Goal: Task Accomplishment & Management: Manage account settings

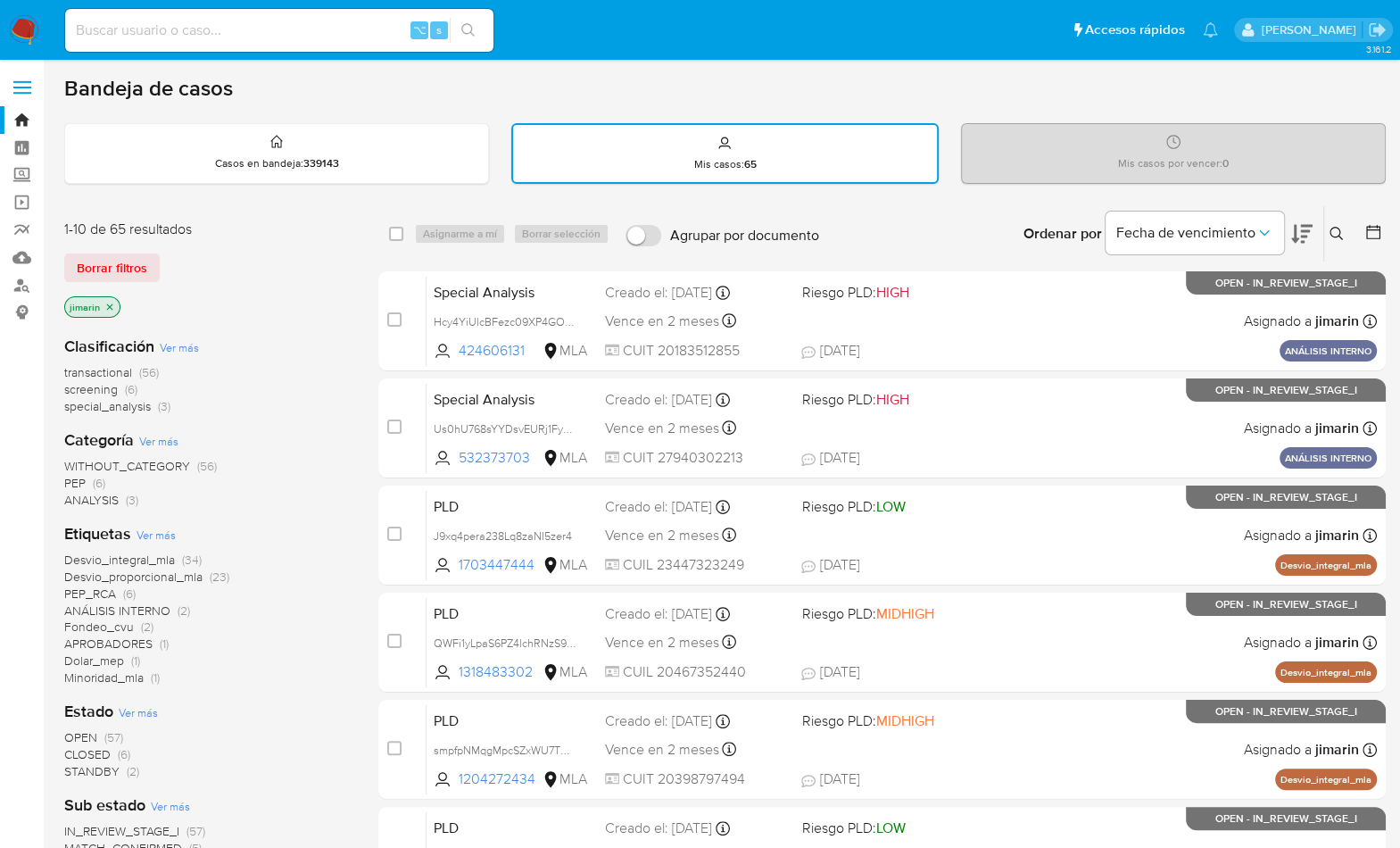
click at [45, 25] on nav "Pausado Ver notificaciones ⌥ s Accesos rápidos Presiona las siguientes teclas p…" at bounding box center [700, 30] width 1400 height 60
click at [23, 26] on img at bounding box center [24, 30] width 31 height 31
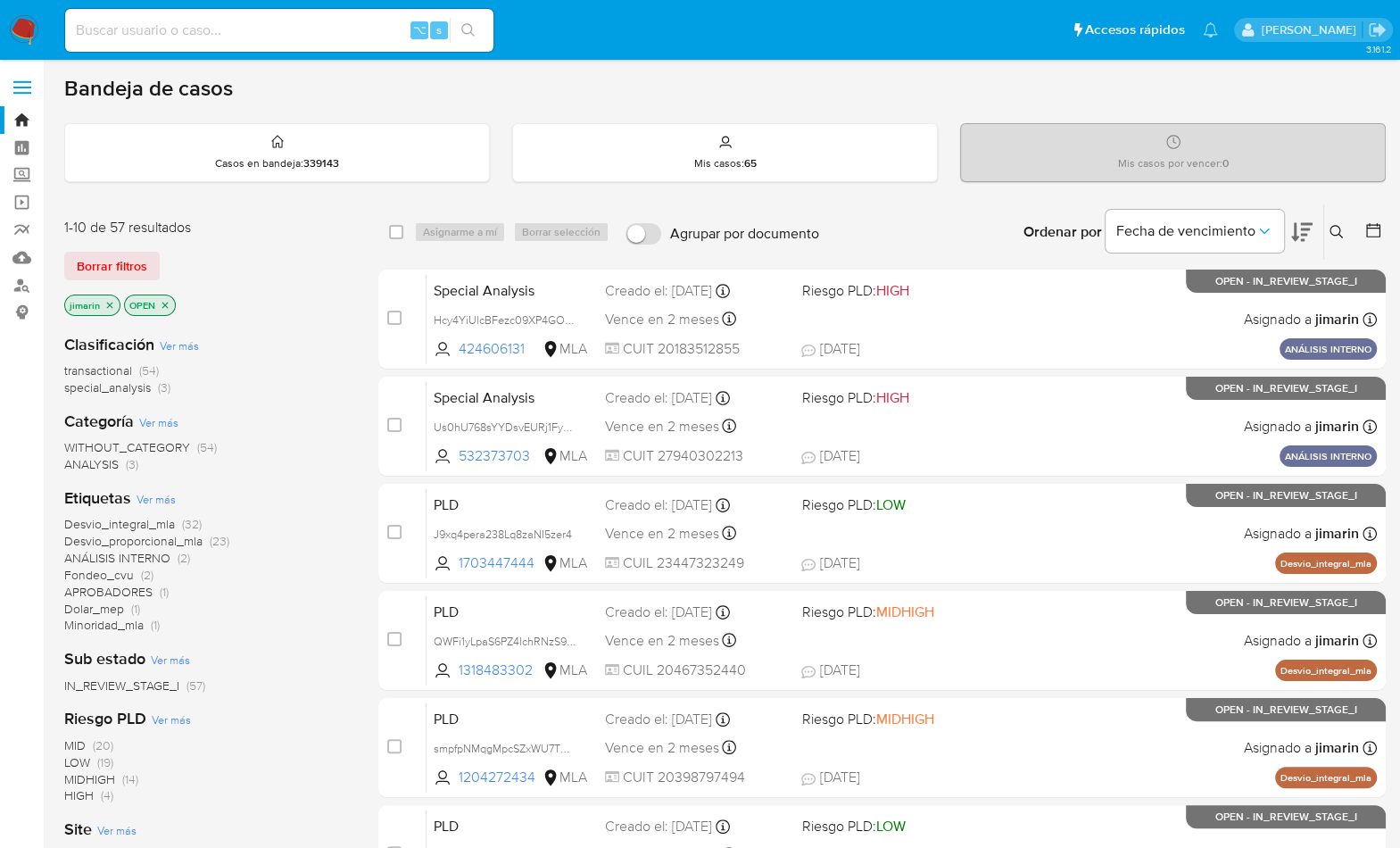
click at [1327, 227] on button at bounding box center [1340, 232] width 30 height 21
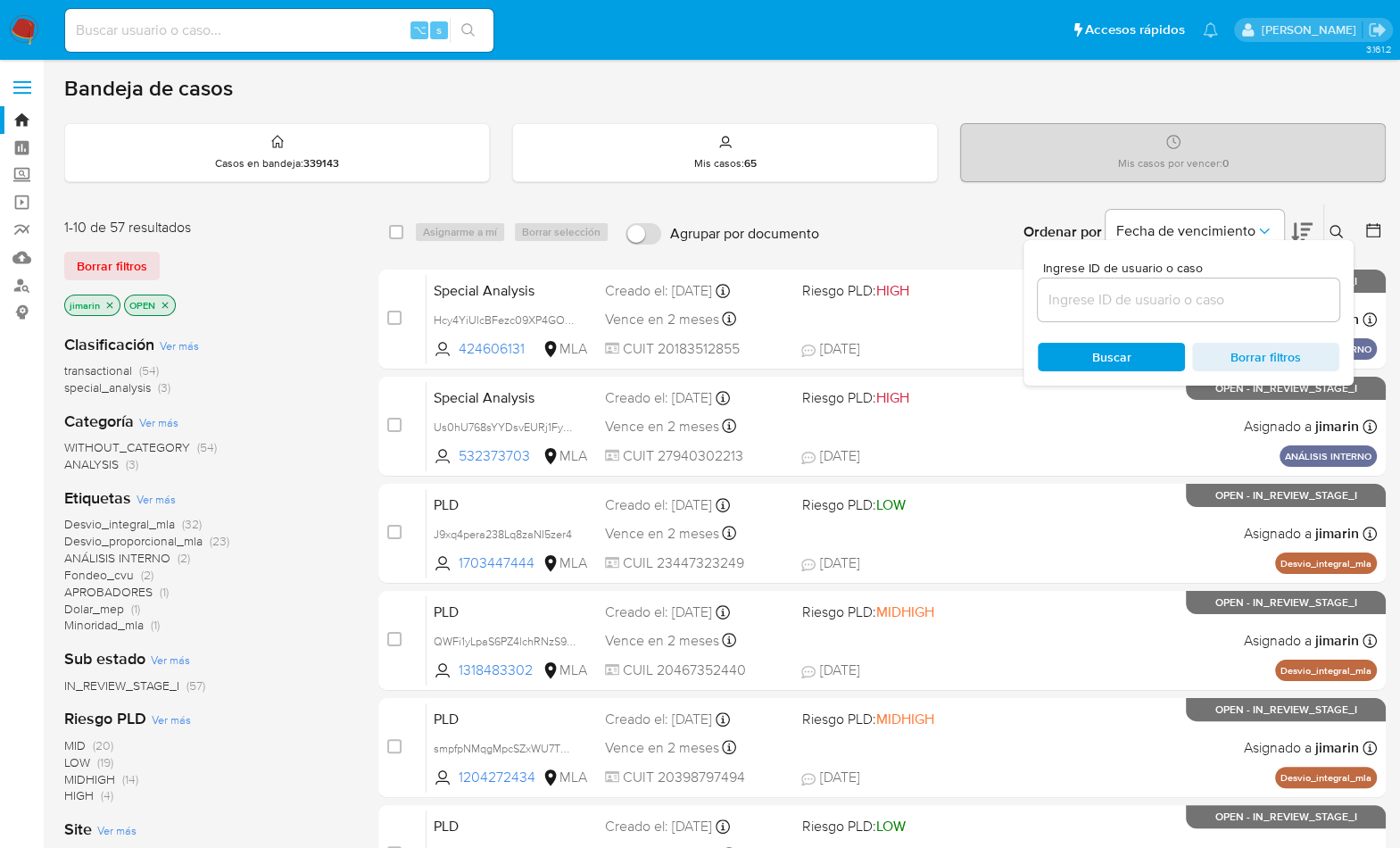
click at [1274, 305] on input at bounding box center [1189, 299] width 301 height 23
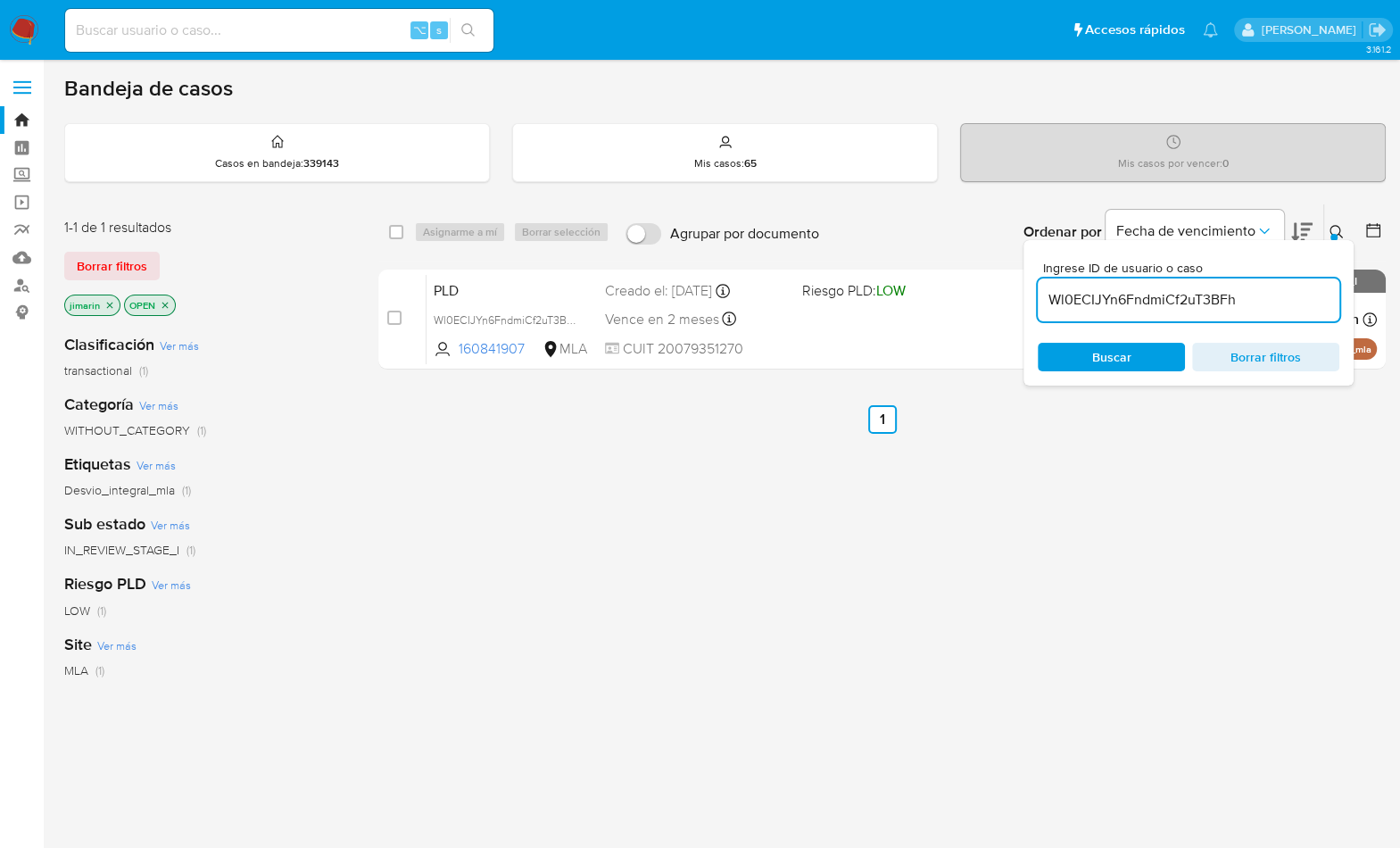
click at [1340, 231] on icon at bounding box center [1336, 232] width 14 height 14
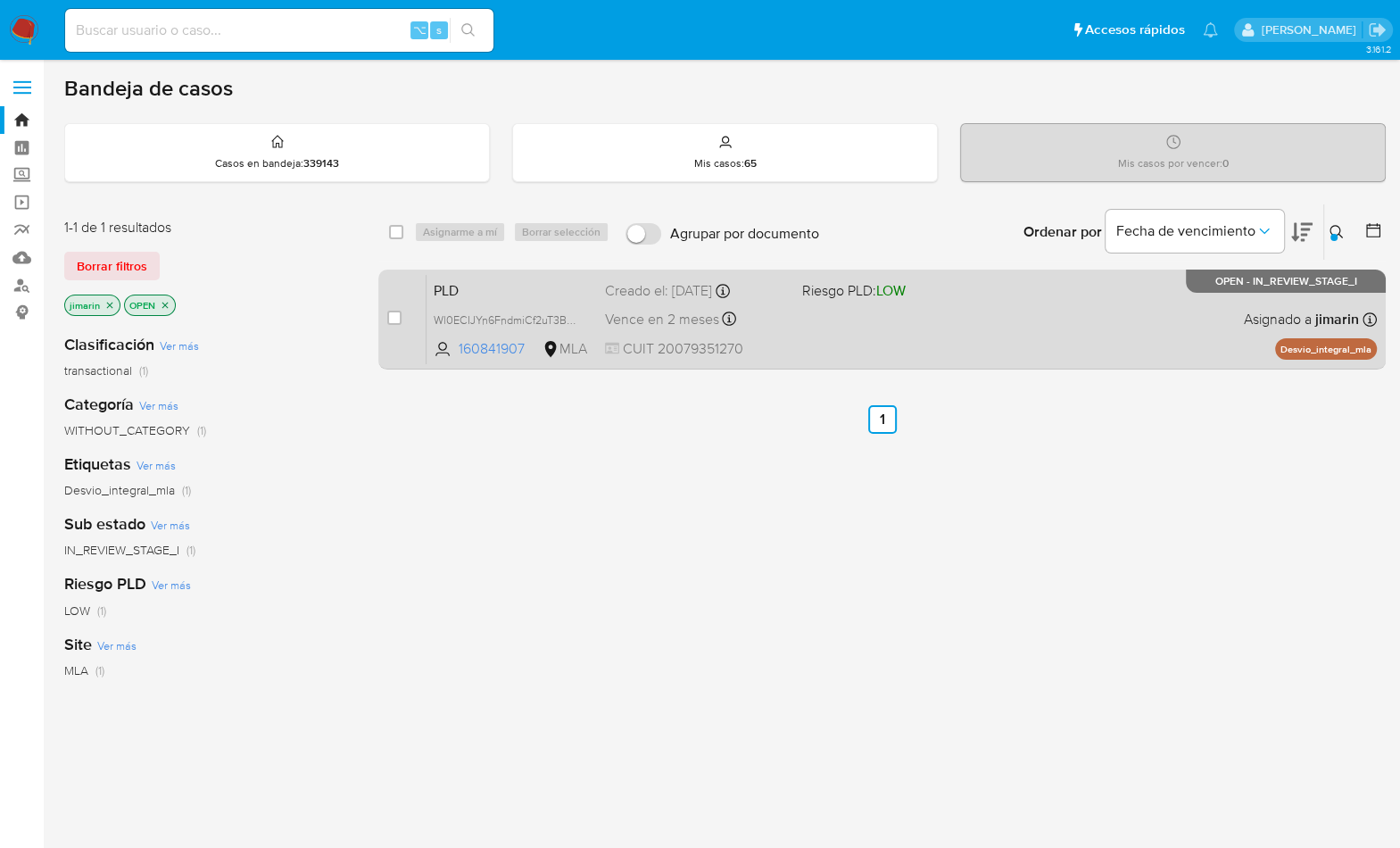
click at [1016, 329] on div "PLD Wl0ECIJYn6FndmiCf2uT3BFh 160841907 MLA Riesgo PLD: LOW Creado el: 12/09/202…" at bounding box center [901, 319] width 950 height 90
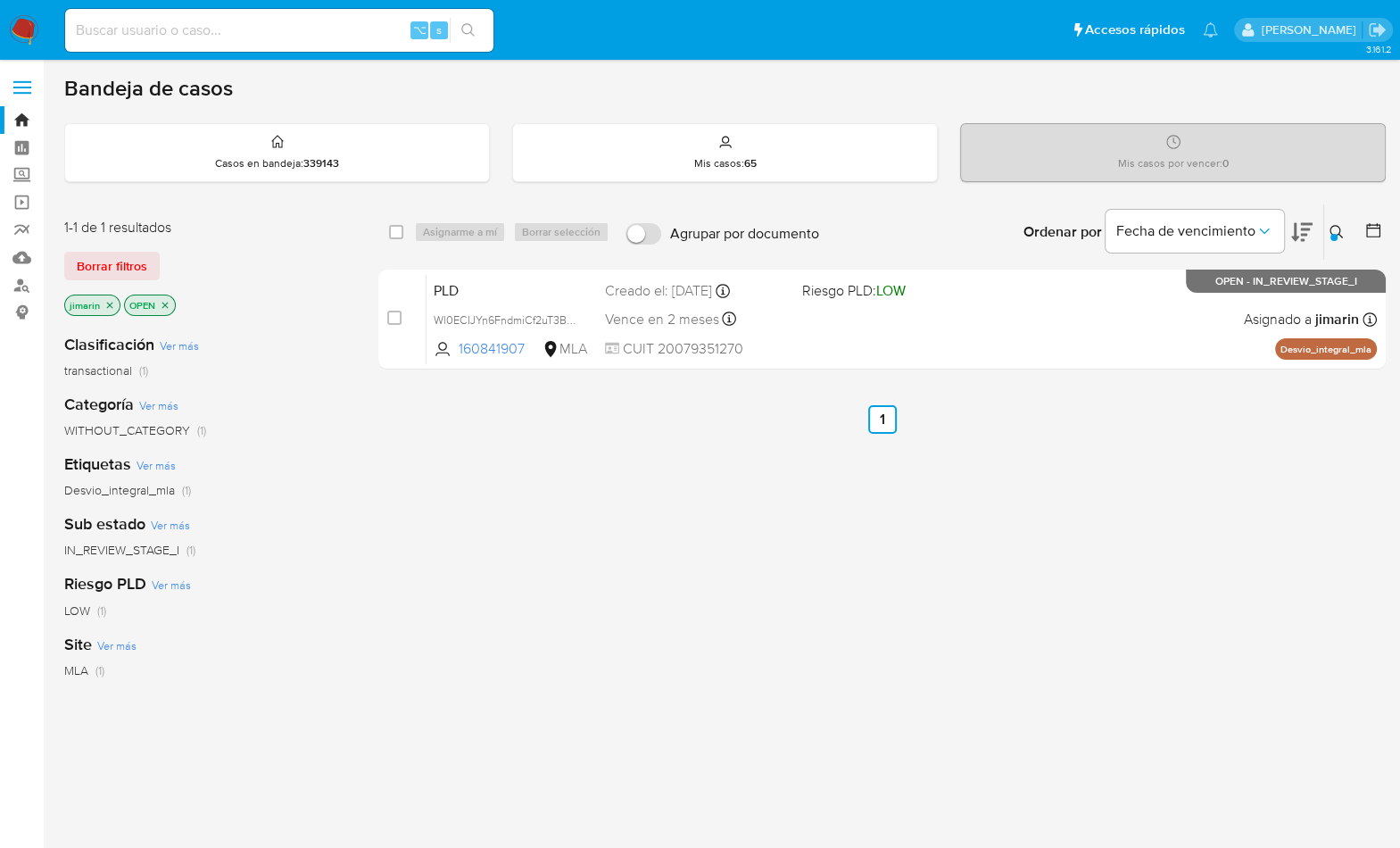
click at [1341, 217] on div "Ingrese ID de usuario o caso Wl0ECIJYn6FndmiCf2uT3BFh Buscar Borrar filtros" at bounding box center [1339, 232] width 31 height 56
click at [1340, 225] on icon at bounding box center [1336, 232] width 14 height 14
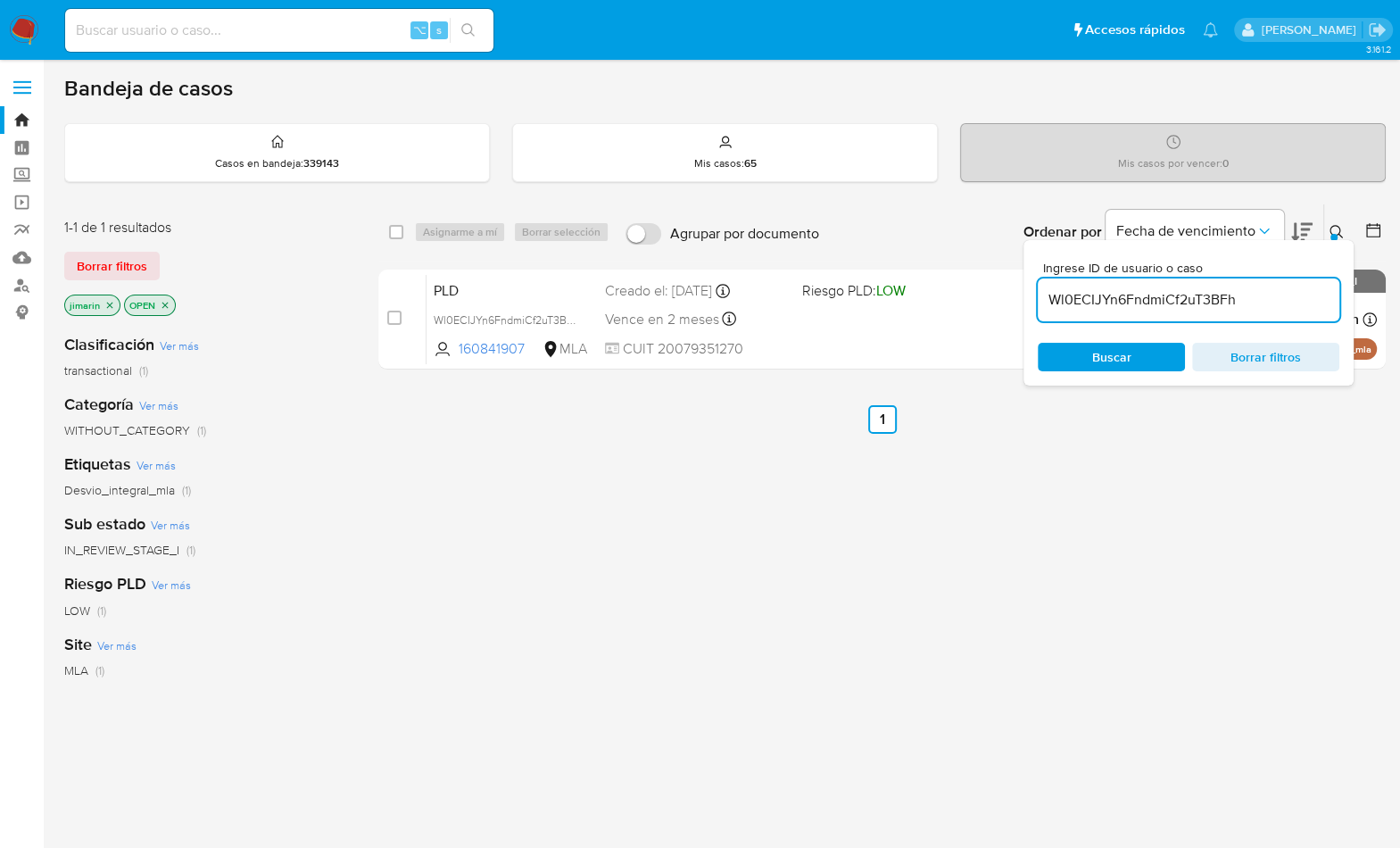
click at [1176, 299] on input "Wl0ECIJYn6FndmiCf2uT3BFh" at bounding box center [1189, 299] width 301 height 23
type input "U0yAsKN3iFrYXXkFpwEUE6rc"
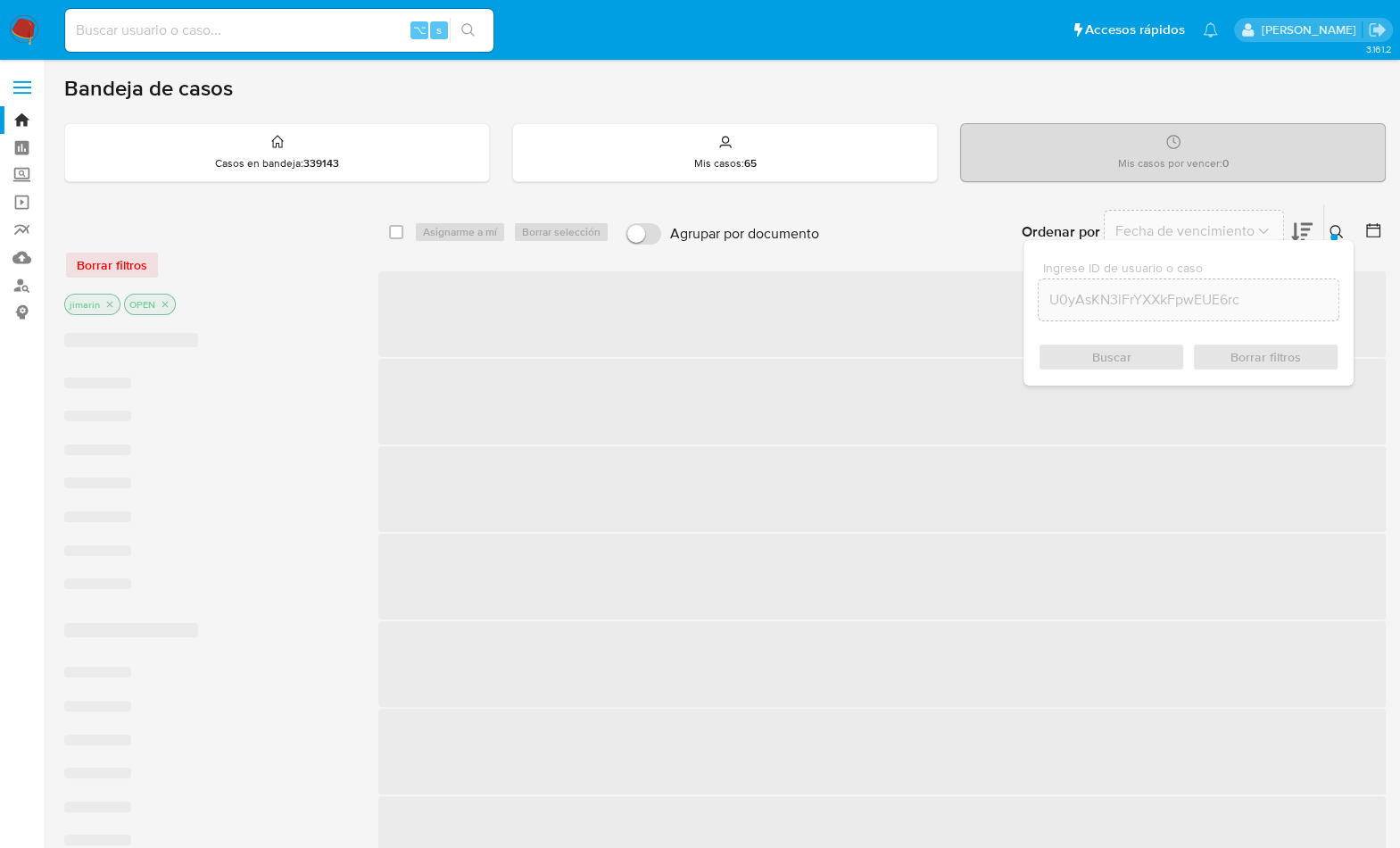
click at [1343, 225] on icon at bounding box center [1336, 232] width 14 height 14
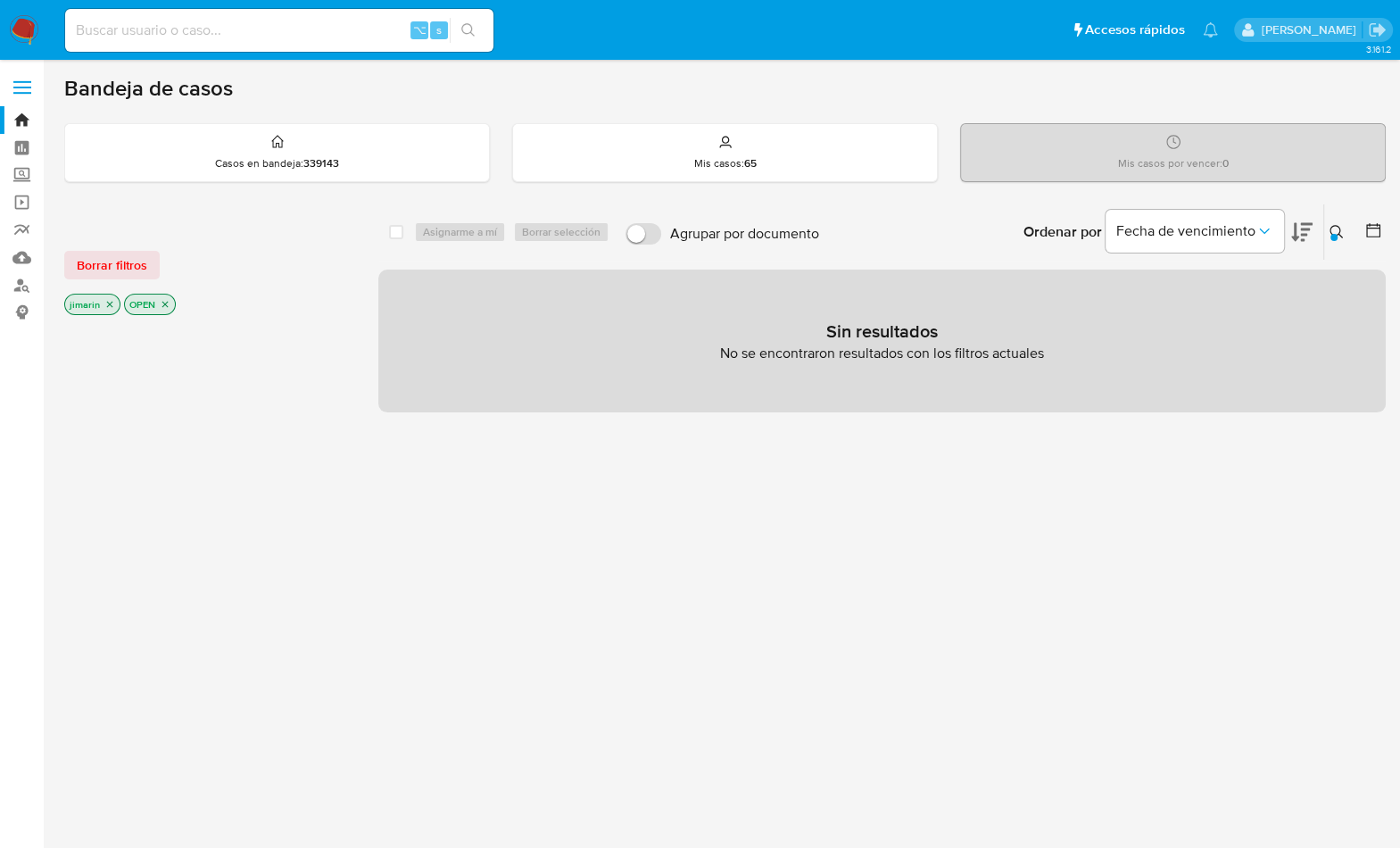
click at [109, 304] on icon "close-filter" at bounding box center [110, 305] width 11 height 11
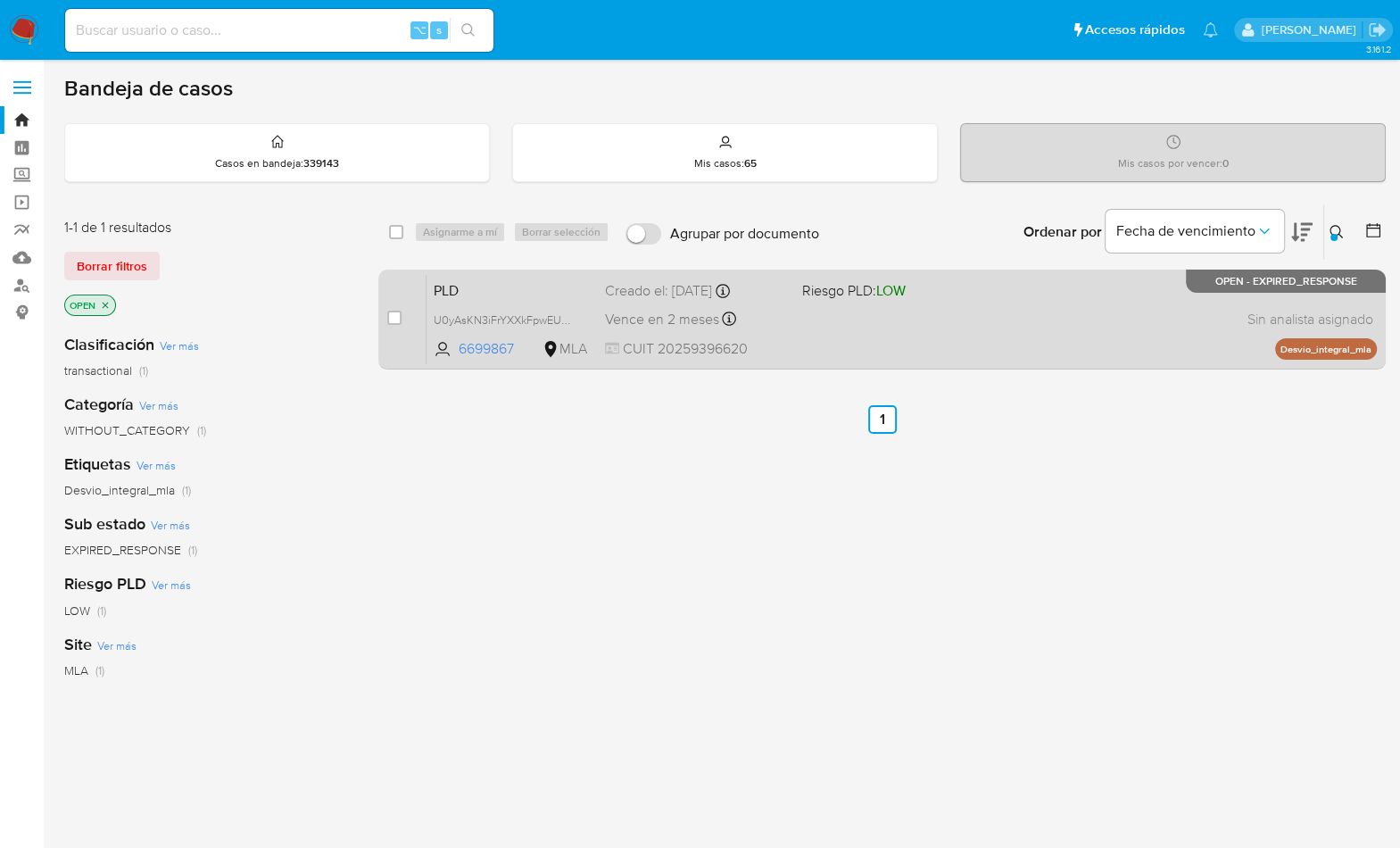
click at [1119, 324] on div "PLD U0yAsKN3iFrYXXkFpwEUE6rc 6699867 MLA Riesgo PLD: LOW Creado el: 12/09/2025 …" at bounding box center [901, 319] width 950 height 90
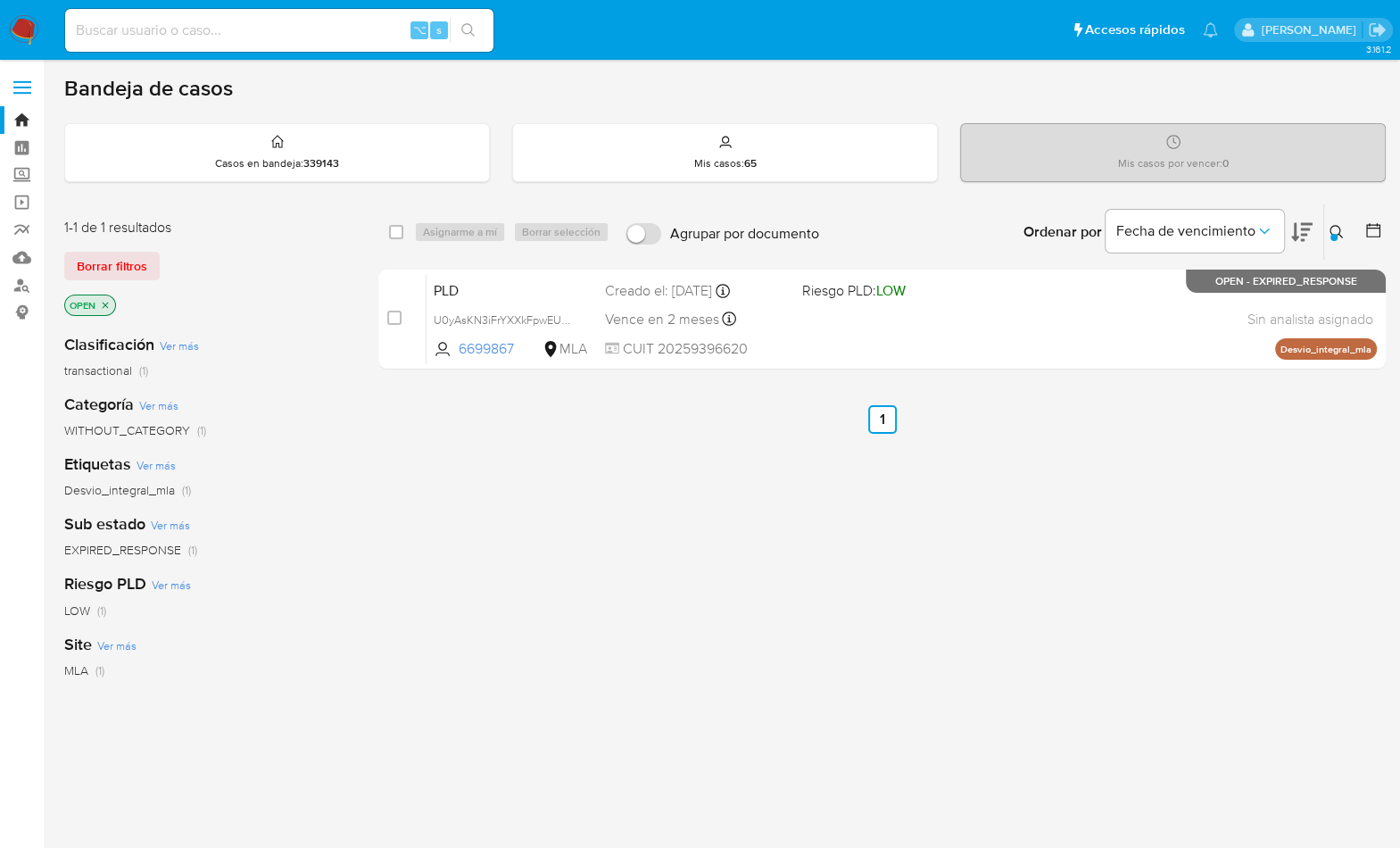
click at [29, 33] on img at bounding box center [24, 30] width 31 height 31
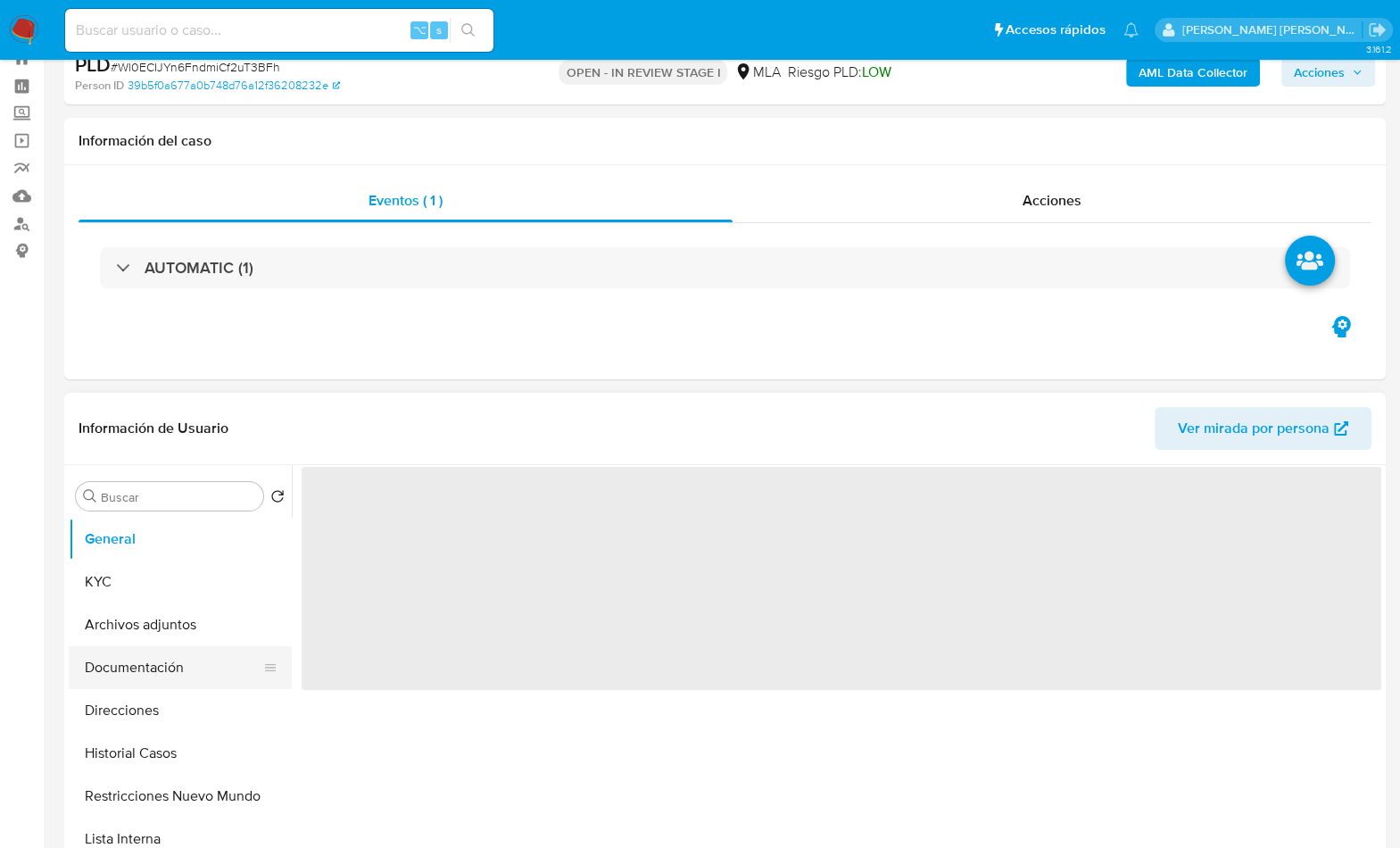
scroll to position [174, 0]
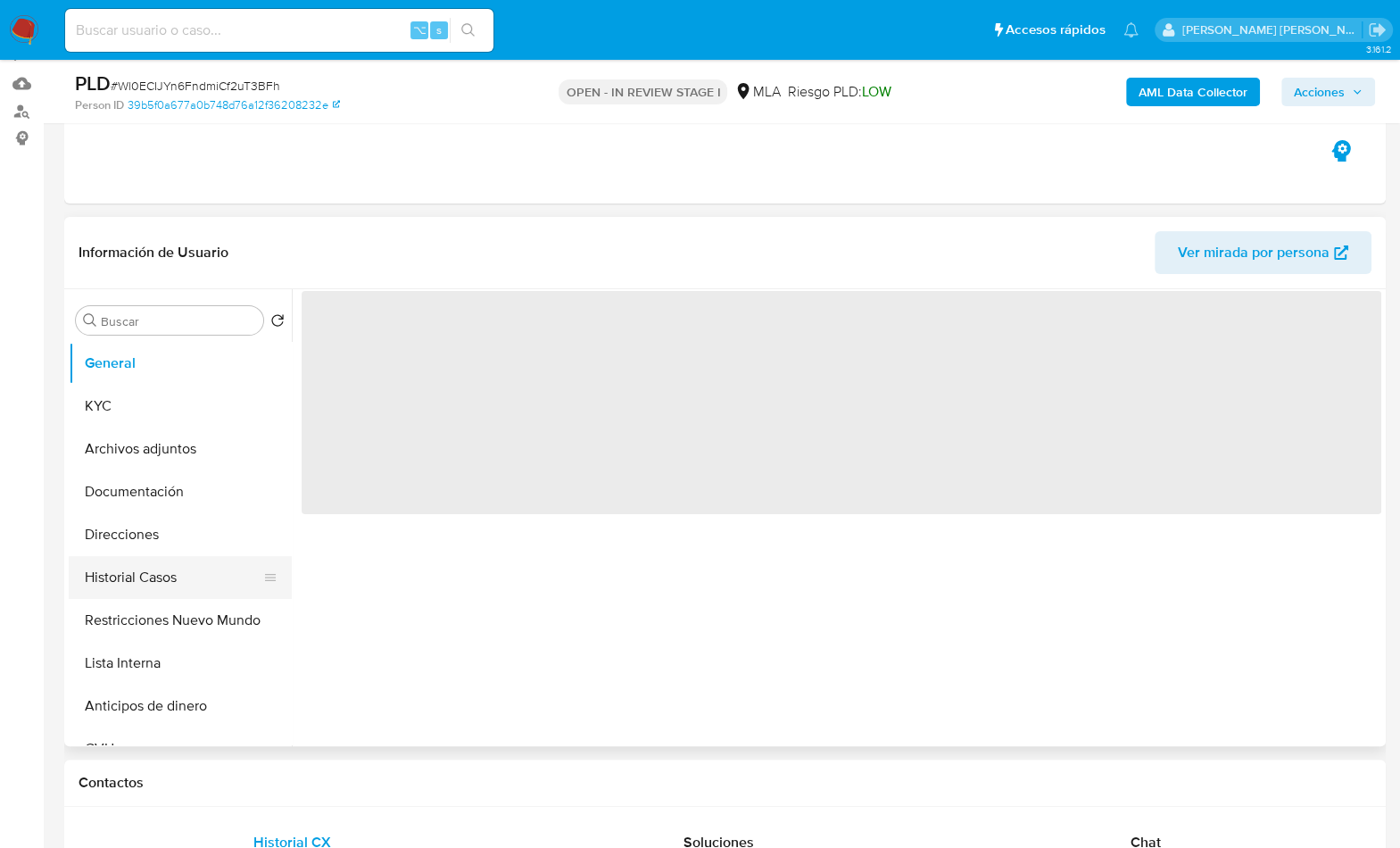
drag, startPoint x: 154, startPoint y: 568, endPoint x: 159, endPoint y: 591, distance: 23.5
click at [159, 591] on button "Historial Casos" at bounding box center [172, 577] width 209 height 43
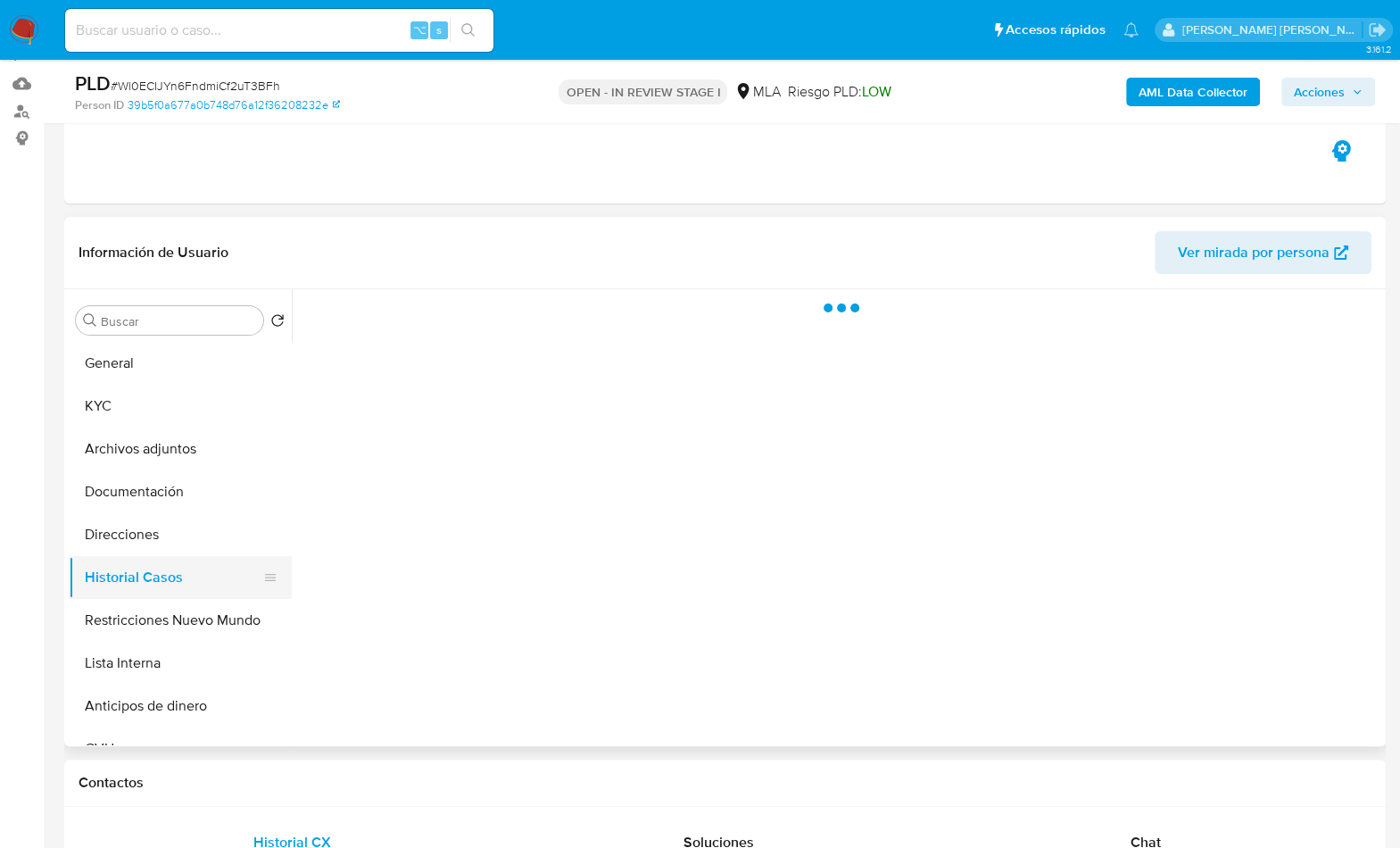
select select "10"
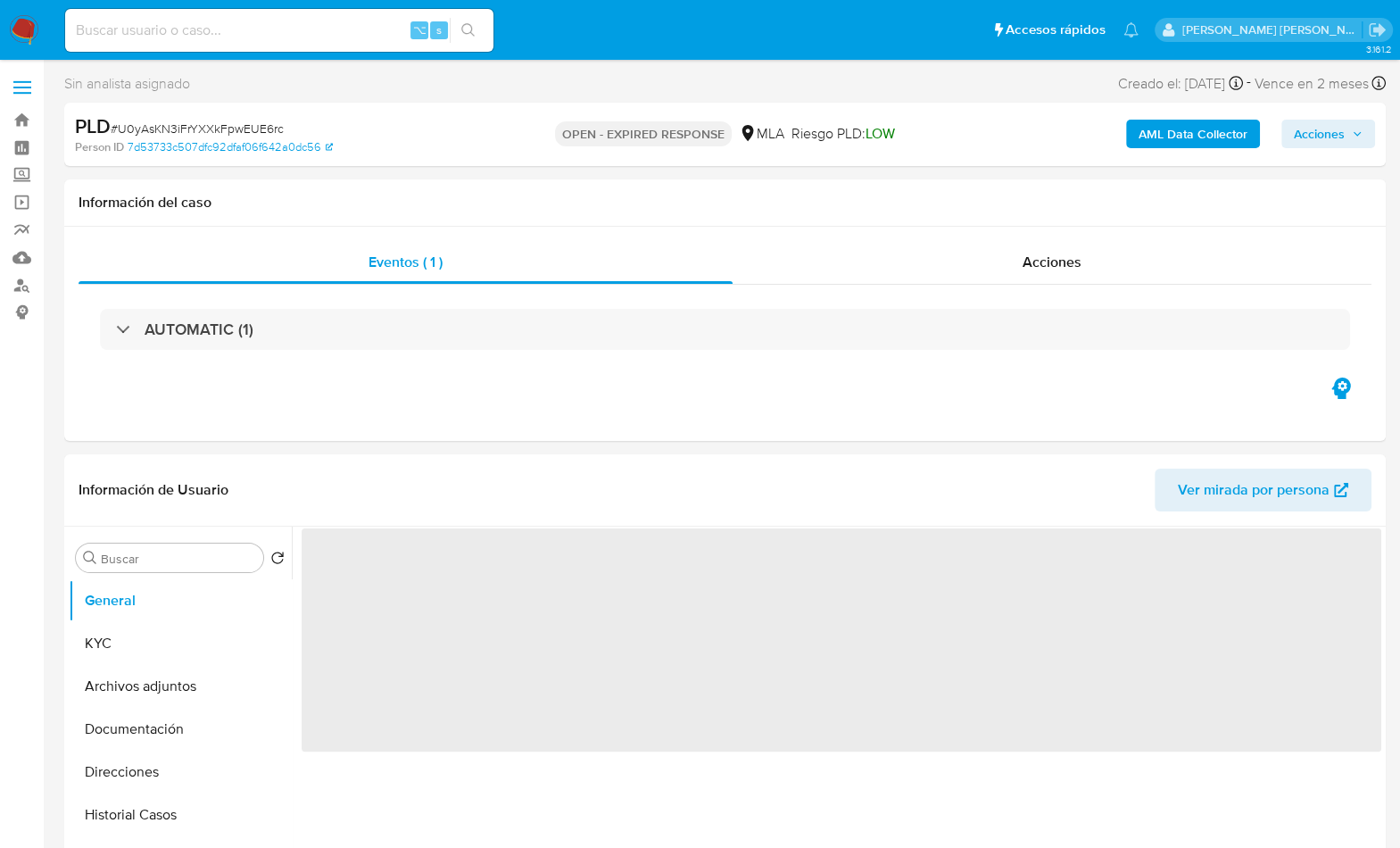
select select "10"
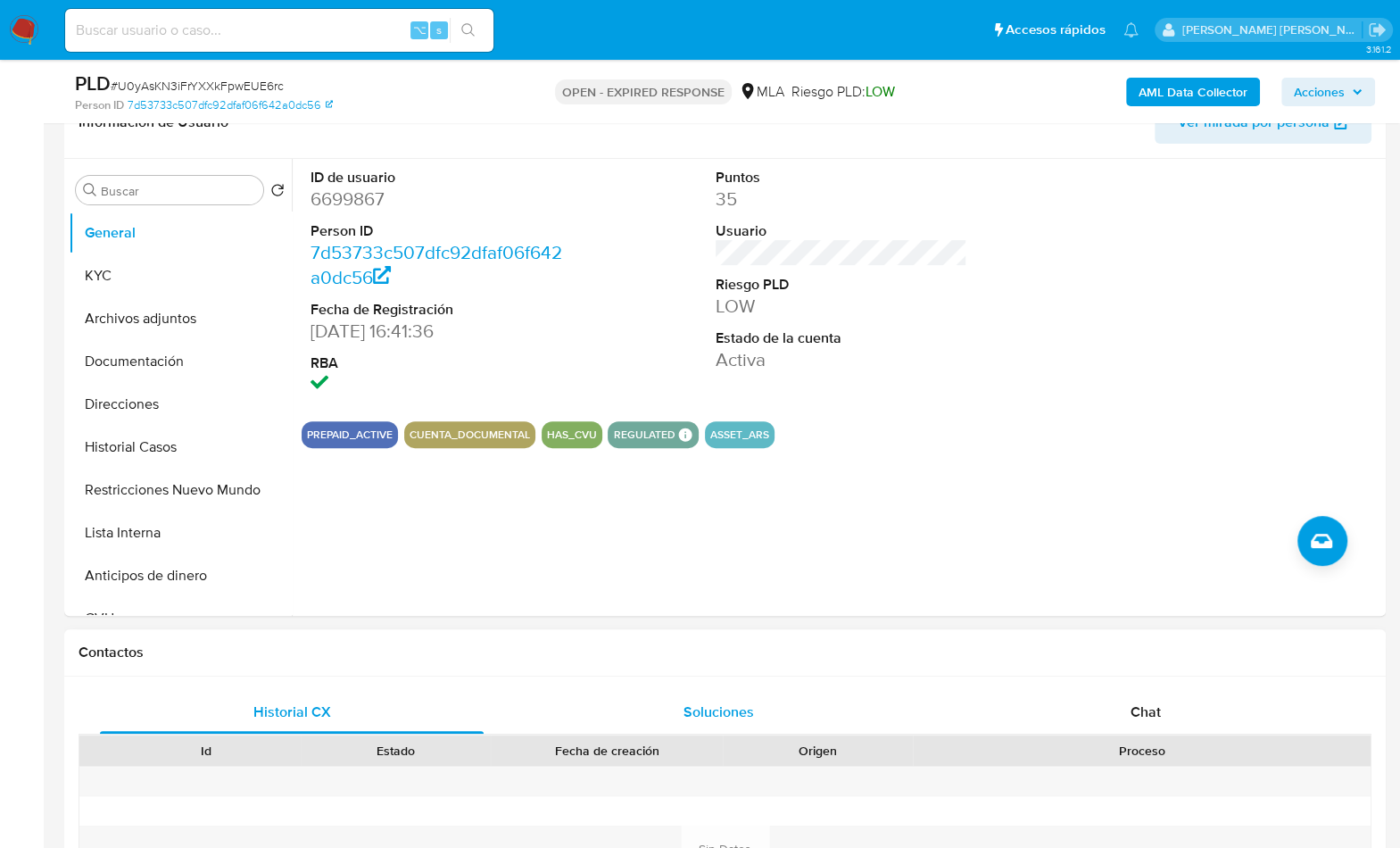
scroll to position [329, 0]
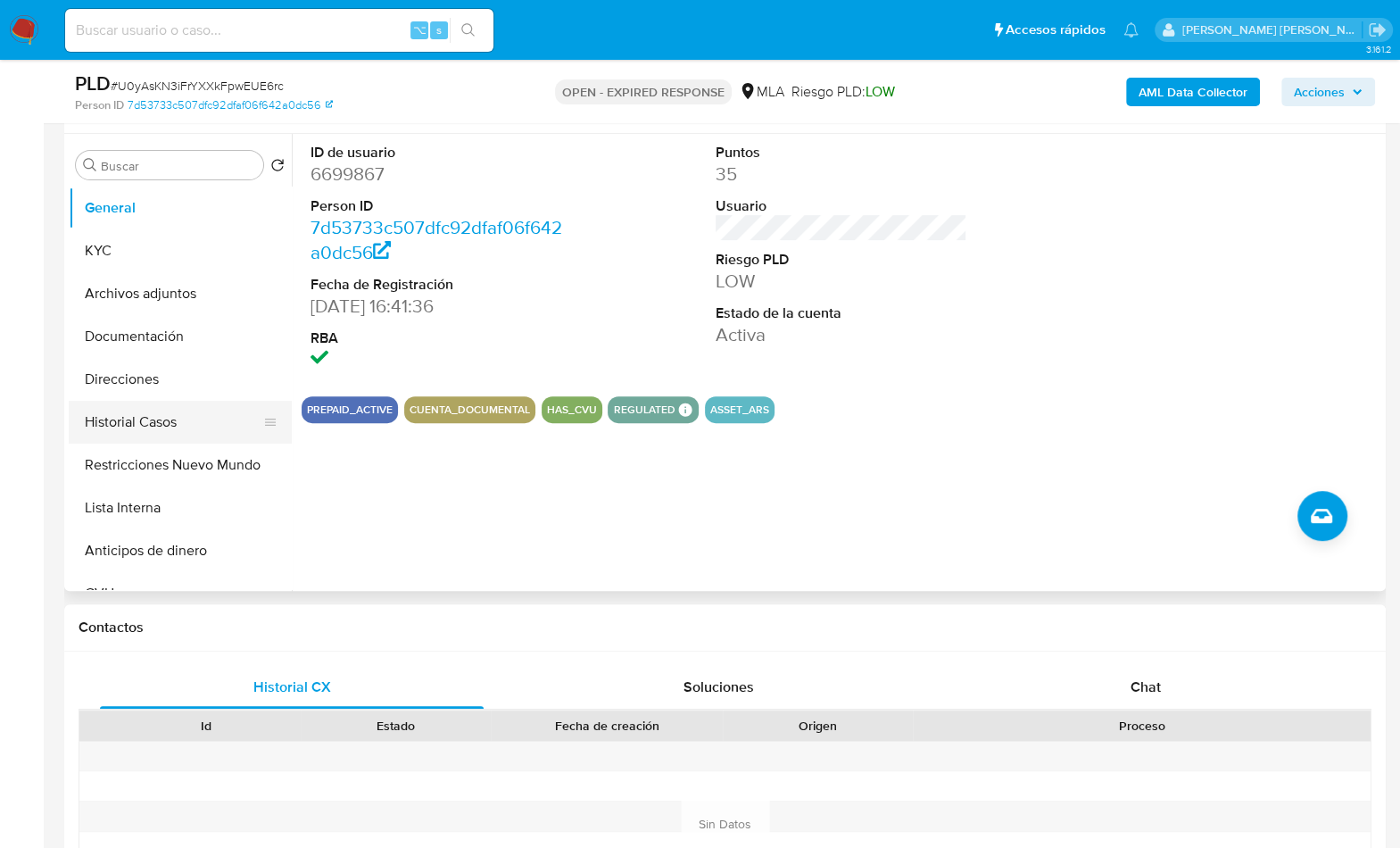
click at [156, 411] on button "Historial Casos" at bounding box center [172, 422] width 209 height 43
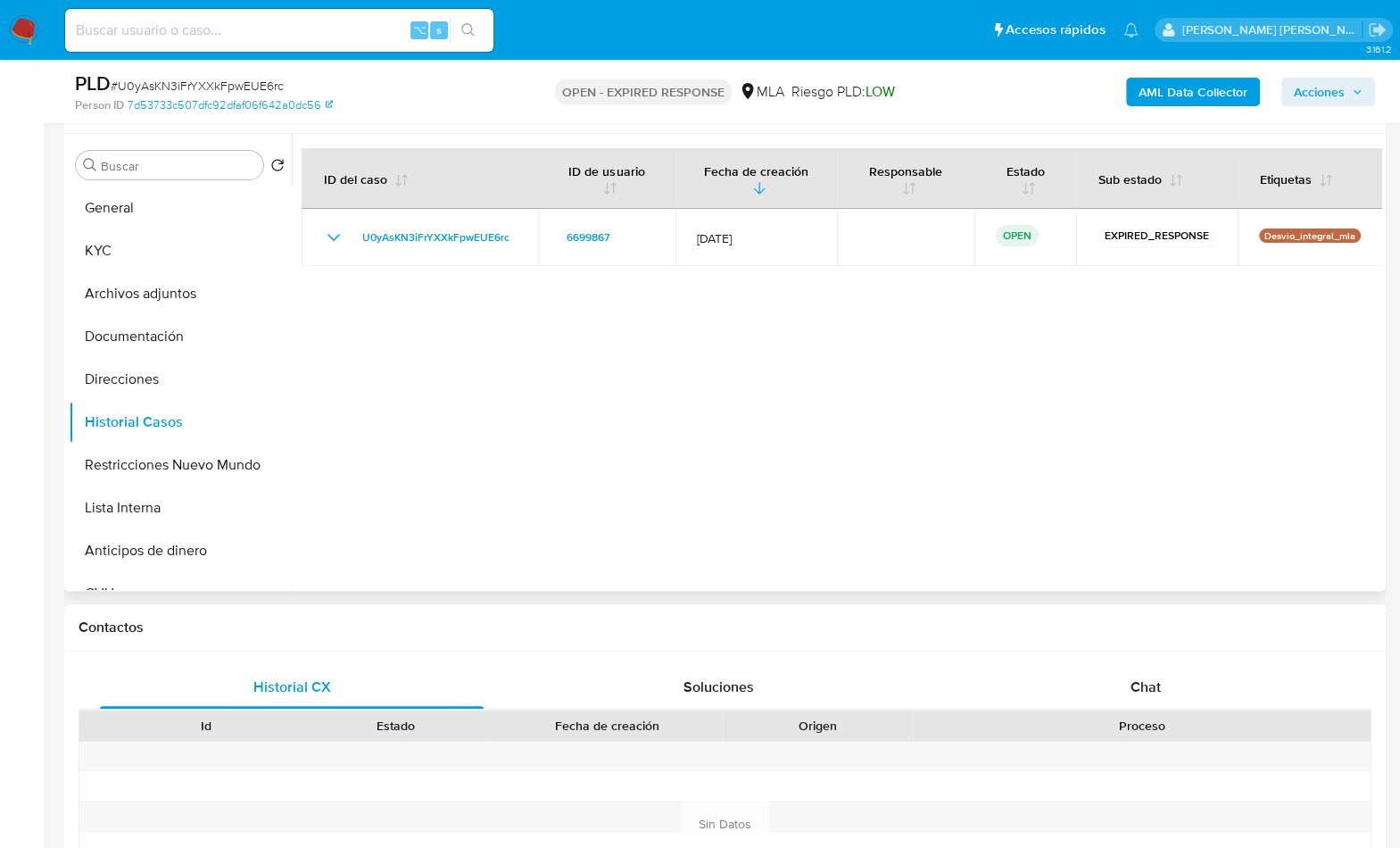
scroll to position [0, 0]
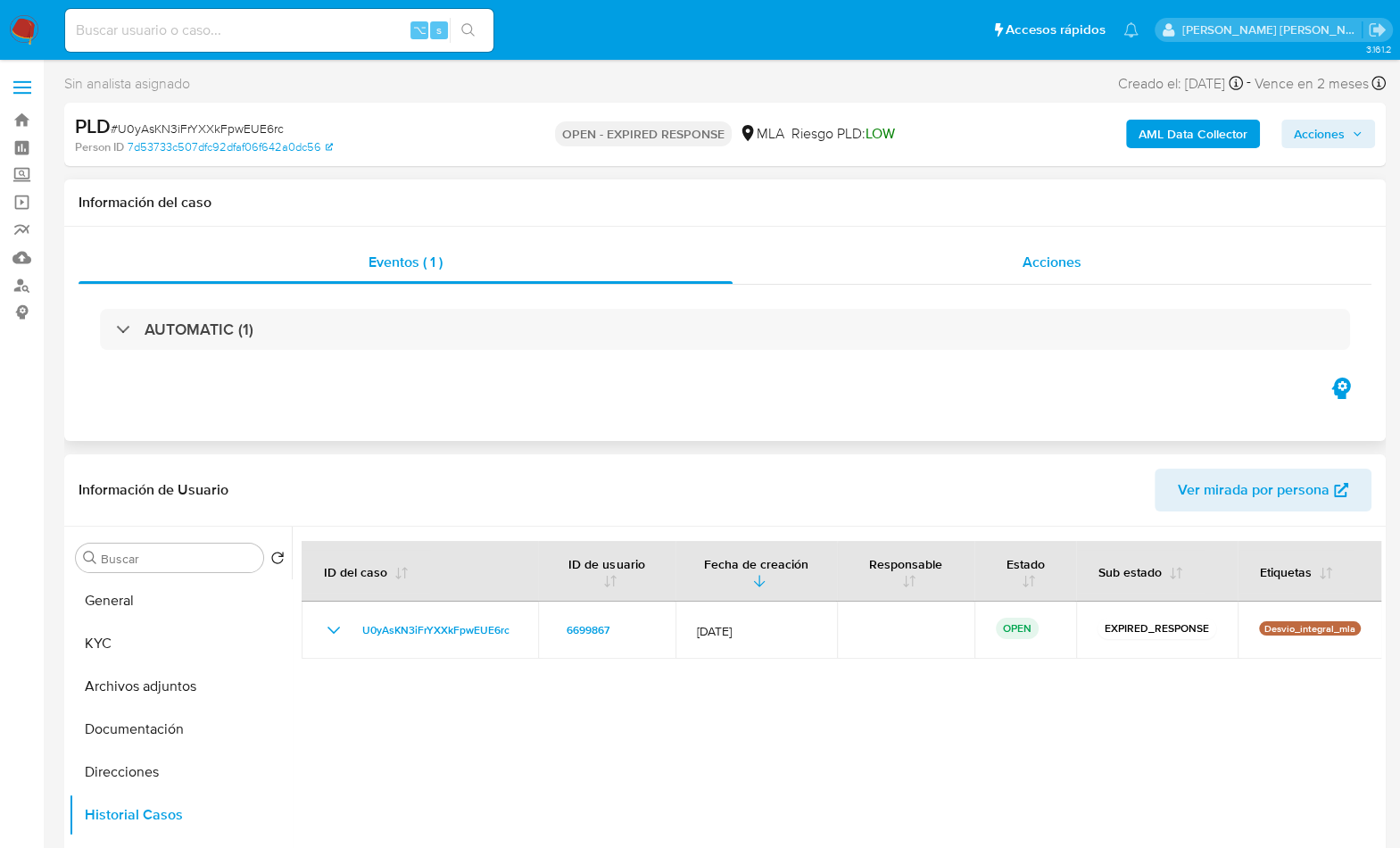
click at [1047, 256] on span "Acciones" at bounding box center [1052, 261] width 59 height 20
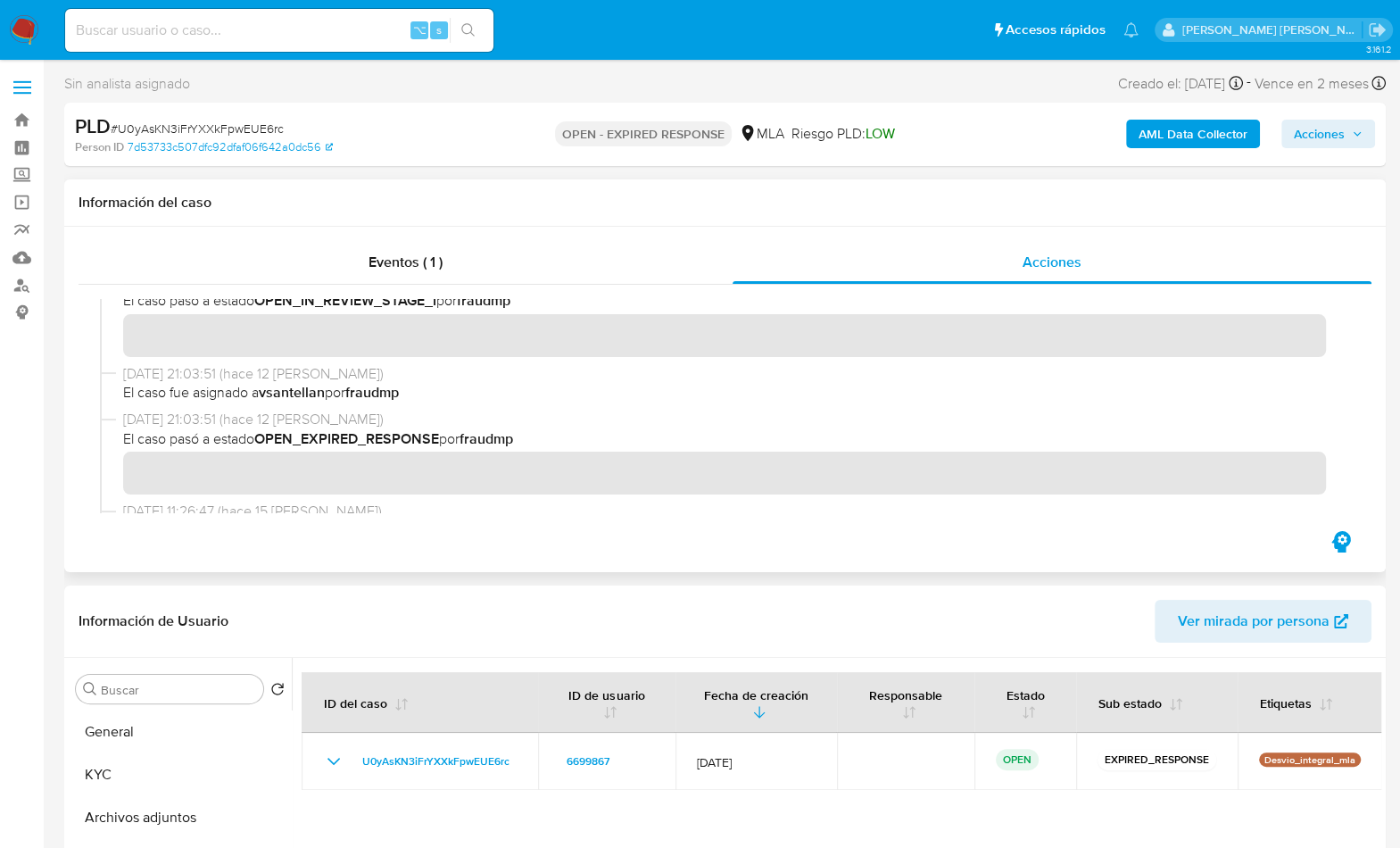
scroll to position [730, 0]
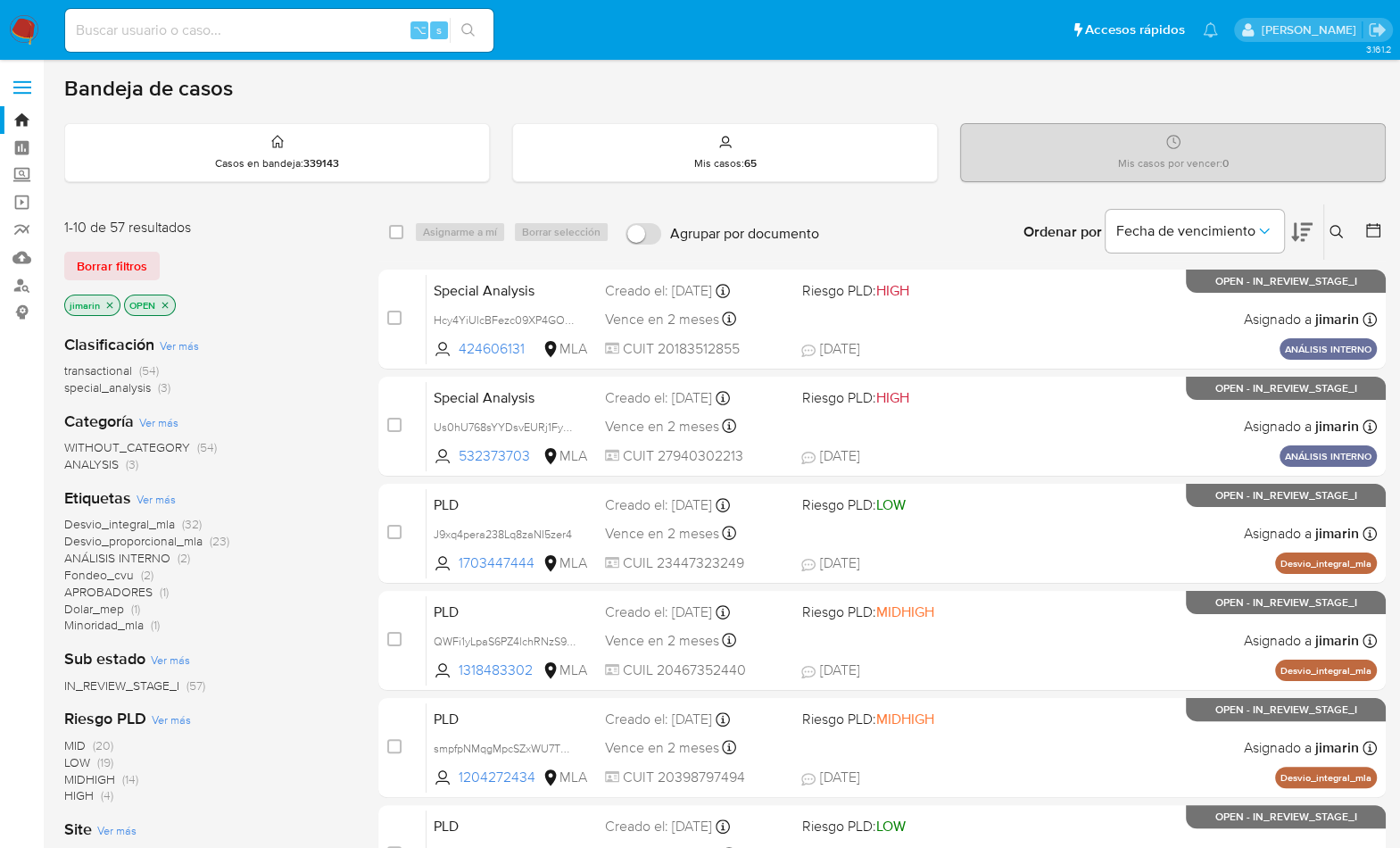
click at [1334, 227] on icon at bounding box center [1336, 232] width 14 height 14
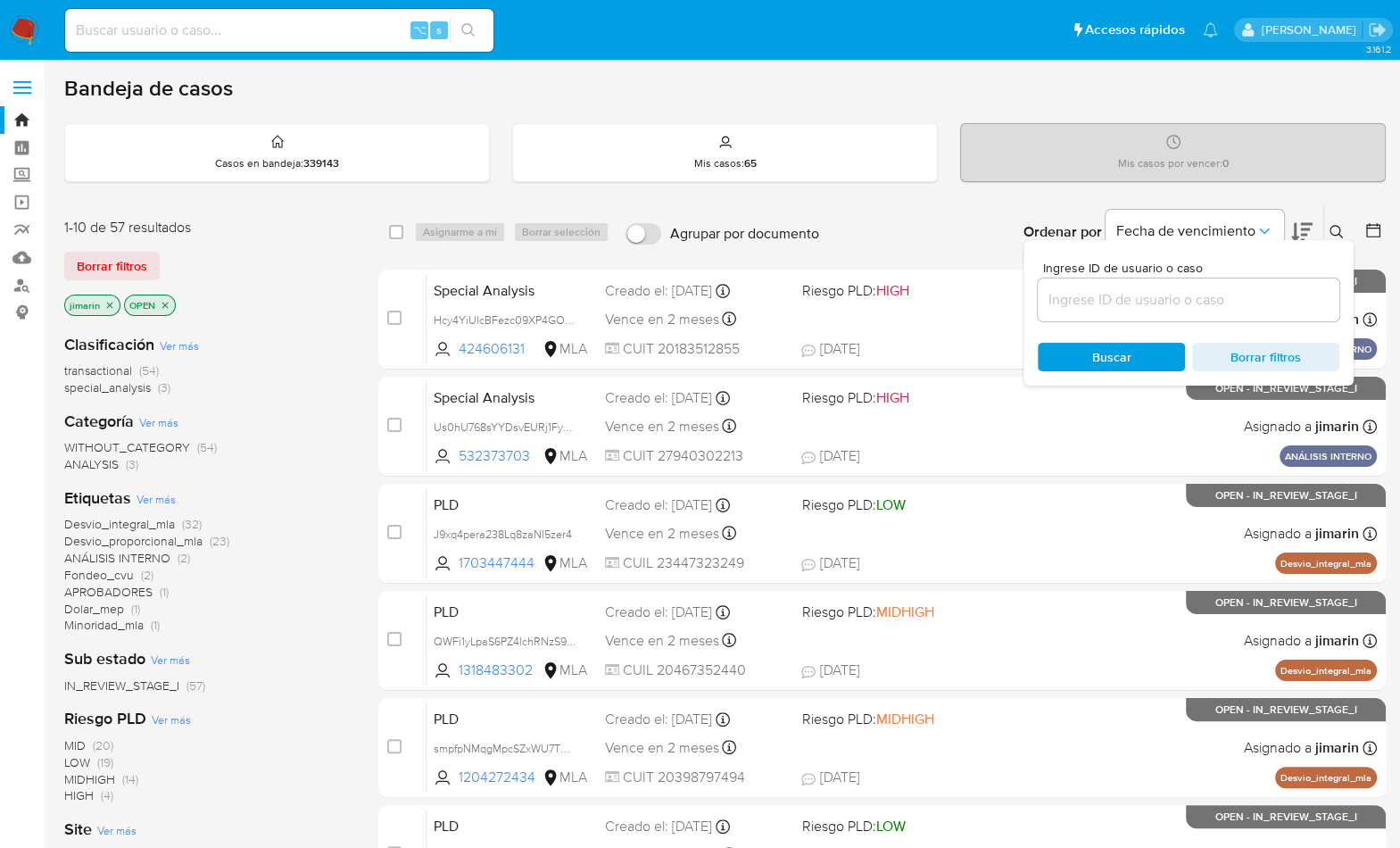
click at [1215, 297] on input at bounding box center [1189, 299] width 301 height 23
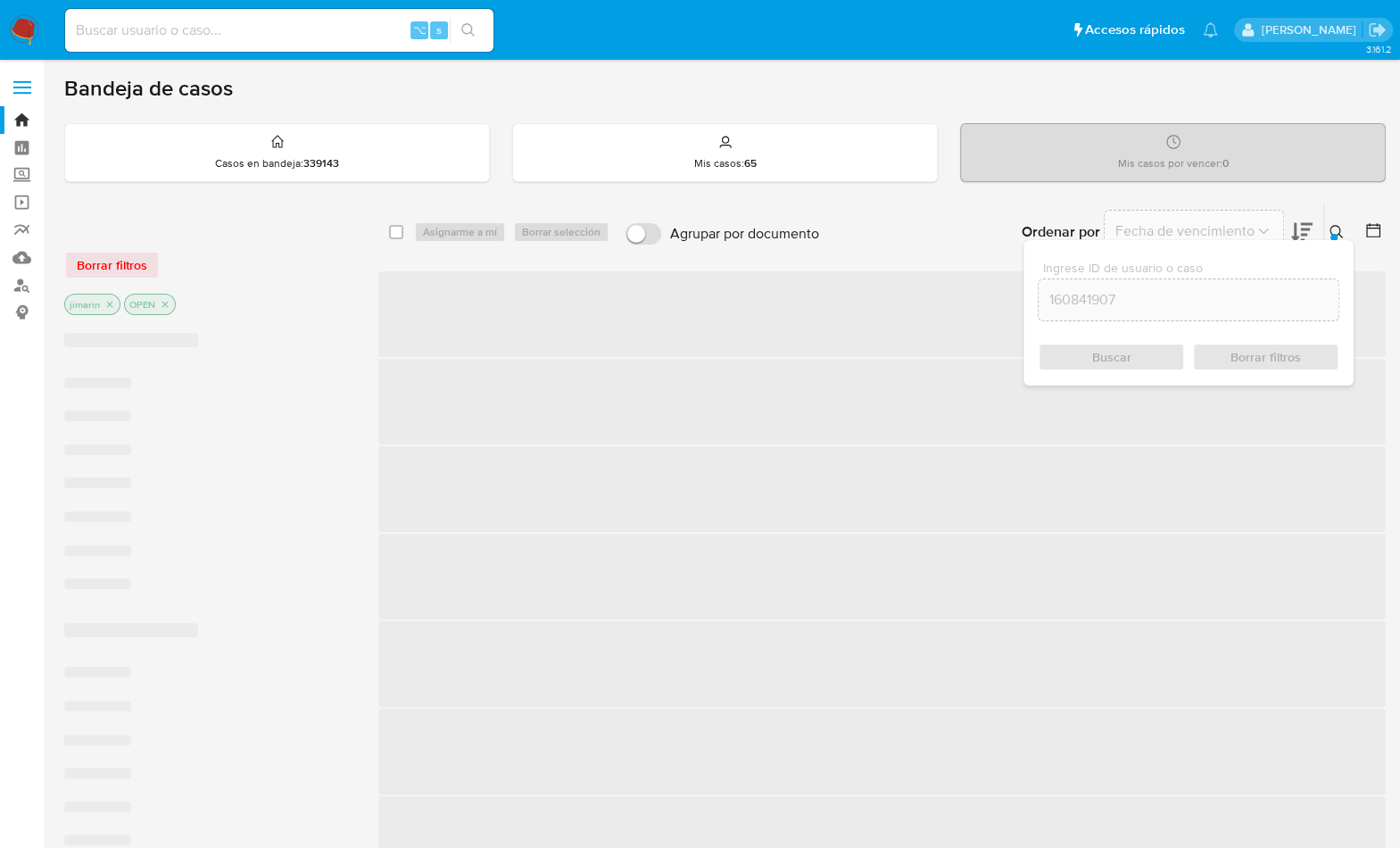
click at [1340, 230] on icon at bounding box center [1336, 232] width 14 height 14
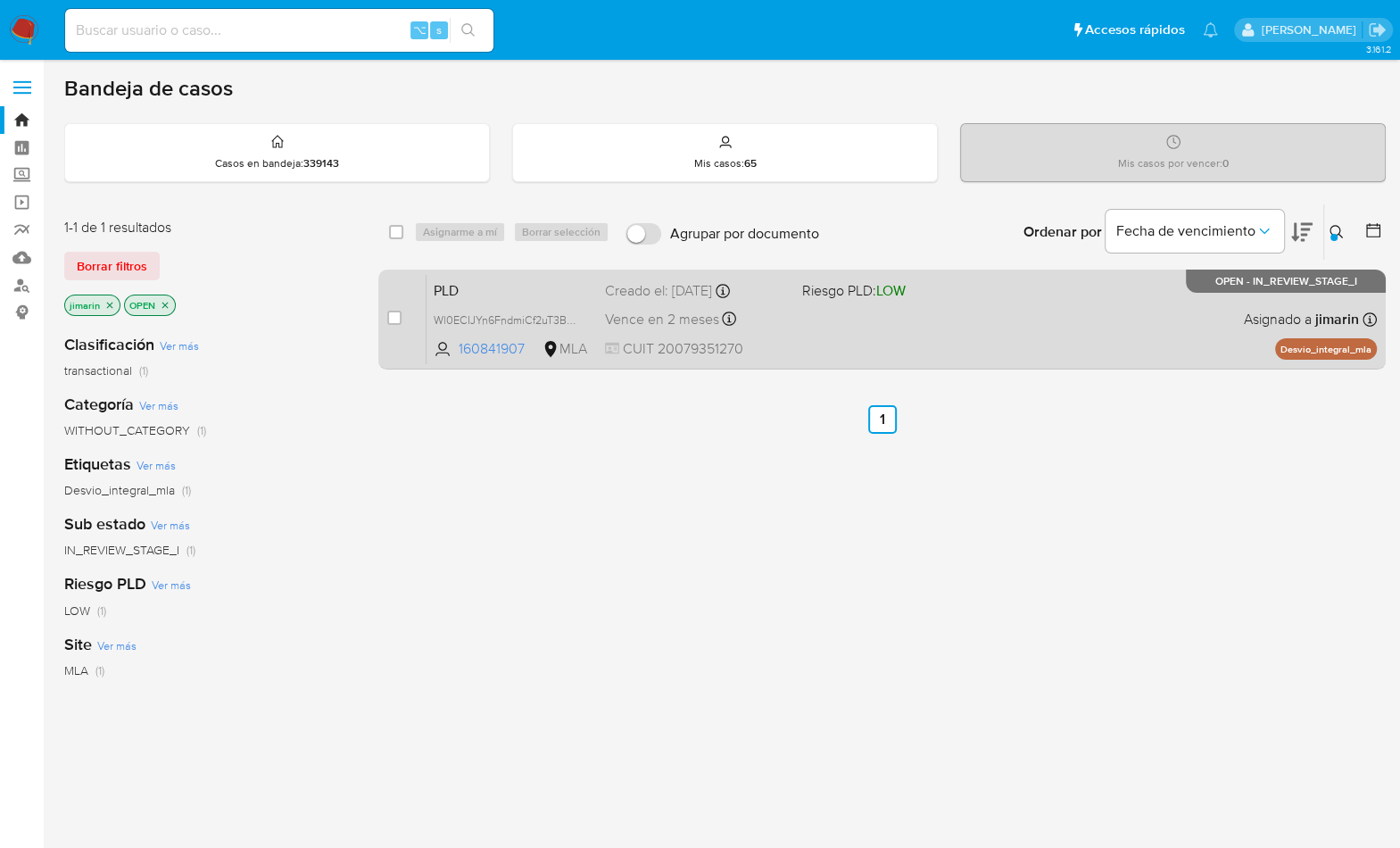
click at [1118, 305] on div "PLD Wl0ECIJYn6FndmiCf2uT3BFh 160841907 MLA Riesgo PLD: LOW Creado el: 12/09/202…" at bounding box center [901, 319] width 950 height 90
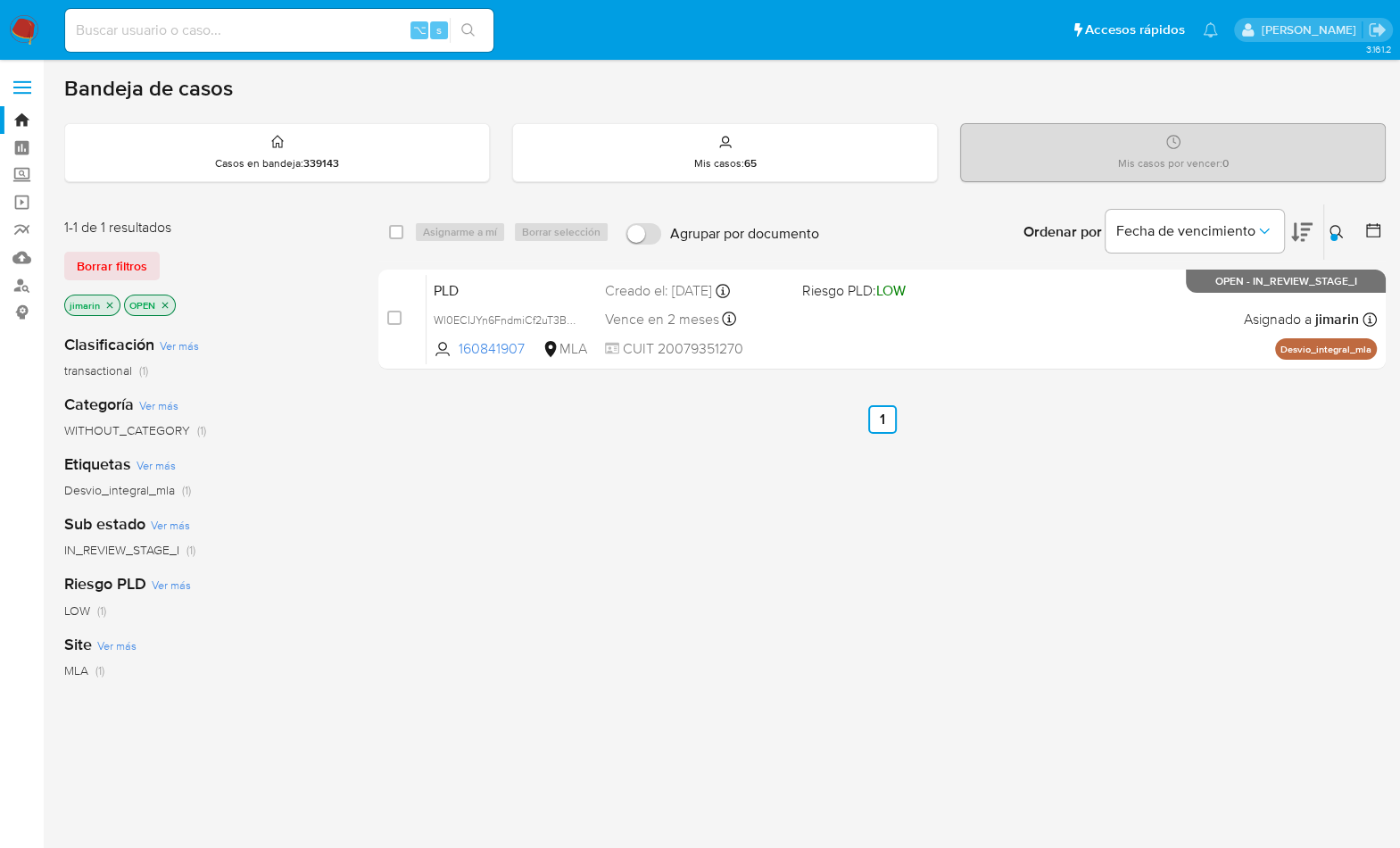
click at [1330, 232] on icon at bounding box center [1336, 232] width 14 height 14
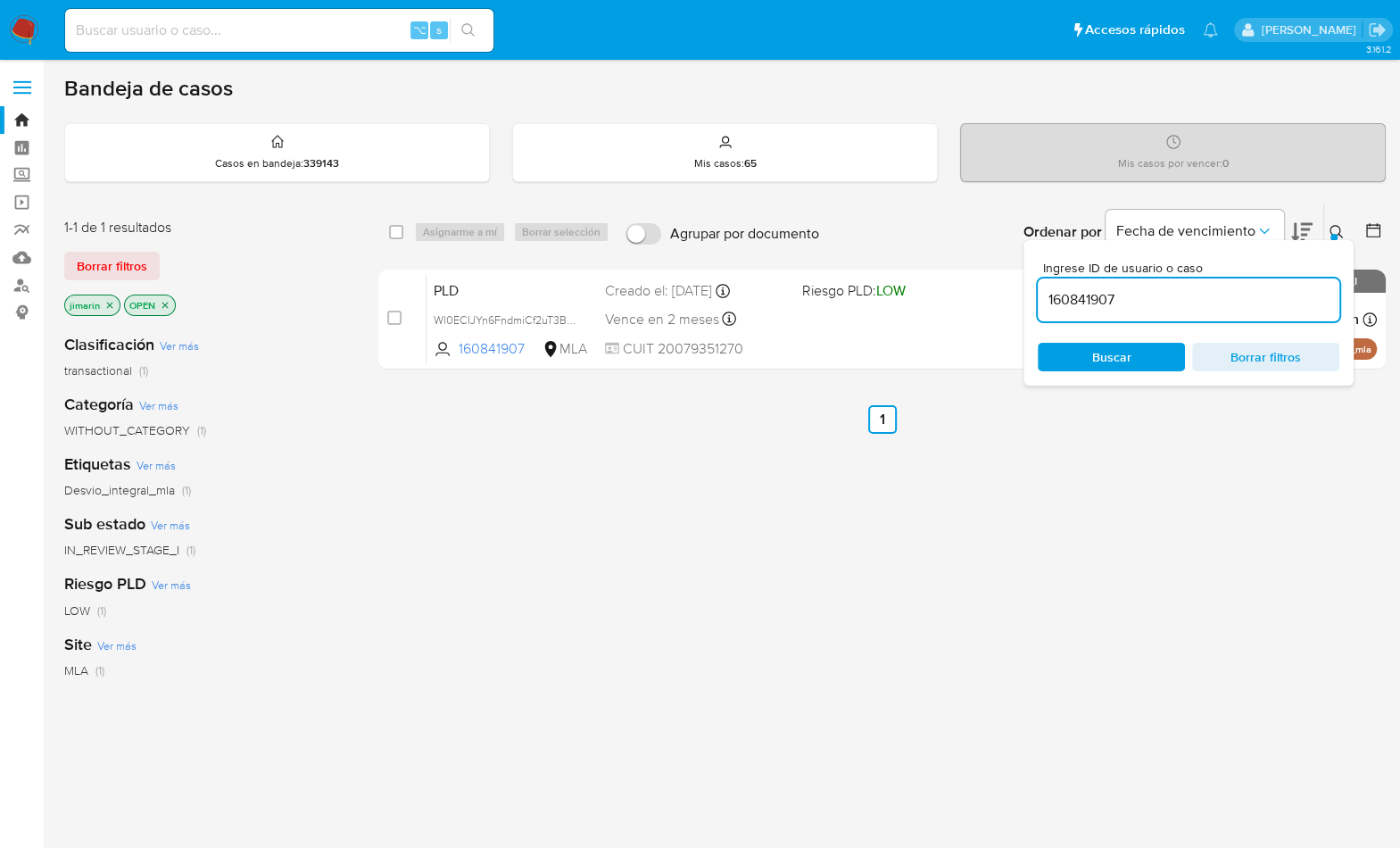
click at [1260, 299] on input "160841907" at bounding box center [1189, 299] width 301 height 23
click at [1259, 299] on input "160841907" at bounding box center [1189, 299] width 301 height 23
click at [1331, 236] on div at bounding box center [1334, 237] width 7 height 7
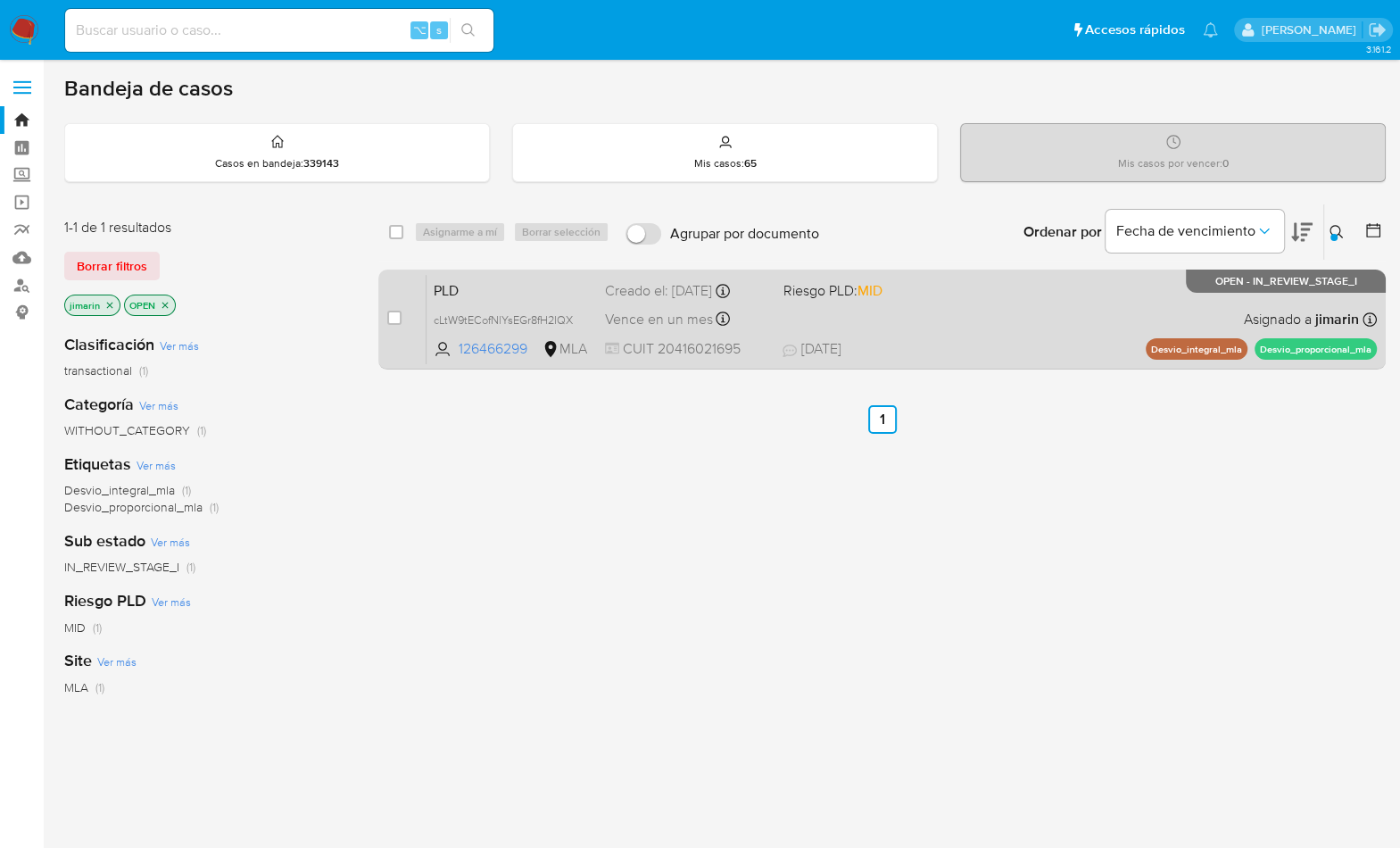
click at [1157, 319] on div "PLD cLtW9tECofNlYsEGr8fH2IQX 126466299 MLA Riesgo PLD: MID Creado el: 12/09/202…" at bounding box center [901, 319] width 950 height 90
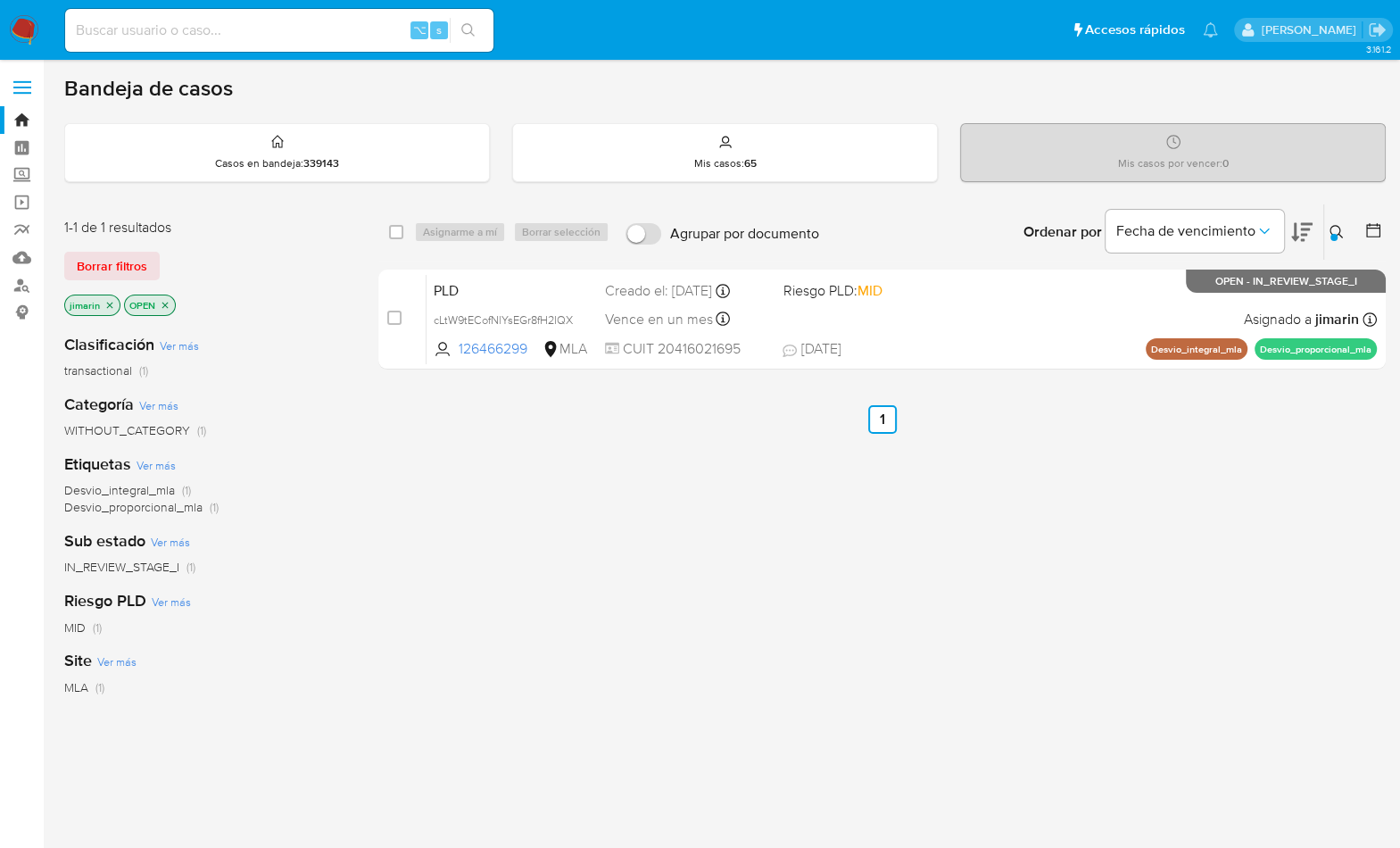
click at [168, 301] on icon "close-filter" at bounding box center [165, 305] width 11 height 11
click at [116, 303] on p "jimarin" at bounding box center [92, 305] width 55 height 19
click at [111, 304] on icon "close-filter" at bounding box center [110, 305] width 11 height 11
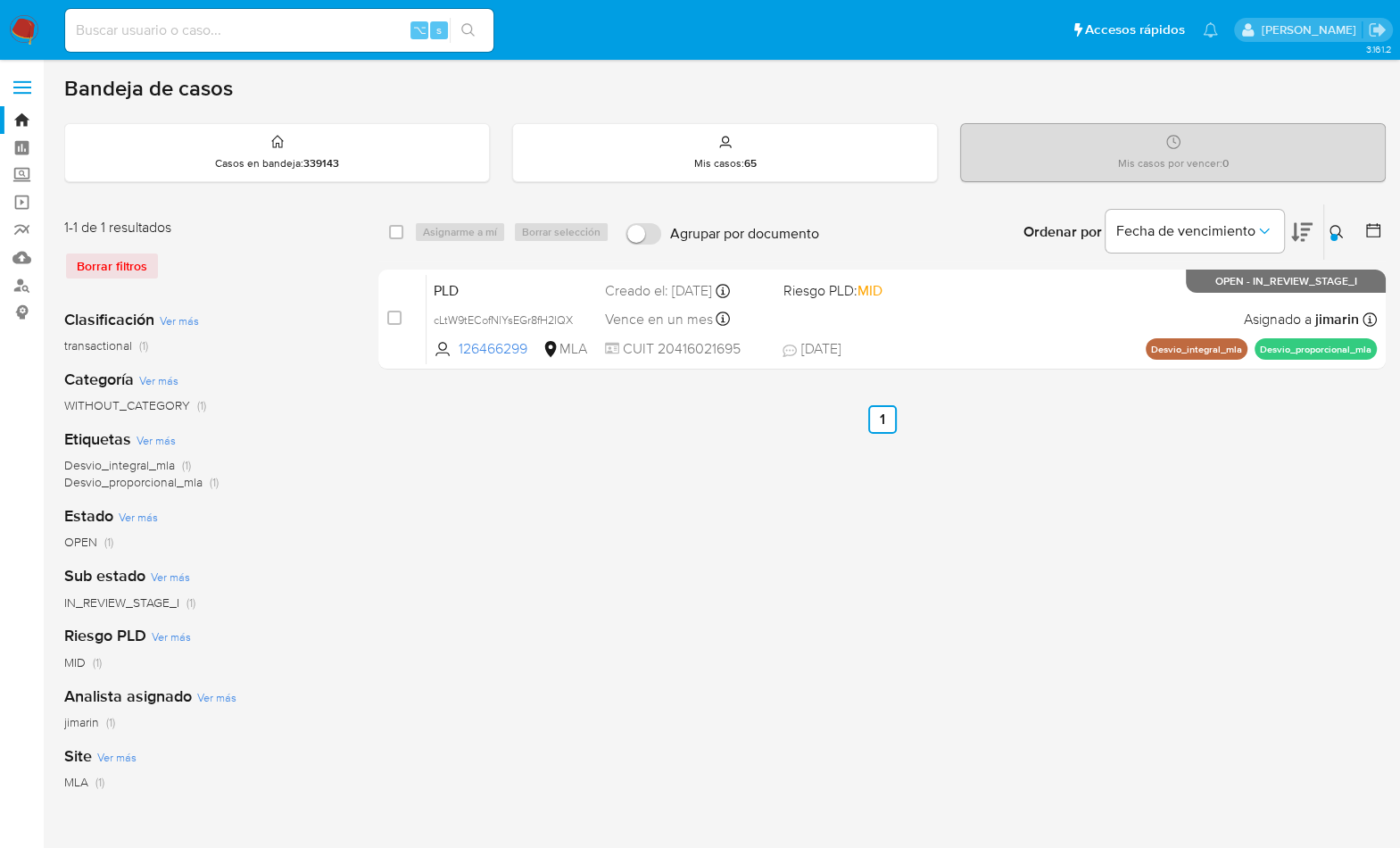
click at [1330, 234] on div at bounding box center [1334, 237] width 7 height 7
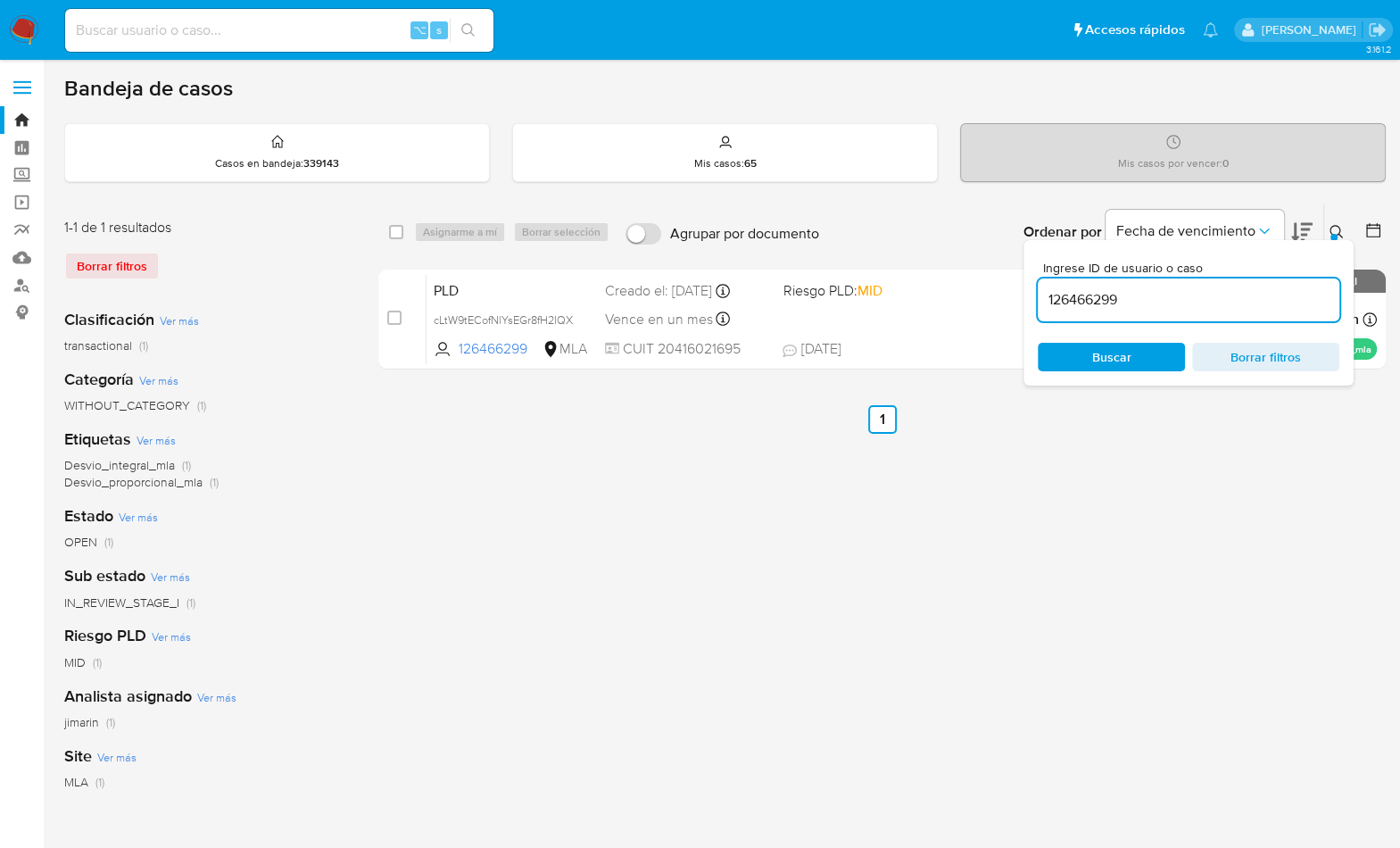
click at [1270, 299] on input "126466299" at bounding box center [1189, 299] width 301 height 23
click at [1269, 299] on input "126466299" at bounding box center [1189, 299] width 301 height 23
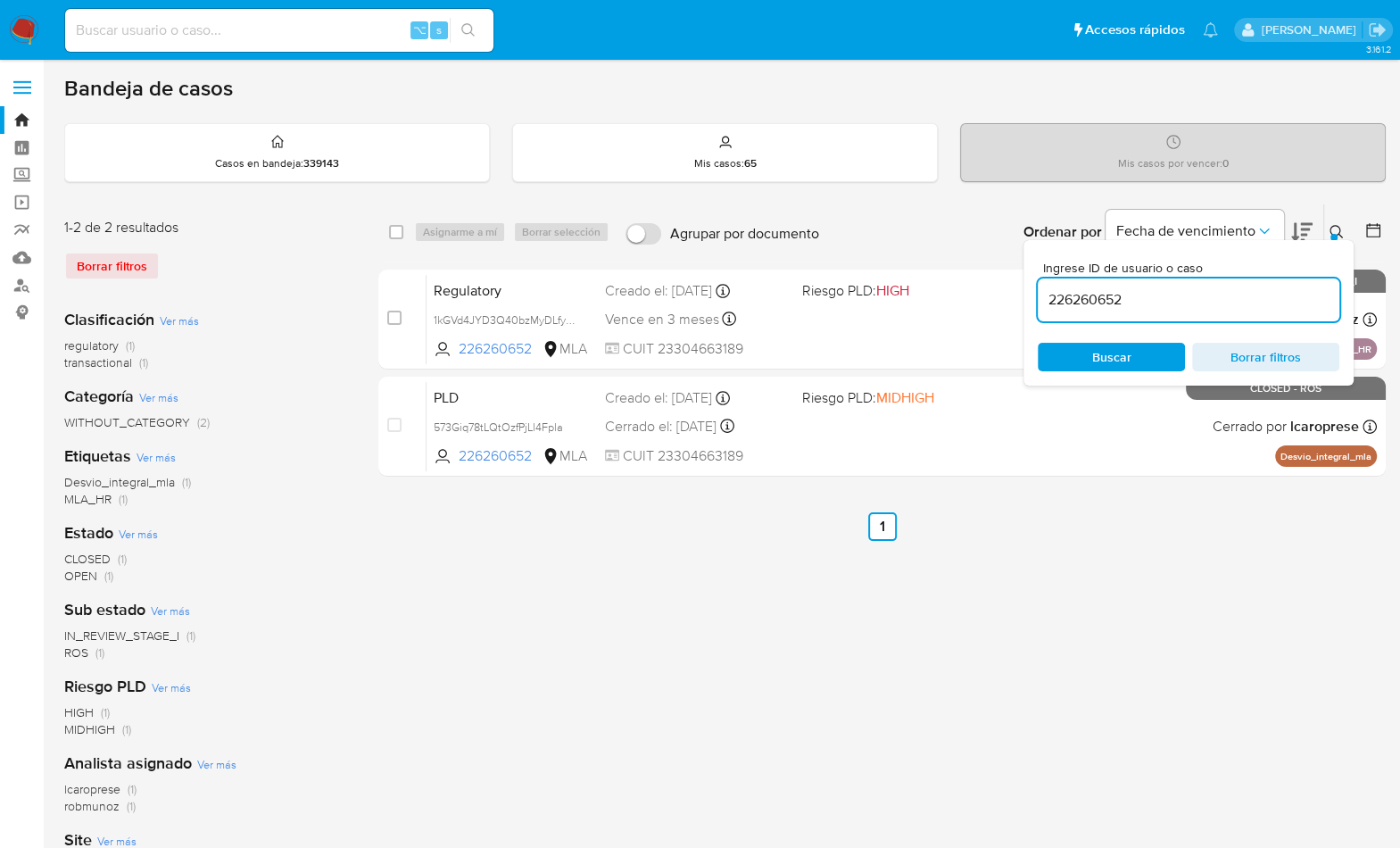
click at [1340, 234] on icon at bounding box center [1336, 232] width 13 height 13
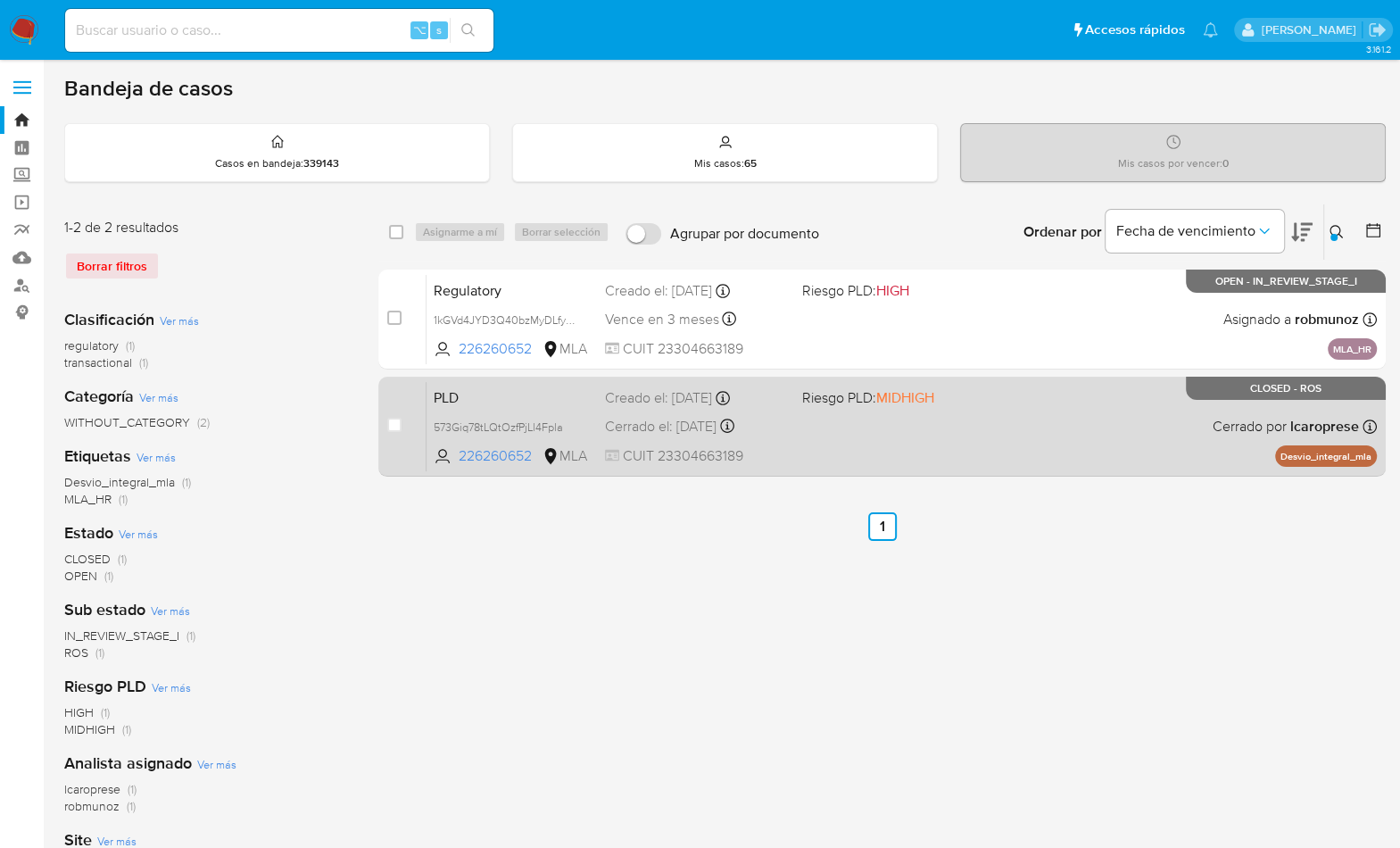
click at [1120, 456] on div "PLD 573Giq78tLQtOzfPjLl4Fpla 226260652 MLA Riesgo PLD: MIDHIGH Creado el: 12/06…" at bounding box center [901, 425] width 950 height 90
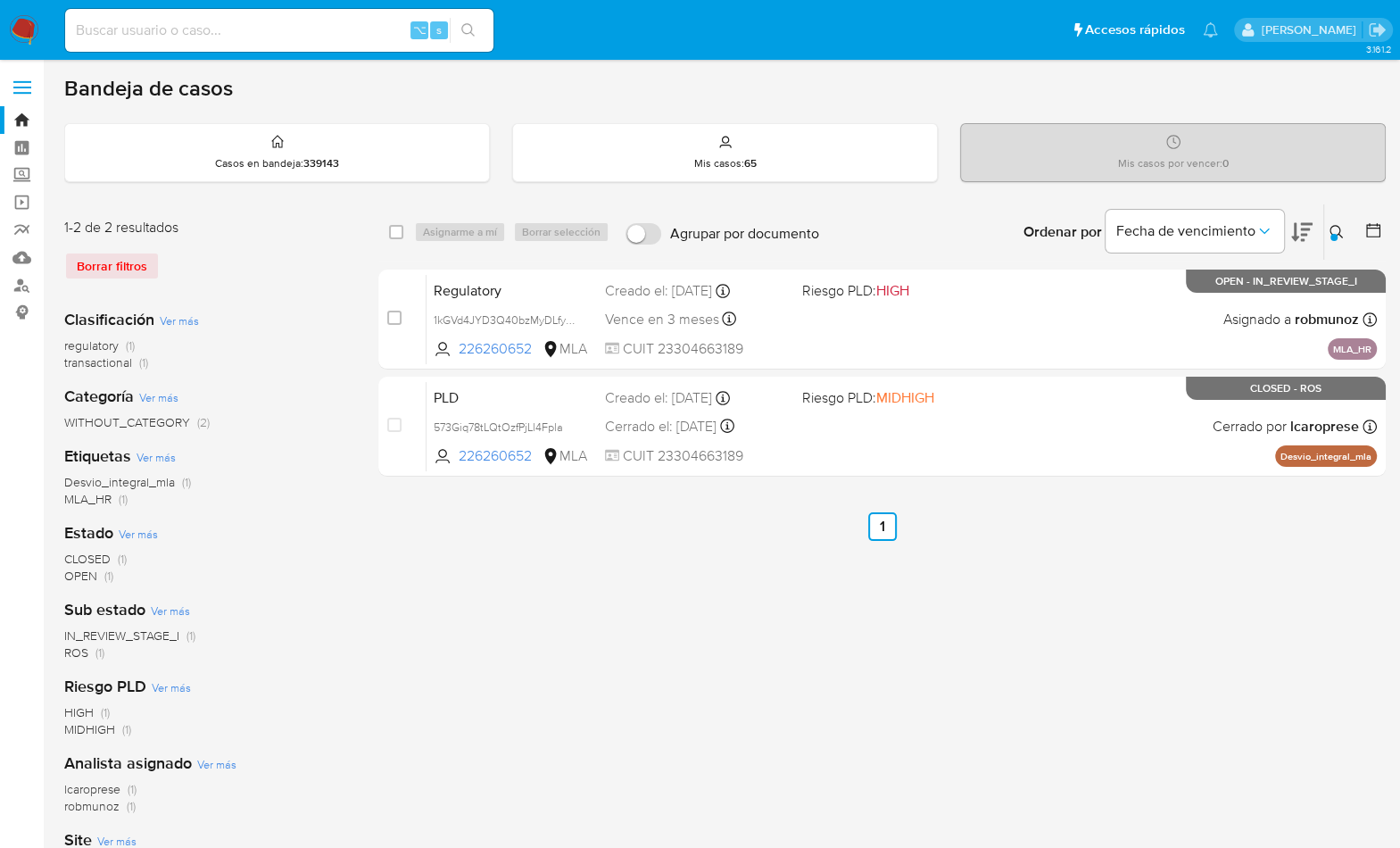
click at [1324, 243] on div "Ingrese ID de usuario o caso 226260652 Buscar Borrar filtros" at bounding box center [1339, 232] width 31 height 56
click at [1330, 234] on icon at bounding box center [1336, 232] width 14 height 14
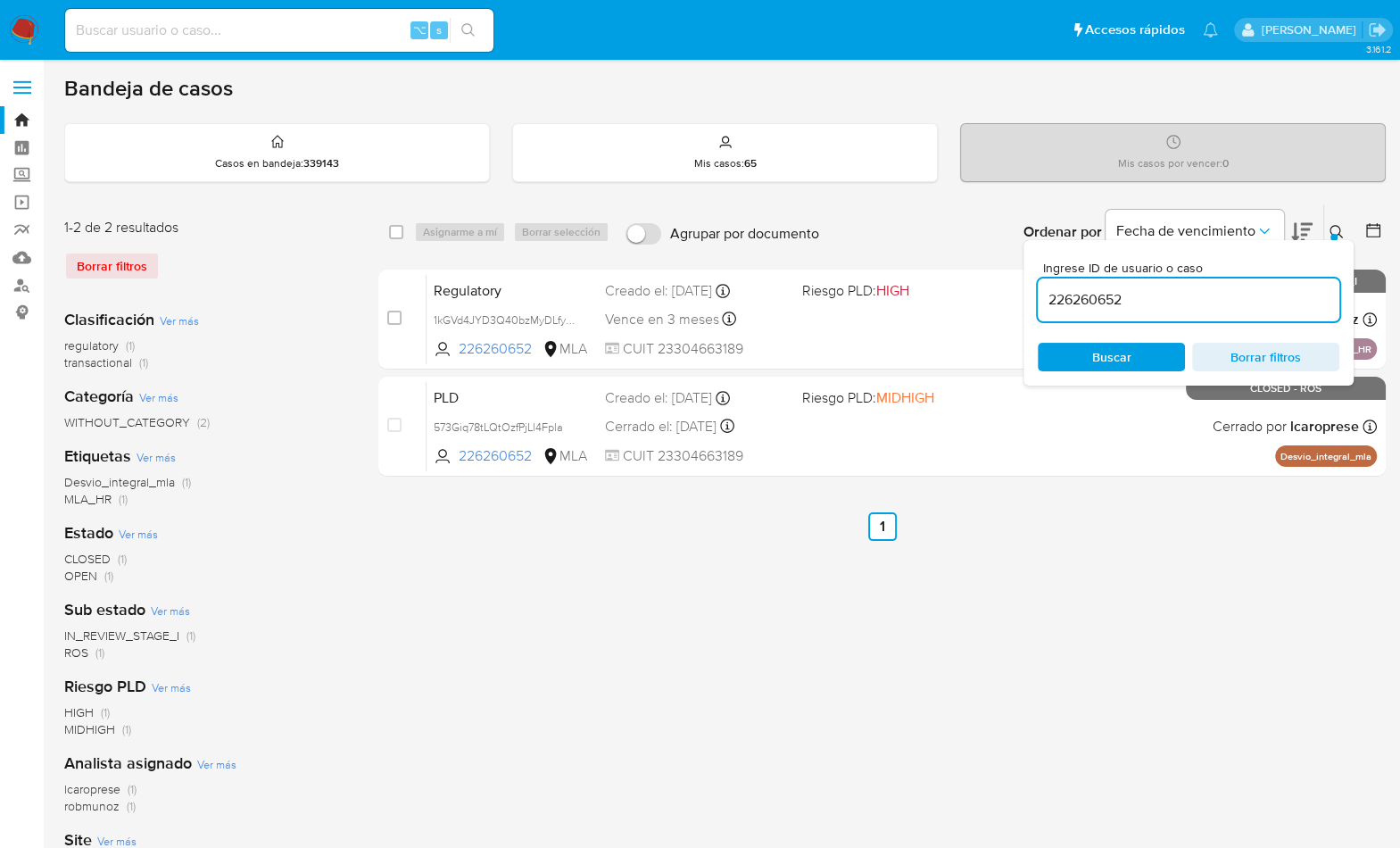
click at [1190, 307] on input "226260652" at bounding box center [1189, 299] width 301 height 23
type input "126466299"
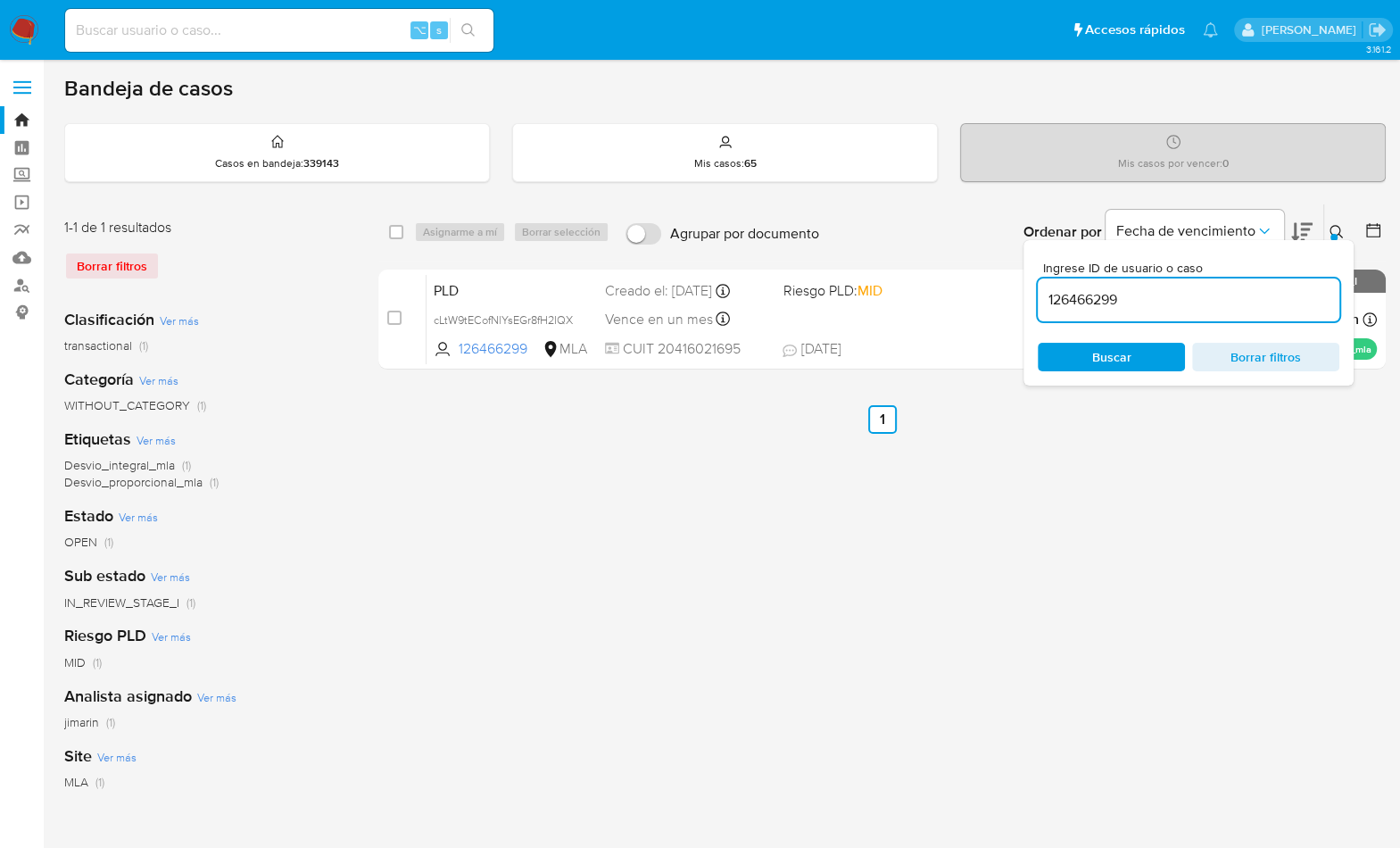
click at [1342, 234] on icon at bounding box center [1336, 232] width 13 height 13
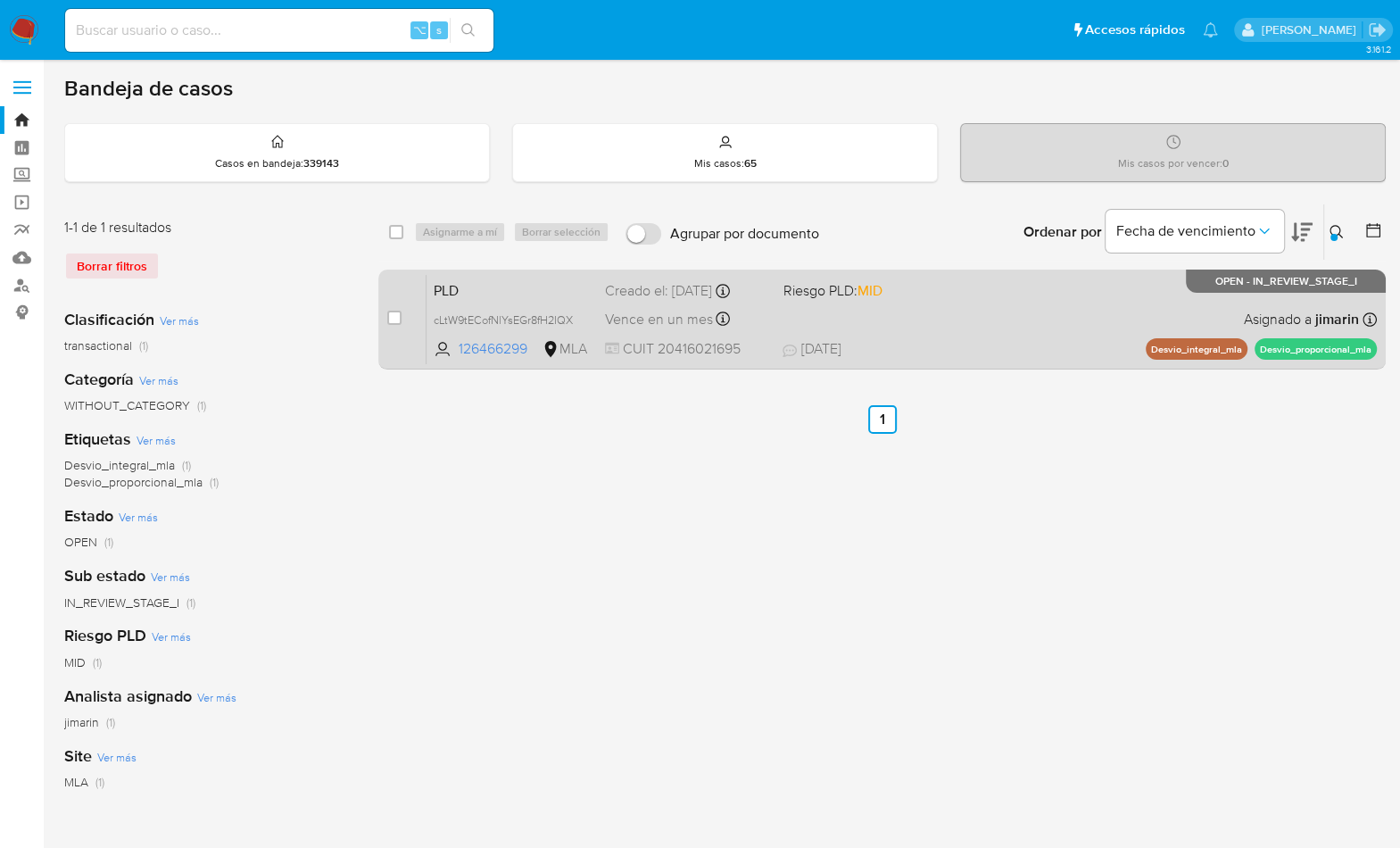
click at [1137, 311] on div "PLD cLtW9tECofNlYsEGr8fH2IQX 126466299 MLA Riesgo PLD: MID Creado el: 12/09/202…" at bounding box center [901, 319] width 950 height 90
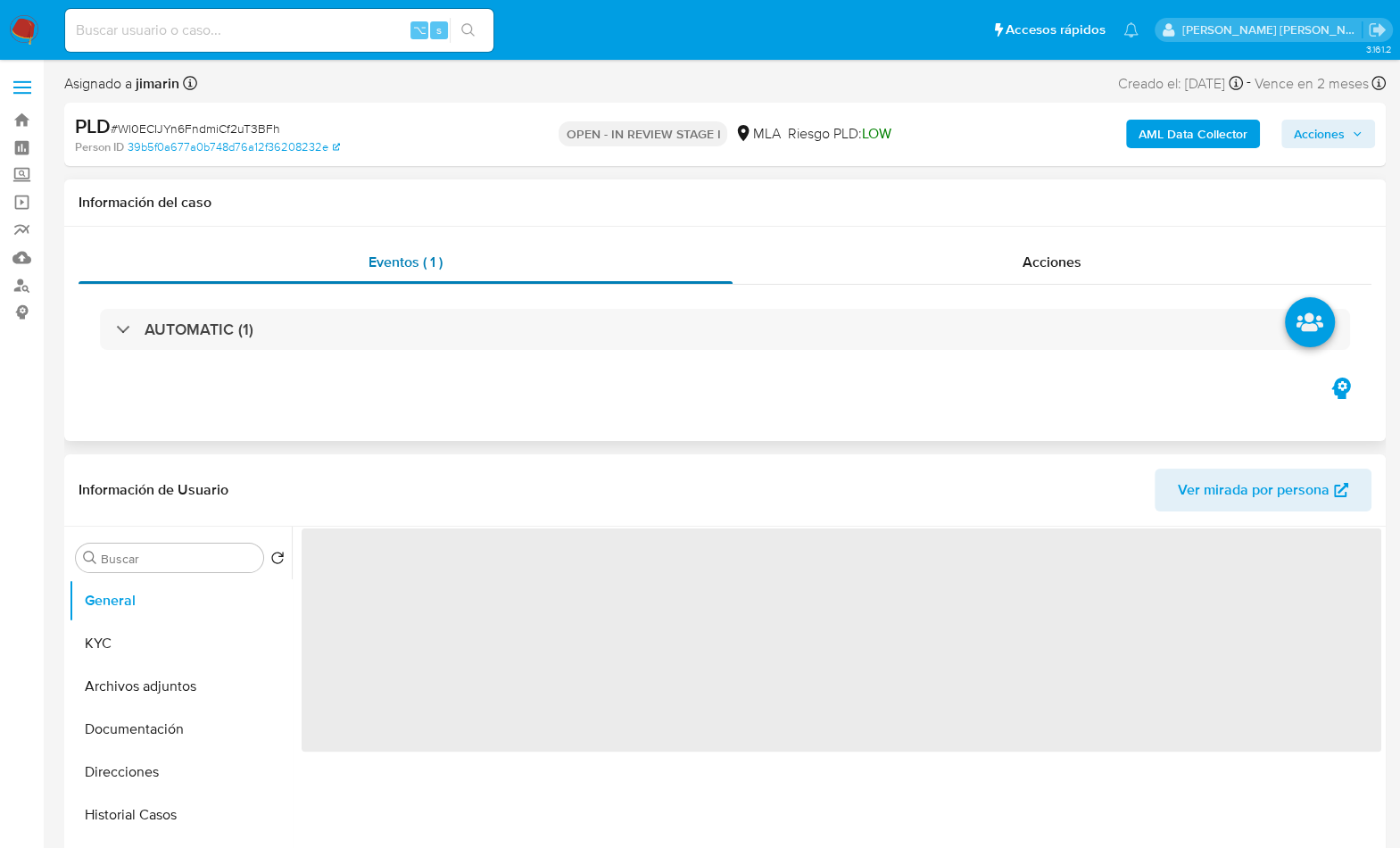
click at [415, 267] on span "Eventos ( 1 )" at bounding box center [406, 261] width 74 height 20
select select "10"
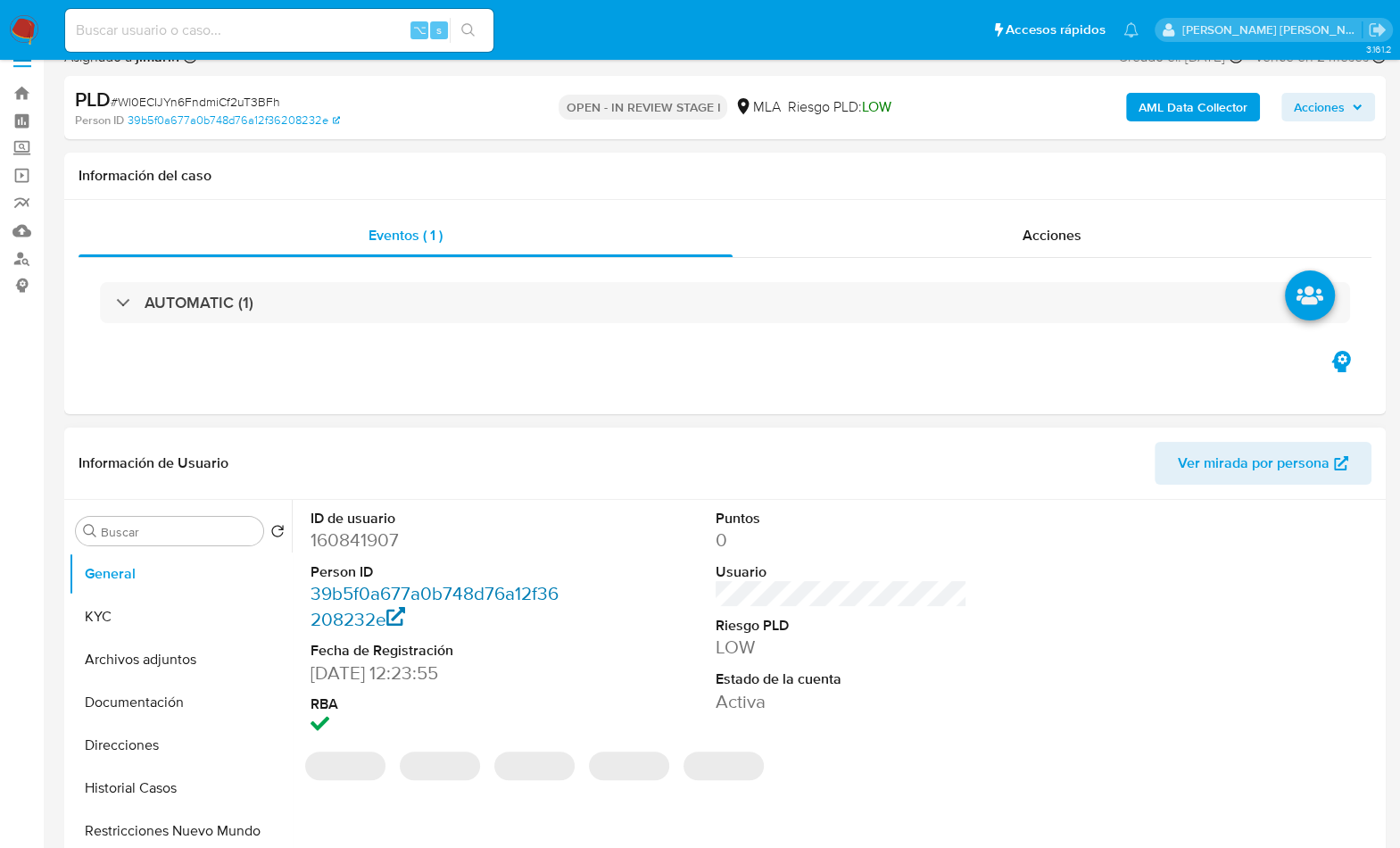
scroll to position [141, 0]
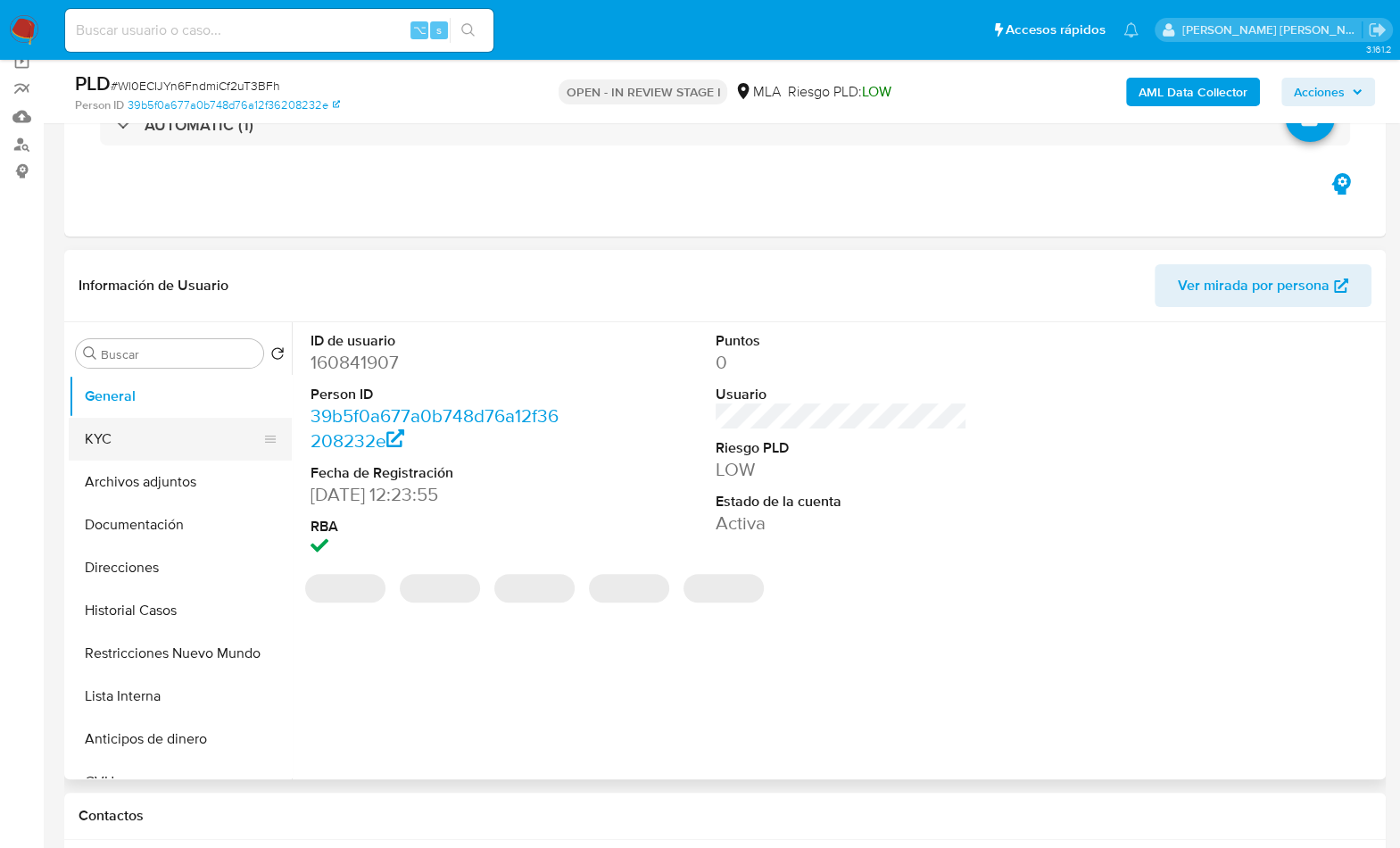
click at [99, 433] on button "KYC" at bounding box center [172, 439] width 209 height 43
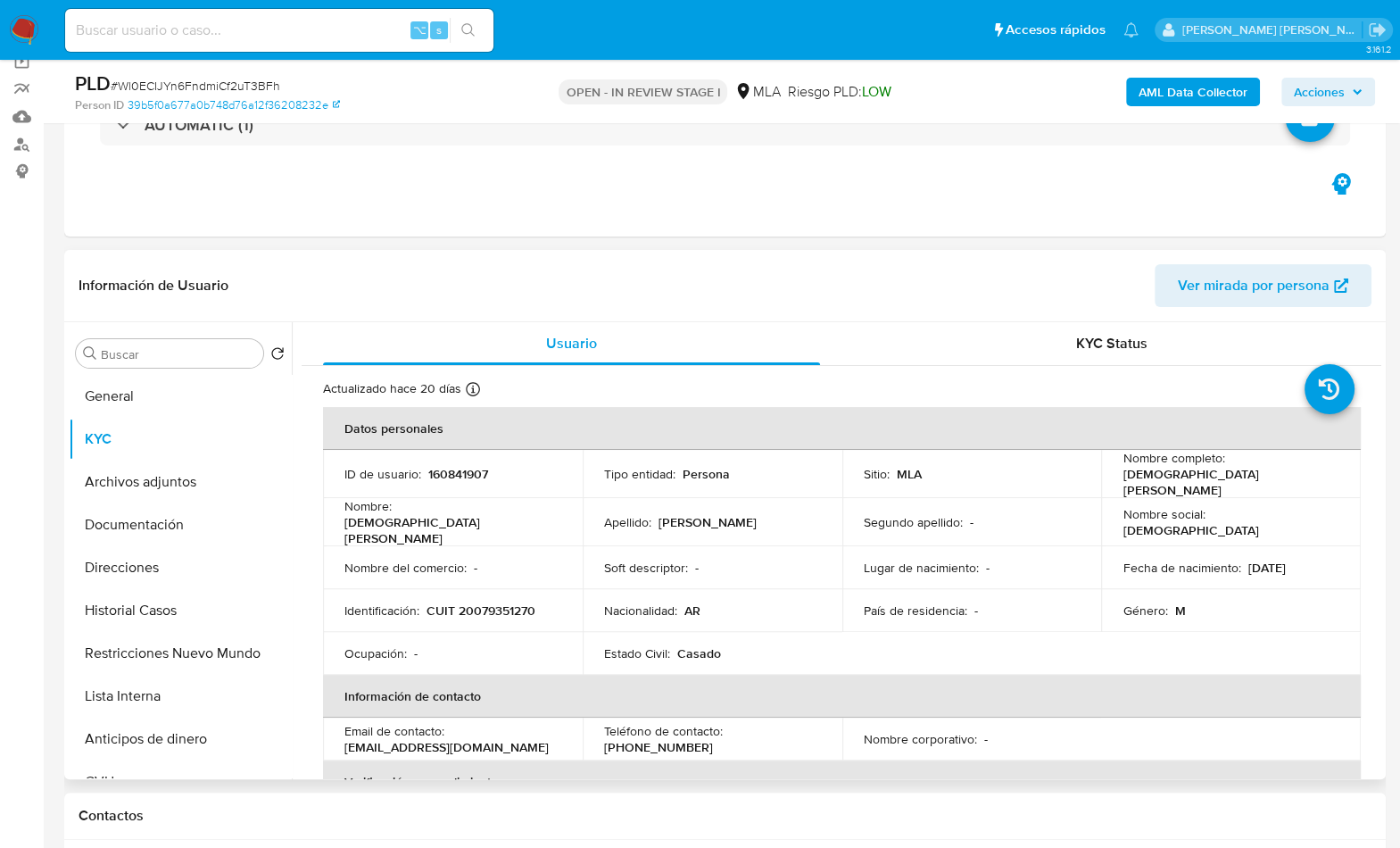
click at [471, 602] on p "CUIT 20079351270" at bounding box center [480, 610] width 108 height 16
copy p "20079351270"
click at [443, 486] on td "ID de usuario : 160841907" at bounding box center [452, 474] width 260 height 48
click at [459, 472] on p "160841907" at bounding box center [458, 474] width 60 height 16
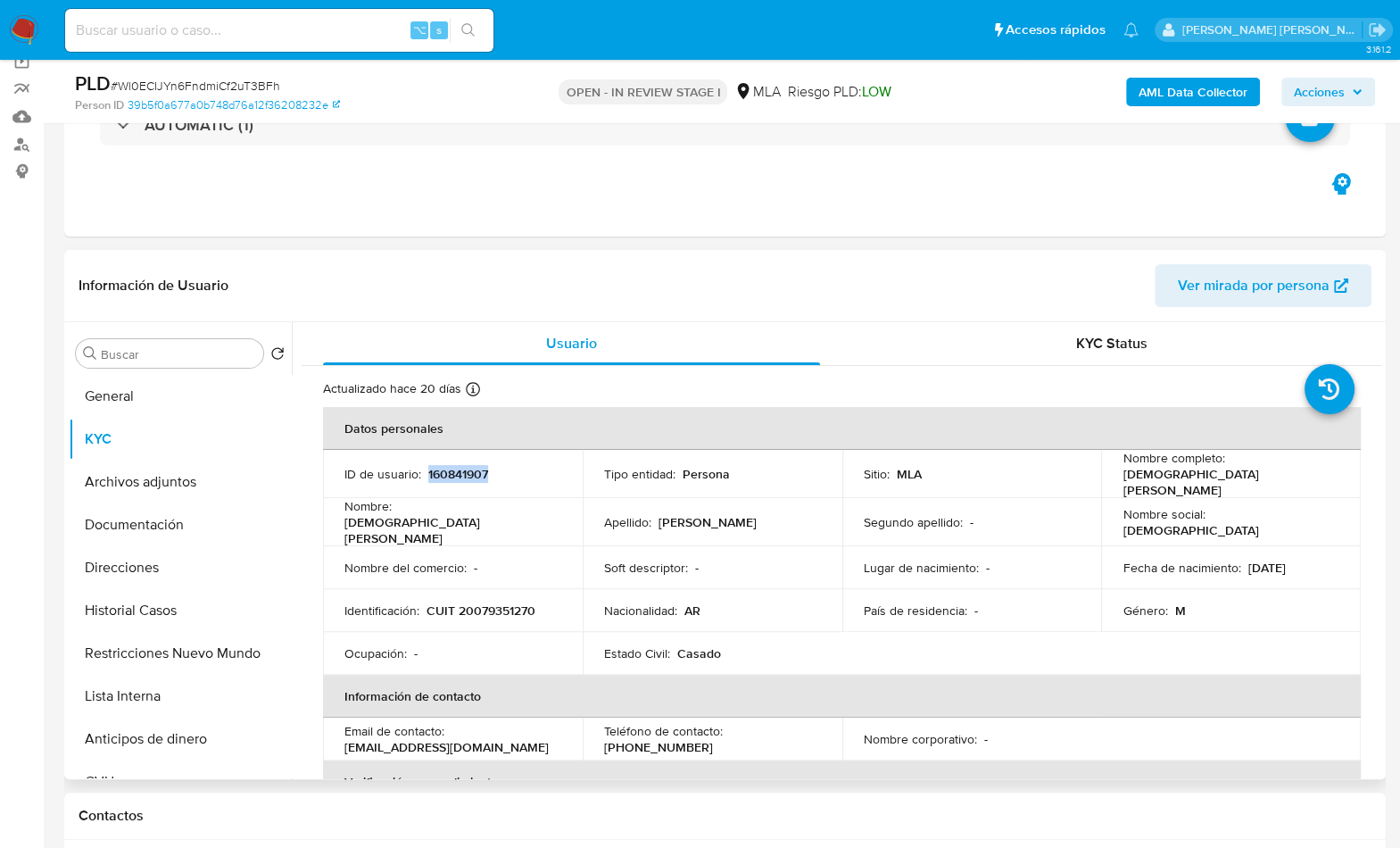
click at [459, 472] on p "160841907" at bounding box center [458, 474] width 60 height 16
copy p "160841907"
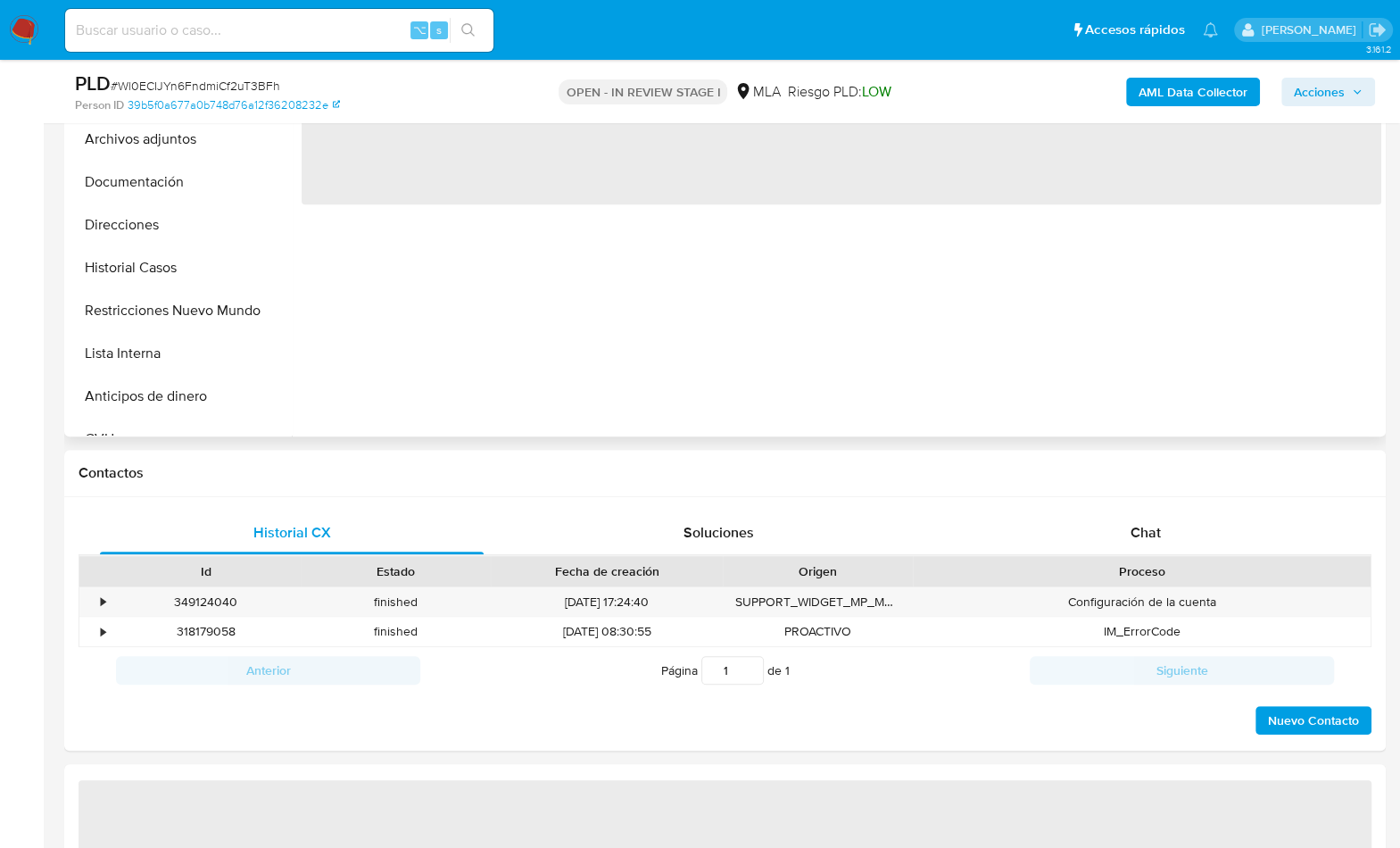
scroll to position [562, 0]
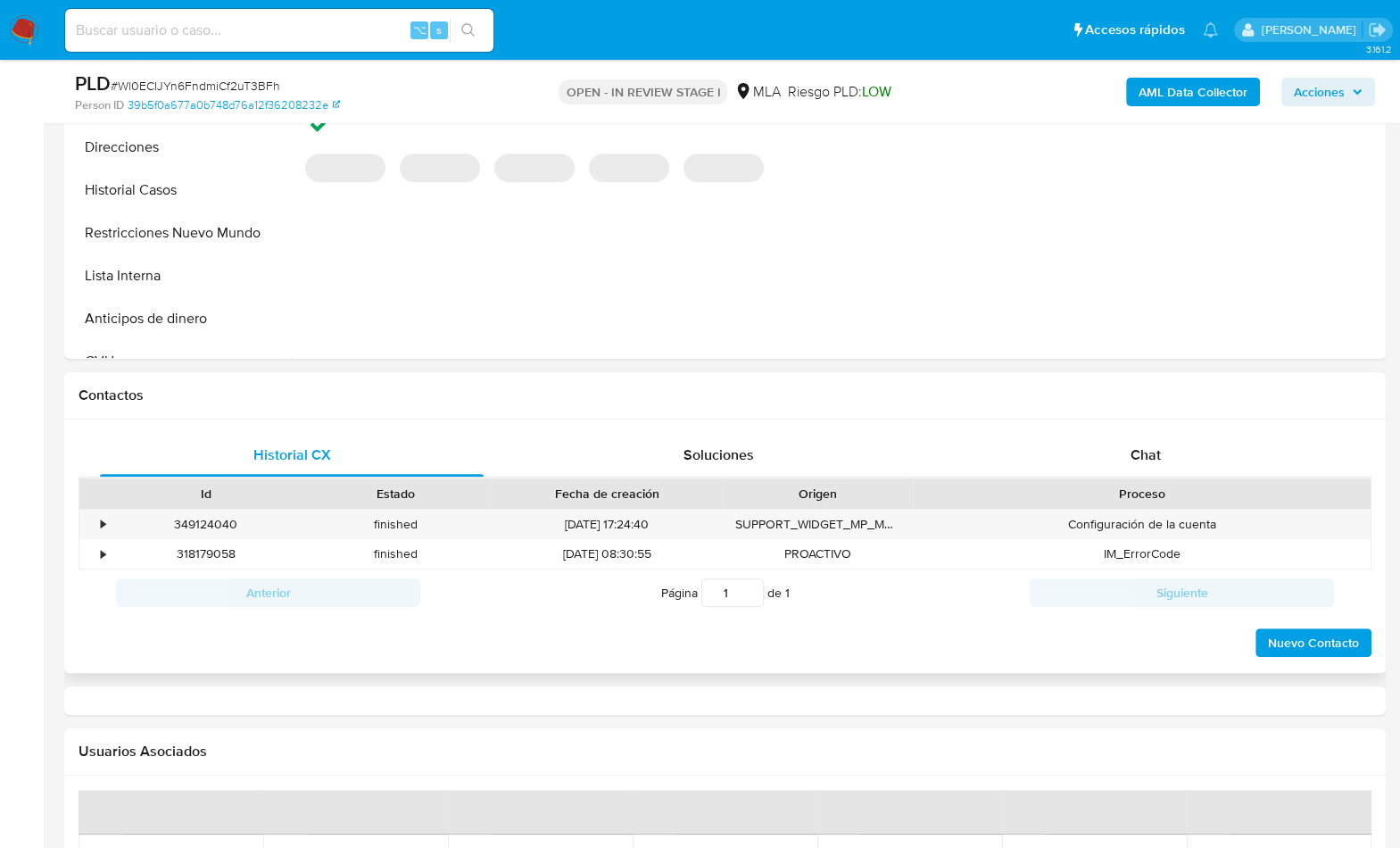
click at [1211, 478] on div "Proceso" at bounding box center [1142, 493] width 458 height 31
select select "10"
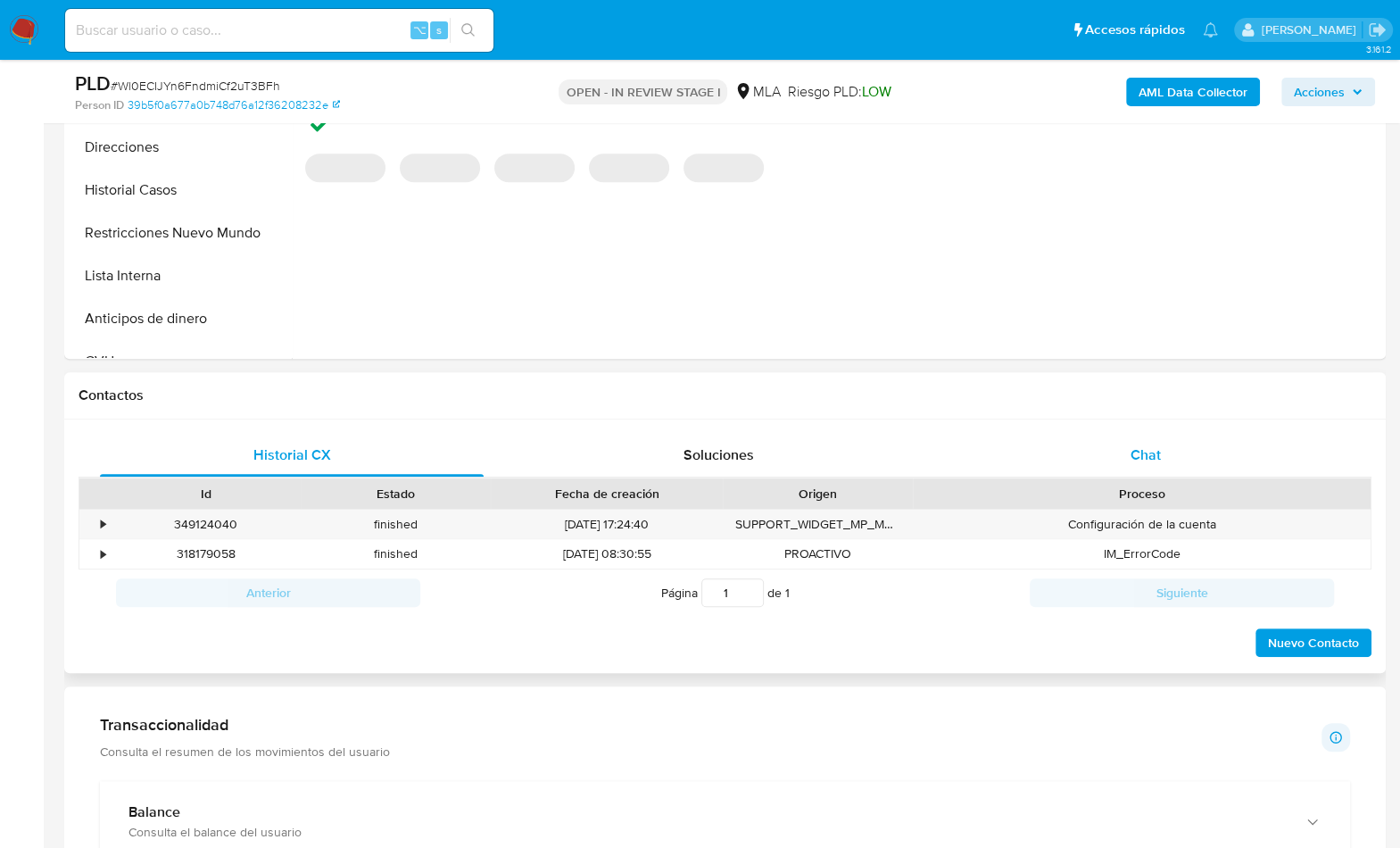
click at [1207, 468] on div "Chat" at bounding box center [1145, 455] width 384 height 43
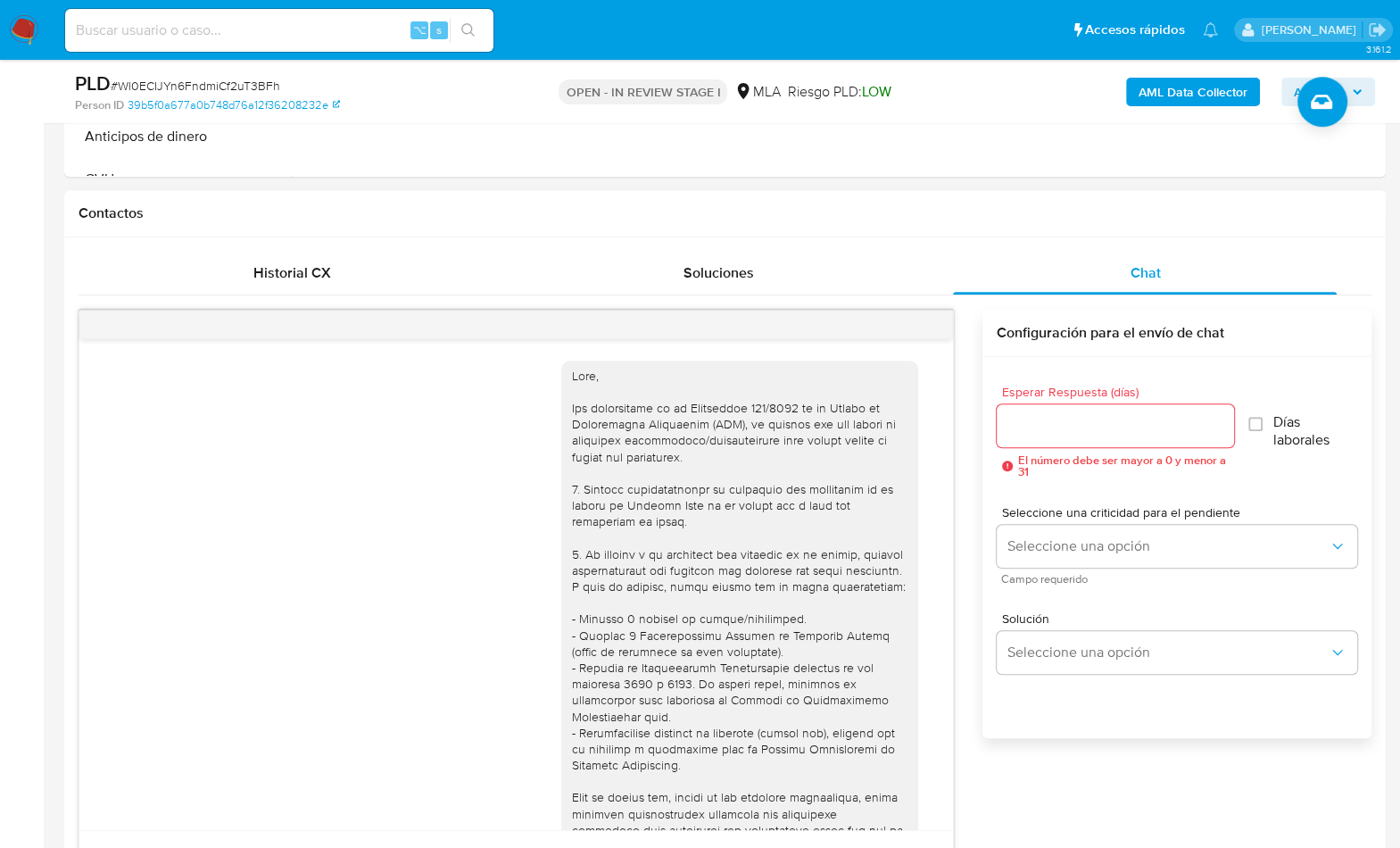
scroll to position [1437, 0]
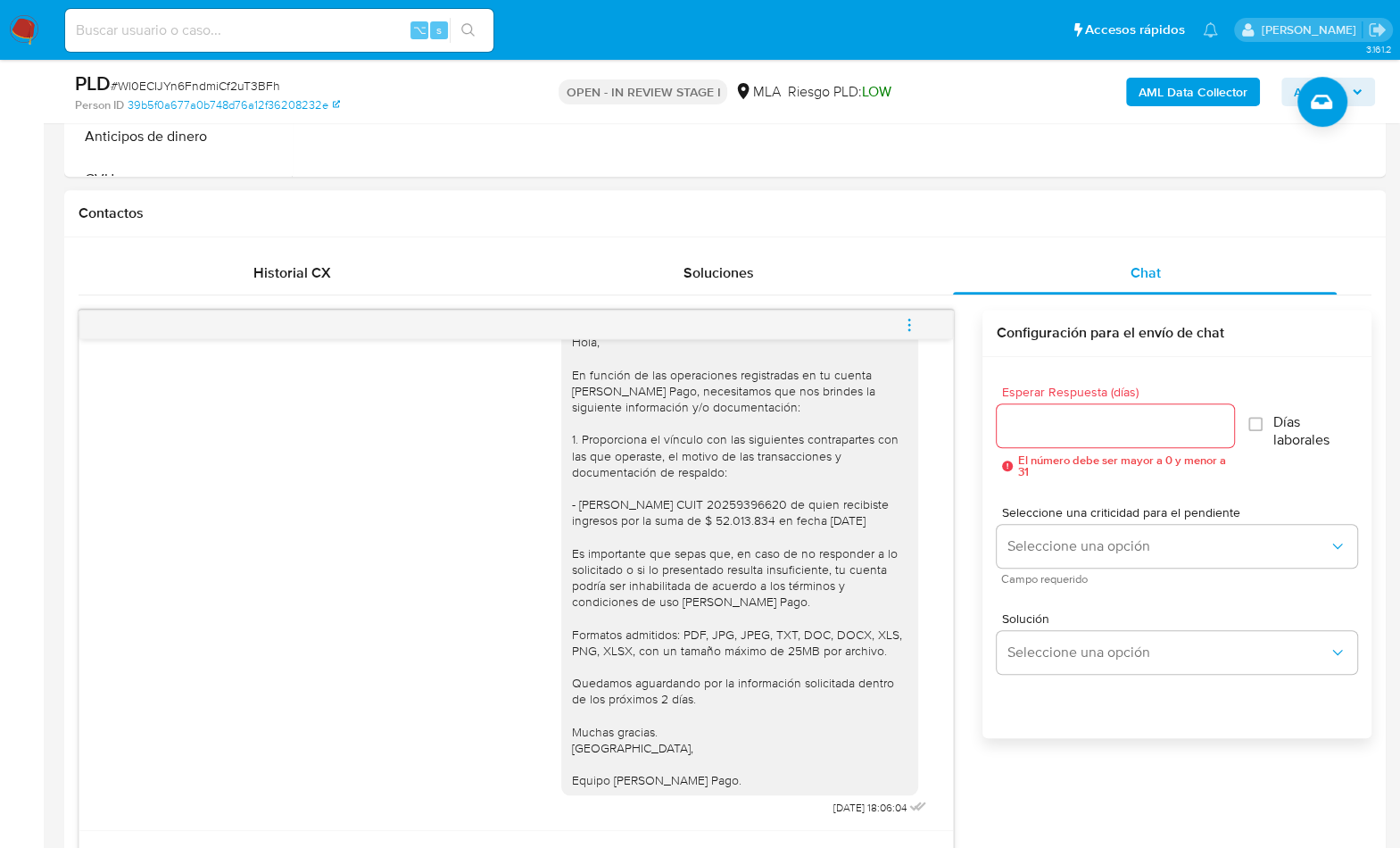
click at [928, 331] on button "menu-action" at bounding box center [910, 324] width 59 height 43
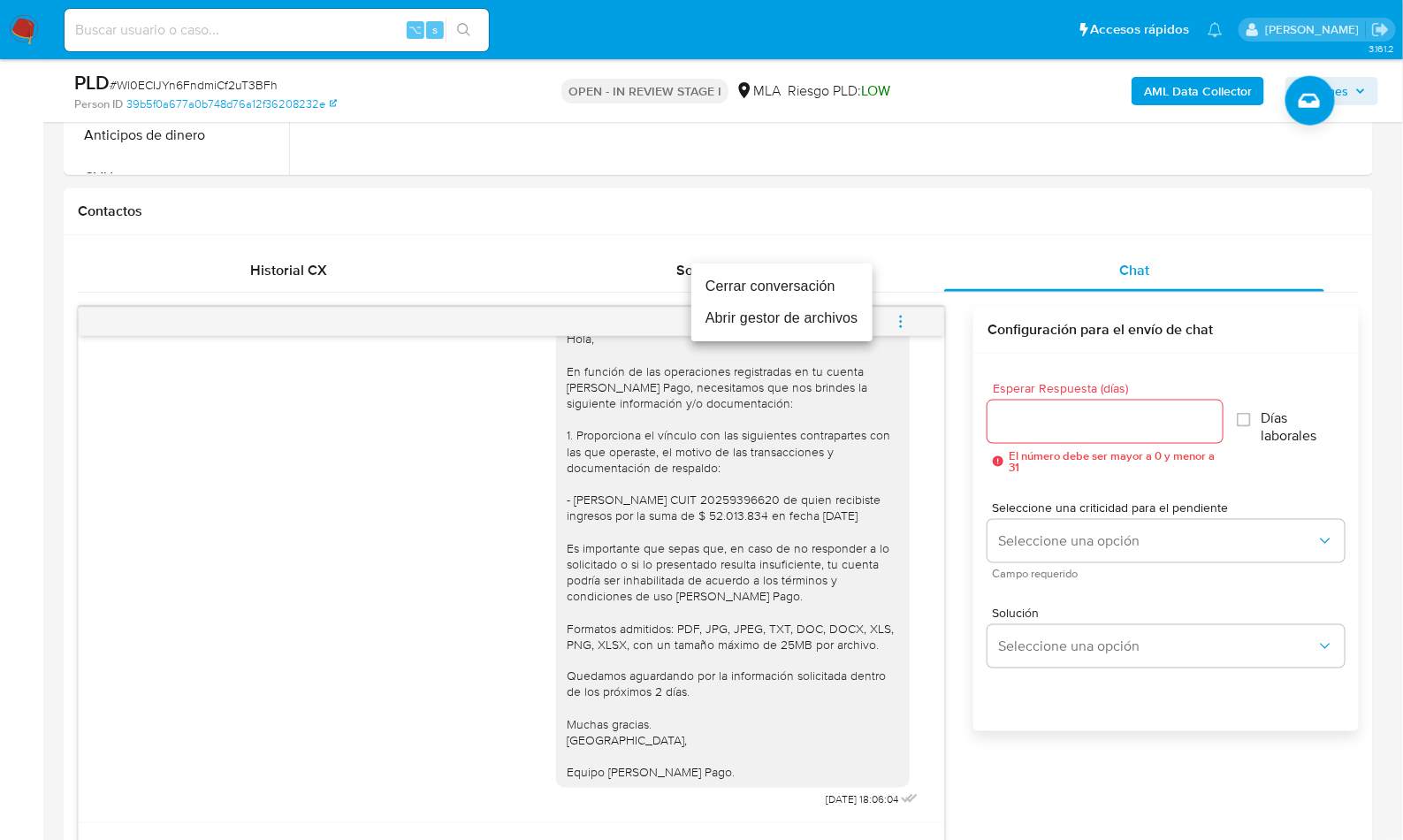
click at [779, 284] on li "Cerrar conversación" at bounding box center [781, 286] width 181 height 32
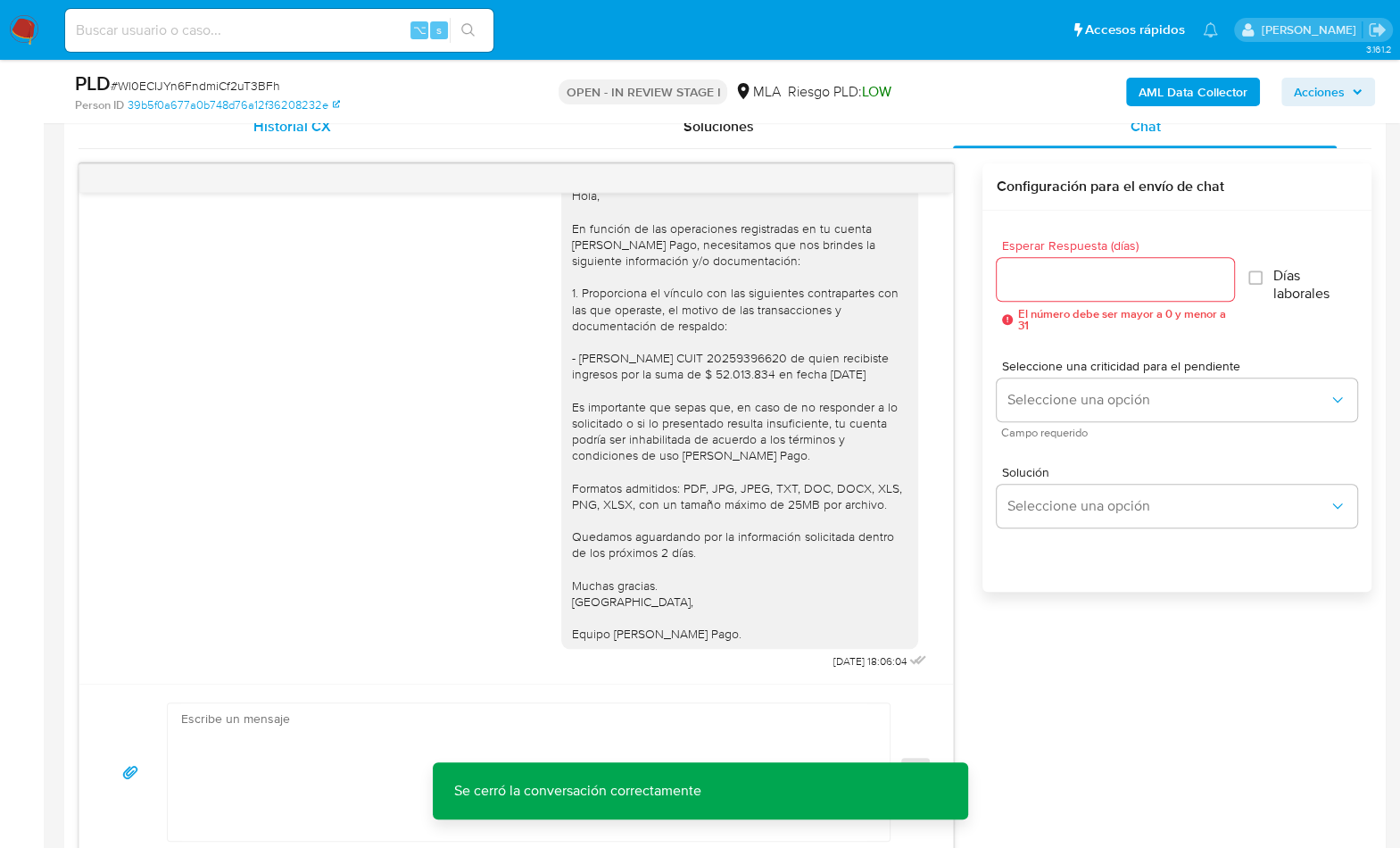
click at [303, 143] on div "Historial CX" at bounding box center [292, 127] width 384 height 43
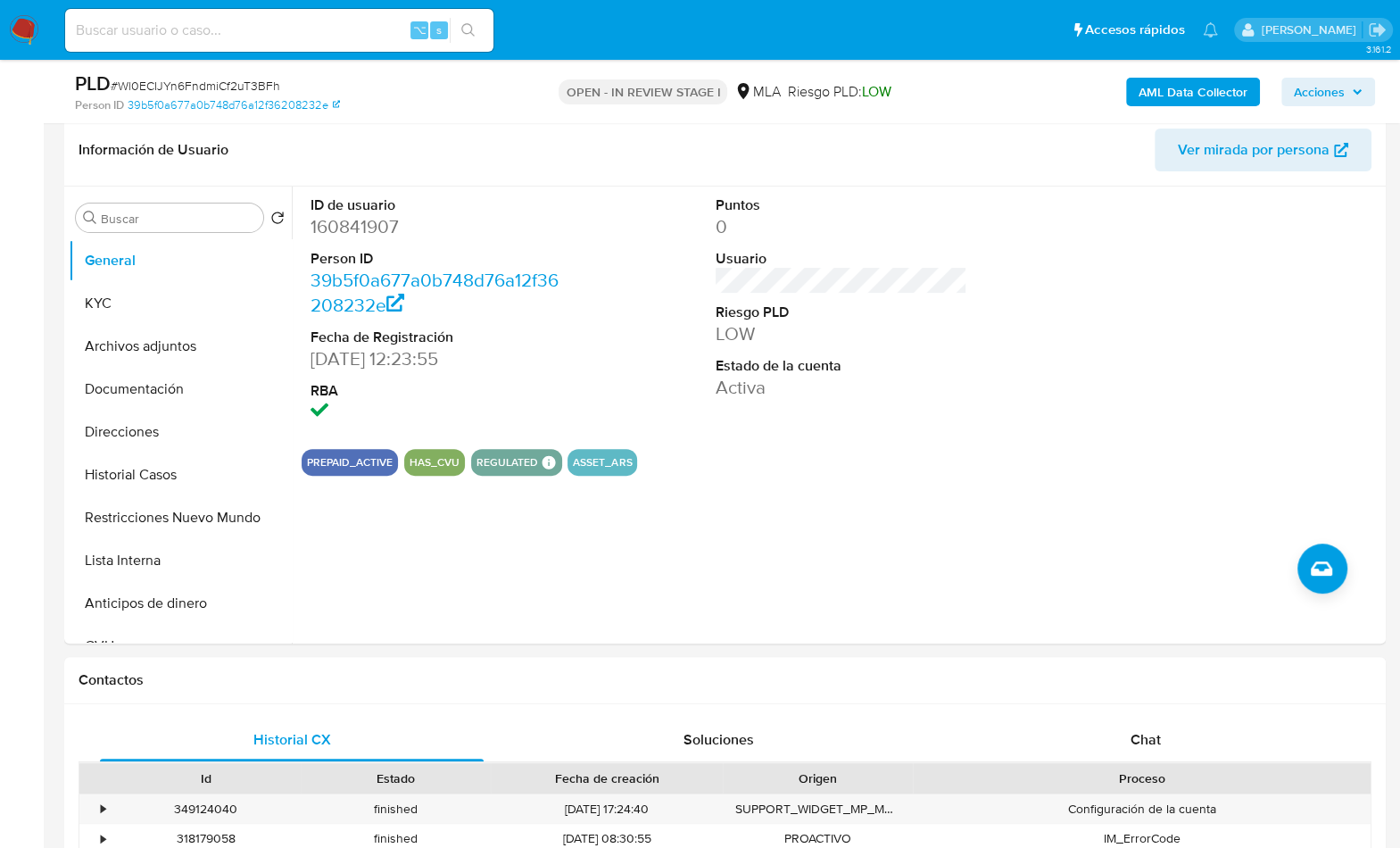
scroll to position [221, 0]
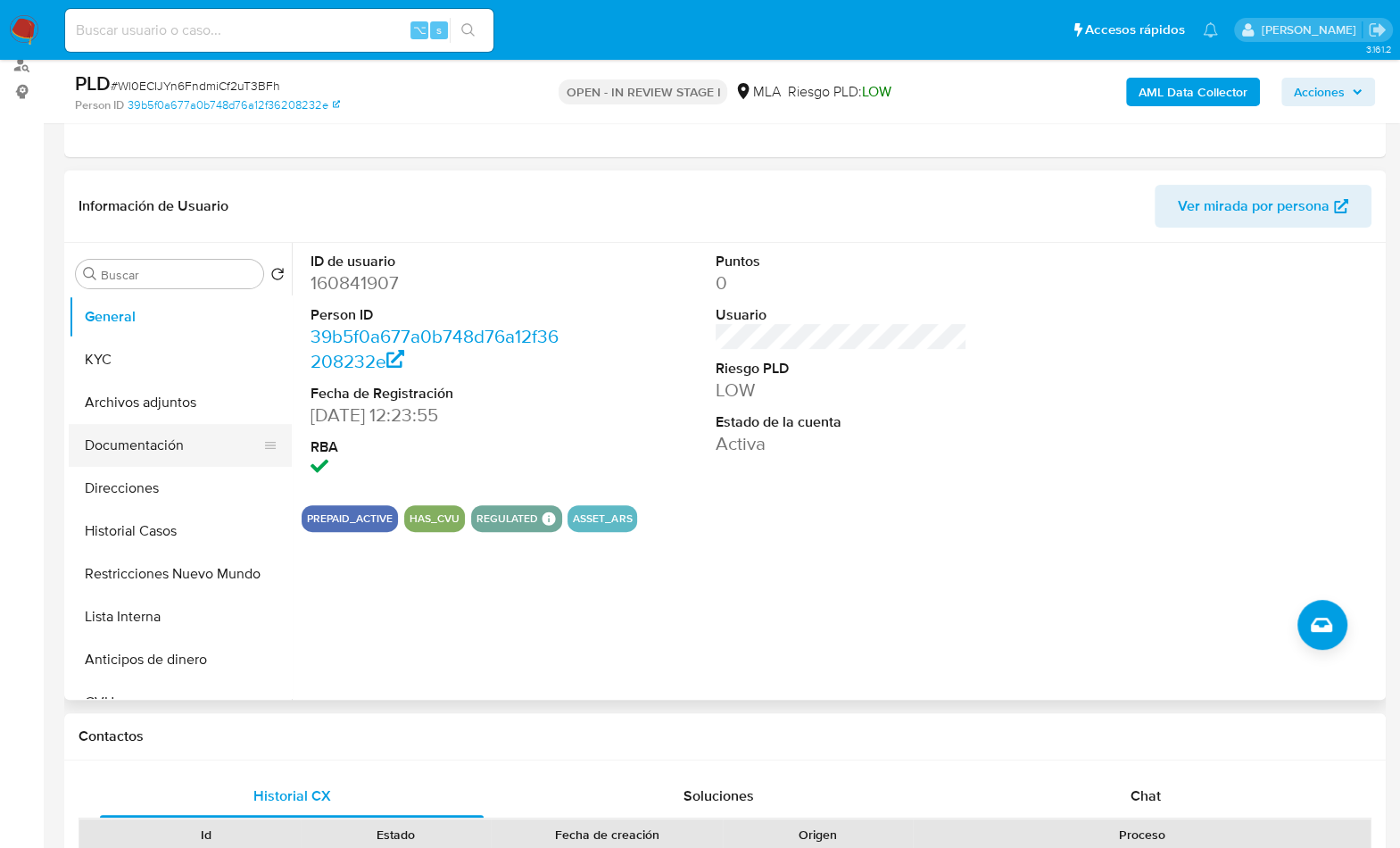
click at [146, 439] on button "Documentación" at bounding box center [172, 445] width 209 height 43
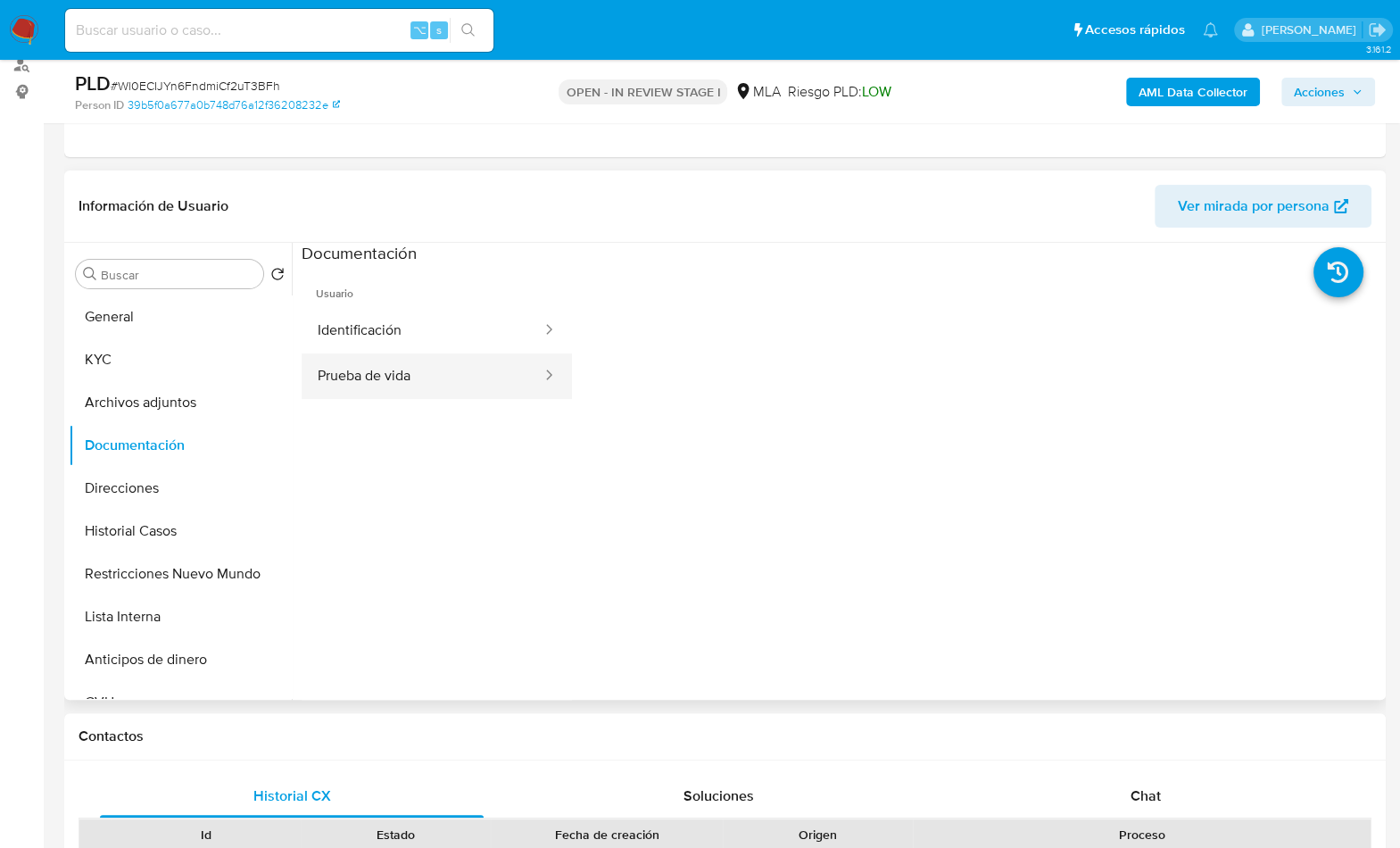
click at [404, 371] on button "Prueba de vida" at bounding box center [422, 375] width 242 height 45
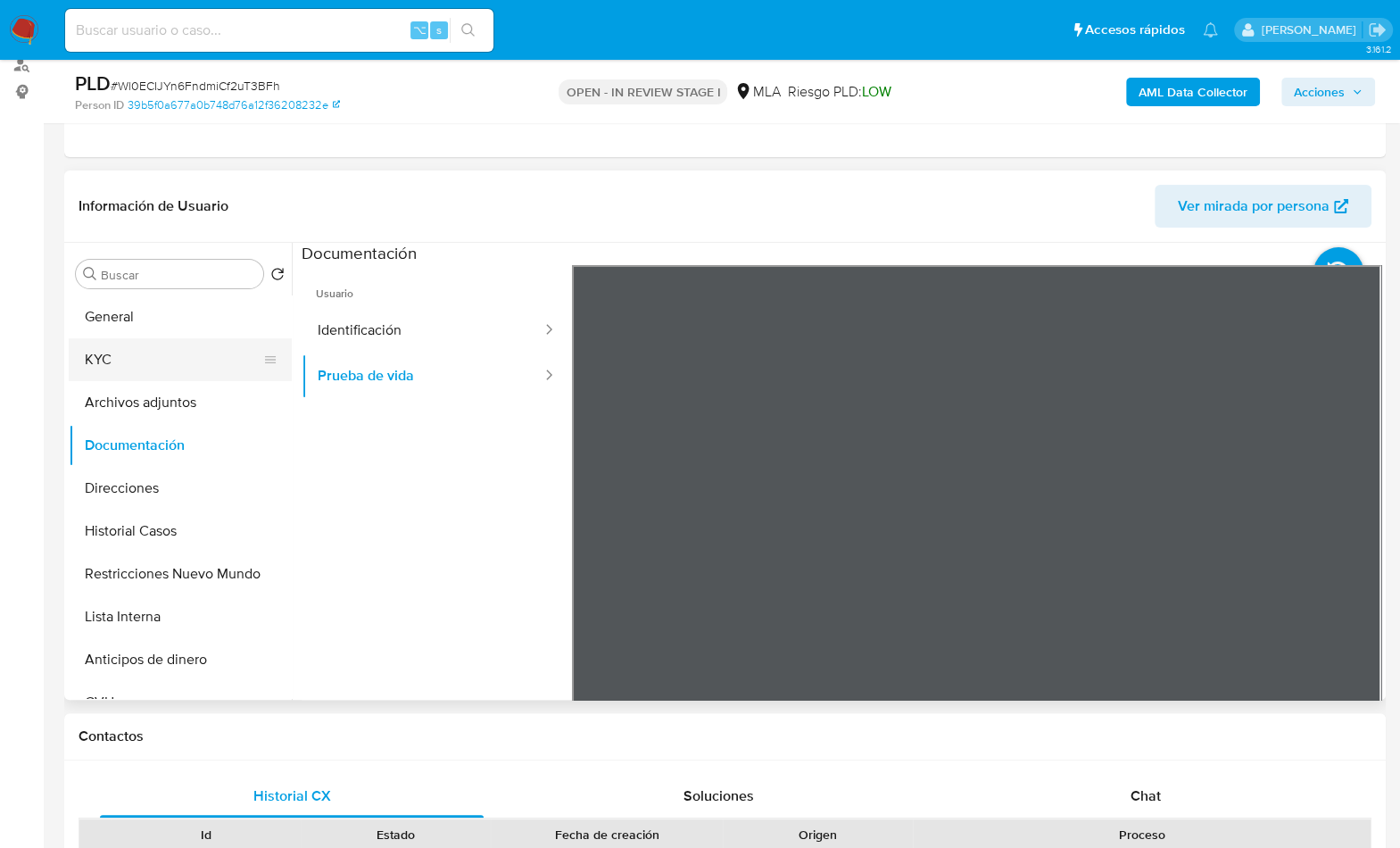
click at [162, 358] on button "KYC" at bounding box center [172, 360] width 209 height 43
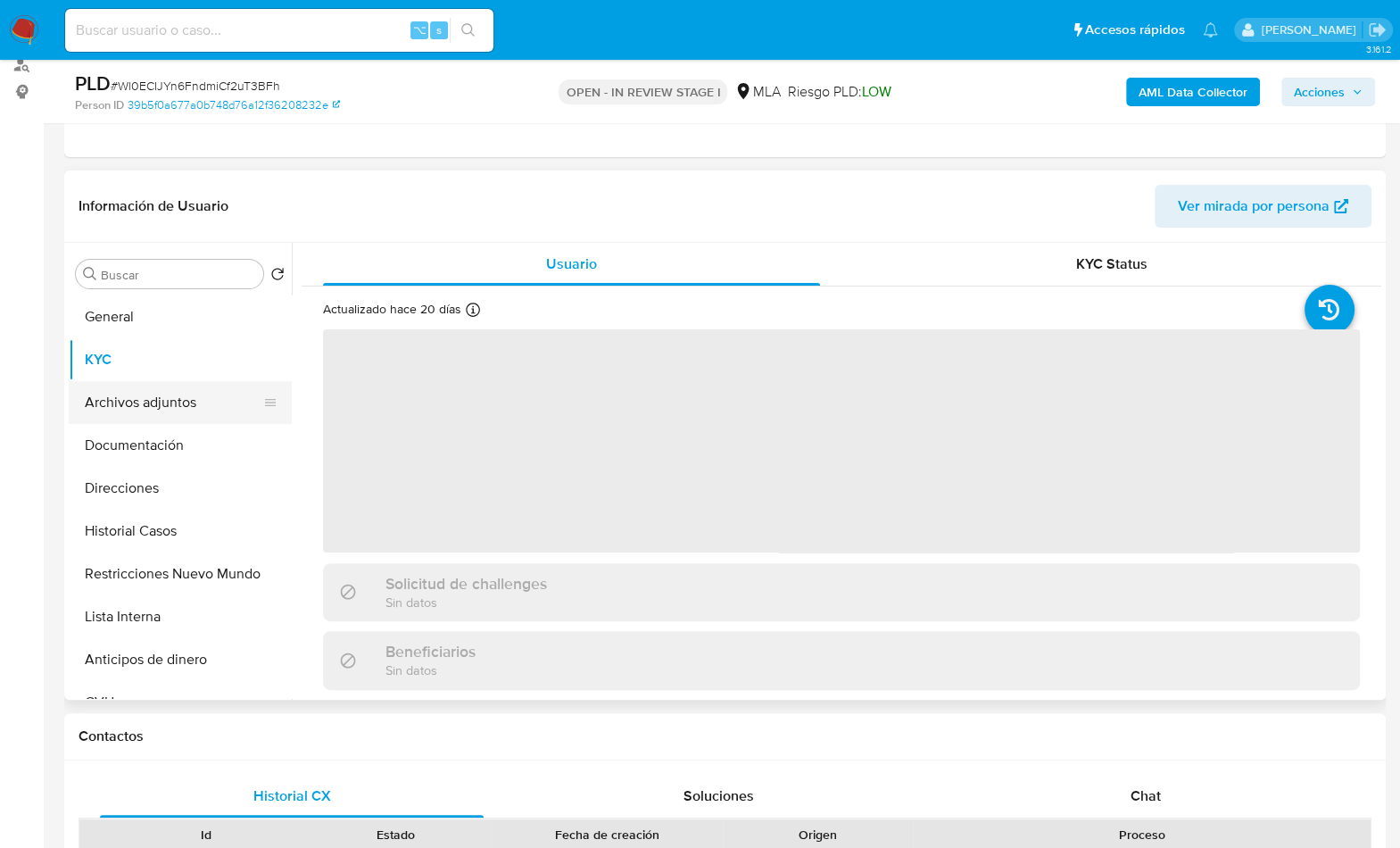
click at [177, 413] on button "Archivos adjuntos" at bounding box center [172, 402] width 209 height 43
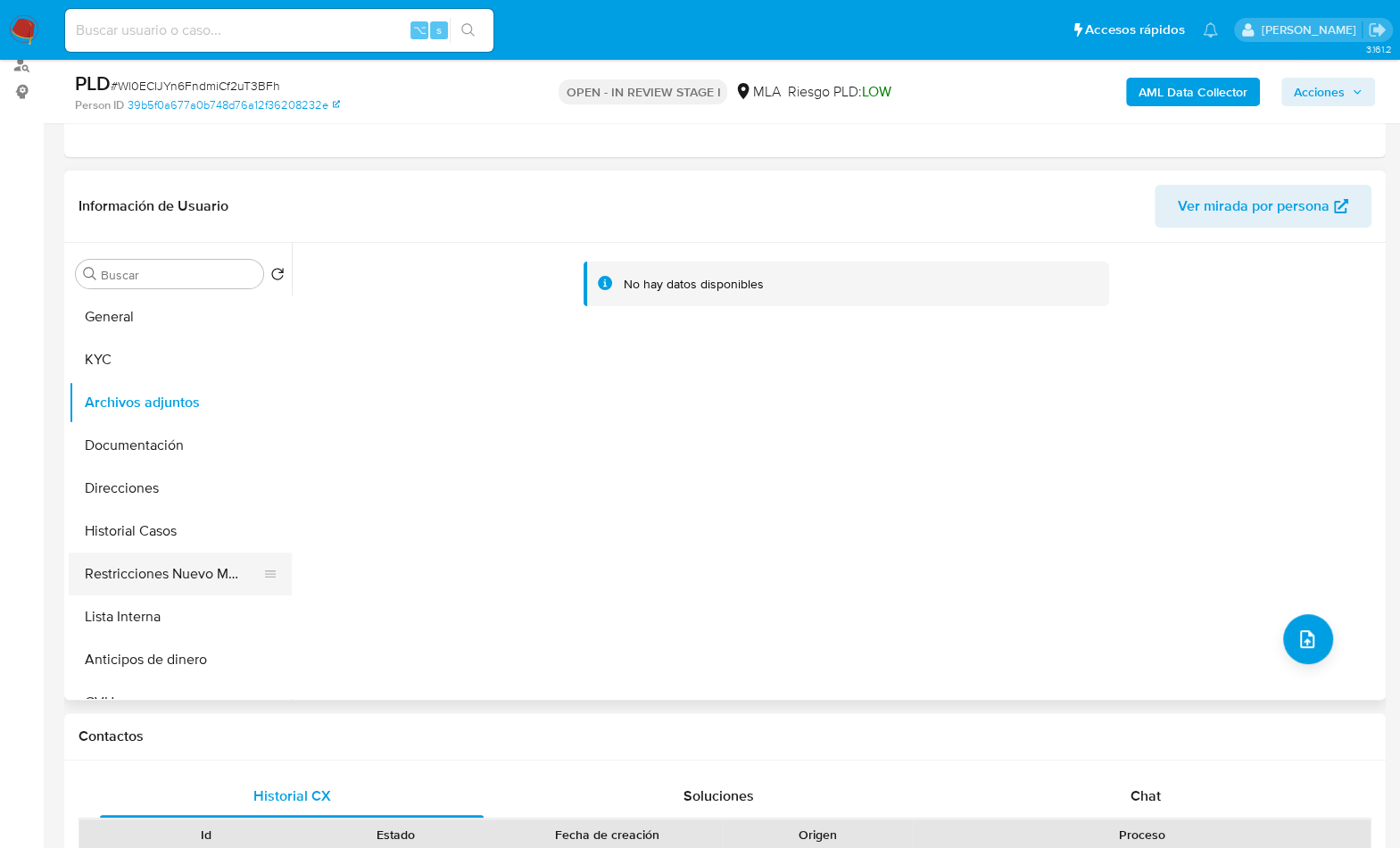
click at [176, 582] on button "Restricciones Nuevo Mundo" at bounding box center [172, 574] width 209 height 43
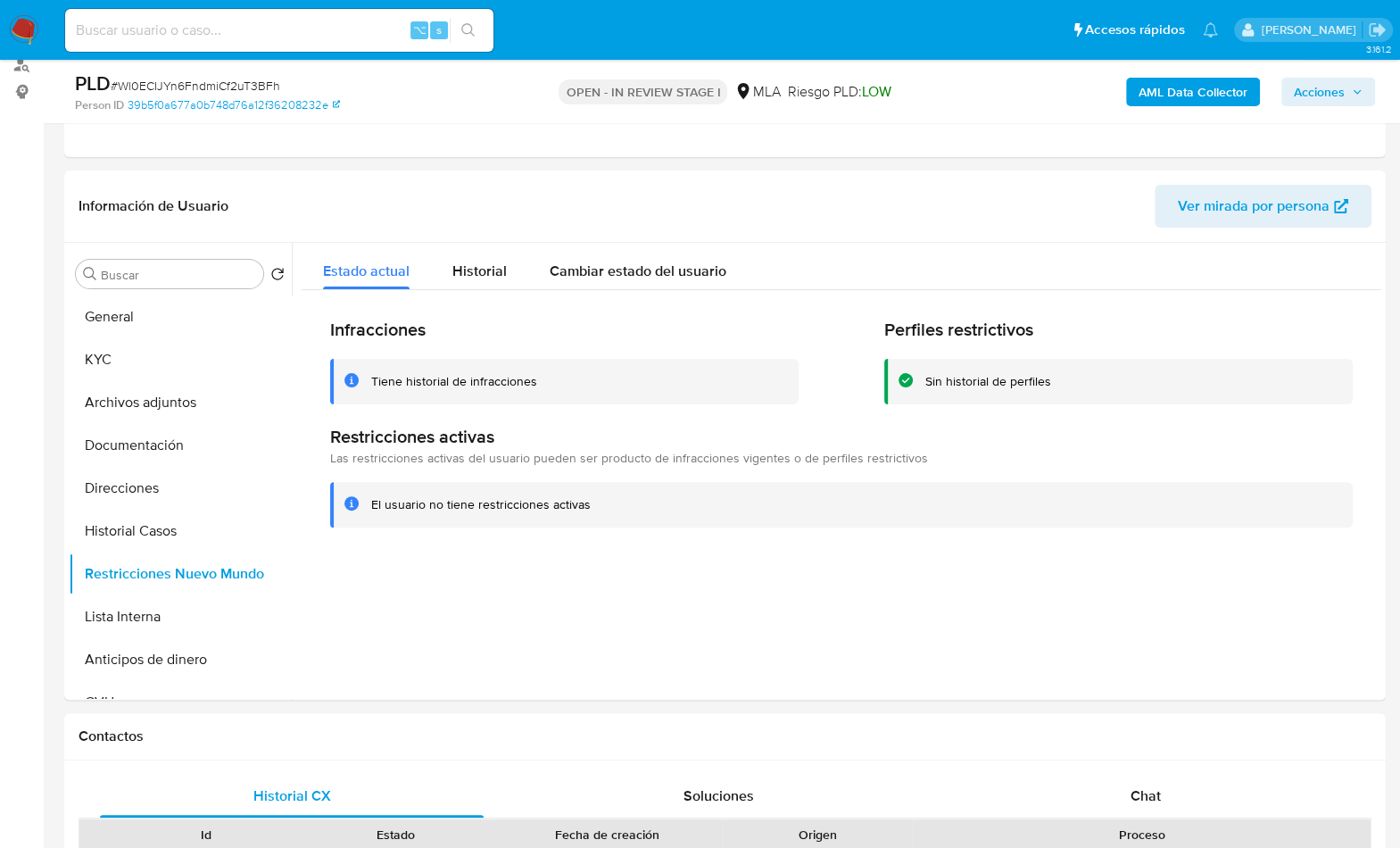
click at [1191, 86] on b "AML Data Collector" at bounding box center [1192, 92] width 108 height 29
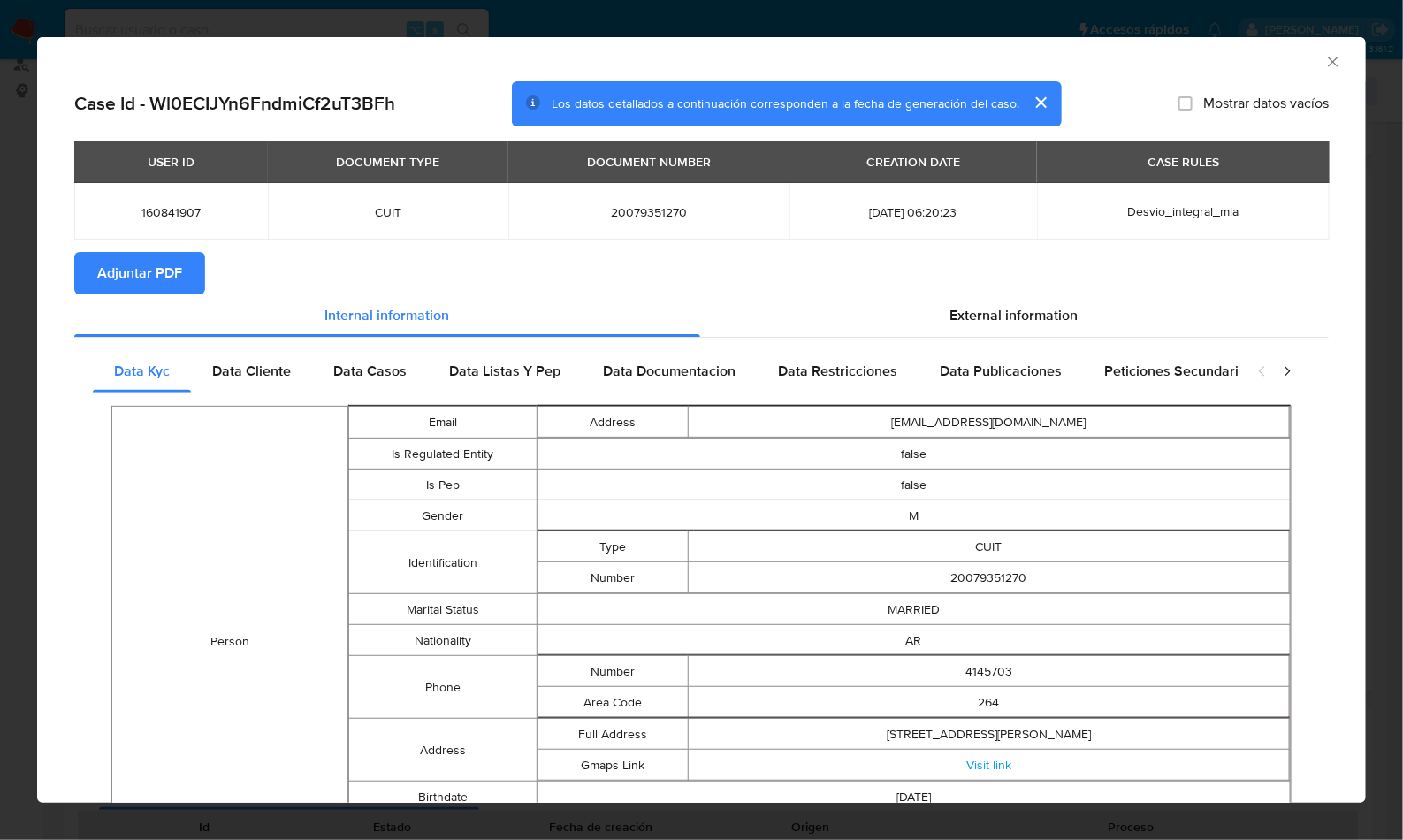
click at [187, 266] on button "Adjuntar PDF" at bounding box center [140, 273] width 130 height 42
click at [1243, 63] on div "AML Data Collector" at bounding box center [687, 59] width 1274 height 19
click at [1324, 63] on icon "Cerrar ventana" at bounding box center [1332, 62] width 17 height 17
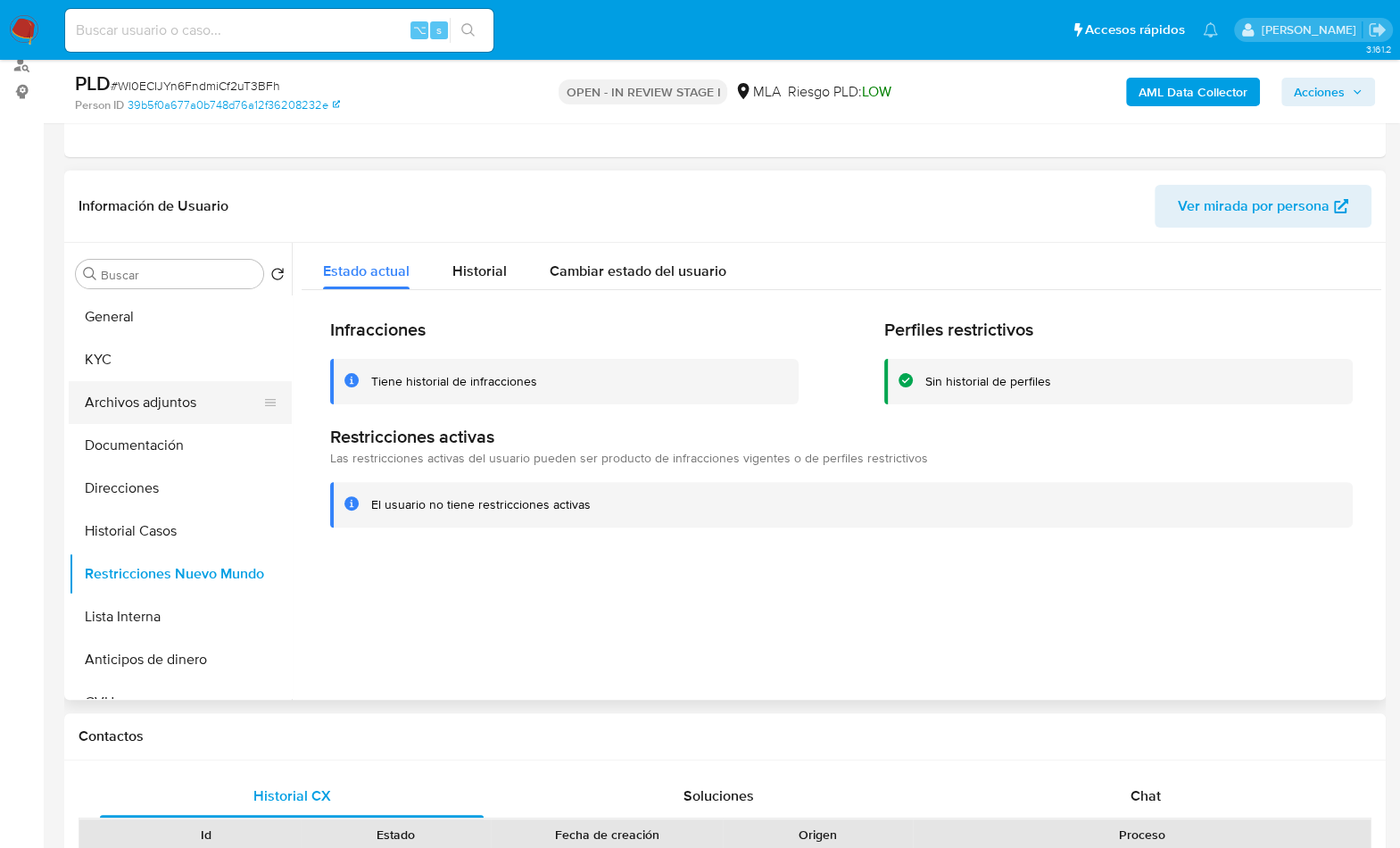
click at [137, 400] on button "Archivos adjuntos" at bounding box center [172, 402] width 209 height 43
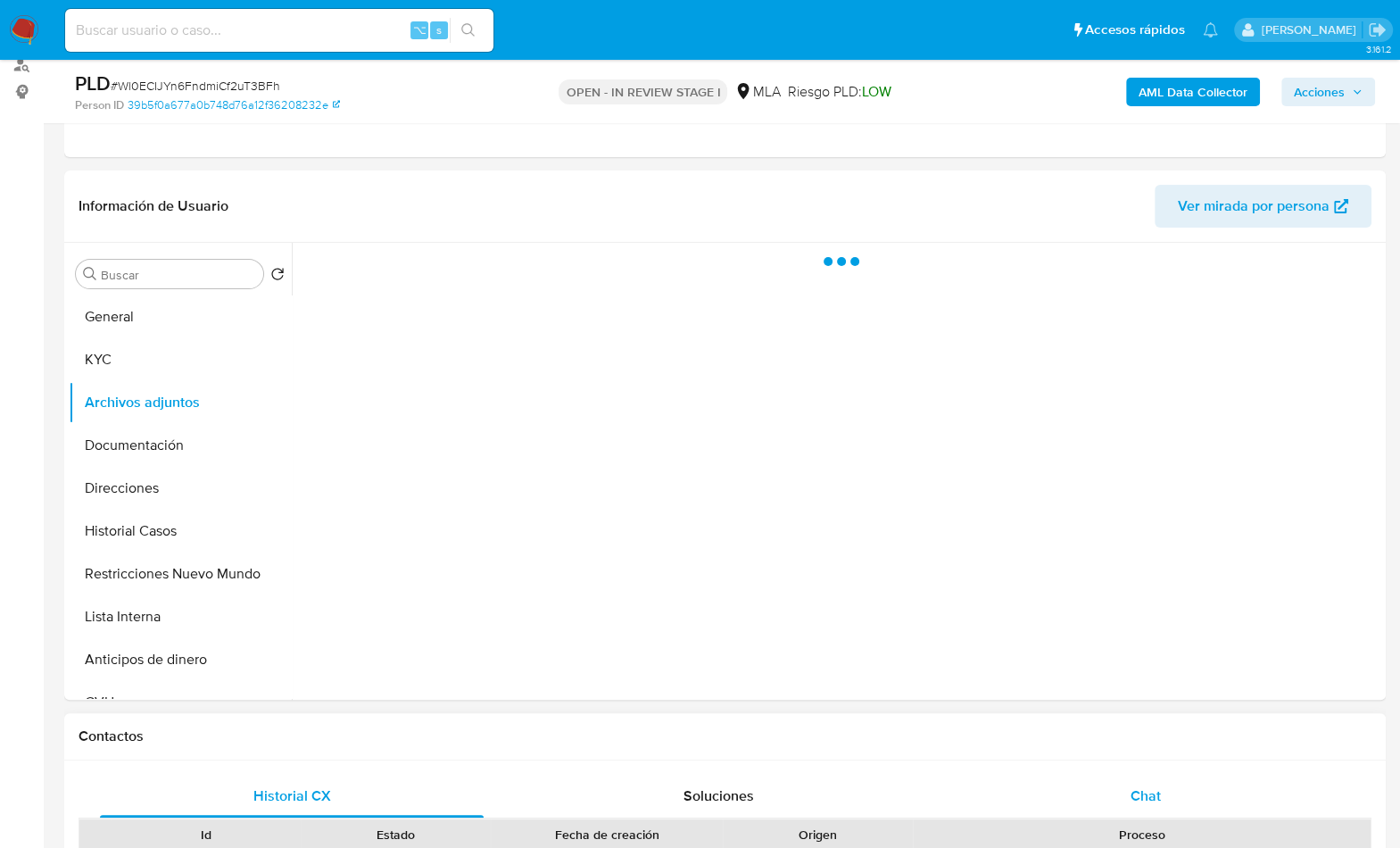
click at [1167, 822] on div "Proceso" at bounding box center [1142, 834] width 458 height 31
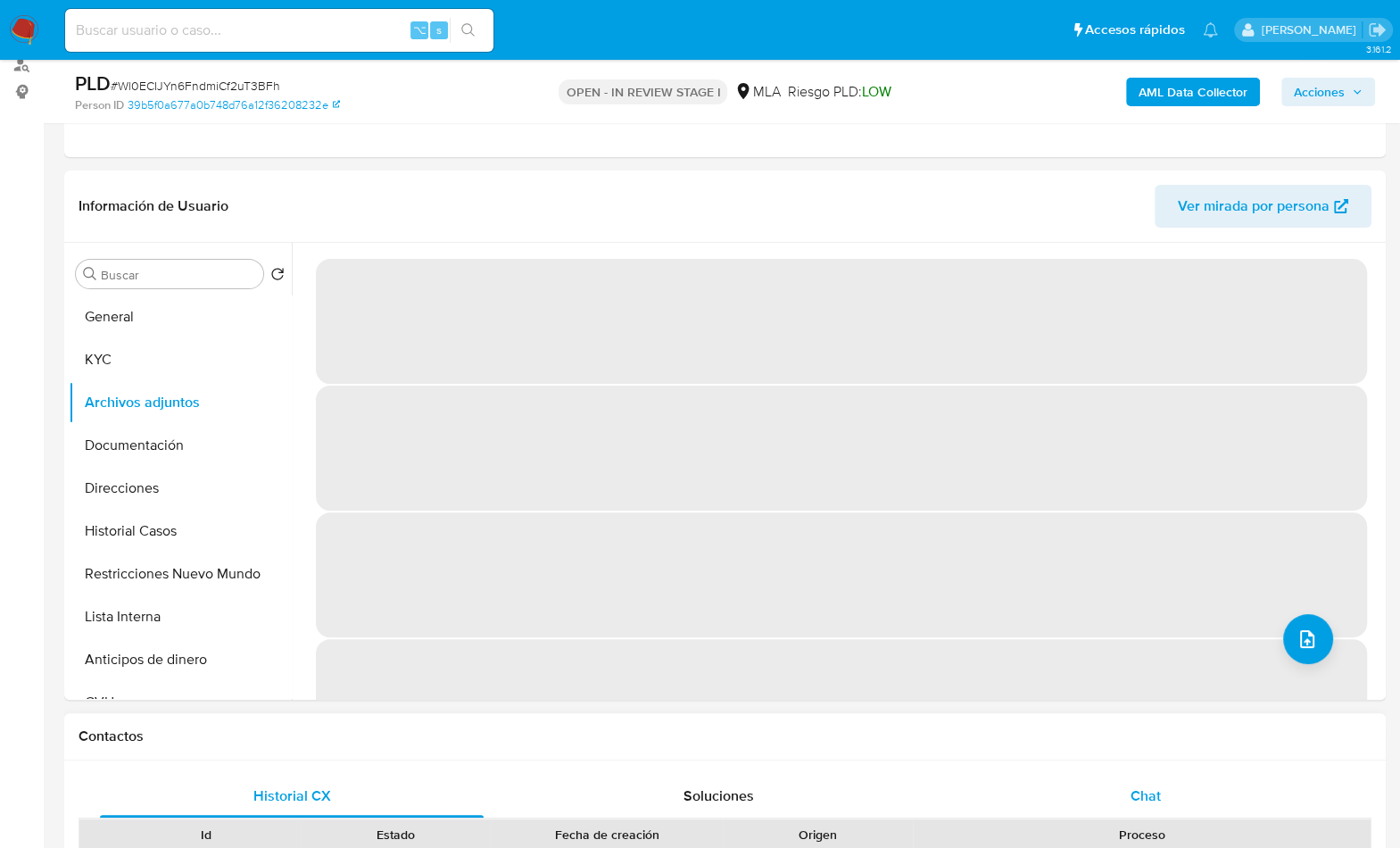
click at [1186, 796] on div "Chat" at bounding box center [1145, 796] width 384 height 43
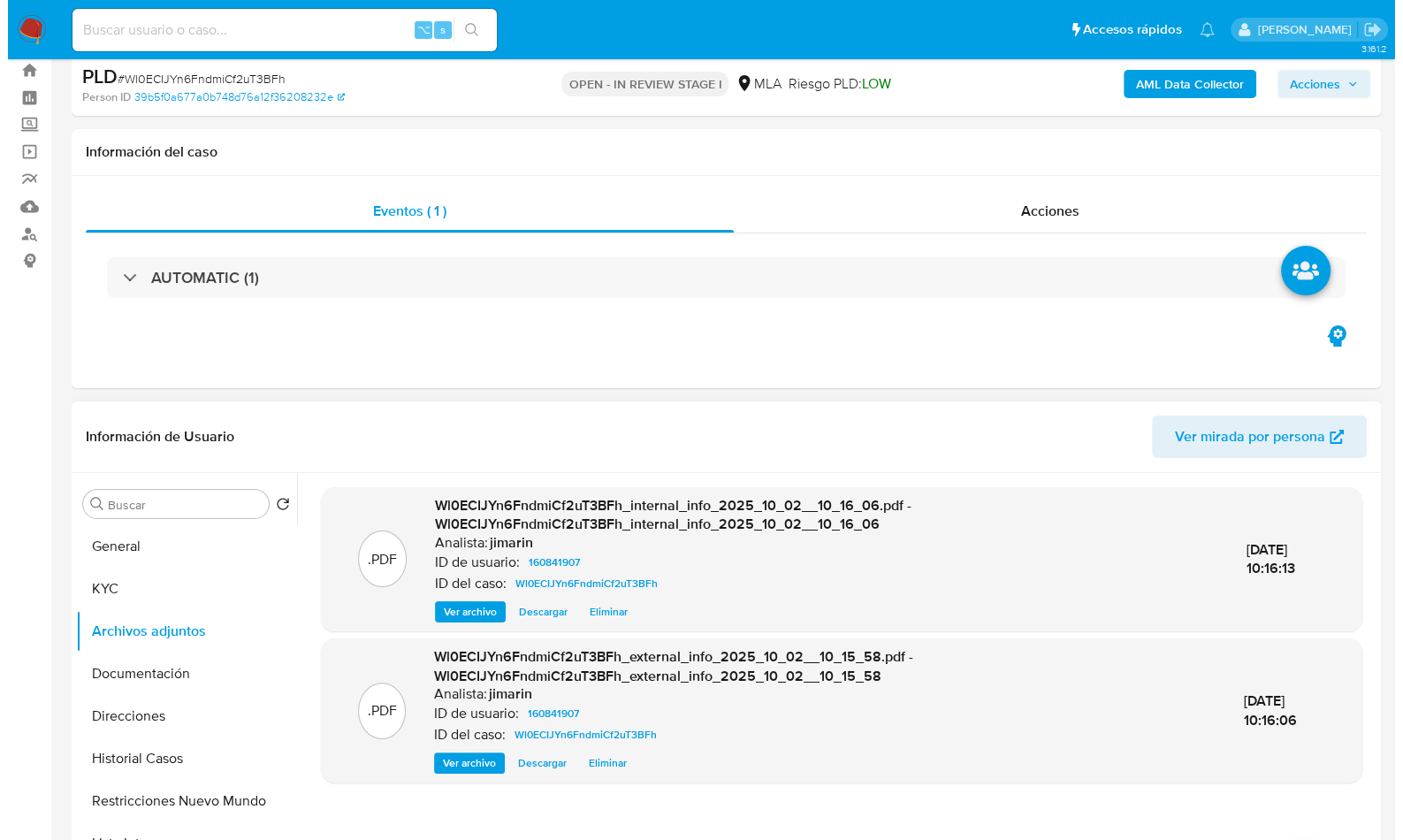
scroll to position [217, 0]
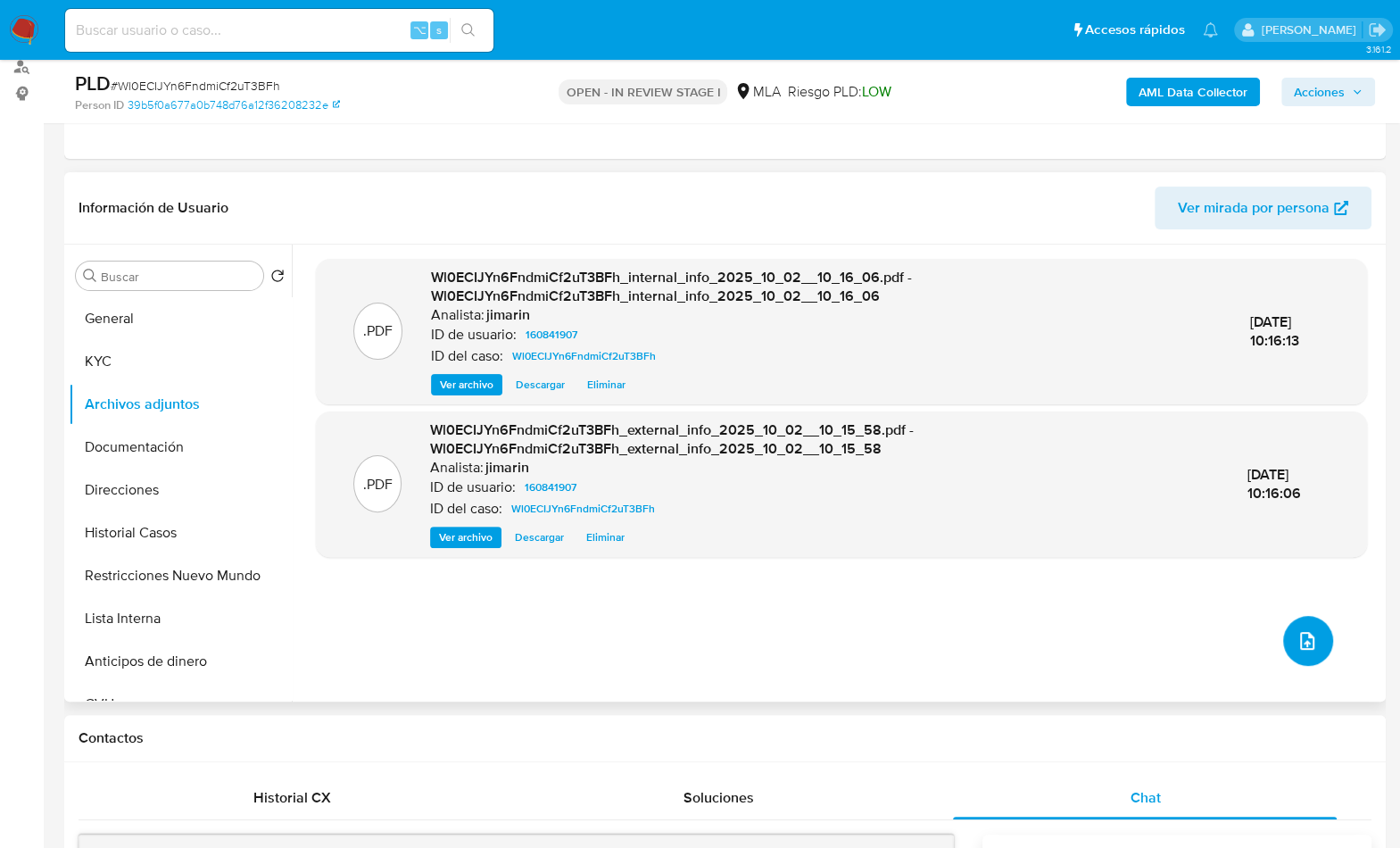
click at [1297, 639] on icon "upload-file" at bounding box center [1307, 640] width 21 height 21
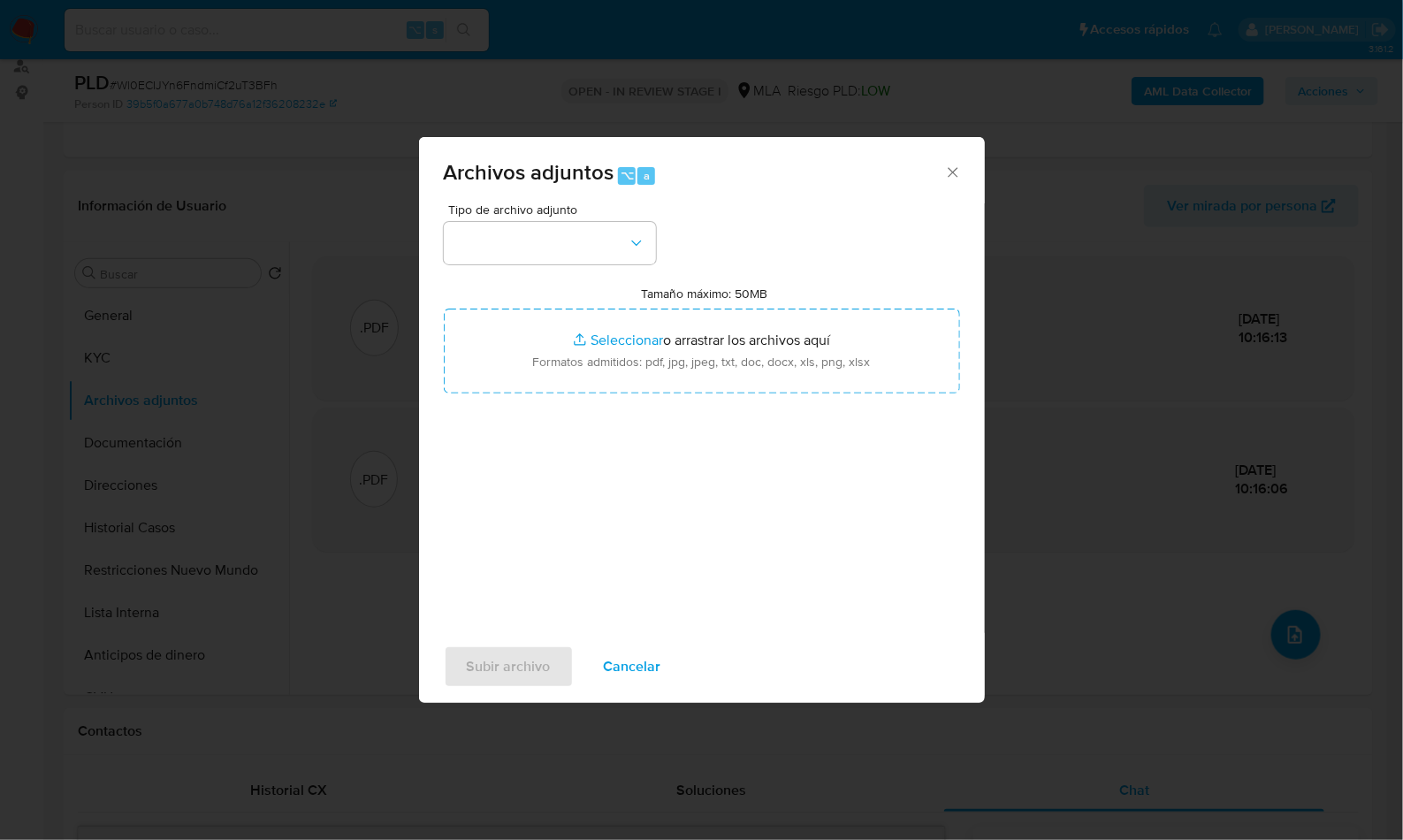
click at [650, 265] on div "Tipo de archivo adjunto Tamaño máximo: 50MB Seleccionar archivos Seleccionar o …" at bounding box center [702, 411] width 516 height 417
click at [573, 238] on button "button" at bounding box center [549, 243] width 212 height 42
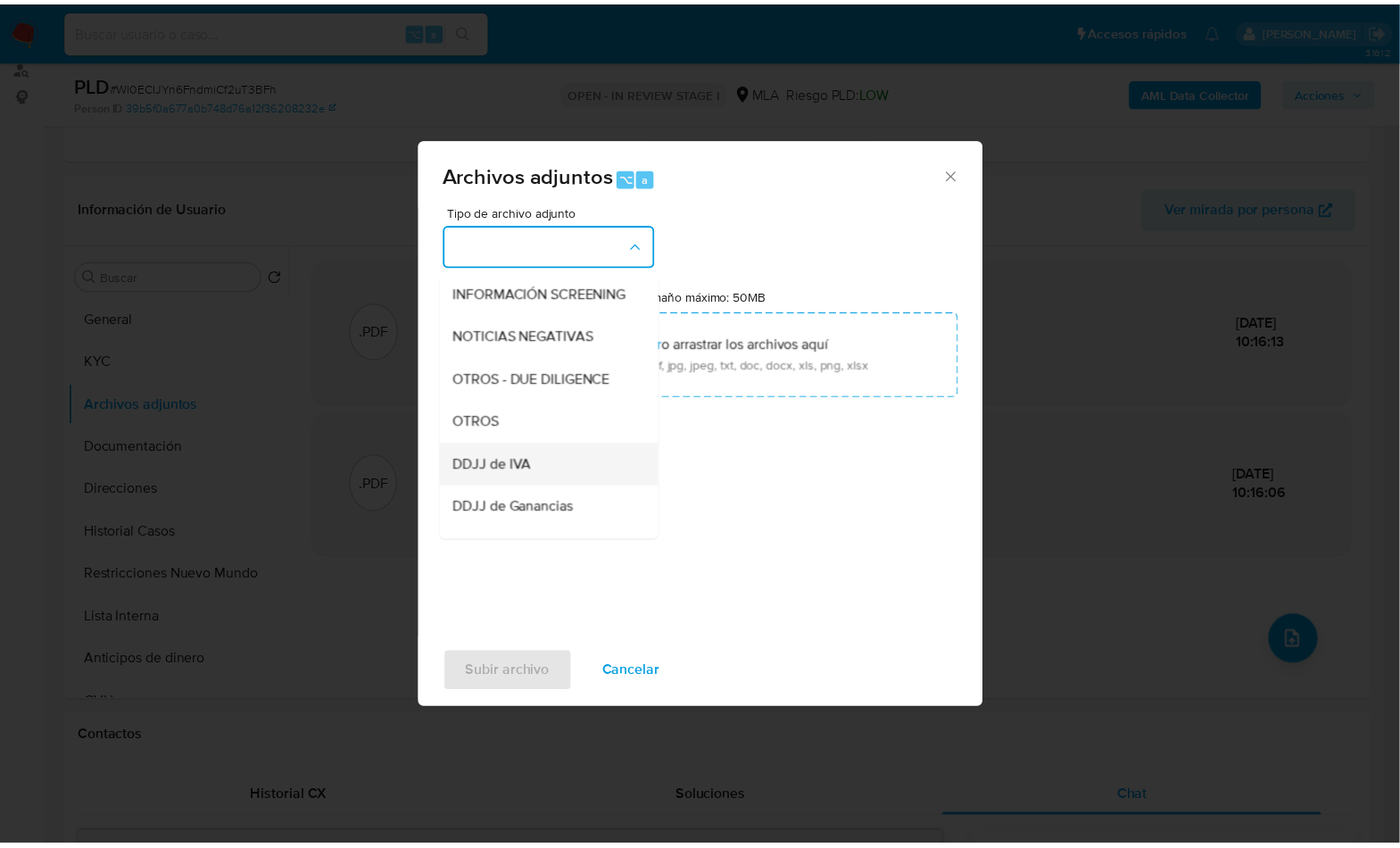
scroll to position [275, 0]
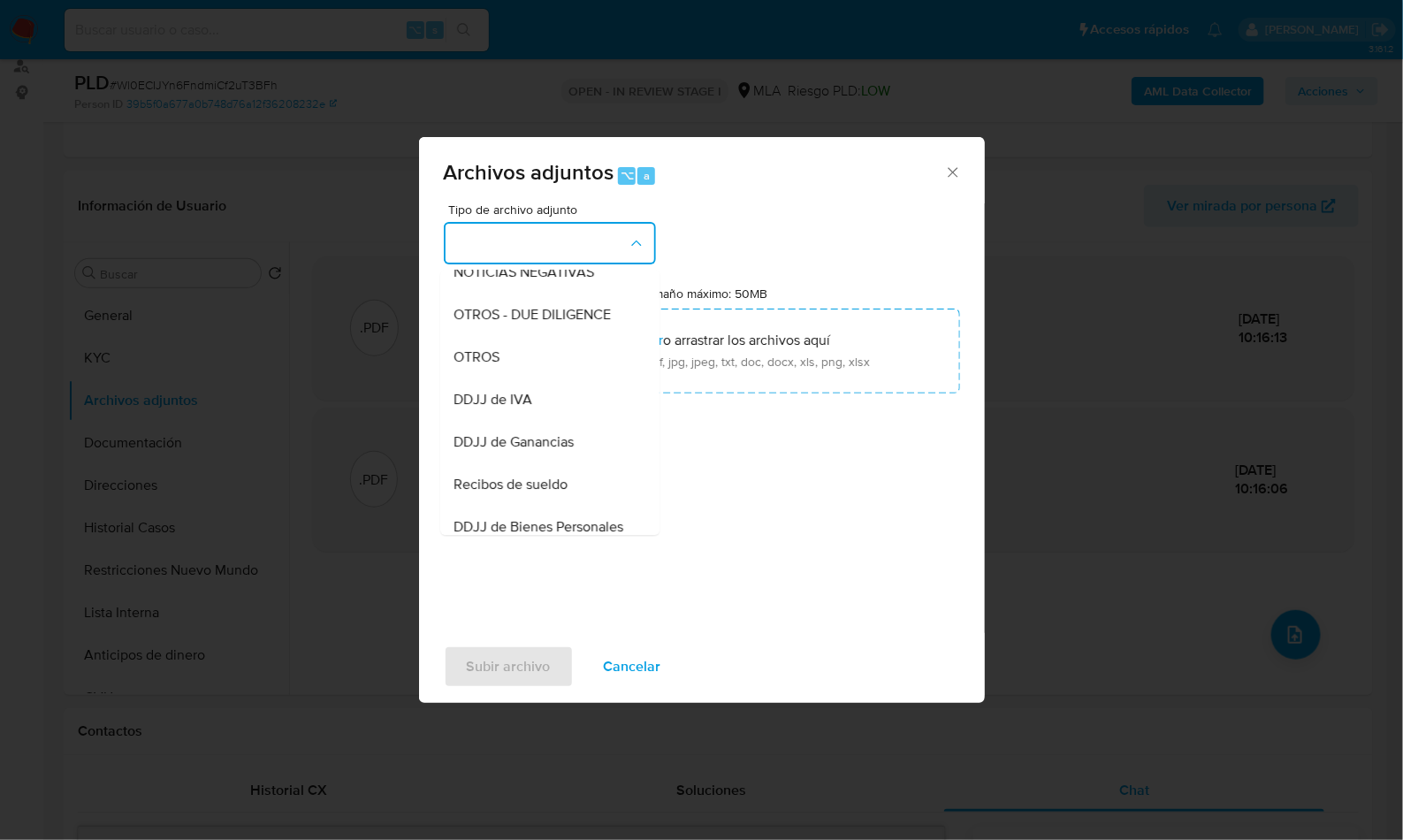
click at [481, 366] on span "OTROS" at bounding box center [477, 356] width 46 height 17
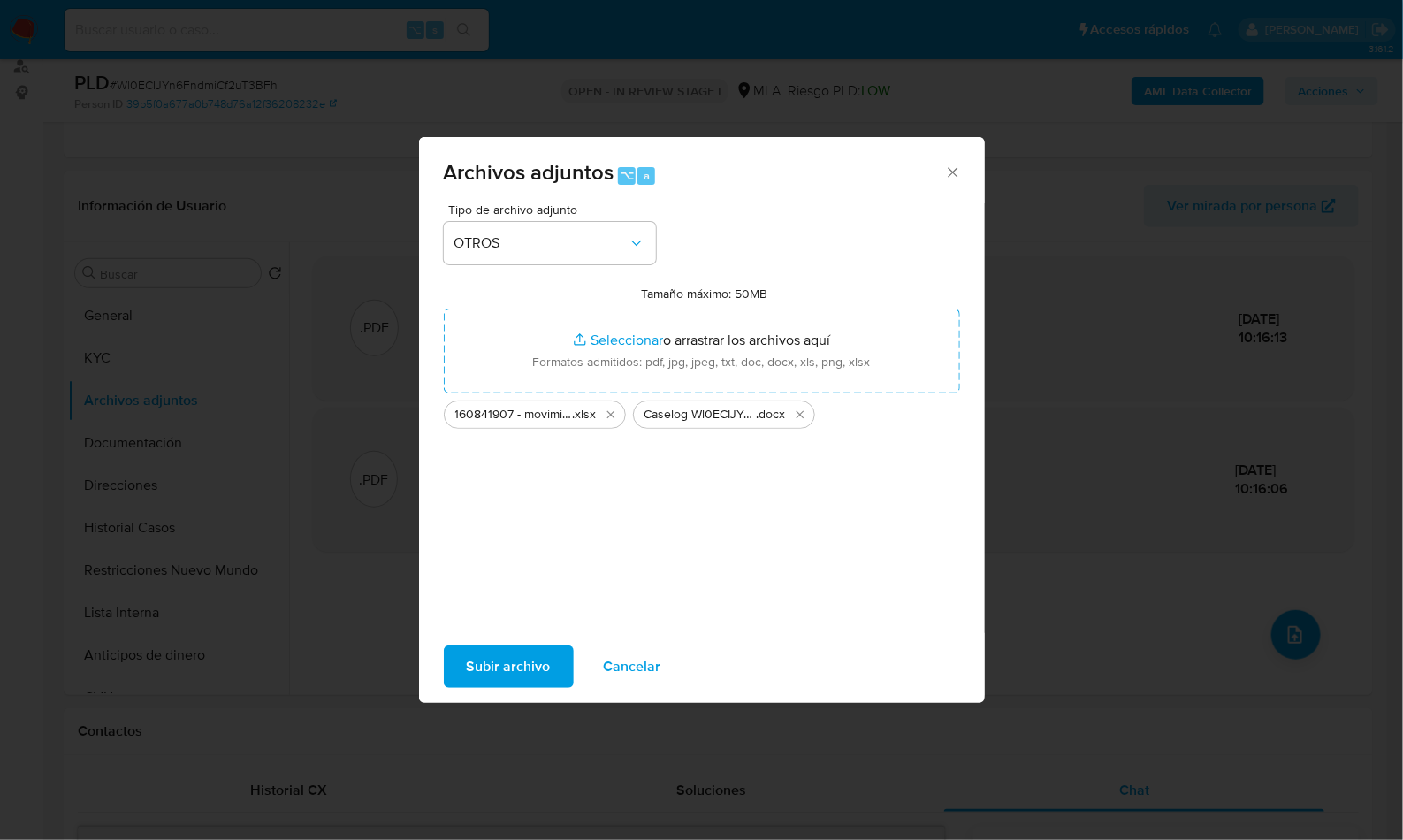
click at [522, 676] on span "Subir archivo" at bounding box center [508, 666] width 84 height 39
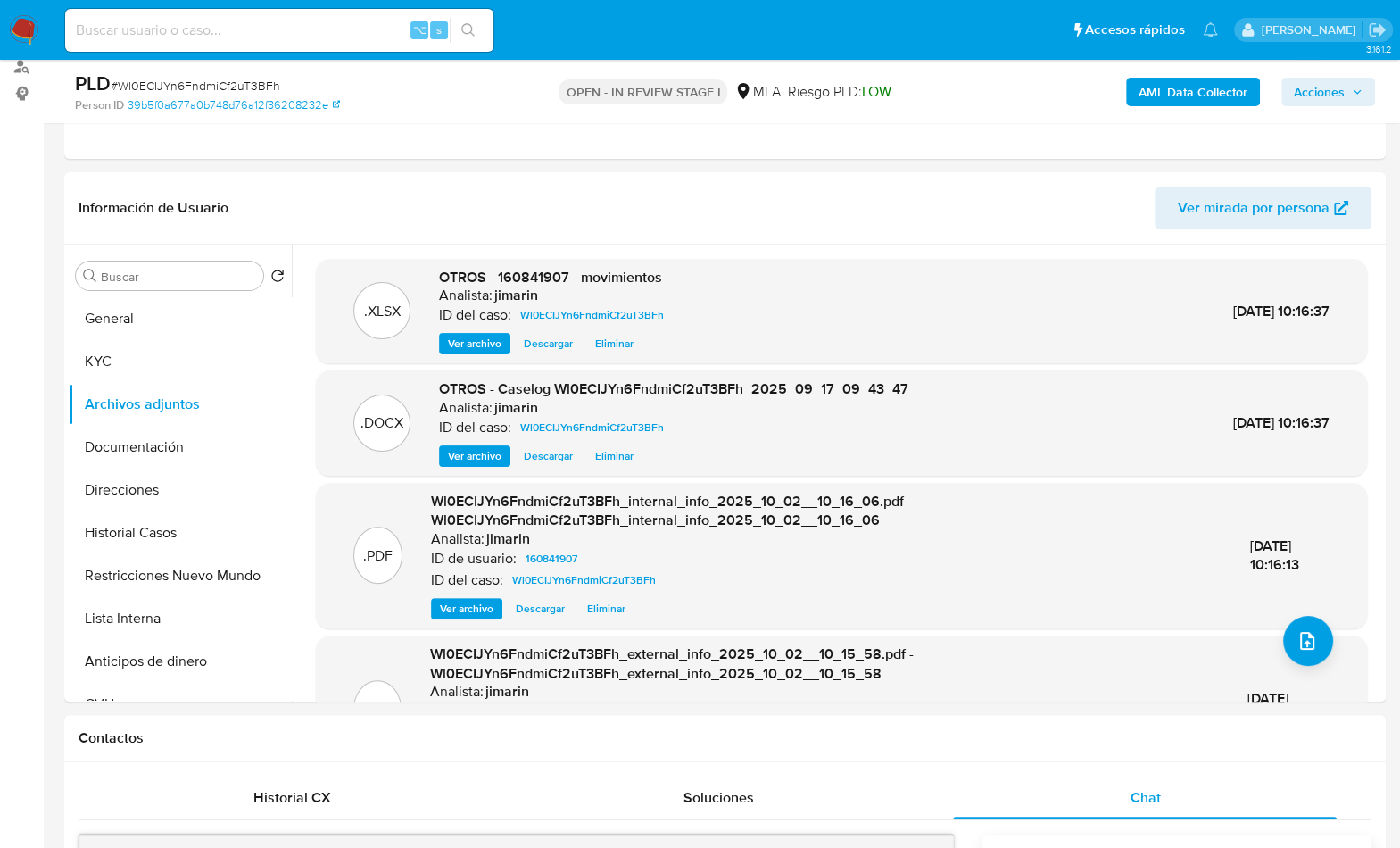
click at [1373, 84] on button "Acciones" at bounding box center [1328, 92] width 94 height 29
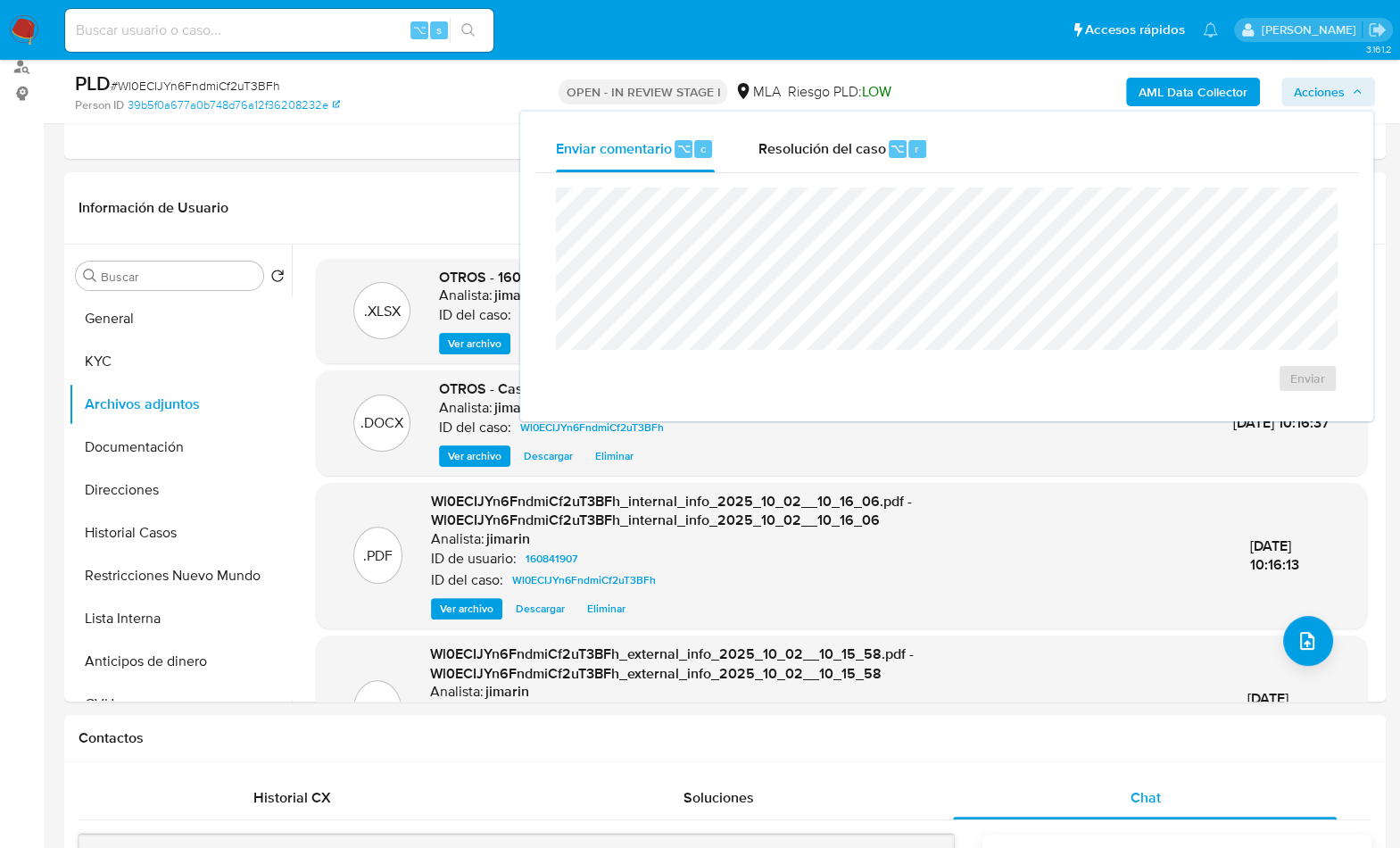
click at [867, 158] on div "Resolución del caso ⌥ r" at bounding box center [843, 149] width 171 height 46
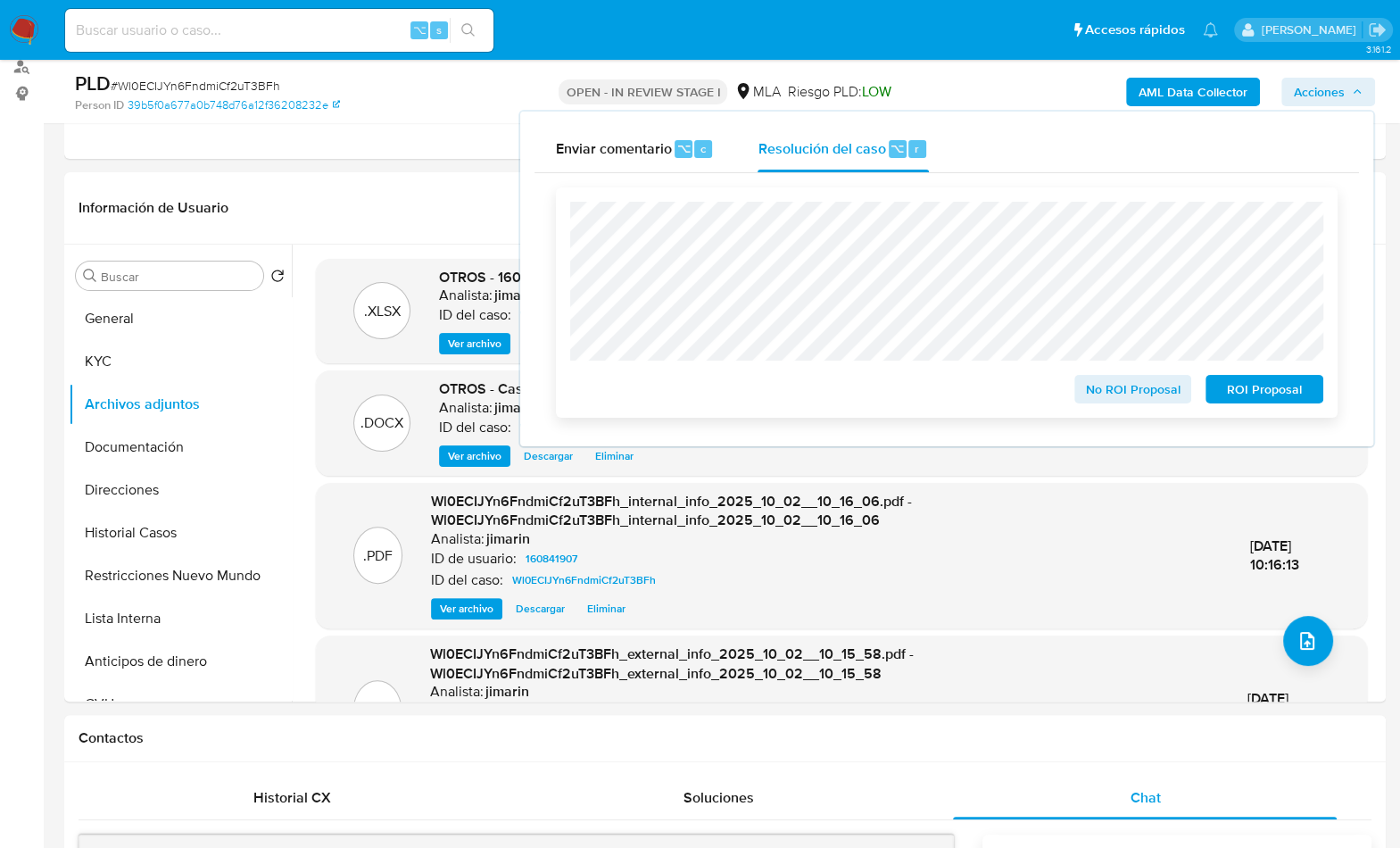
click at [1111, 373] on div "No ROI Proposal" at bounding box center [1133, 386] width 132 height 36
click at [1111, 381] on span "No ROI Proposal" at bounding box center [1134, 388] width 93 height 25
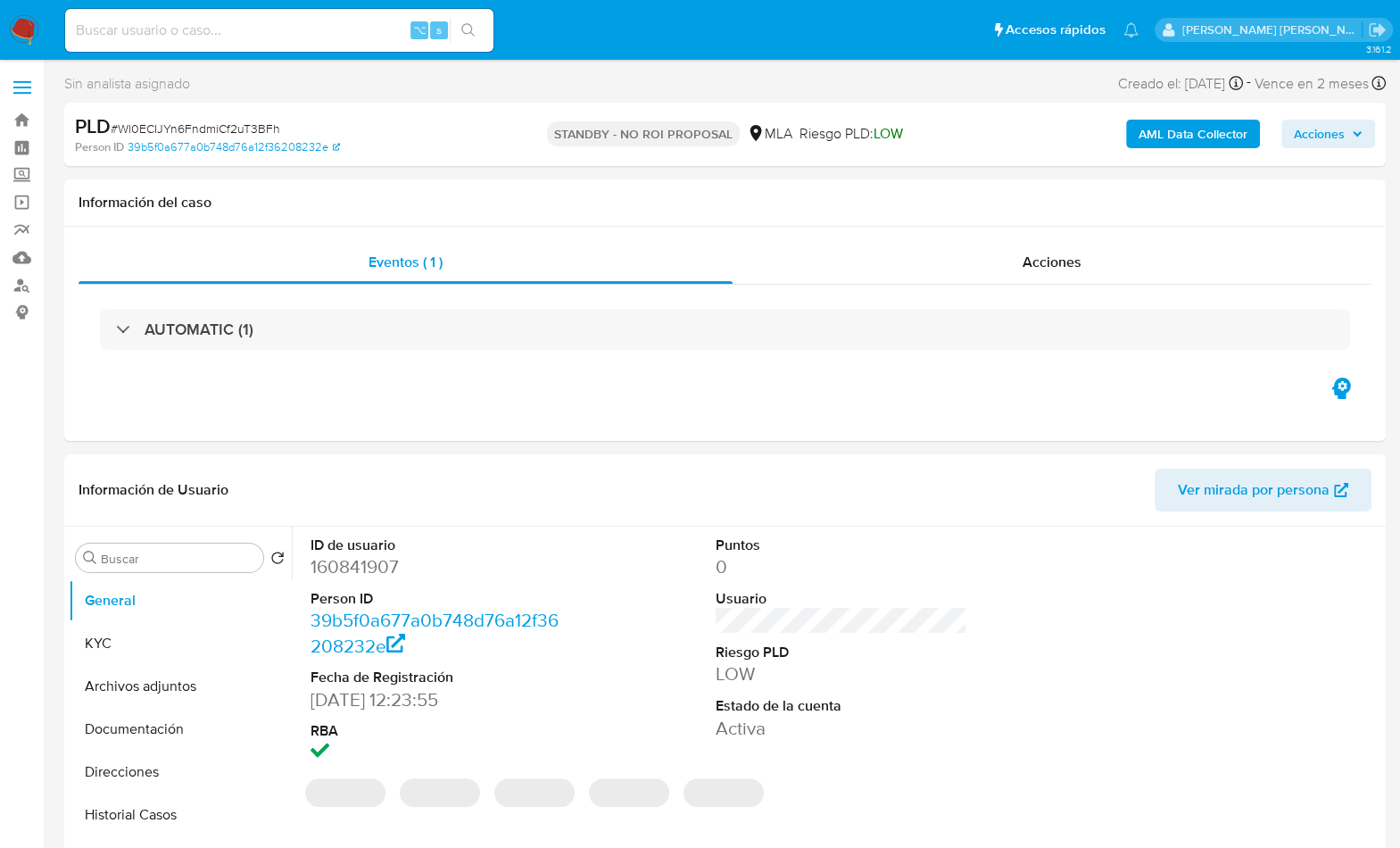
select select "10"
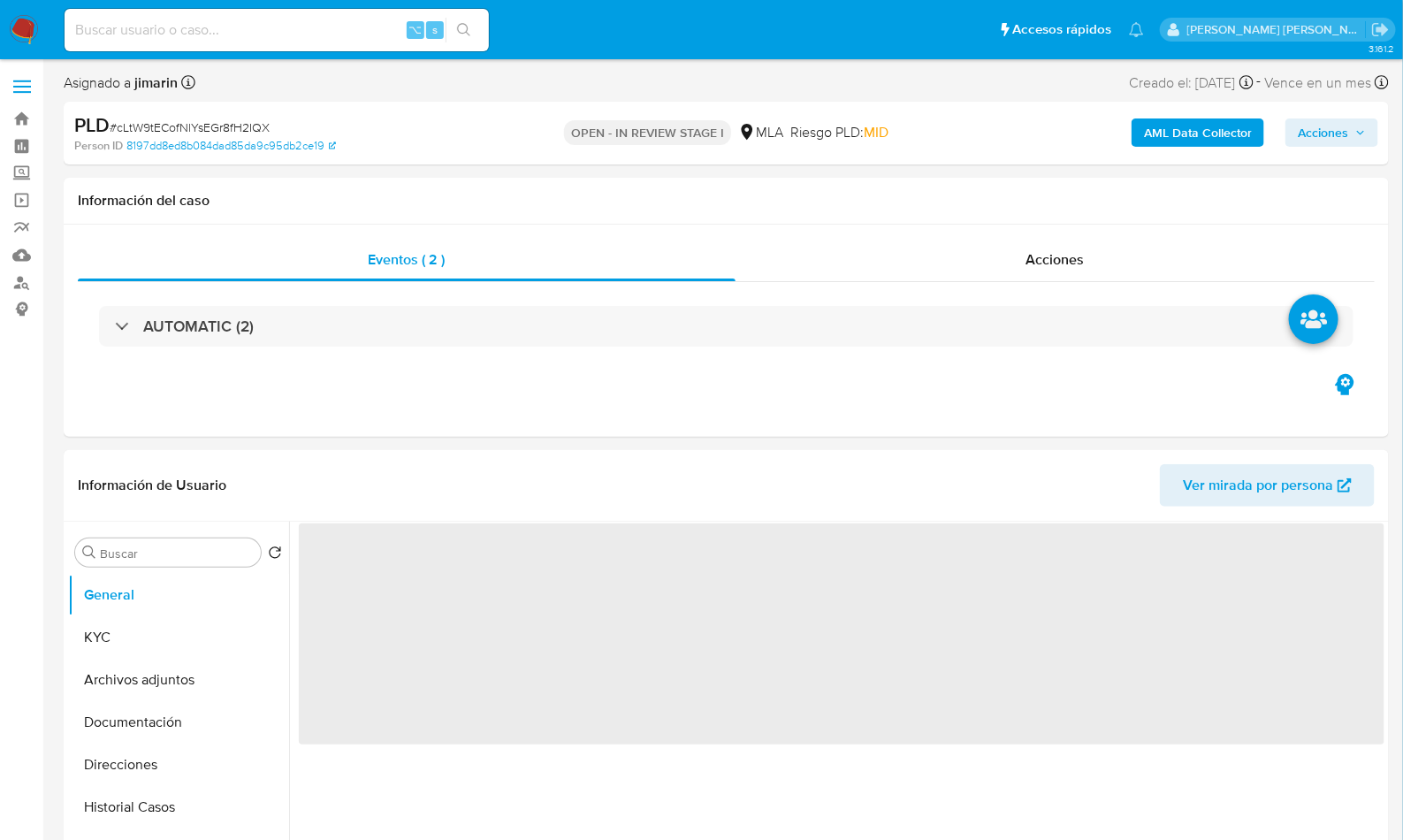
select select "10"
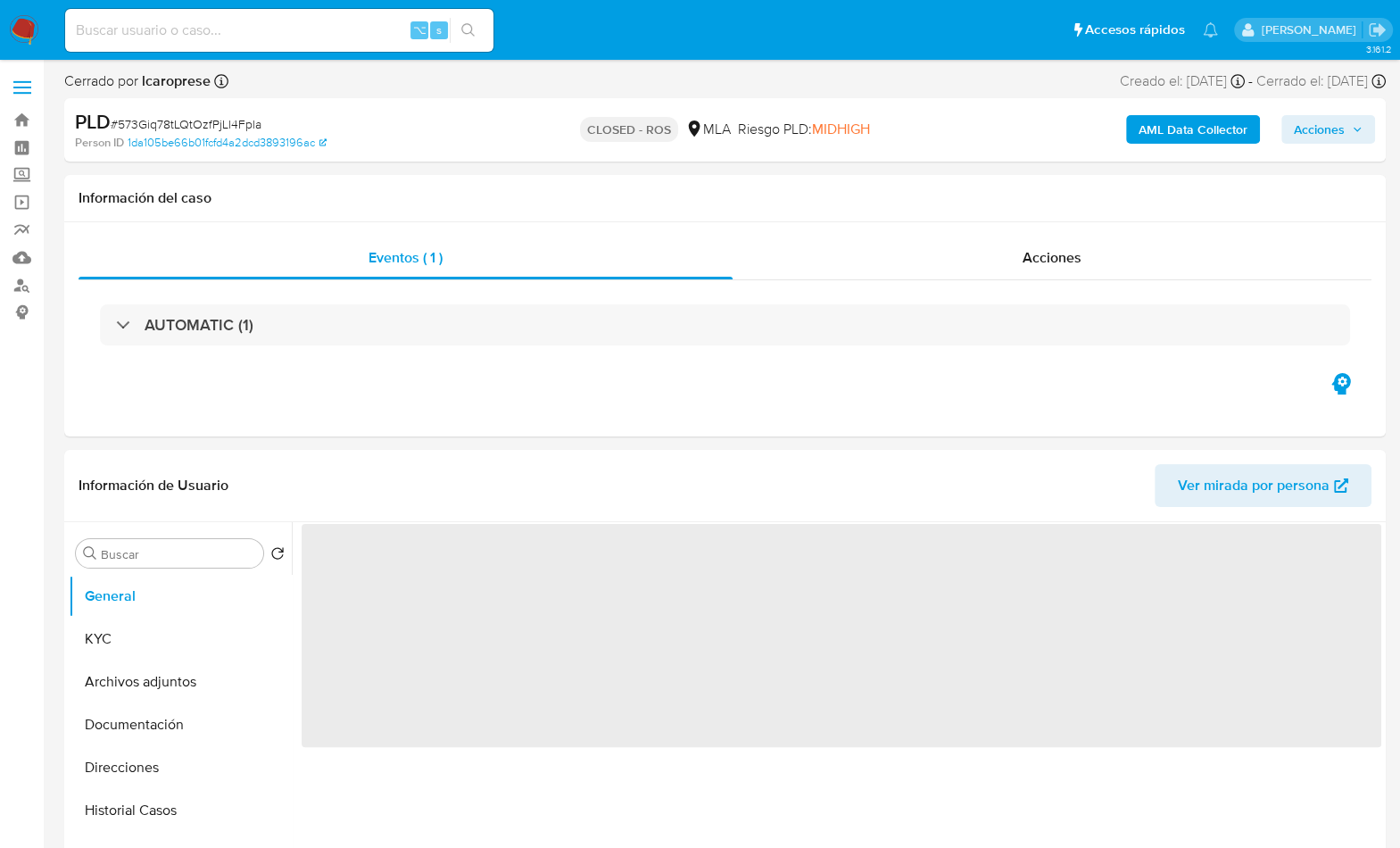
select select "10"
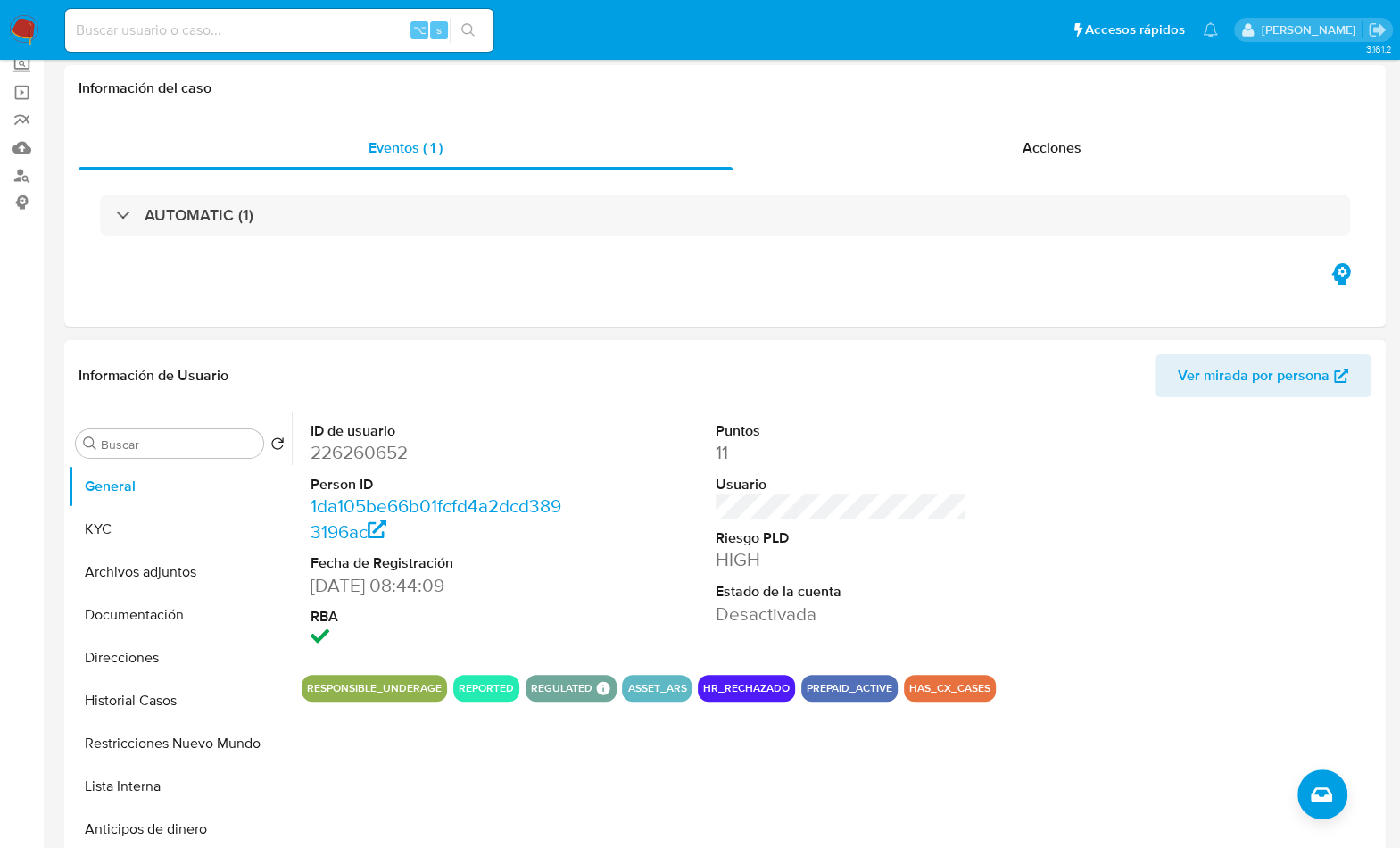
scroll to position [138, 0]
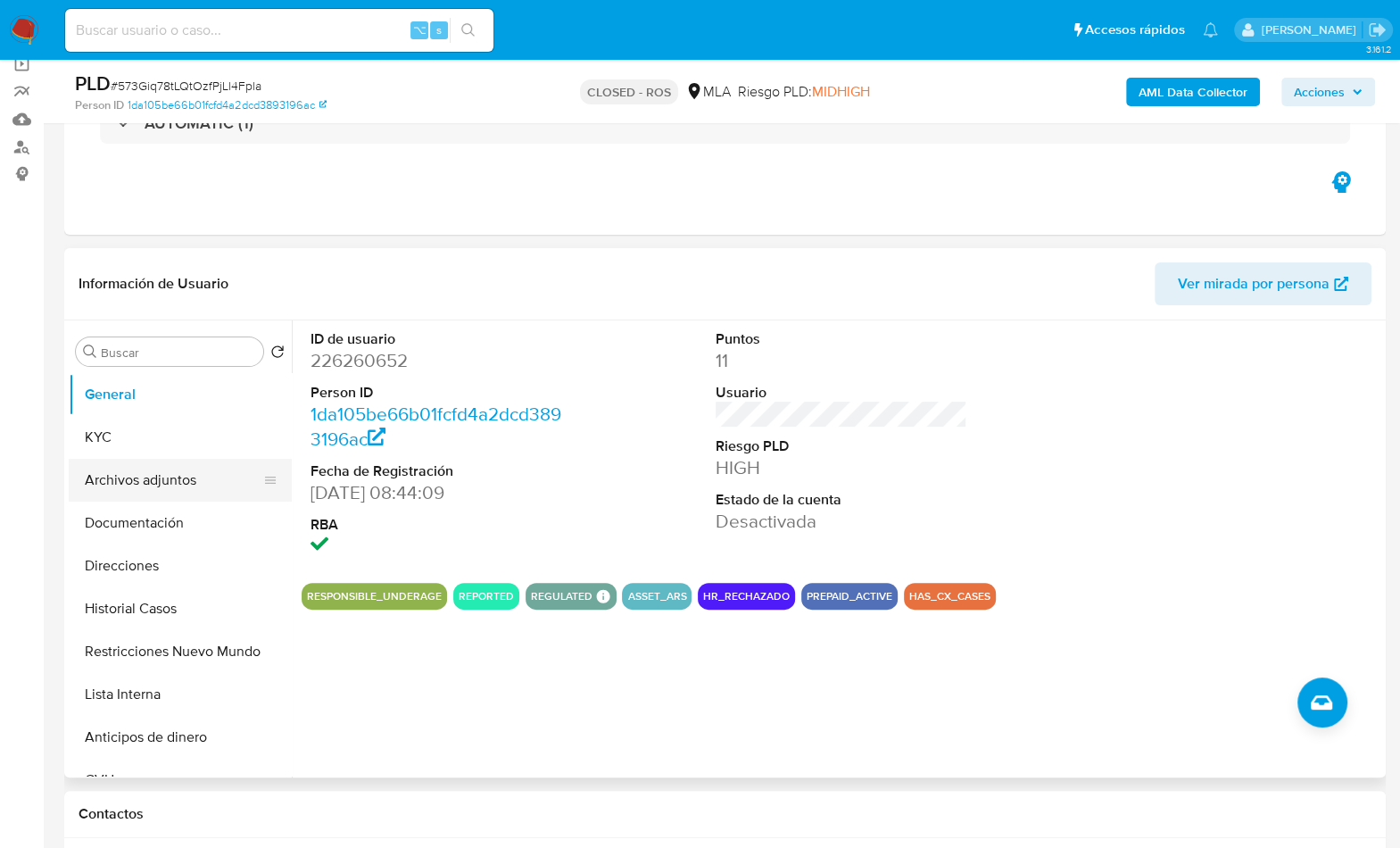
click at [177, 472] on button "Archivos adjuntos" at bounding box center [172, 480] width 209 height 43
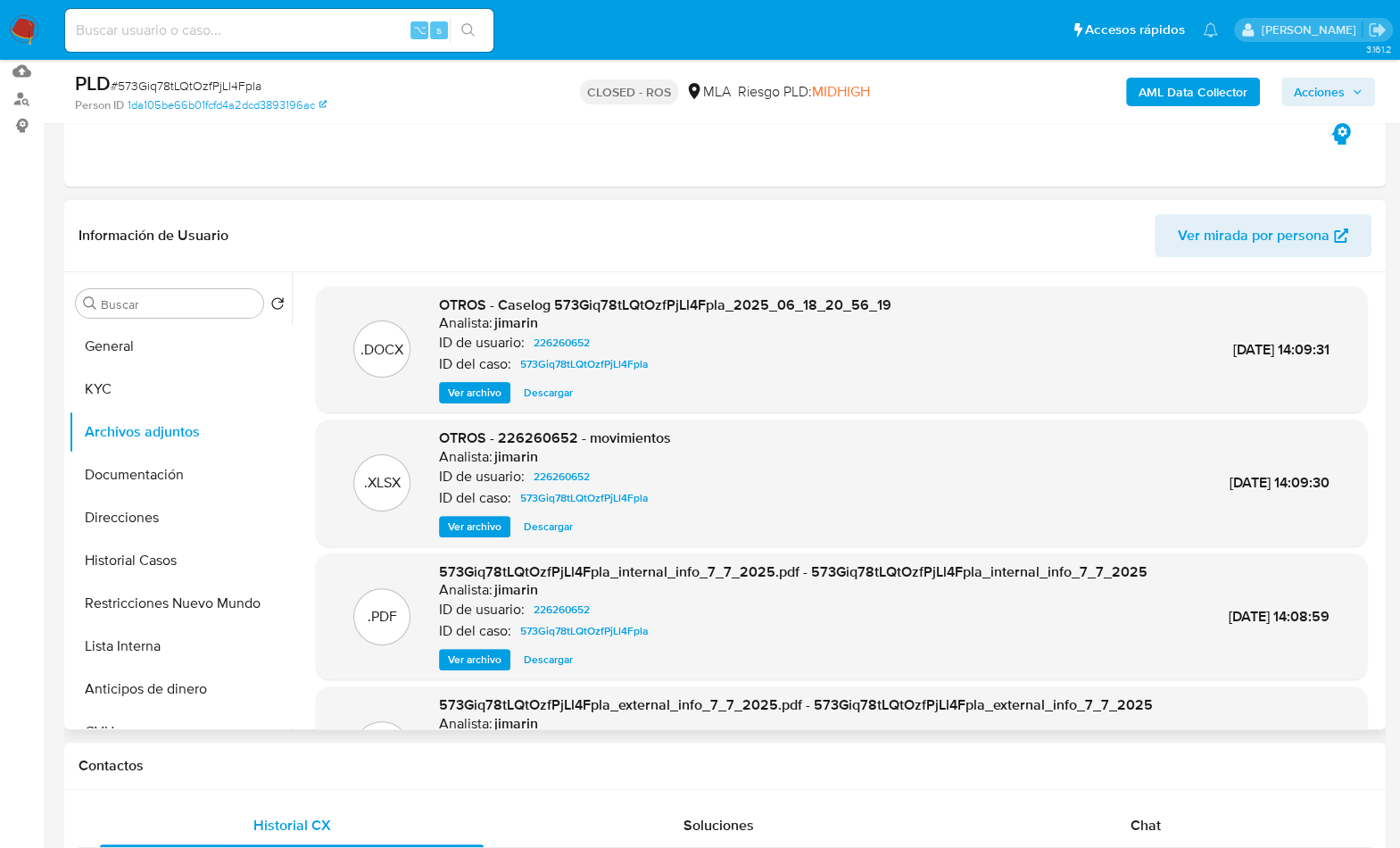
scroll to position [500, 0]
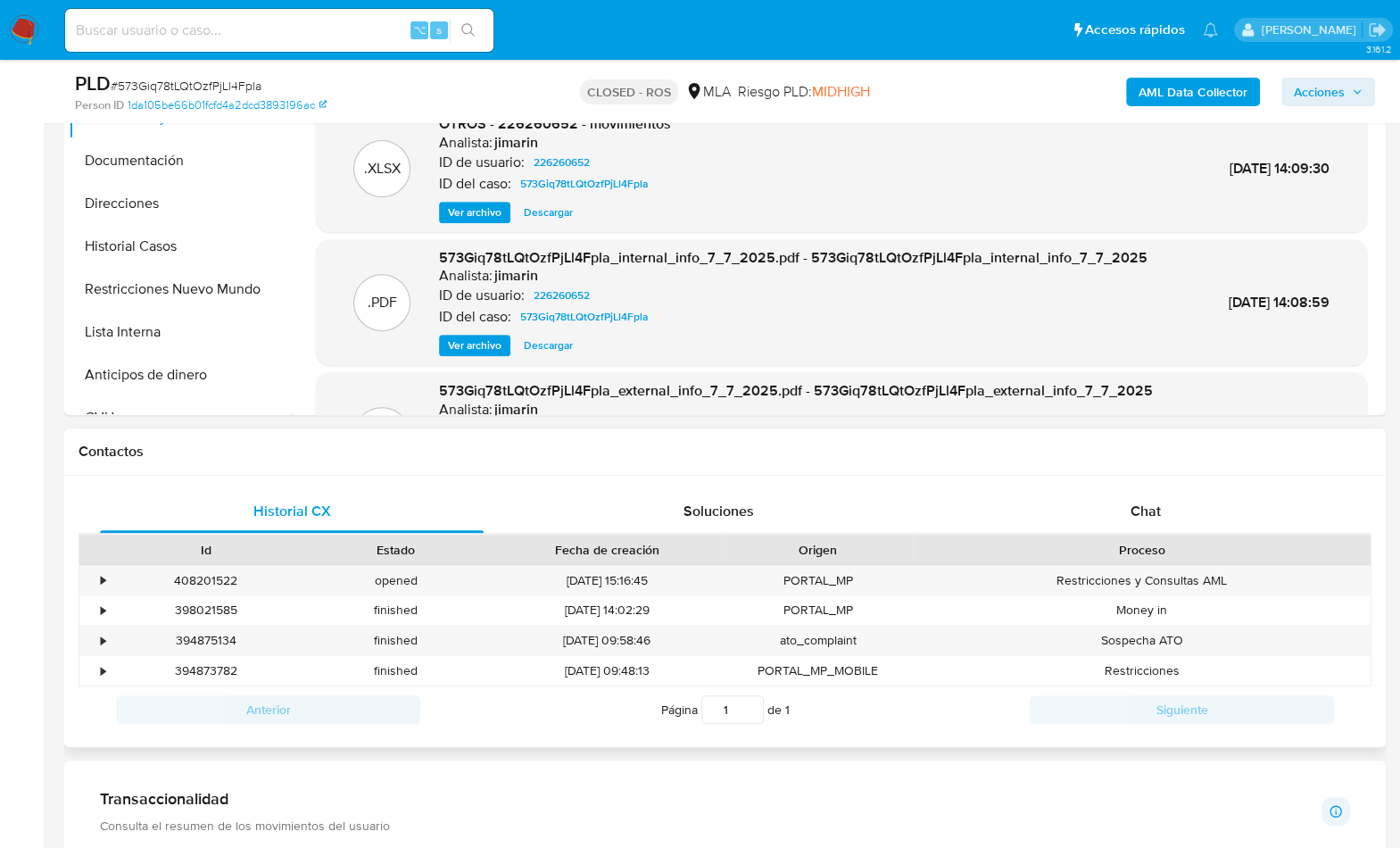
click at [1097, 466] on div "Contactos" at bounding box center [725, 451] width 1322 height 47
click at [1103, 482] on div "Historial CX Soluciones Chat Id Estado Fecha de creación Origen Proceso • 40820…" at bounding box center [725, 612] width 1322 height 272
click at [1157, 503] on span "Chat" at bounding box center [1145, 511] width 31 height 20
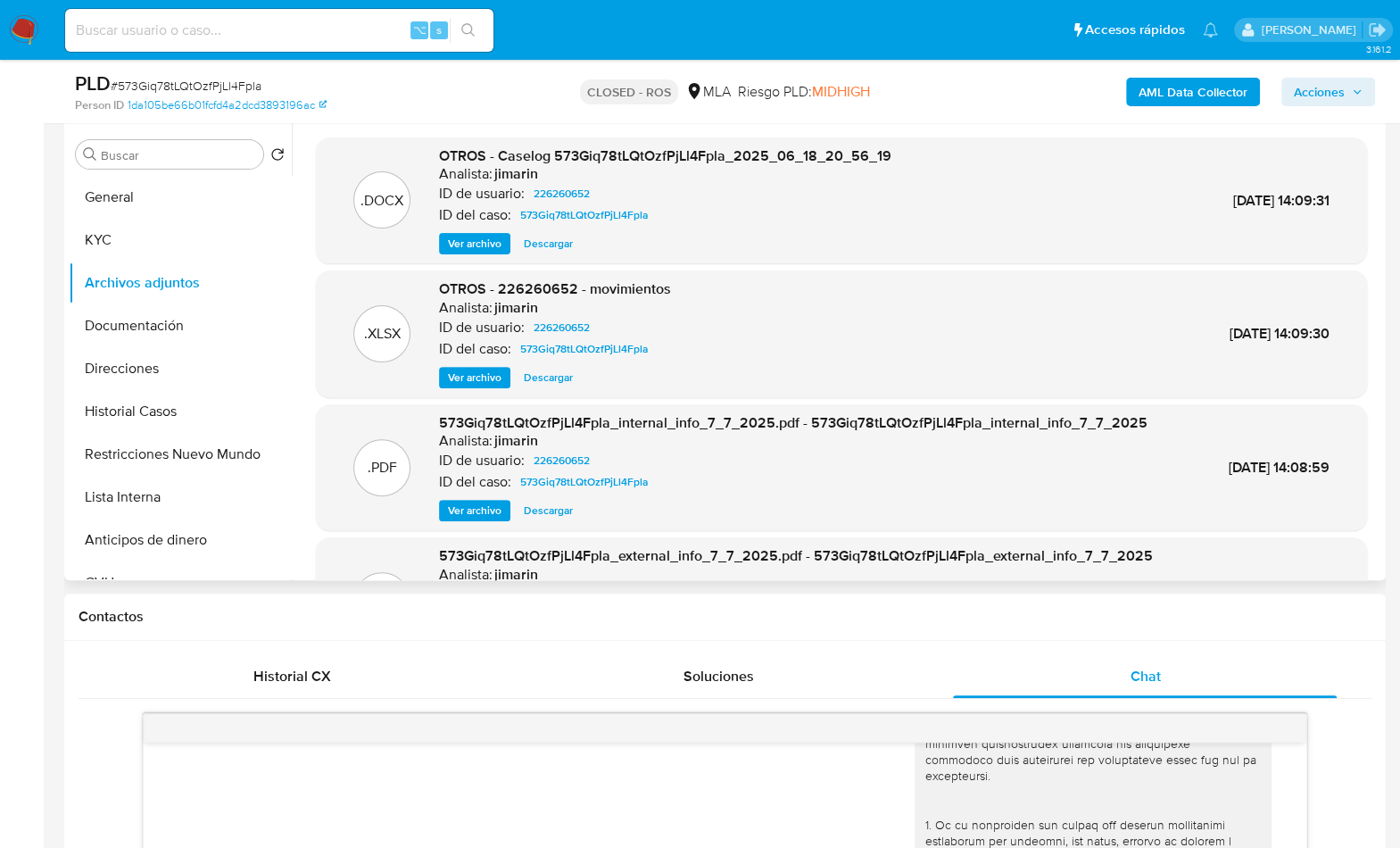
scroll to position [331, 0]
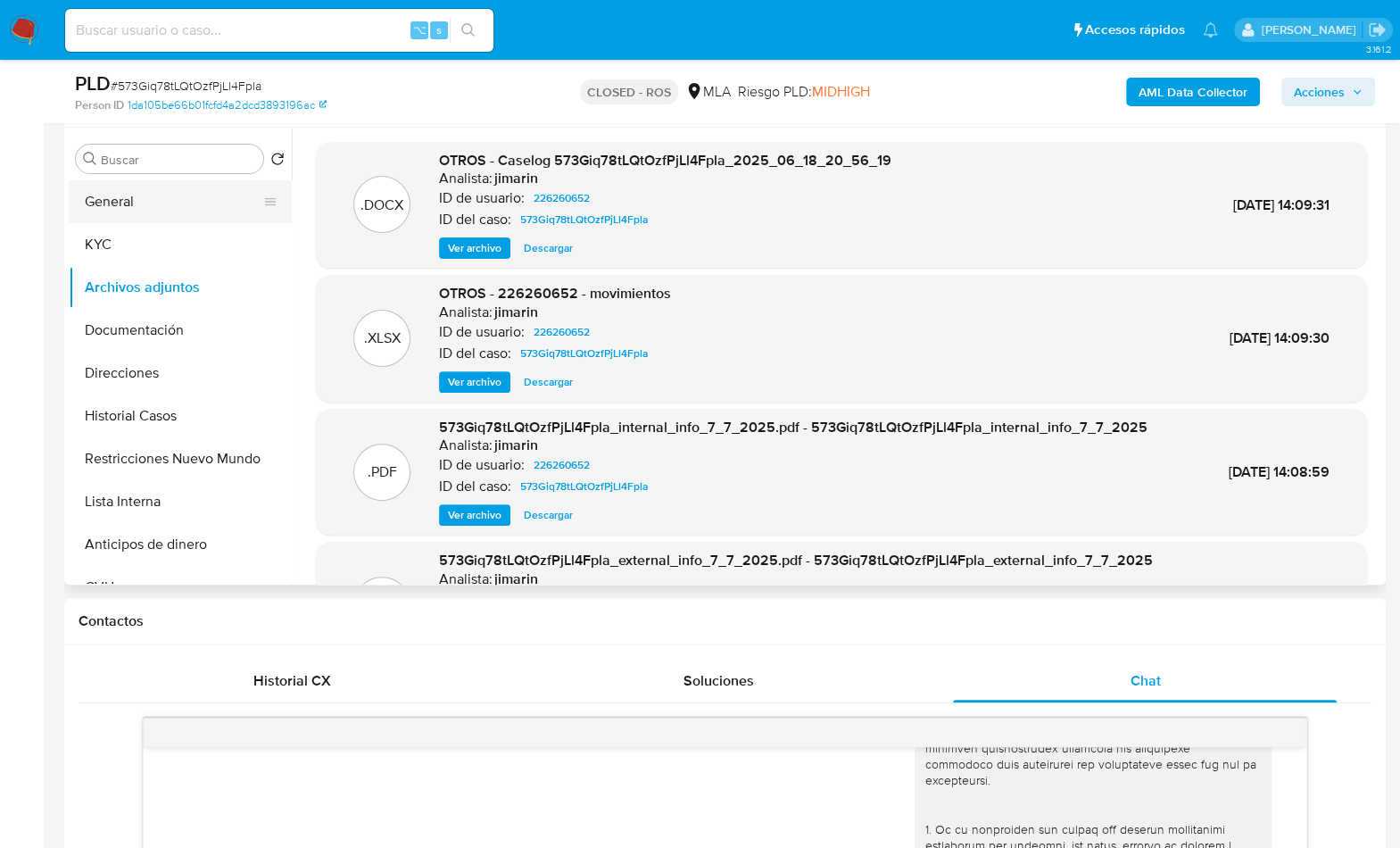
click at [206, 212] on button "General" at bounding box center [172, 201] width 209 height 43
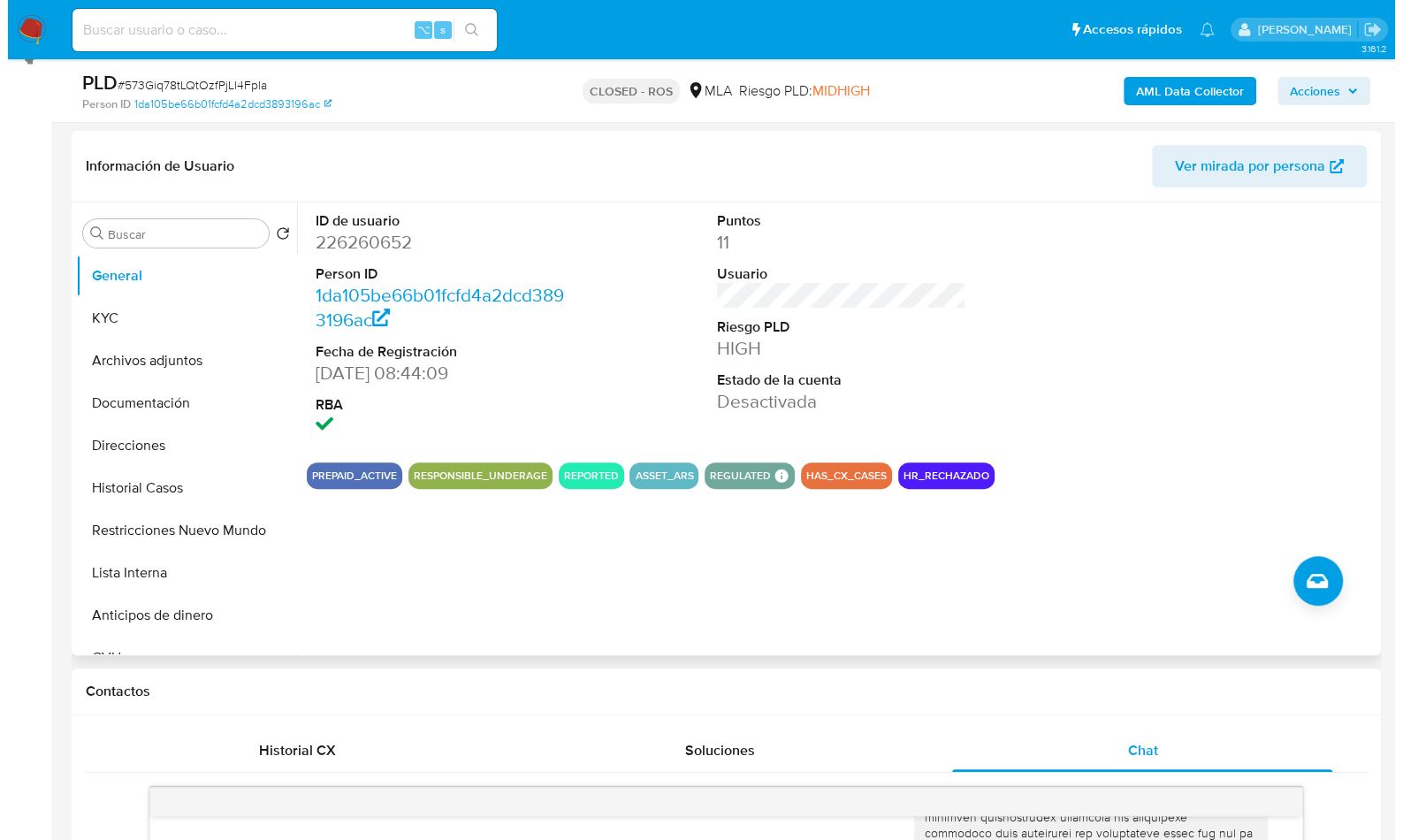
scroll to position [185, 0]
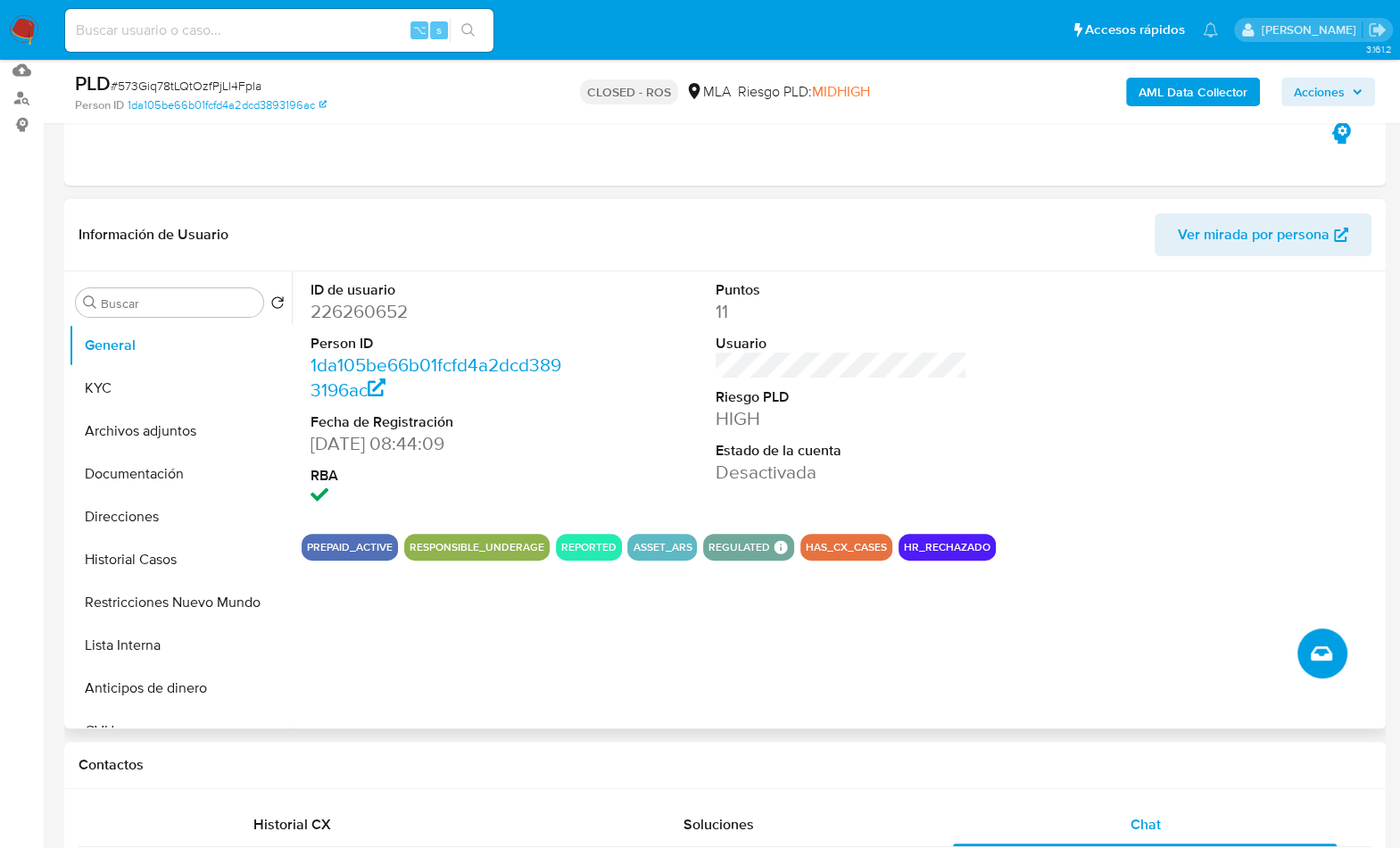
click at [1332, 668] on button "Crear caso manual" at bounding box center [1323, 653] width 50 height 50
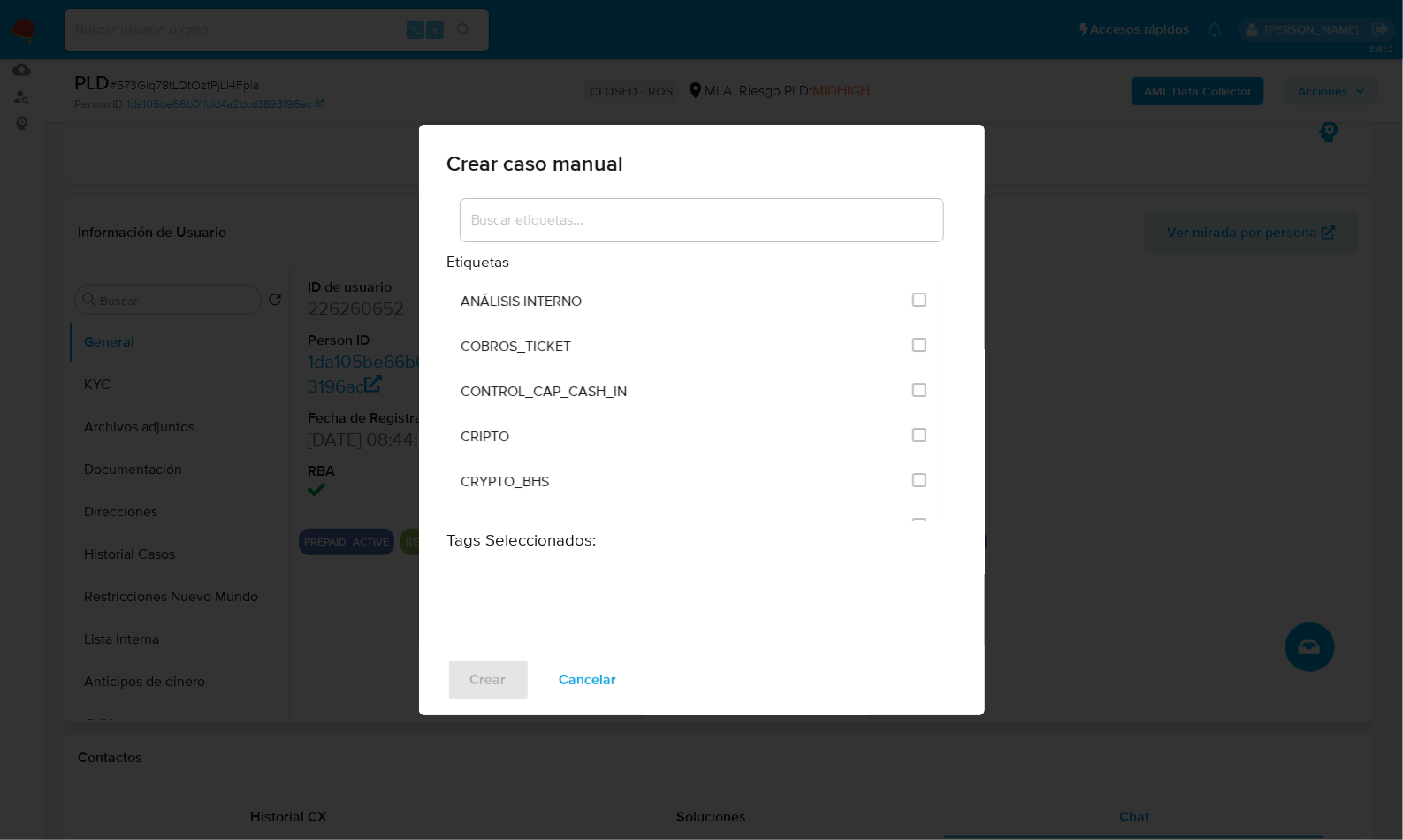
click at [562, 214] on input at bounding box center [702, 219] width 483 height 23
type input "a"
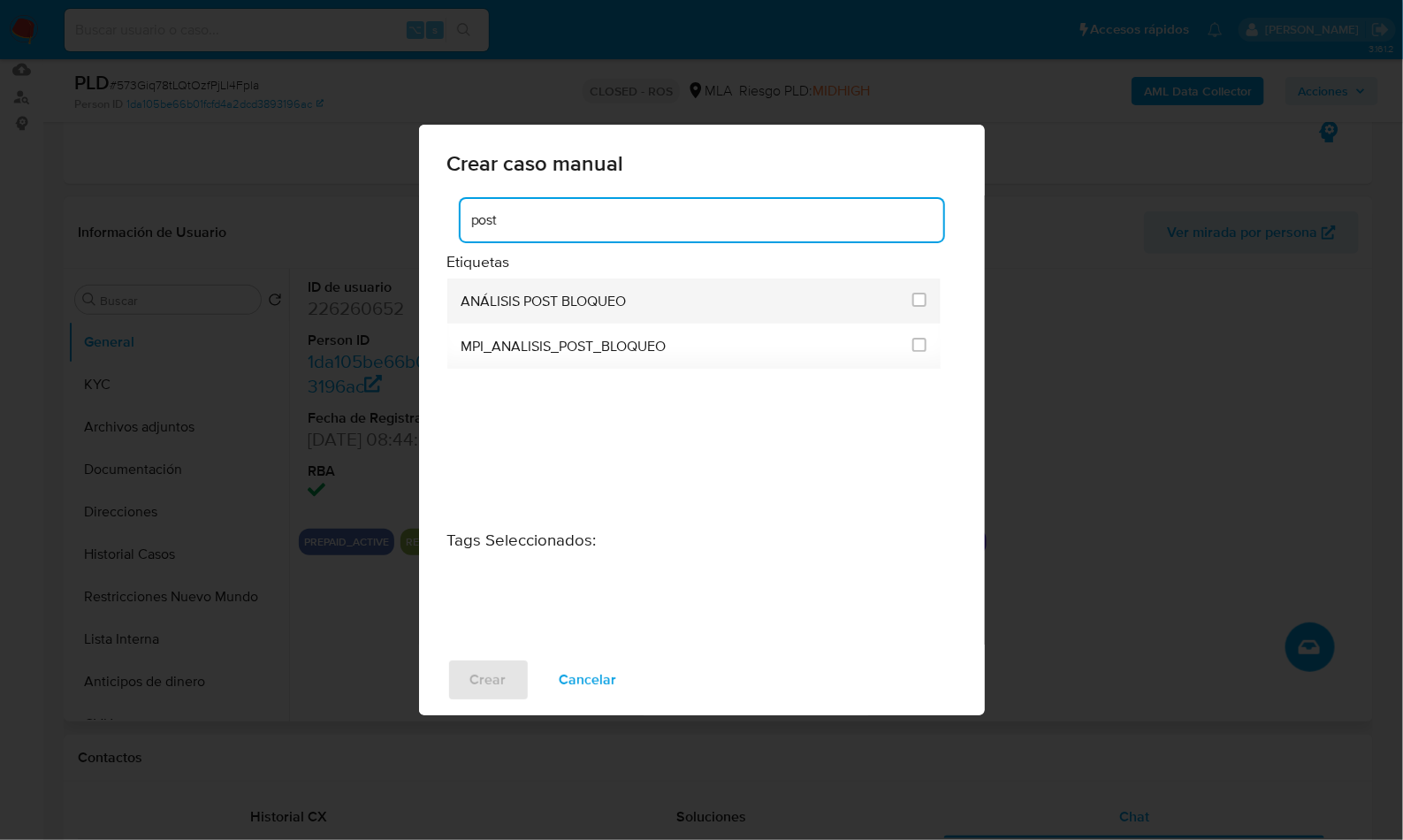
type input "post"
click at [904, 297] on li "ANÁLISIS POST BLOQUEO" at bounding box center [694, 300] width 494 height 45
click at [919, 298] on input "3249" at bounding box center [918, 299] width 14 height 14
checkbox input "true"
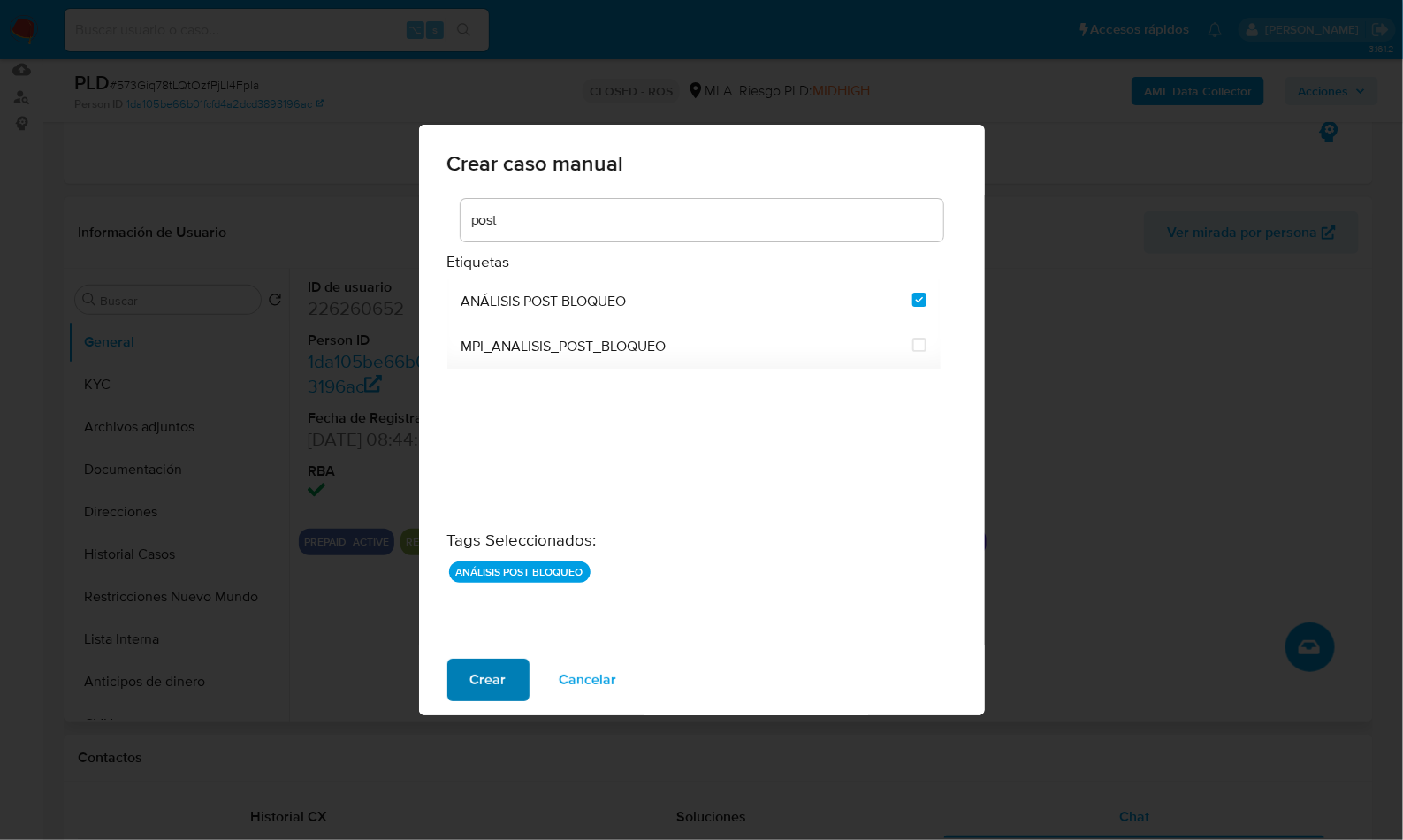
click at [501, 680] on span "Crear" at bounding box center [488, 679] width 36 height 39
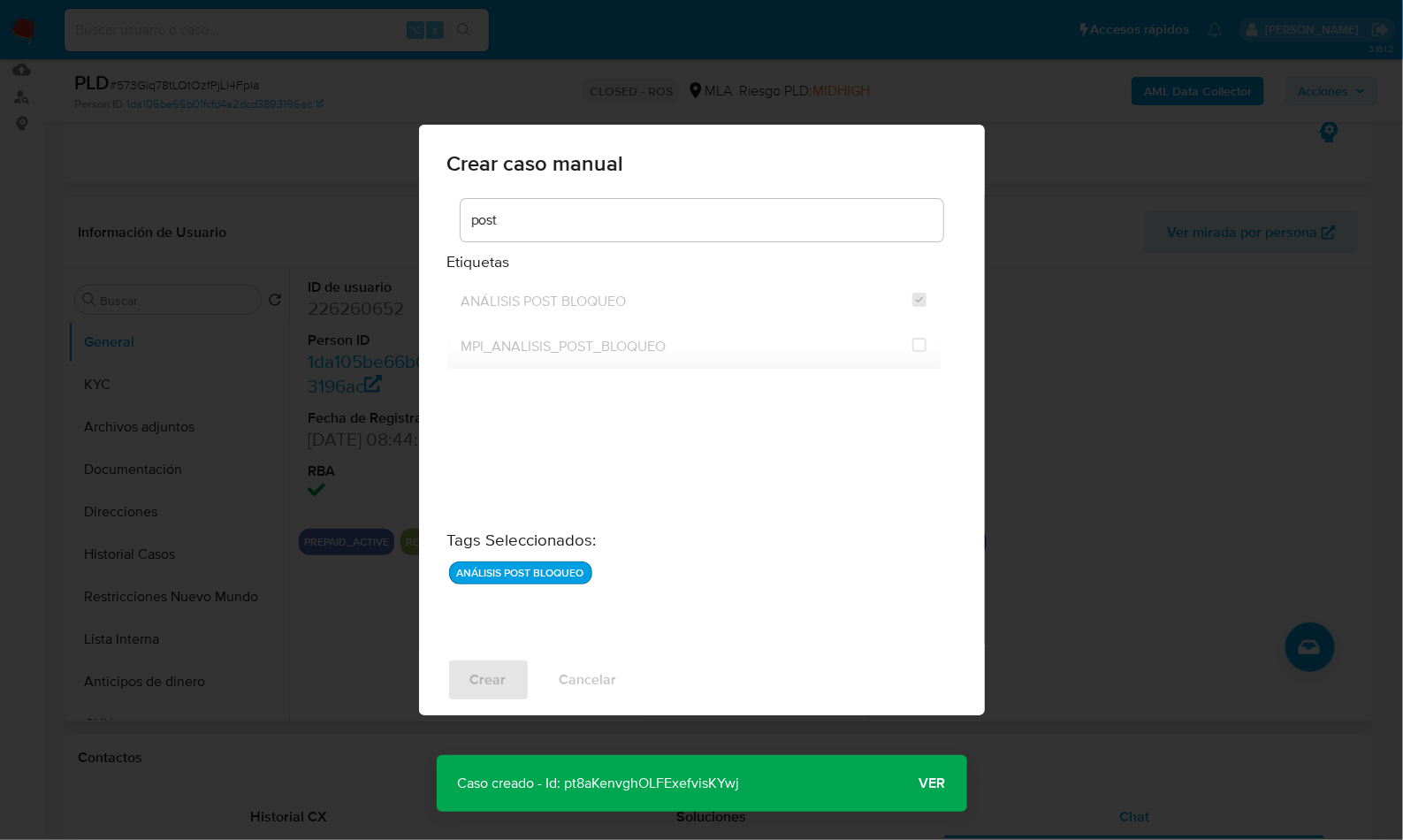
click at [947, 793] on button "Ver" at bounding box center [932, 783] width 69 height 42
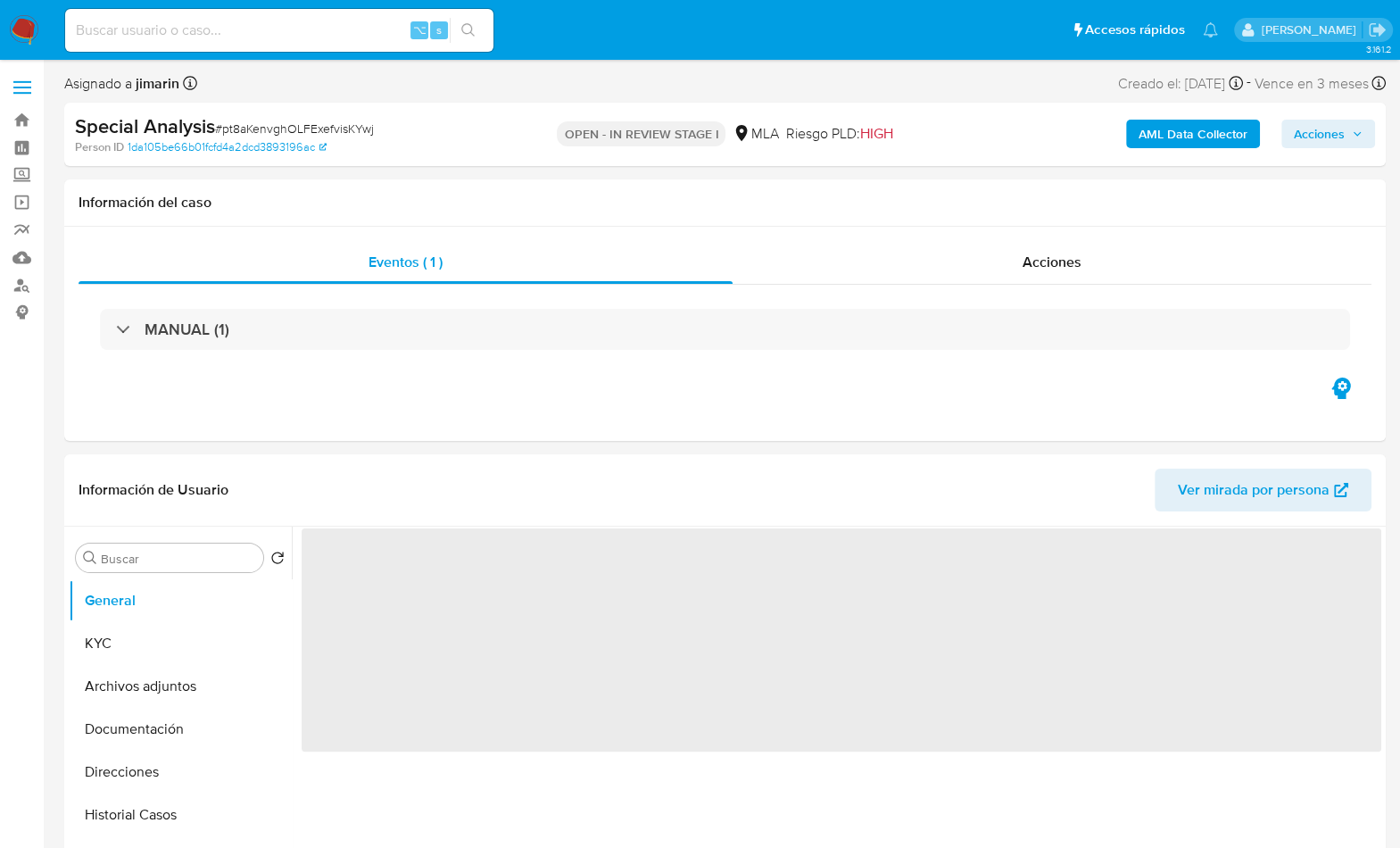
select select "10"
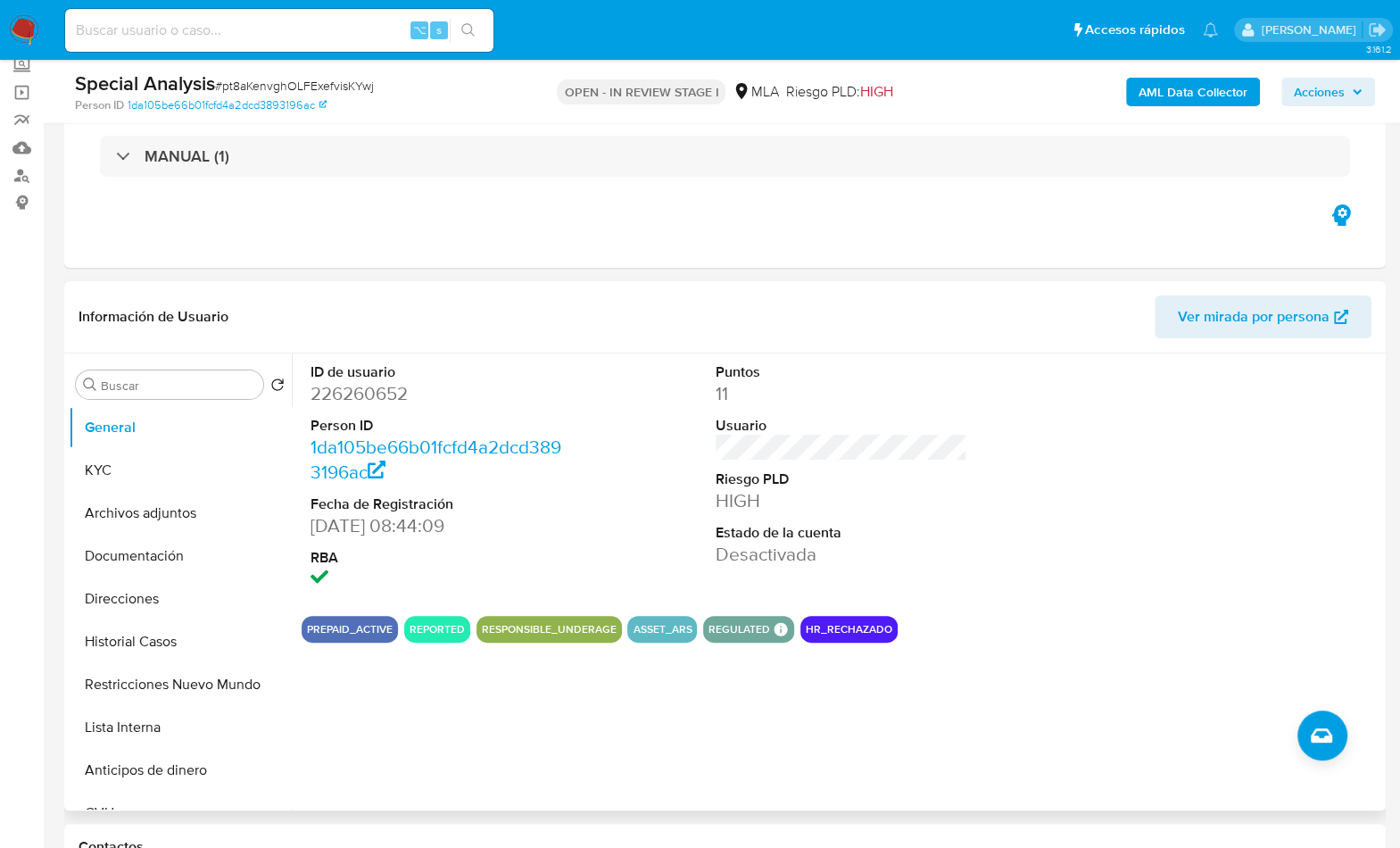
scroll to position [136, 0]
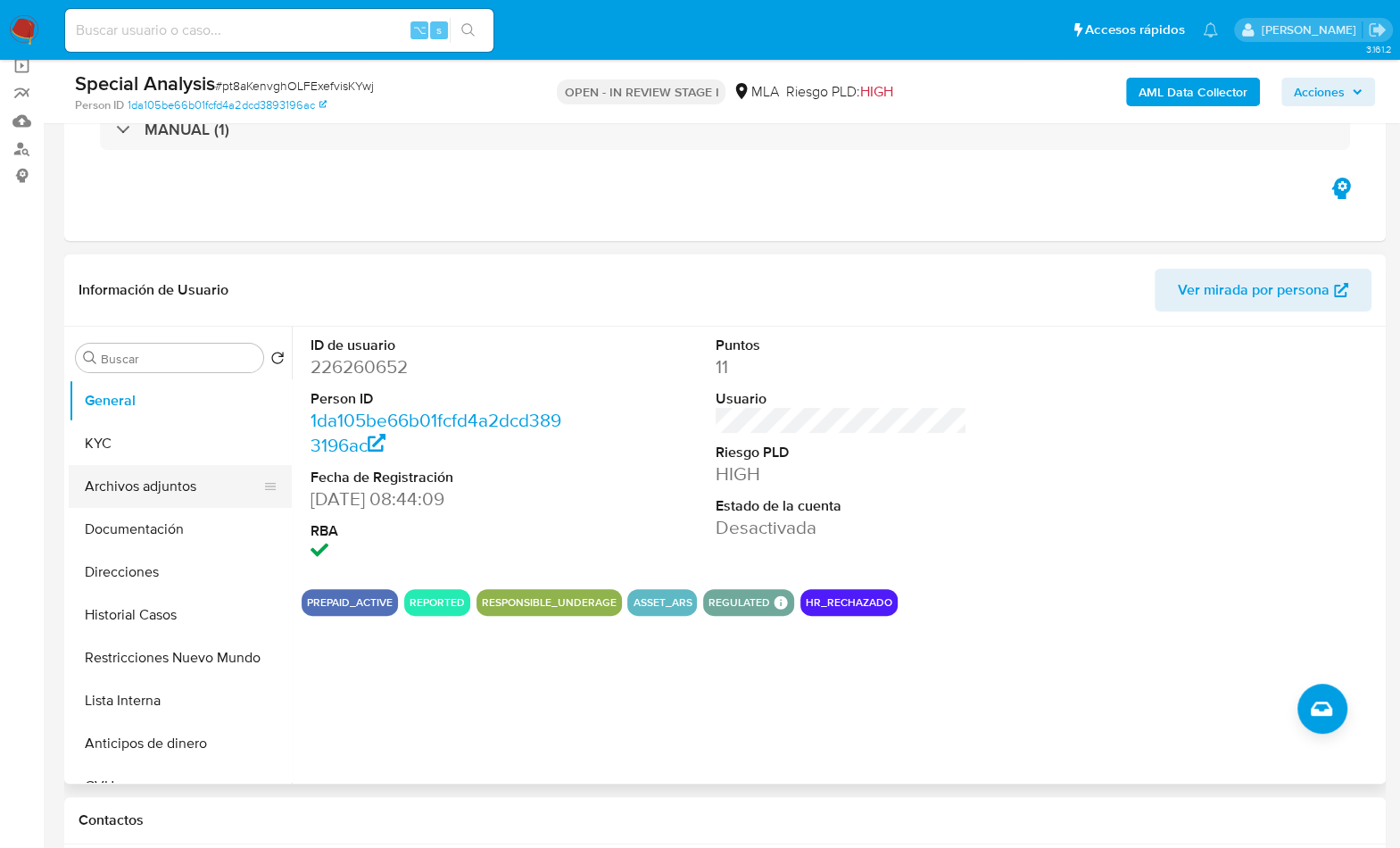
click at [152, 465] on button "Archivos adjuntos" at bounding box center [172, 487] width 209 height 43
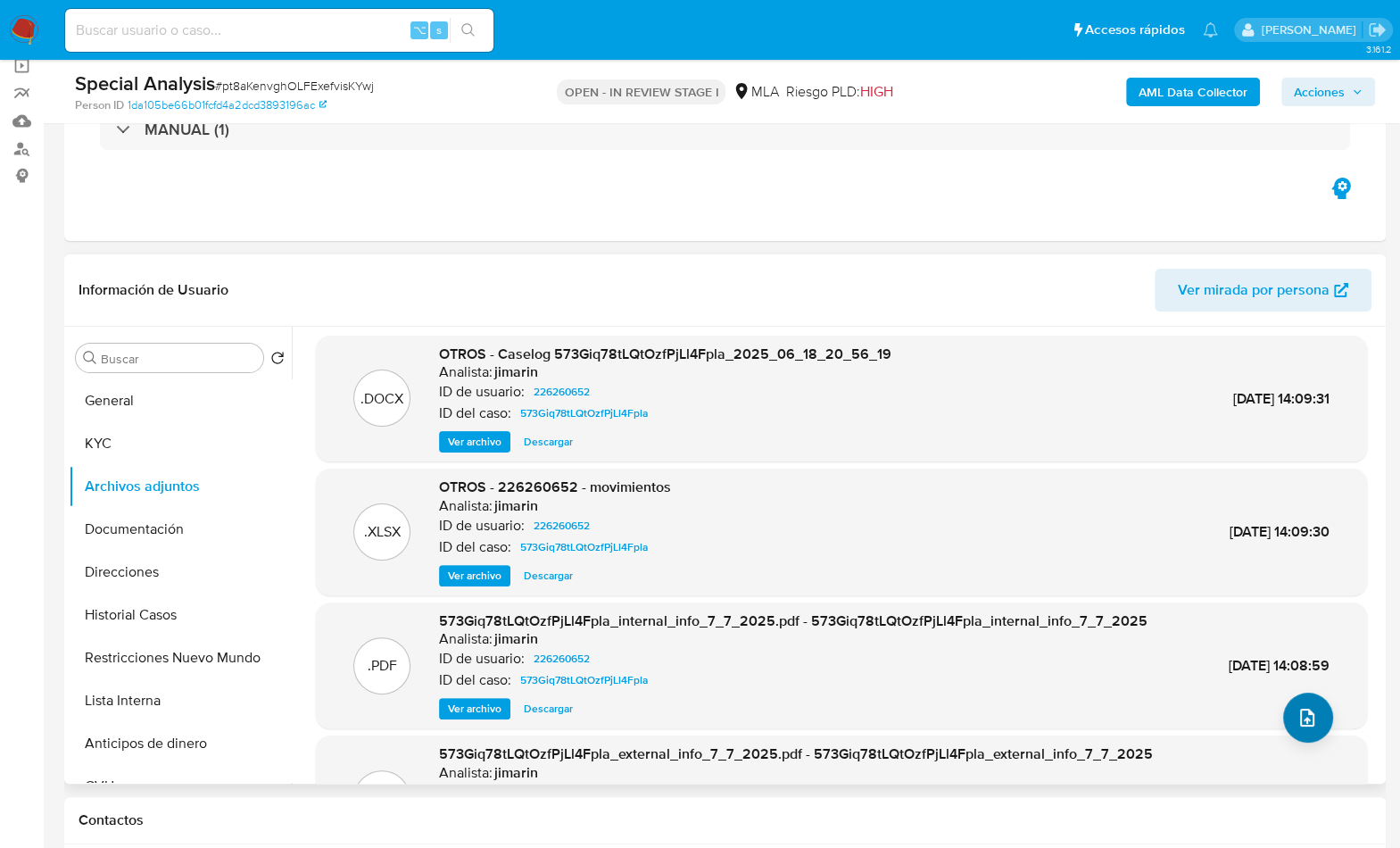
scroll to position [0, 0]
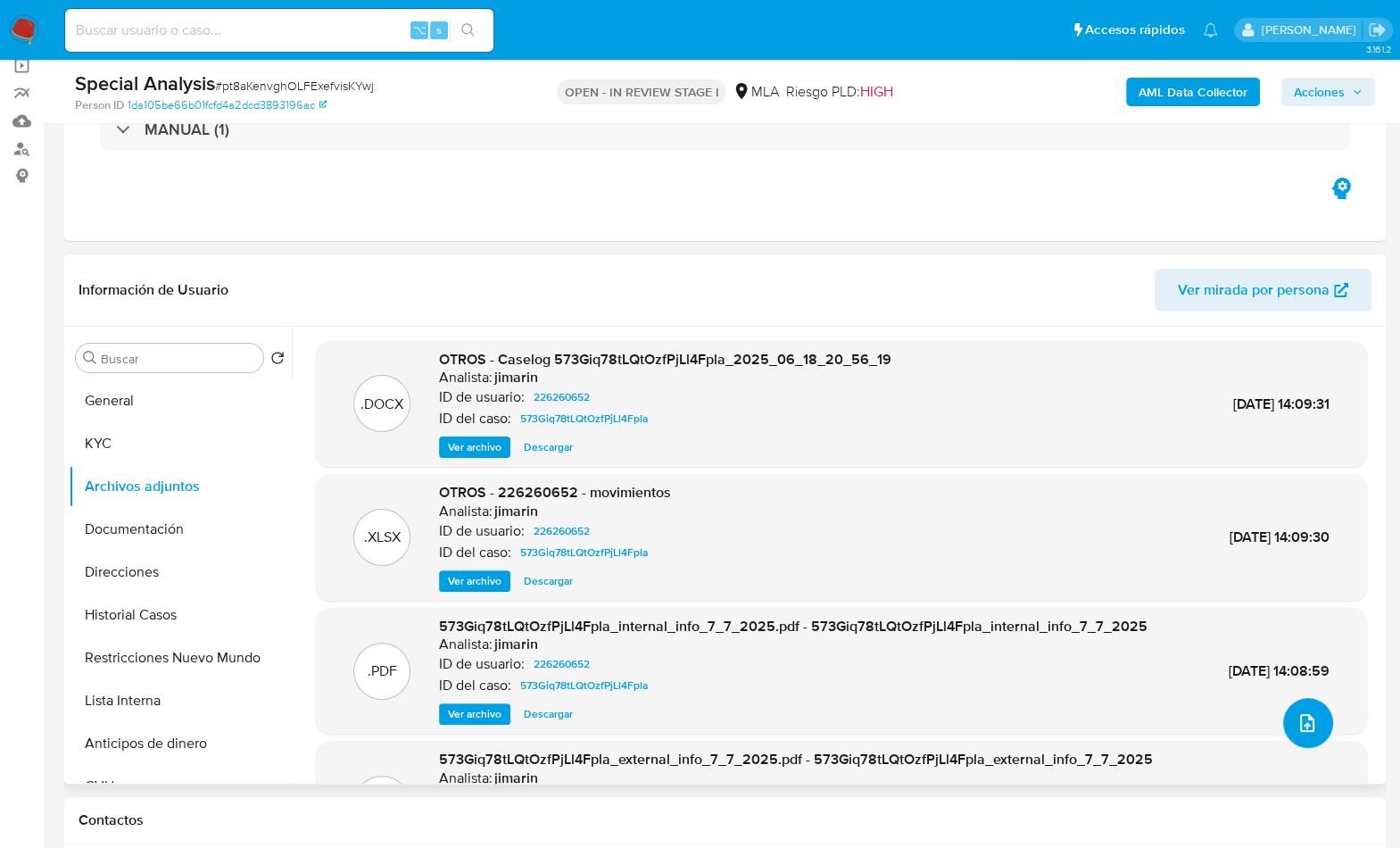
click at [1305, 733] on button "upload-file" at bounding box center [1308, 723] width 50 height 50
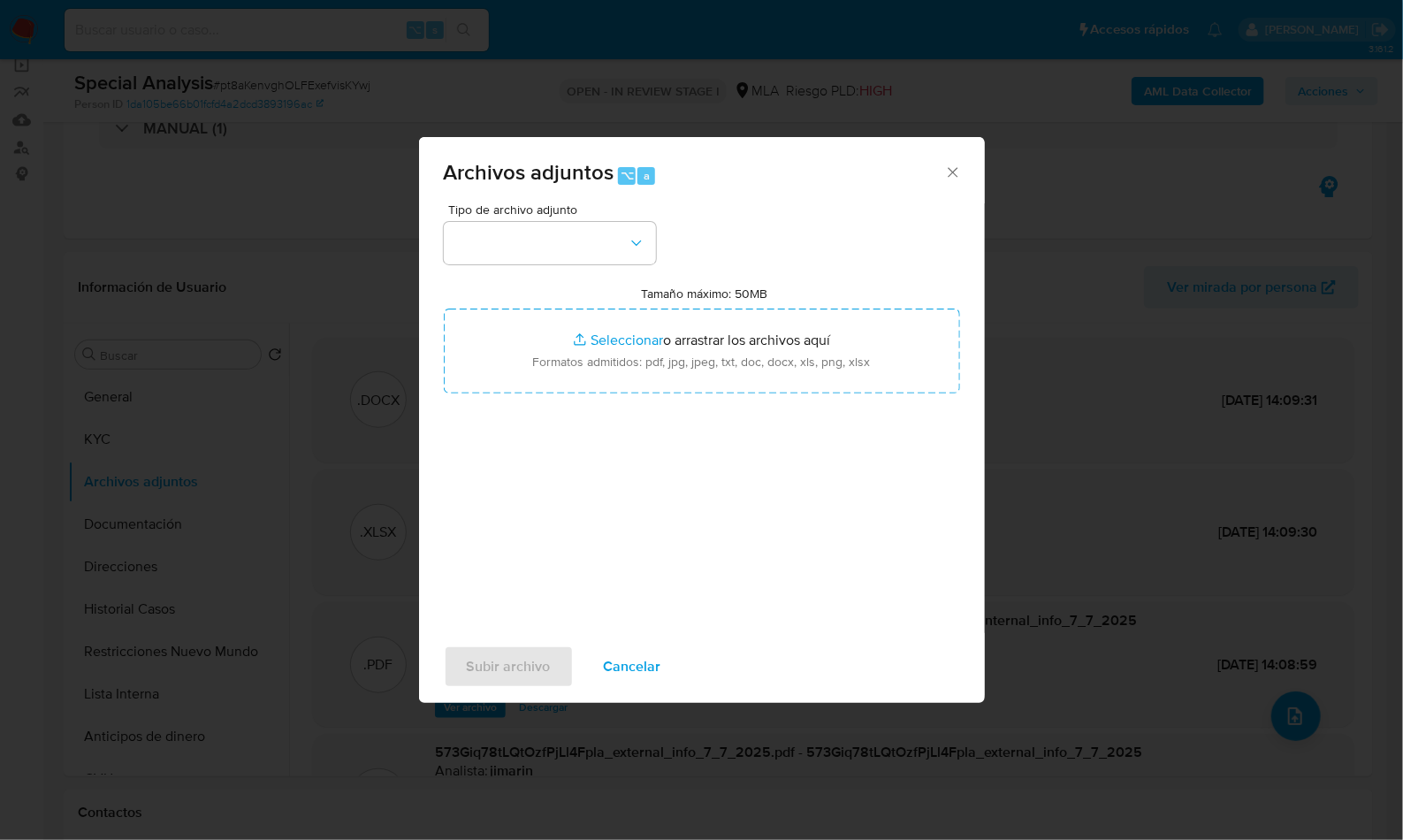
click at [622, 671] on span "Cancelar" at bounding box center [633, 666] width 58 height 39
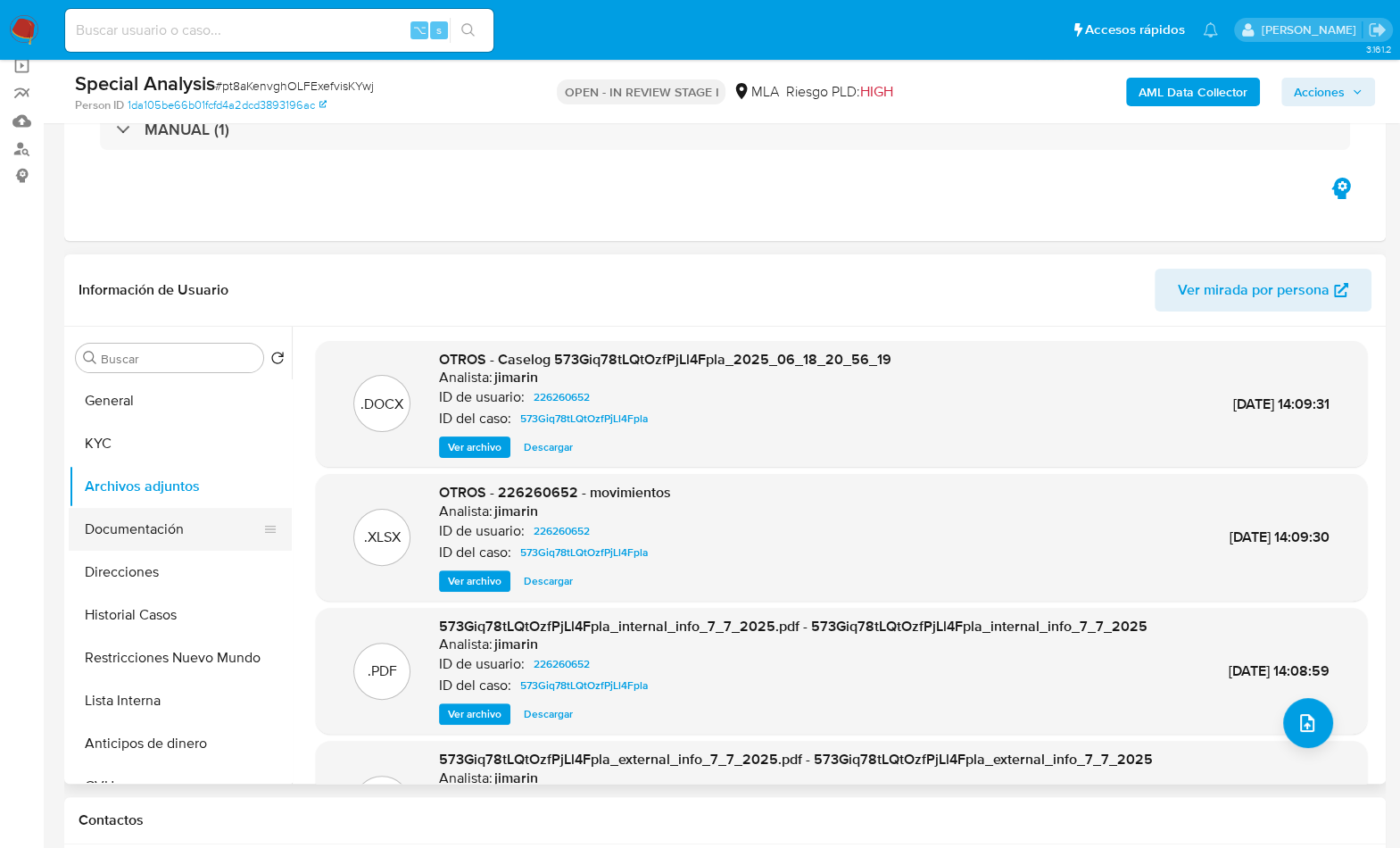
click at [206, 532] on button "Documentación" at bounding box center [172, 529] width 209 height 43
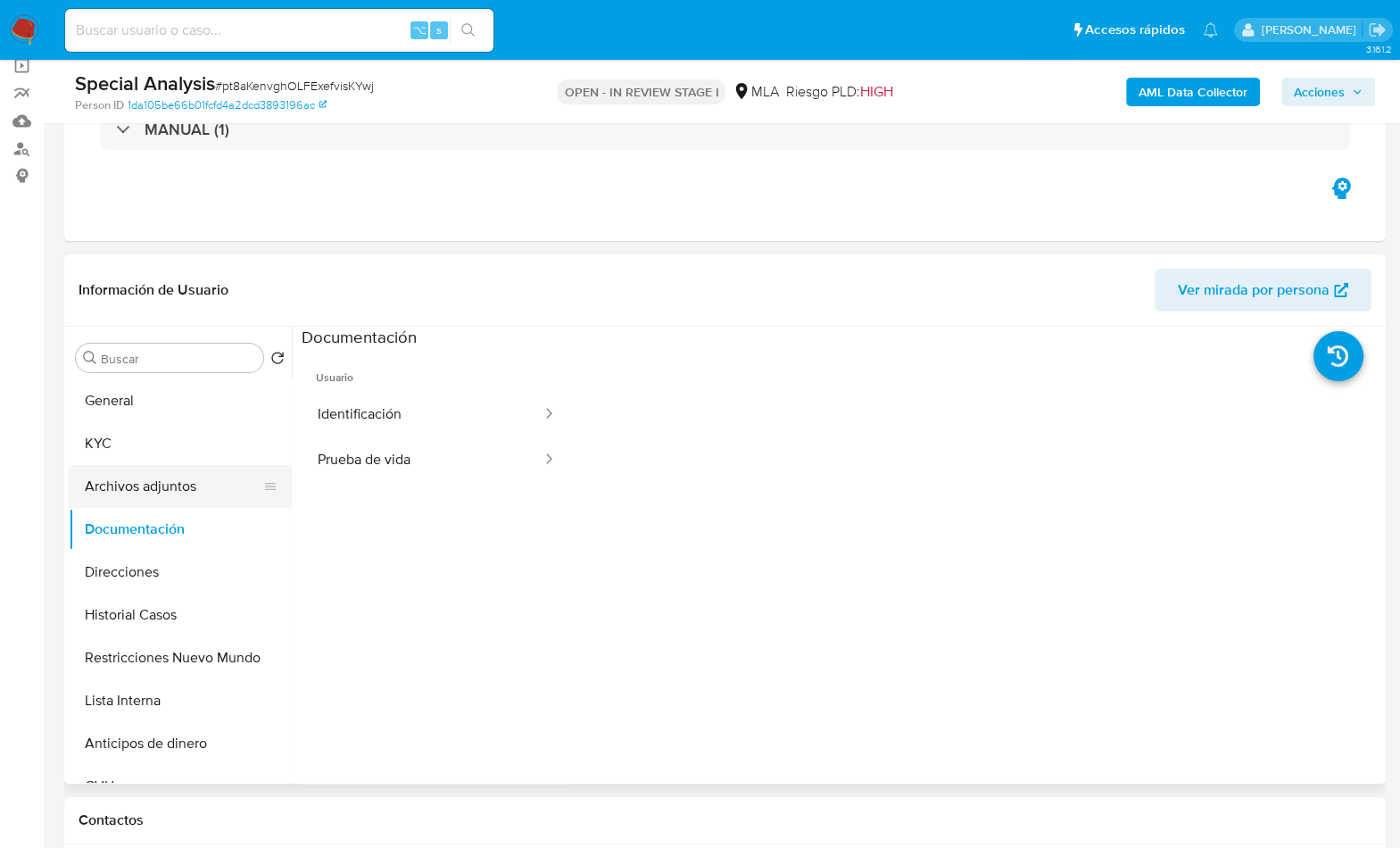
drag, startPoint x: 160, startPoint y: 493, endPoint x: 202, endPoint y: 493, distance: 42.0
click at [160, 493] on button "Archivos adjuntos" at bounding box center [172, 487] width 209 height 43
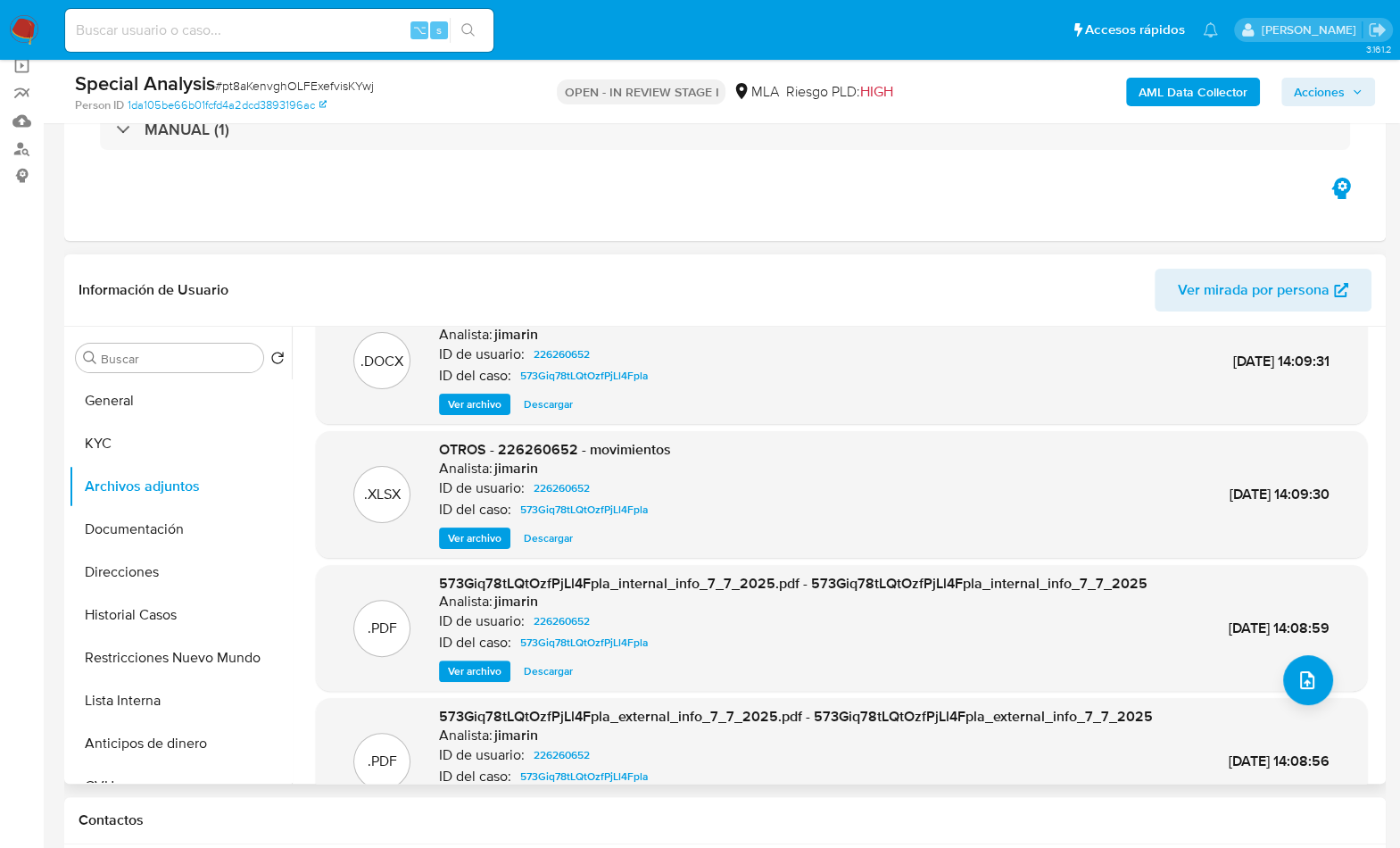
scroll to position [99, 0]
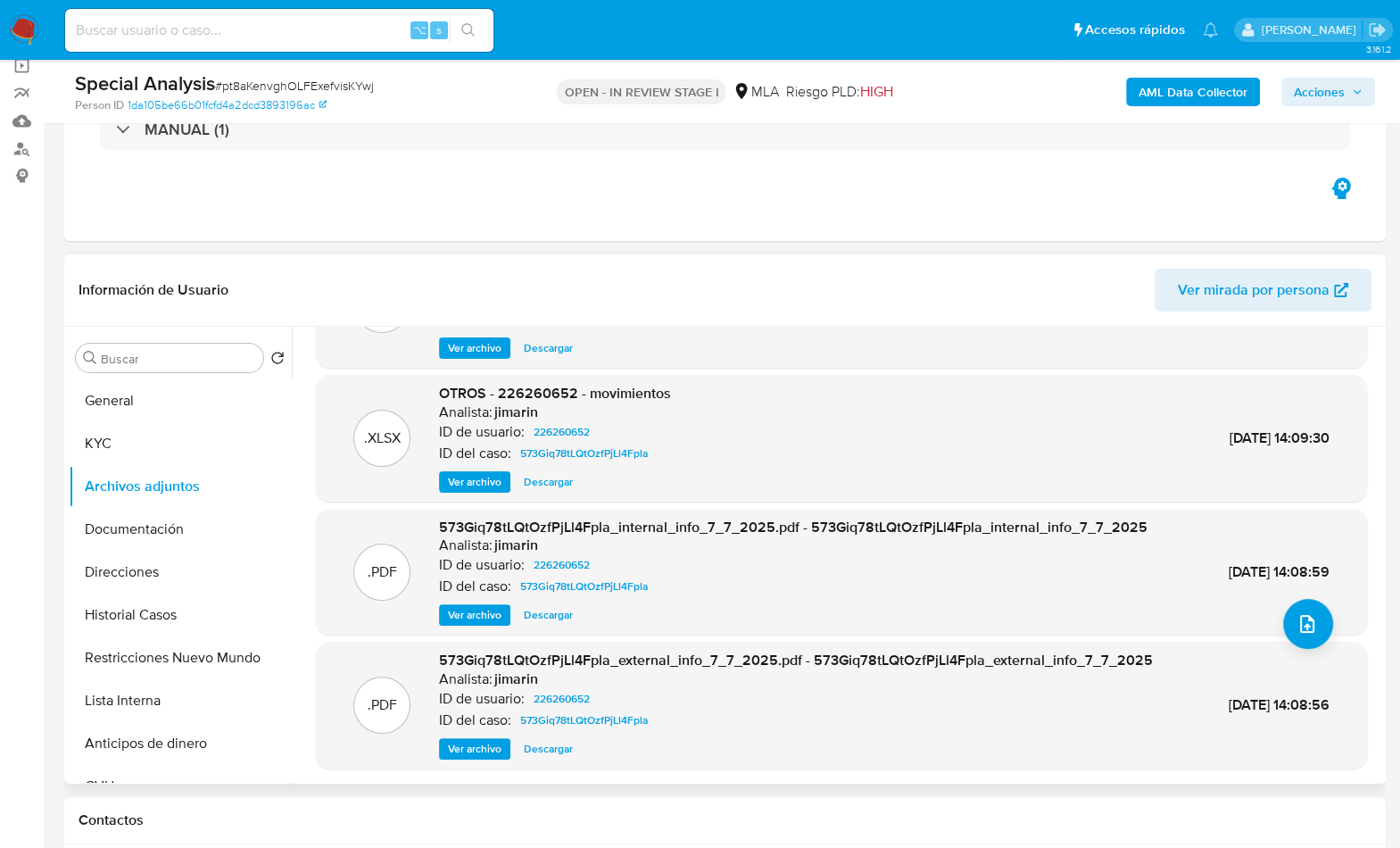
click at [470, 614] on span "Ver archivo" at bounding box center [475, 614] width 54 height 18
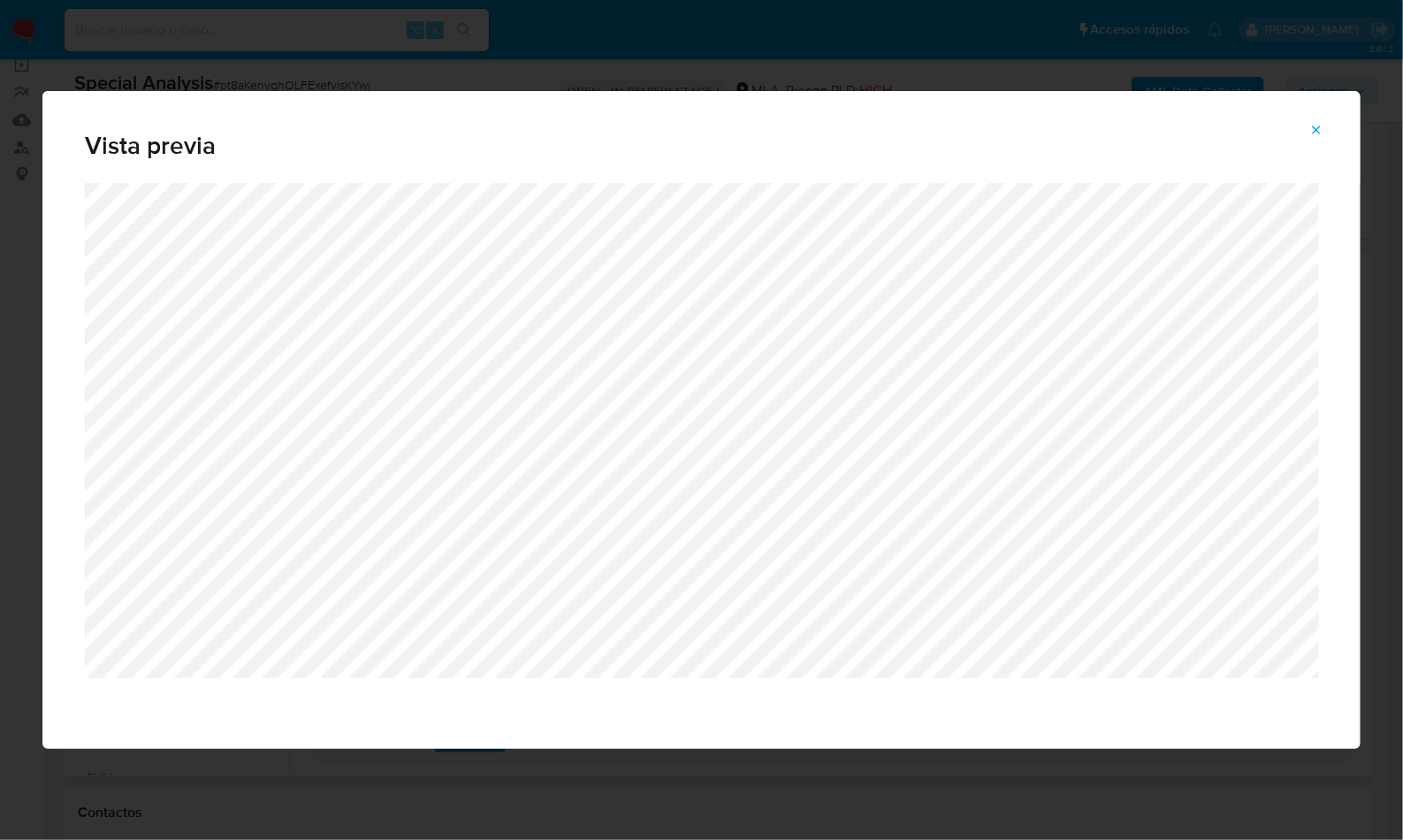
click at [1309, 137] on button "Attachment preview" at bounding box center [1316, 129] width 39 height 28
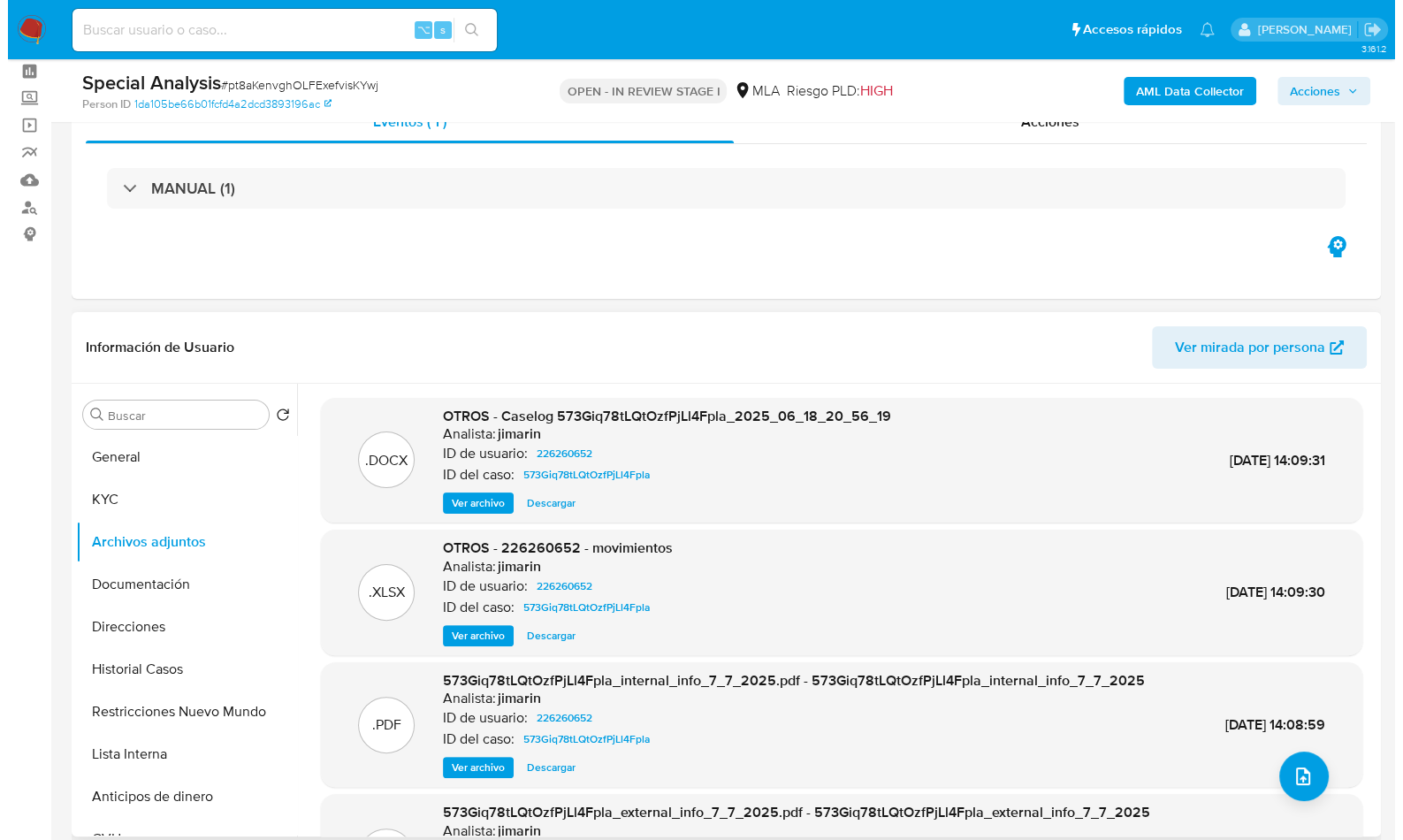
scroll to position [173, 0]
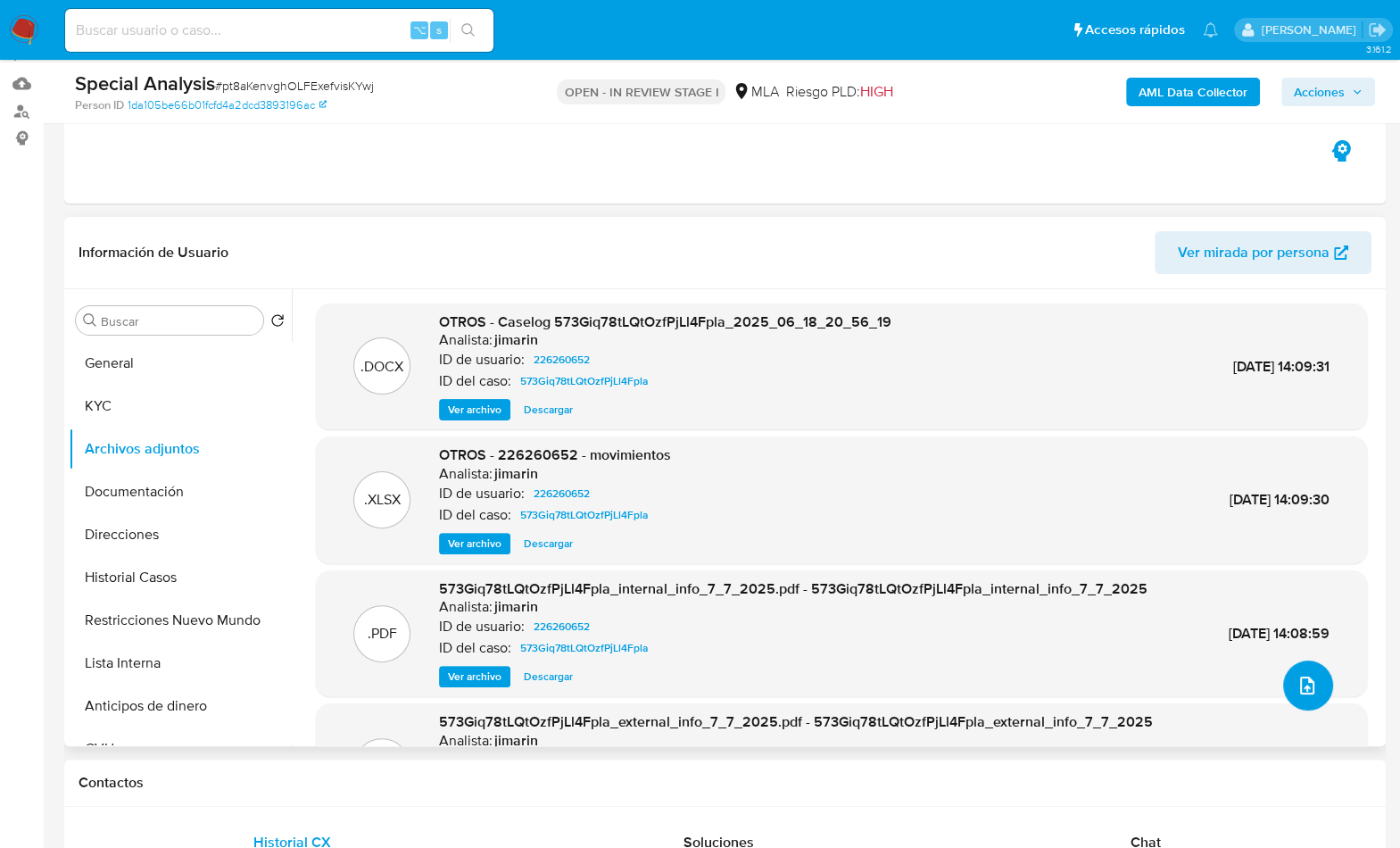
click at [1305, 677] on icon "upload-file" at bounding box center [1307, 685] width 21 height 21
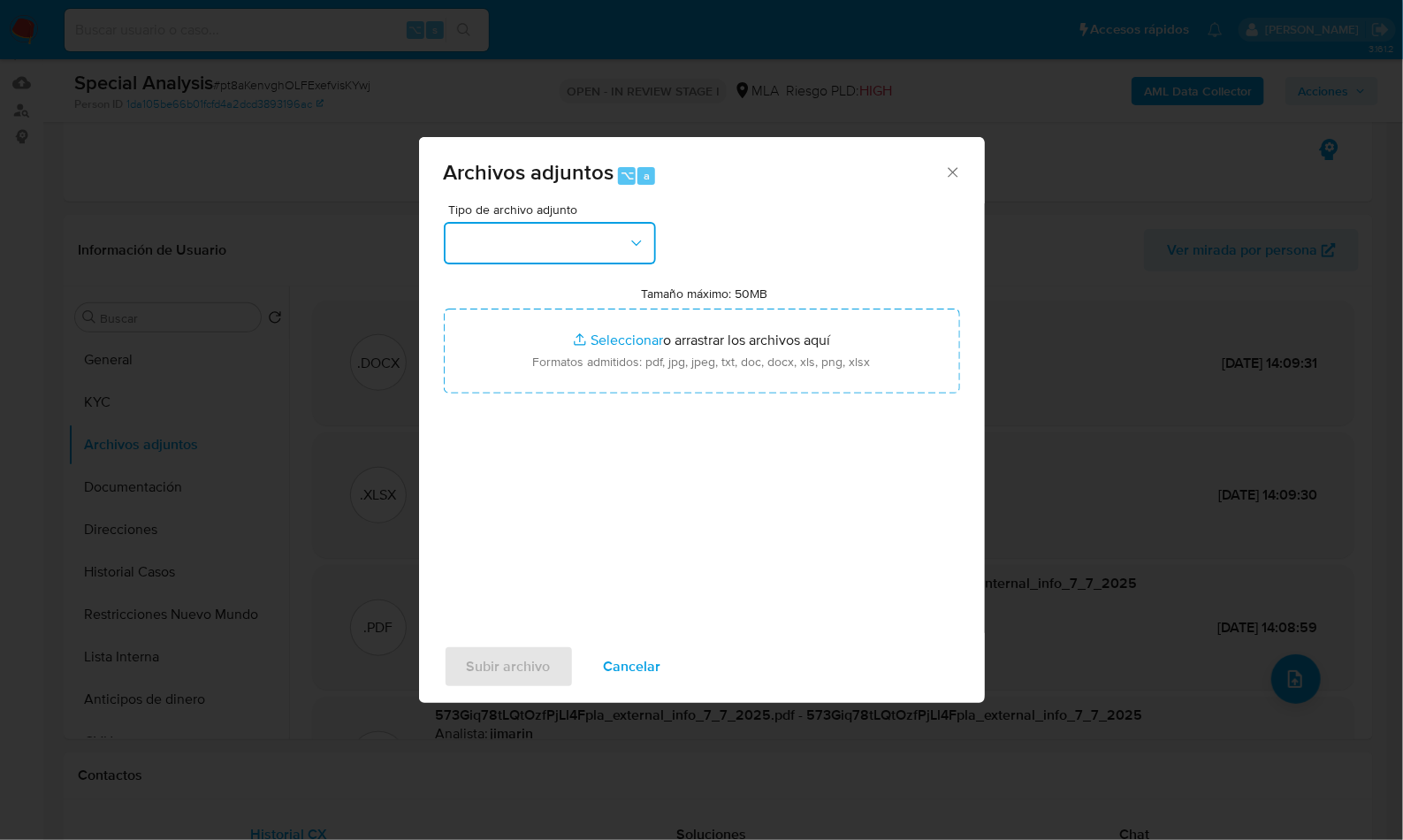
click at [578, 250] on button "button" at bounding box center [549, 243] width 212 height 42
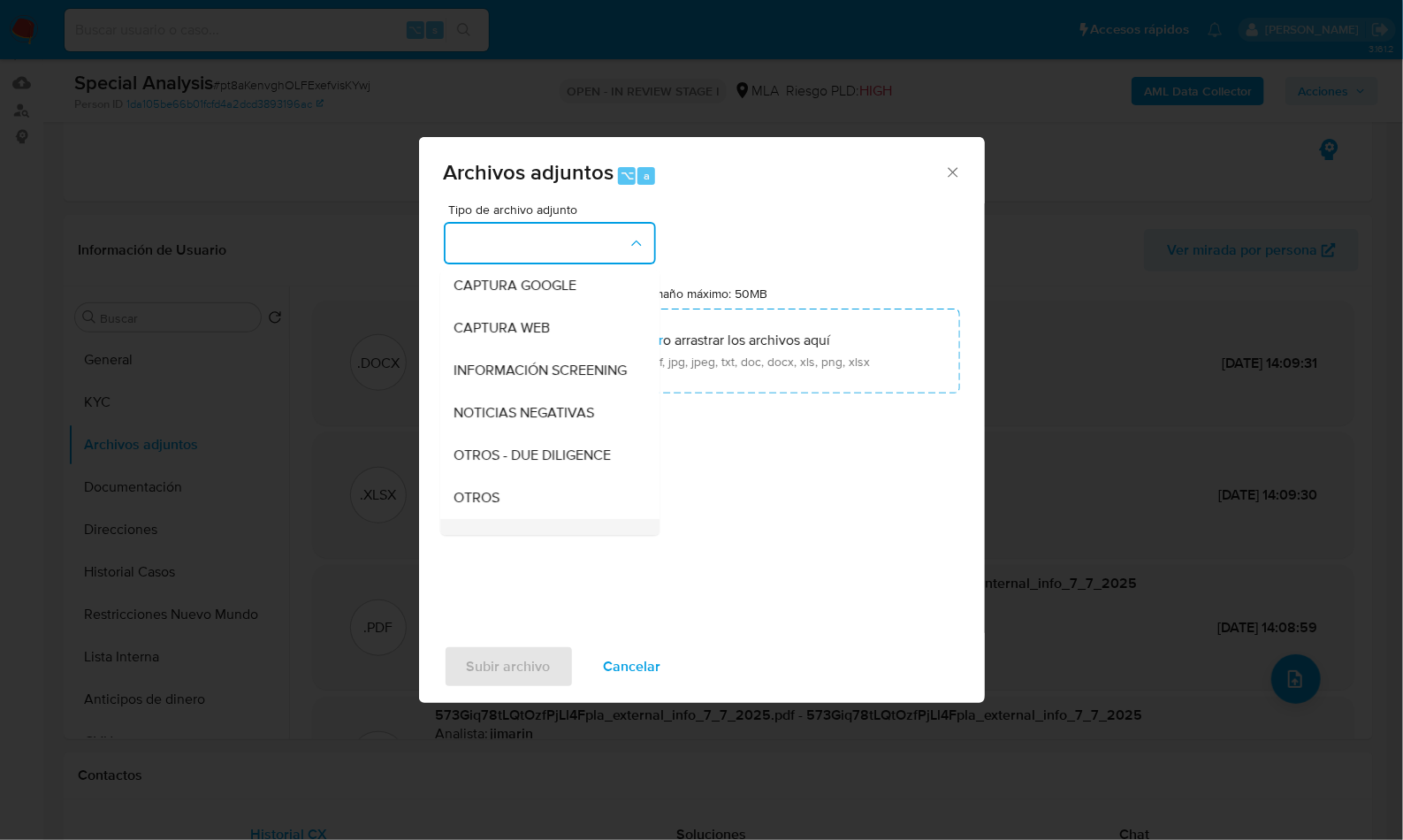
scroll to position [244, 0]
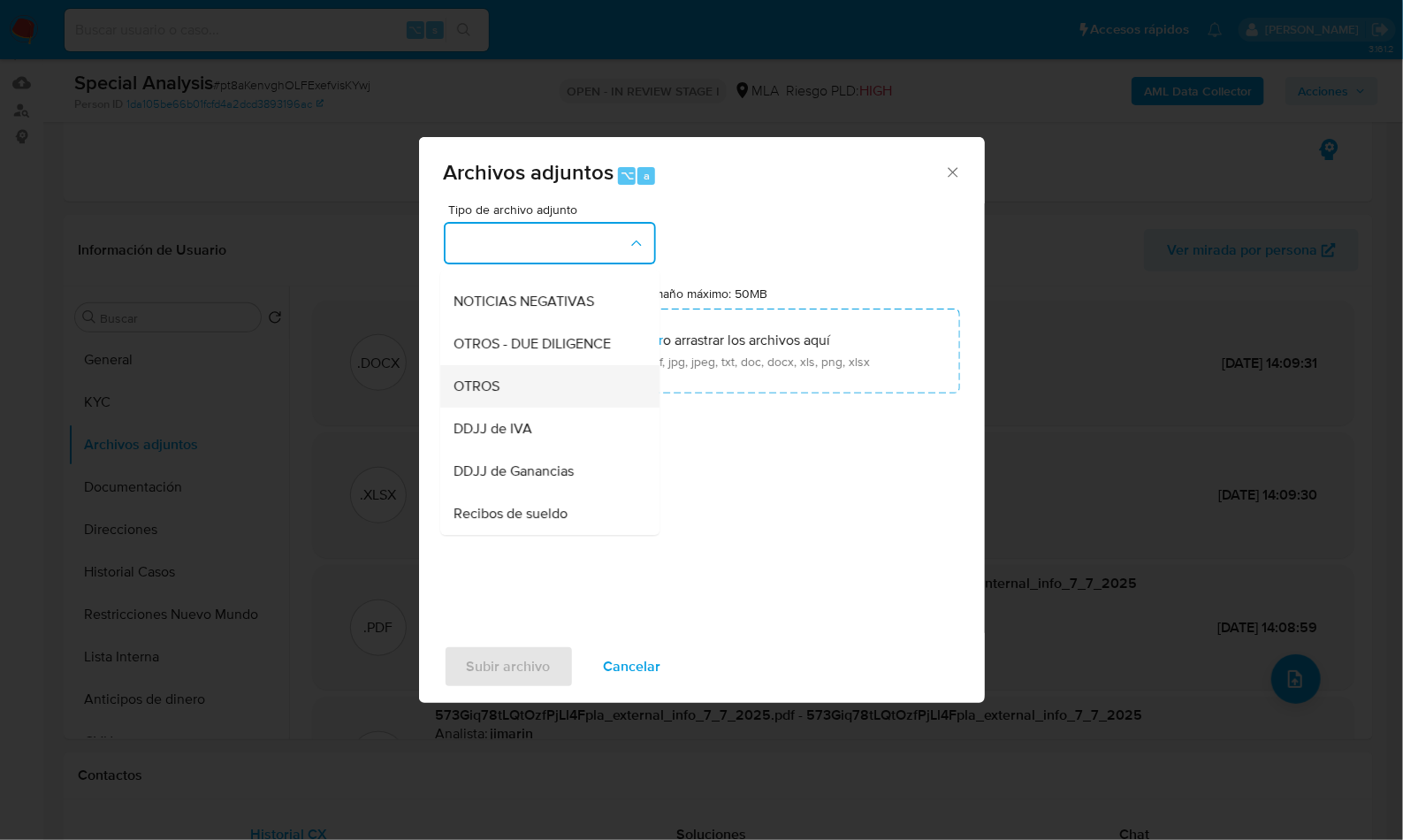
click at [520, 403] on div "OTROS" at bounding box center [544, 386] width 180 height 42
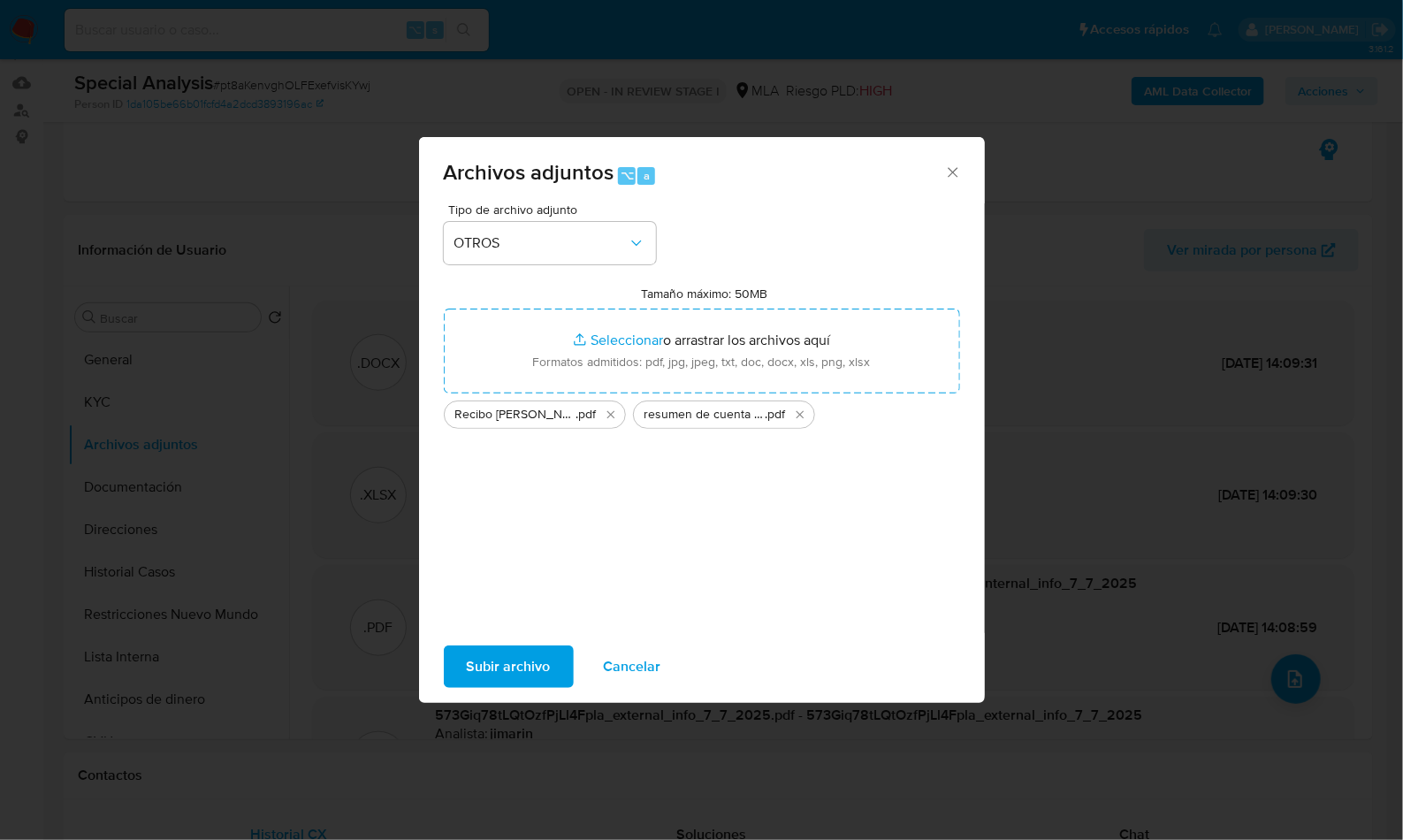
click at [523, 666] on span "Subir archivo" at bounding box center [508, 666] width 84 height 39
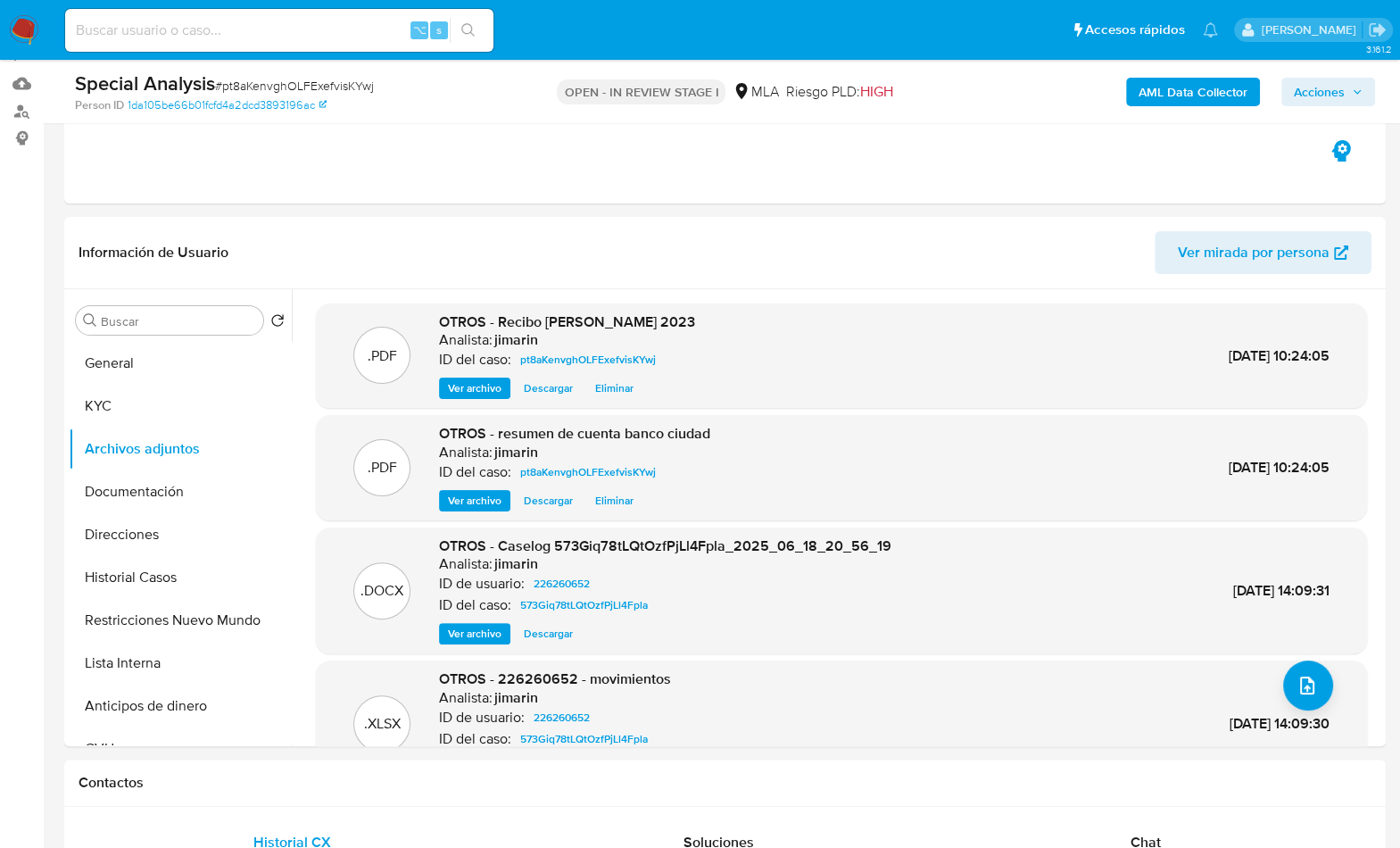
click at [1320, 96] on span "Acciones" at bounding box center [1319, 92] width 51 height 29
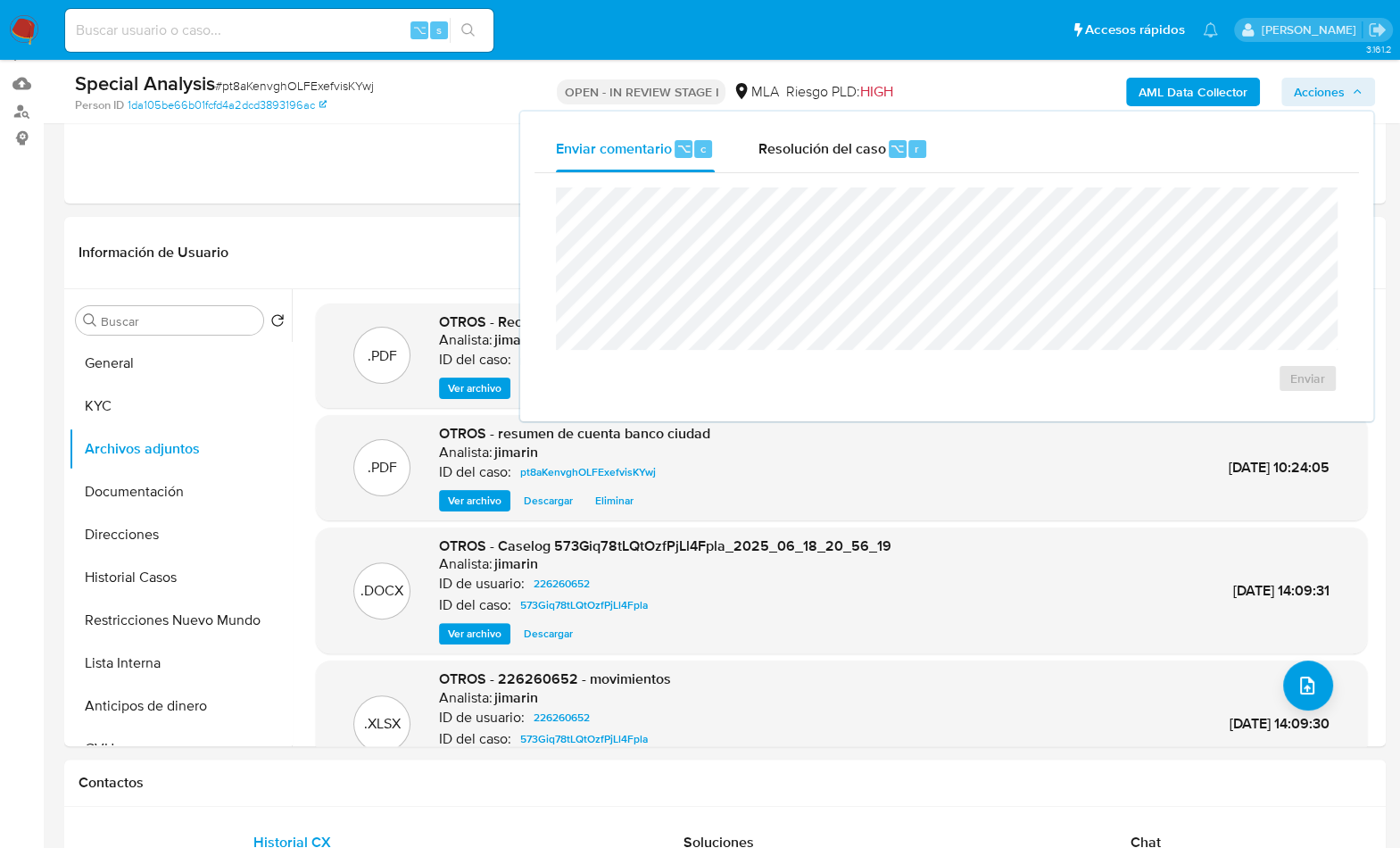
click at [811, 173] on div "Enviar" at bounding box center [948, 290] width 825 height 234
click at [858, 158] on div "Resolución del caso ⌥ r" at bounding box center [843, 149] width 171 height 46
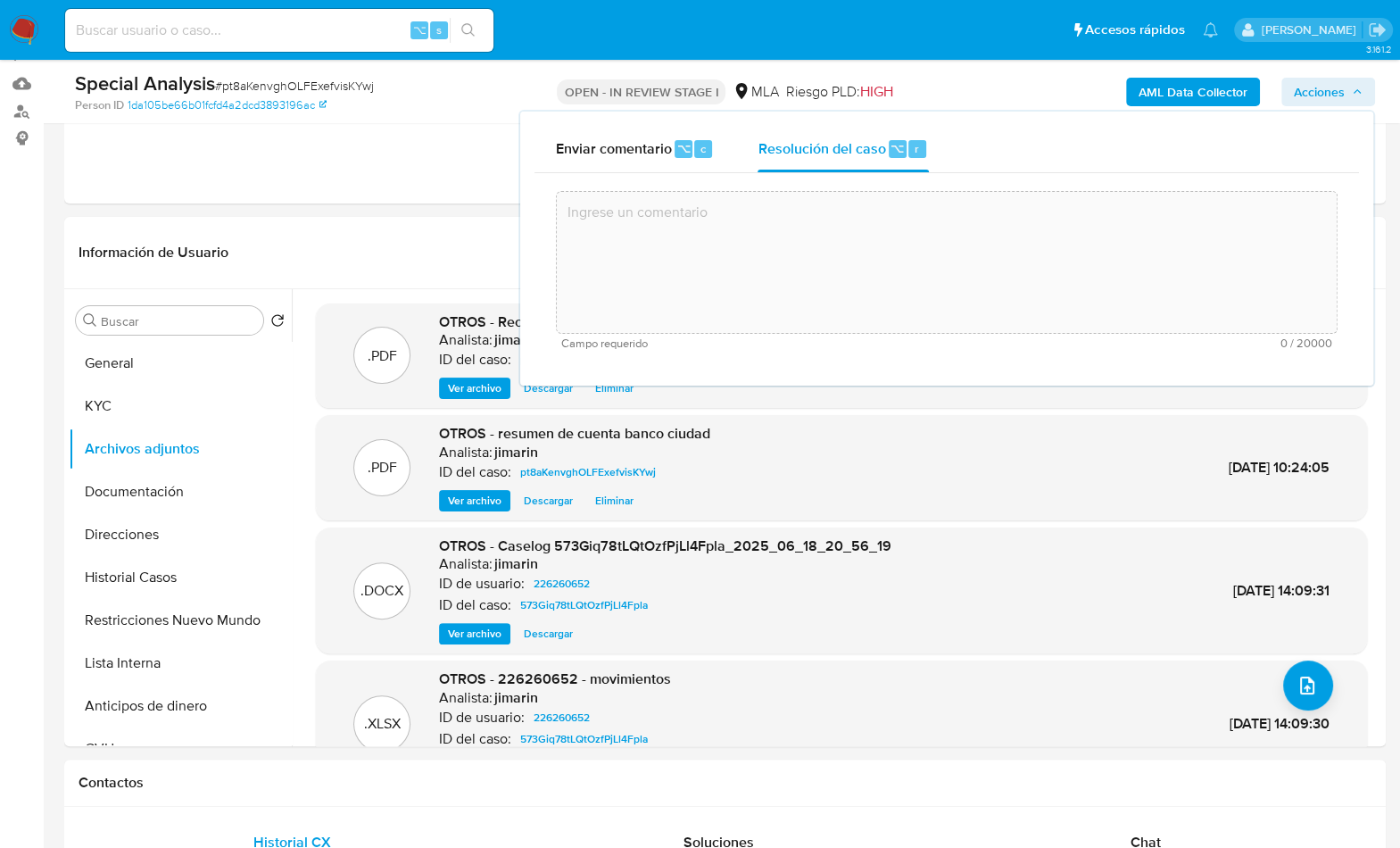
paste textarea "El cliente XXX - CUIT XXX se encuentra registrado como Monotributista categoría…"
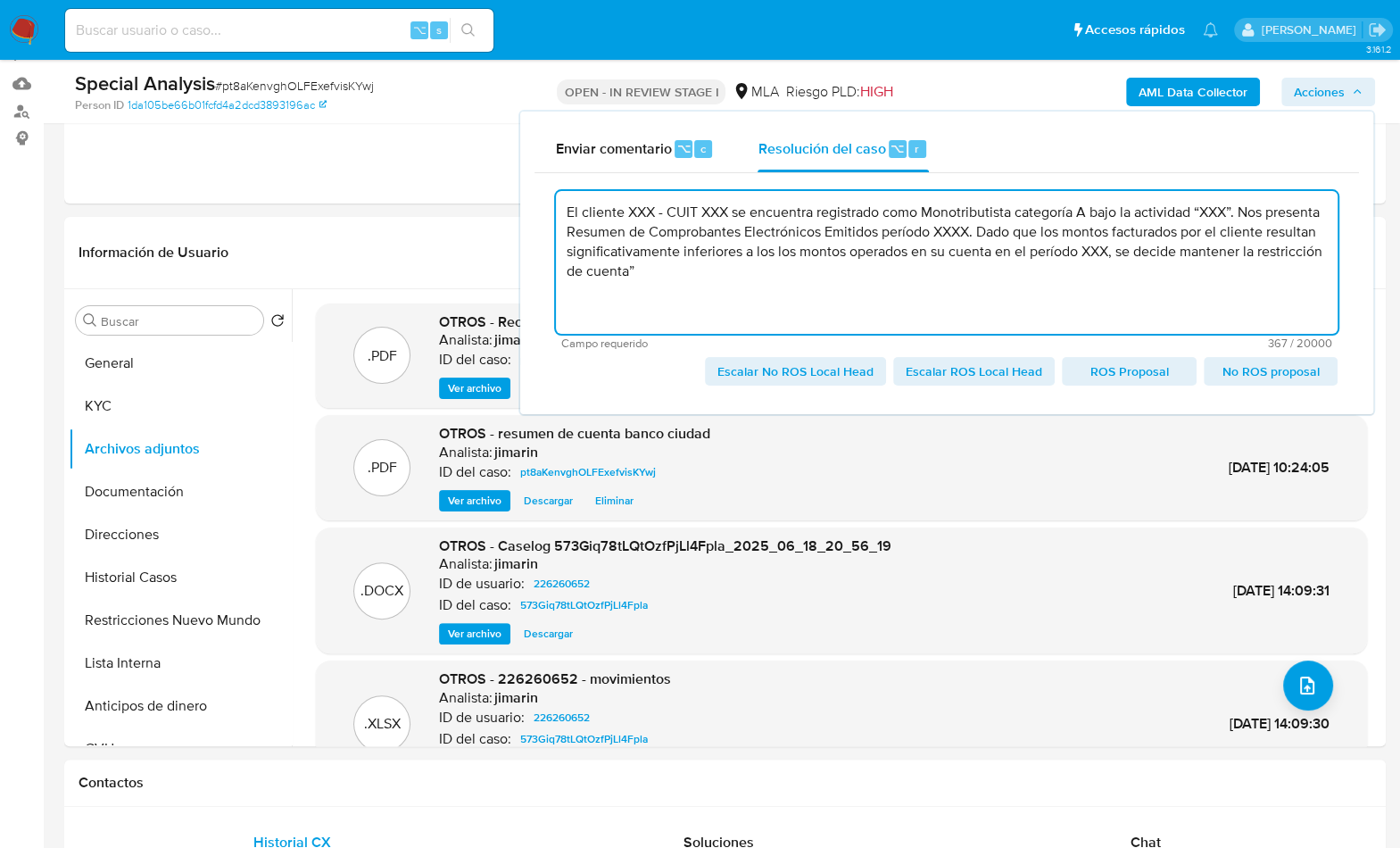
type textarea "El cliente XXX - CUIT XXX se encuentra registrado como Monotributista categoría…"
click at [157, 404] on button "KYC" at bounding box center [172, 406] width 209 height 43
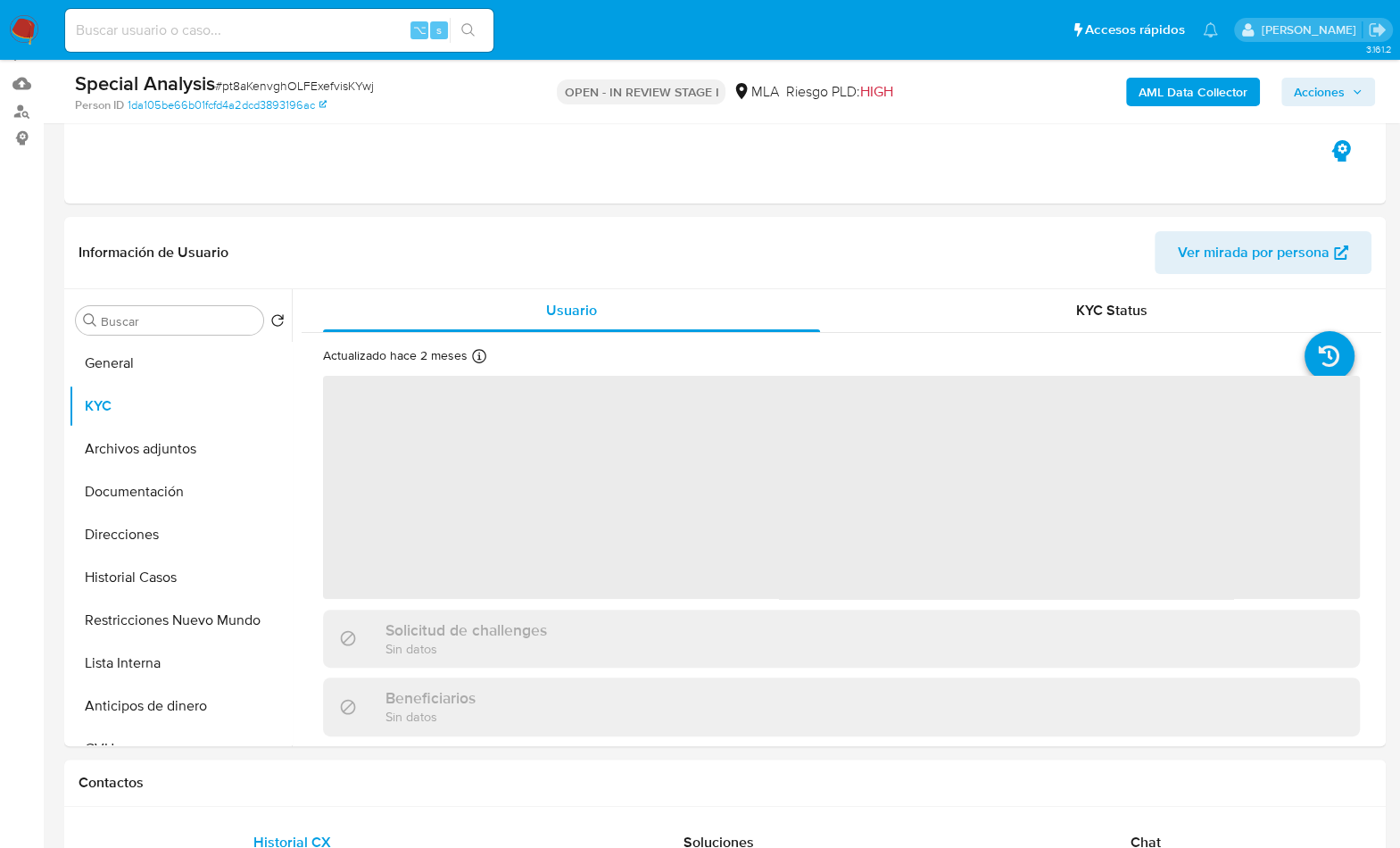
click at [1305, 96] on span "Acciones" at bounding box center [1319, 92] width 51 height 29
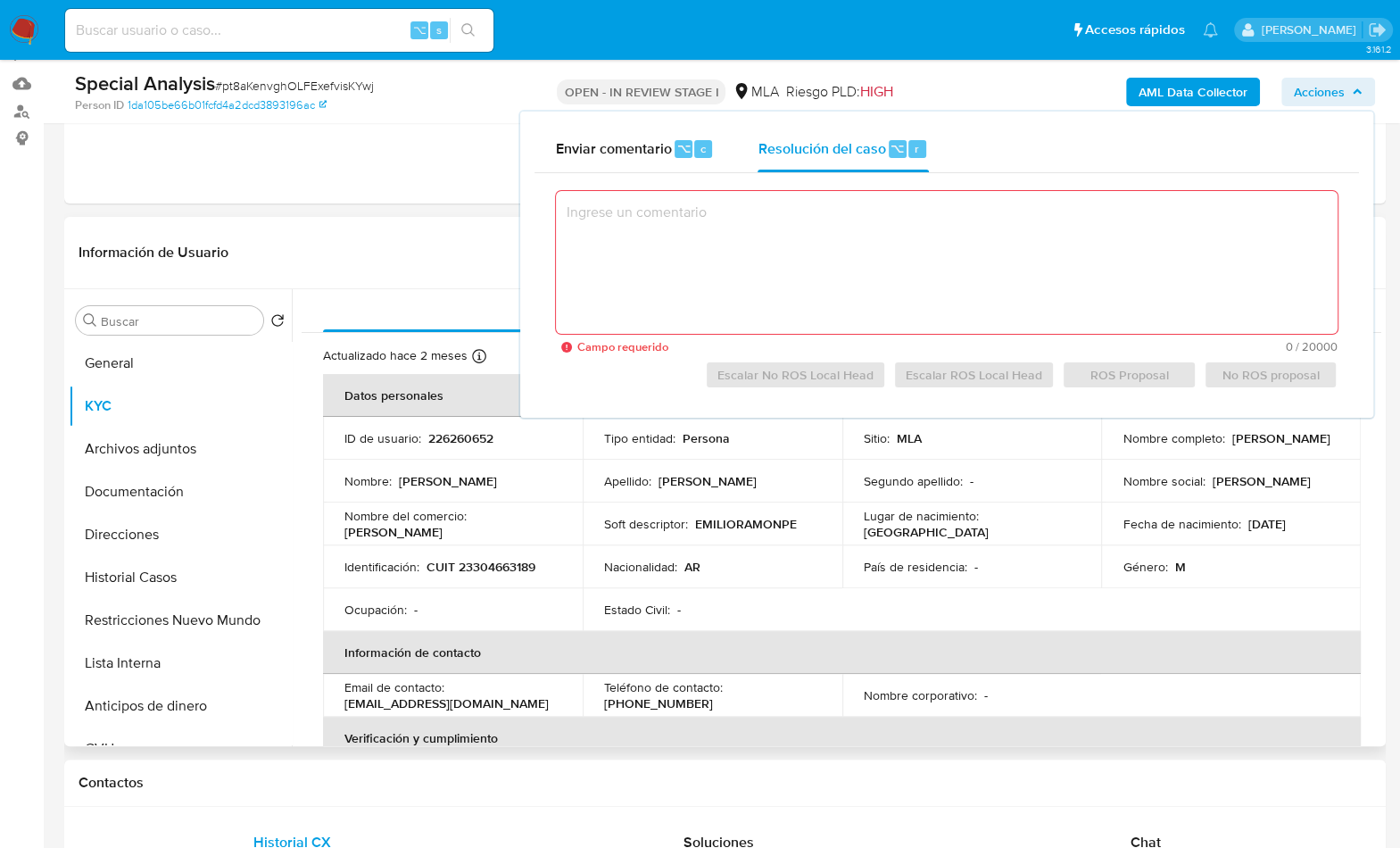
drag, startPoint x: 1265, startPoint y: 443, endPoint x: 1078, endPoint y: 450, distance: 187.1
click at [1078, 450] on tr "ID de usuario : 226260652 Tipo entidad : Persona Sitio : MLA Nombre completo : …" at bounding box center [842, 438] width 1038 height 43
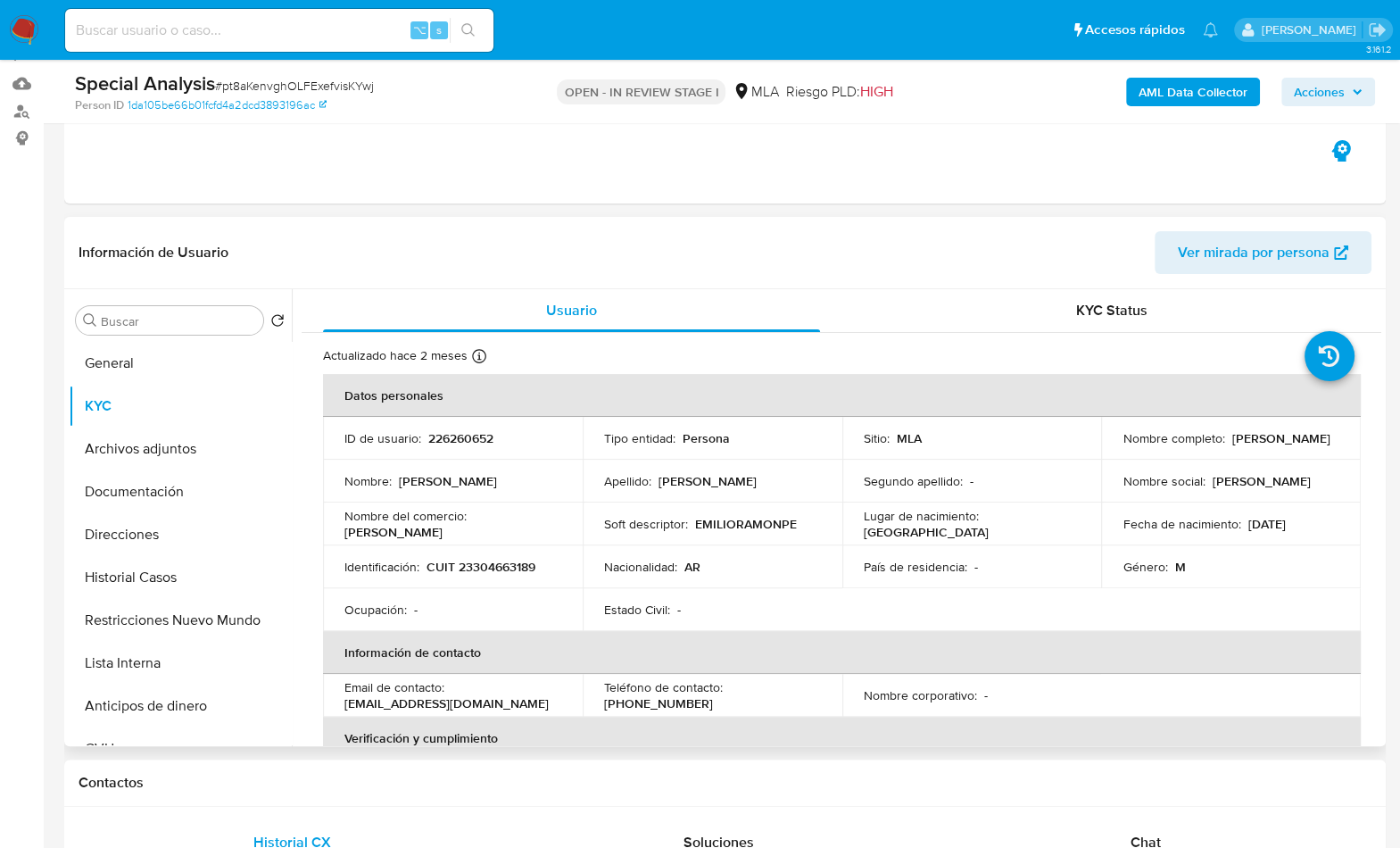
click at [1232, 446] on p "Emilio Ramon Pereyra" at bounding box center [1281, 437] width 98 height 16
drag, startPoint x: 1258, startPoint y: 444, endPoint x: 1116, endPoint y: 446, distance: 142.0
click at [1116, 446] on td "Nombre completo : Emilio Ramon Pereyra" at bounding box center [1231, 438] width 260 height 43
copy p "Emilio Ramon Pereyra"
click at [511, 561] on p "CUIT 23304663189" at bounding box center [480, 566] width 108 height 16
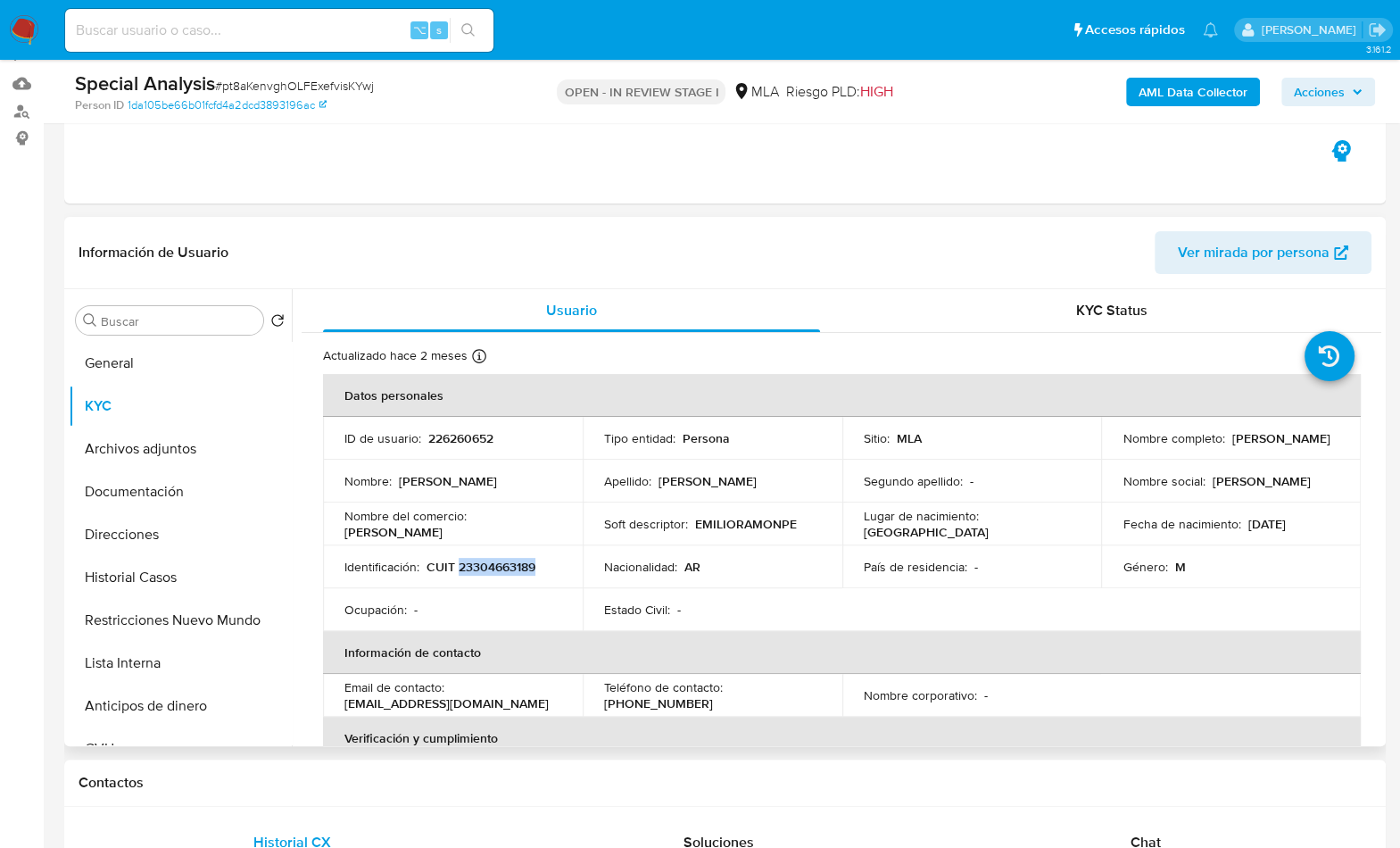
click at [512, 562] on p "CUIT 23304663189" at bounding box center [480, 566] width 108 height 16
copy p "23304663189"
click at [1310, 95] on span "Acciones" at bounding box center [1319, 92] width 51 height 29
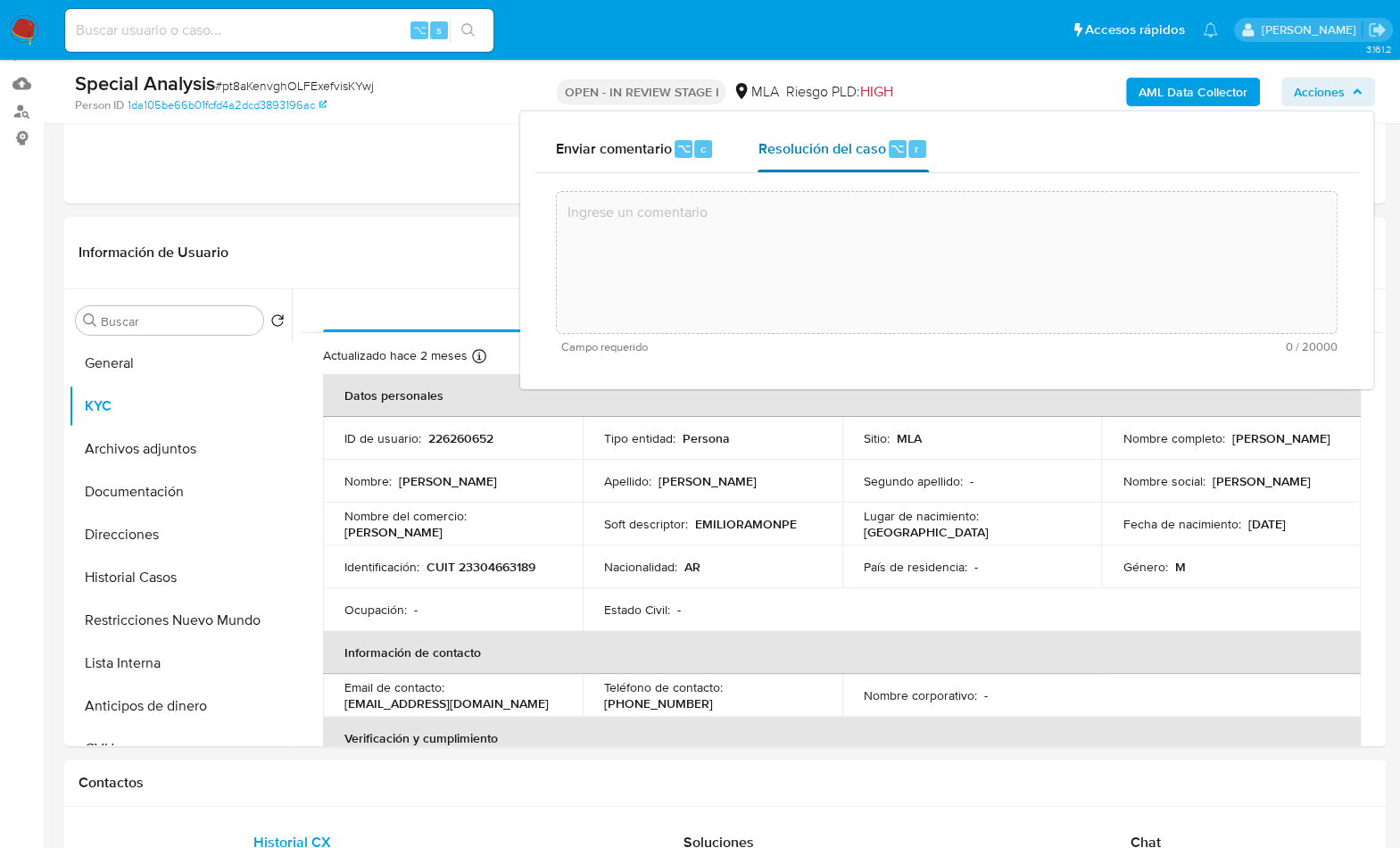
click at [864, 158] on div "Resolución del caso ⌥ r" at bounding box center [843, 149] width 171 height 46
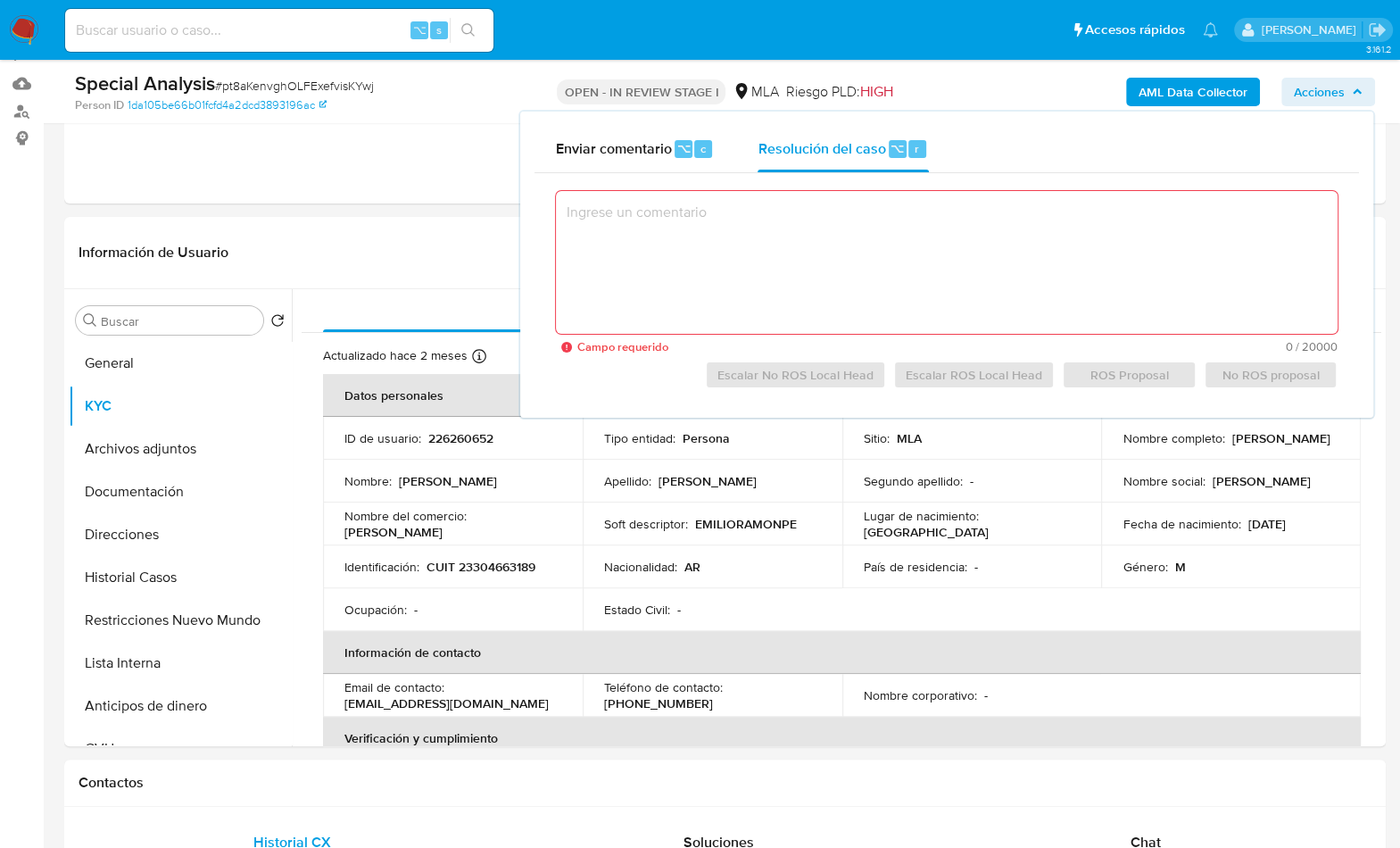
click at [872, 315] on textarea at bounding box center [947, 262] width 782 height 143
paste textarea "El cliente Emilio Ramon Pereyra - CUIT 23304663189 se encuentra registrado como…"
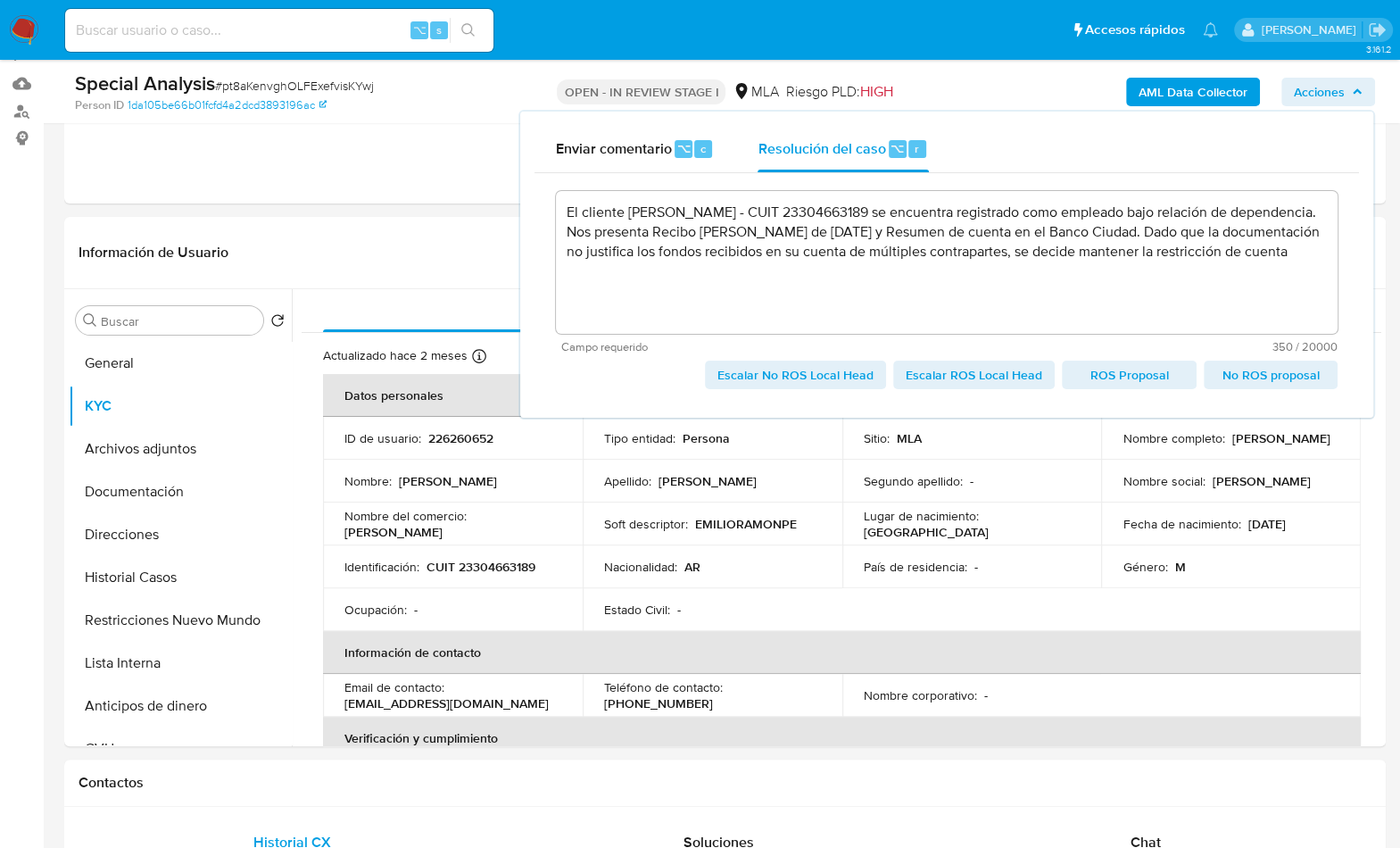
click at [786, 378] on span "Escalar No ROS Local Head" at bounding box center [795, 374] width 156 height 25
type textarea "El cliente Emilio Ramon Pereyra - CUIT 23304663189 se encuentra registrado como…"
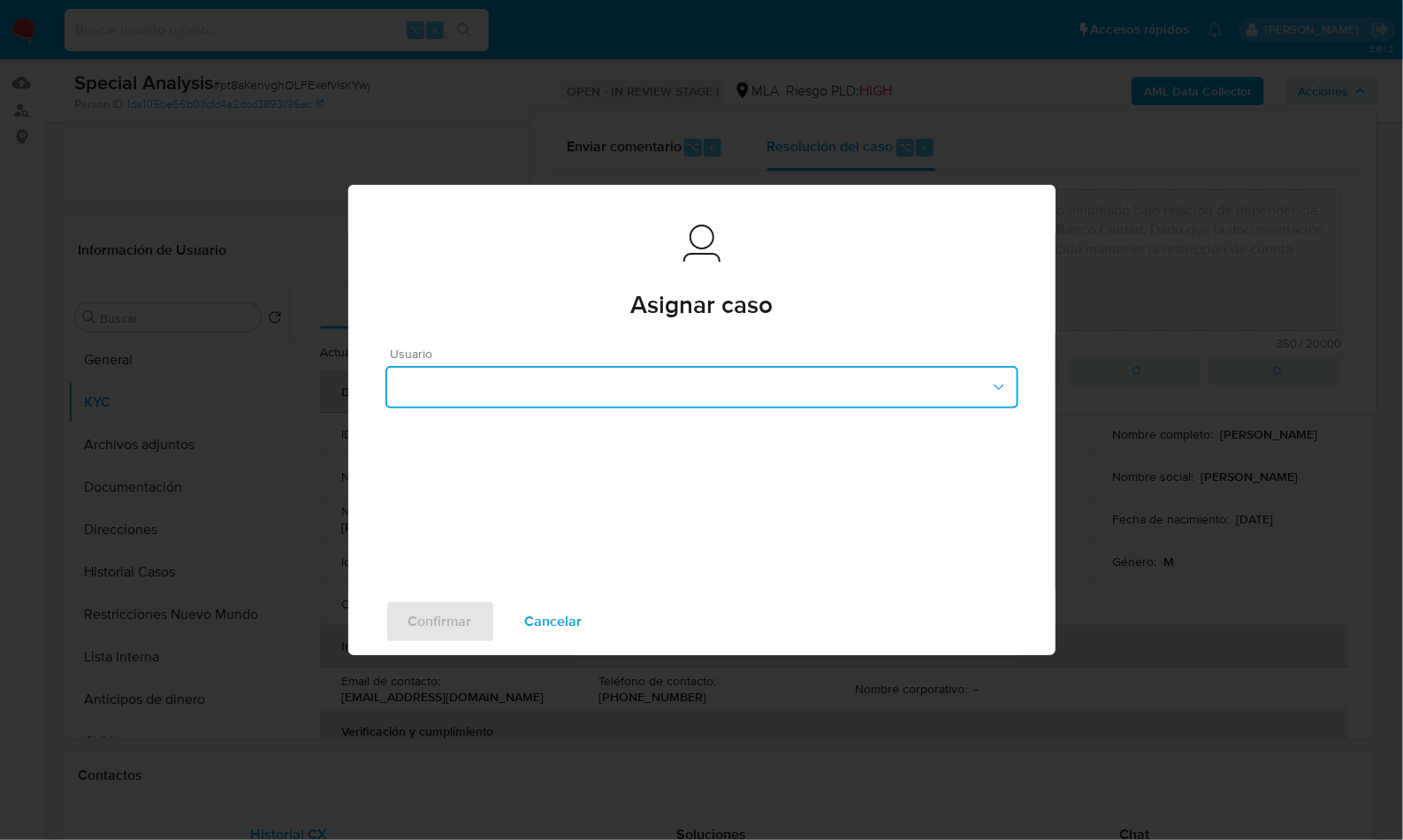
click at [788, 394] on button "button" at bounding box center [702, 387] width 633 height 42
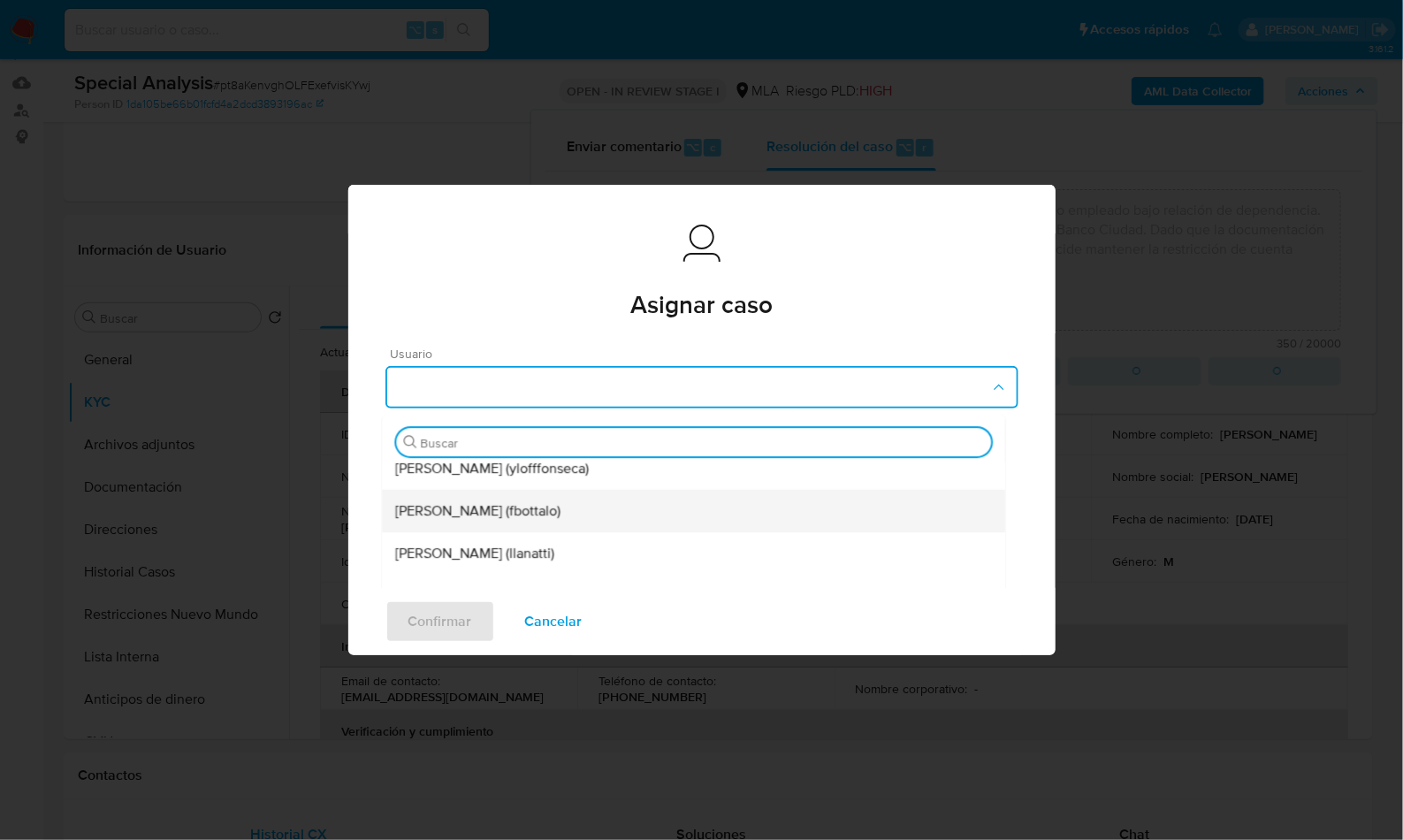
scroll to position [13, 0]
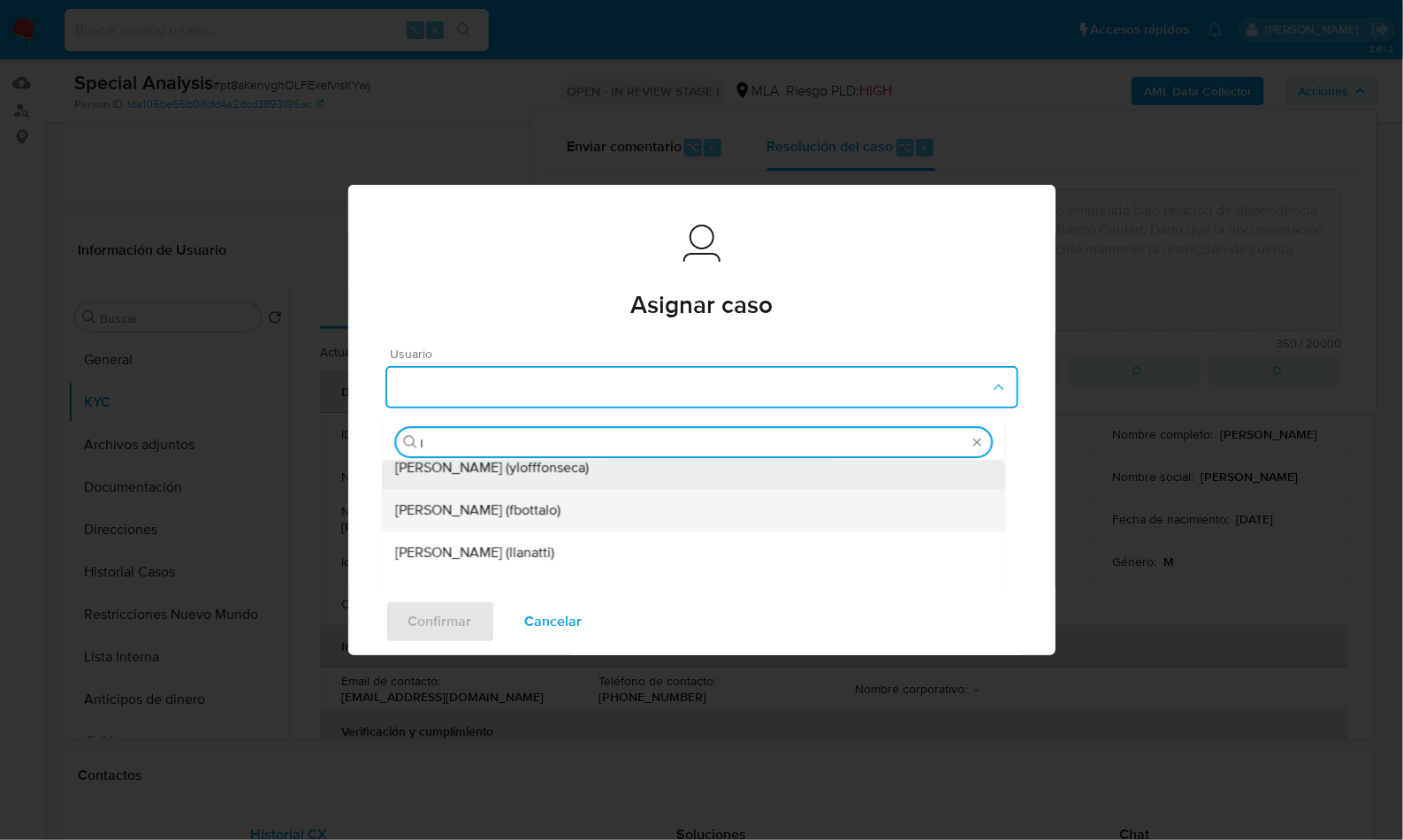
type input "le"
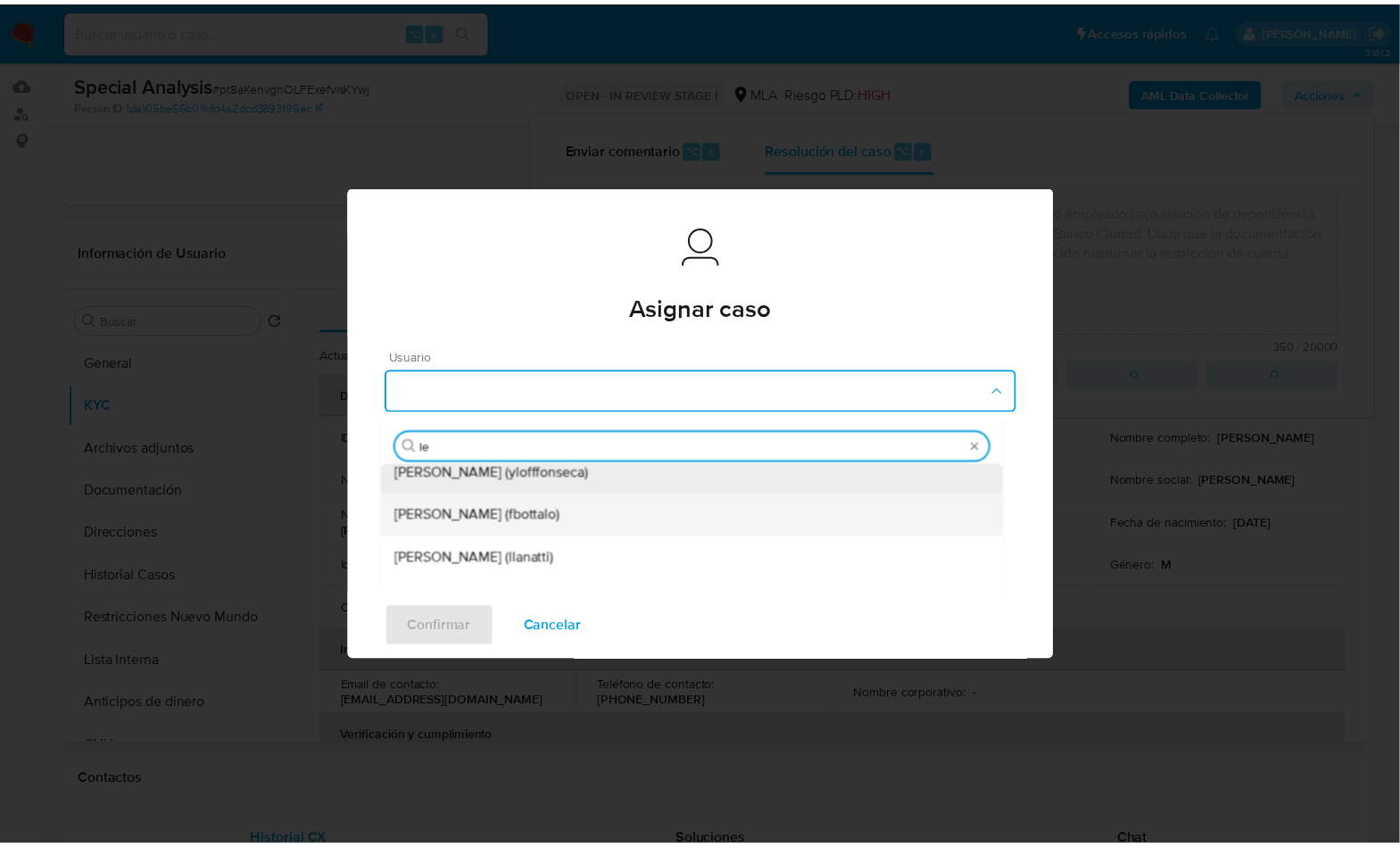
scroll to position [0, 0]
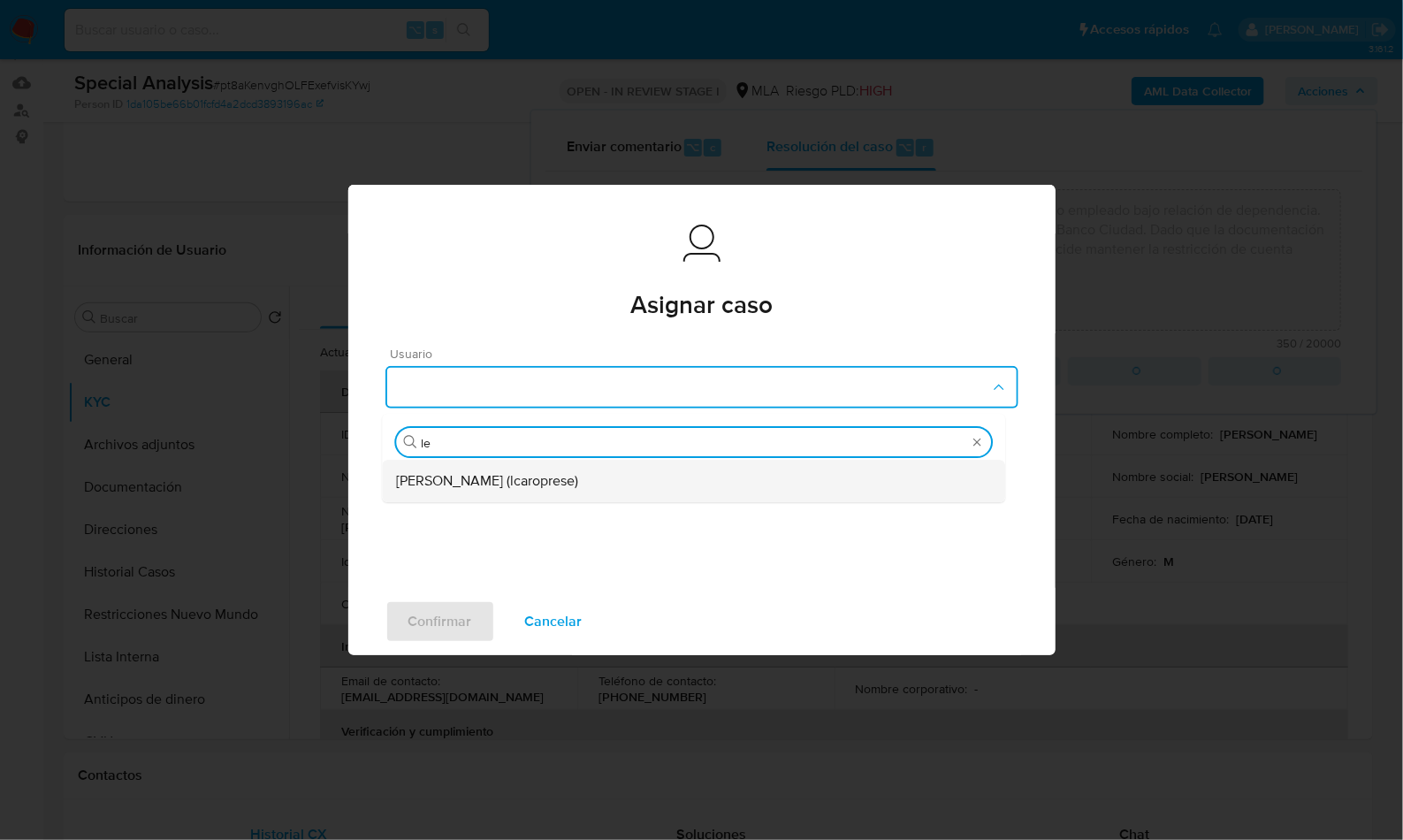
click at [556, 496] on div "Leandro Ezequiel Caroprese (lcaroprese)" at bounding box center [693, 481] width 595 height 42
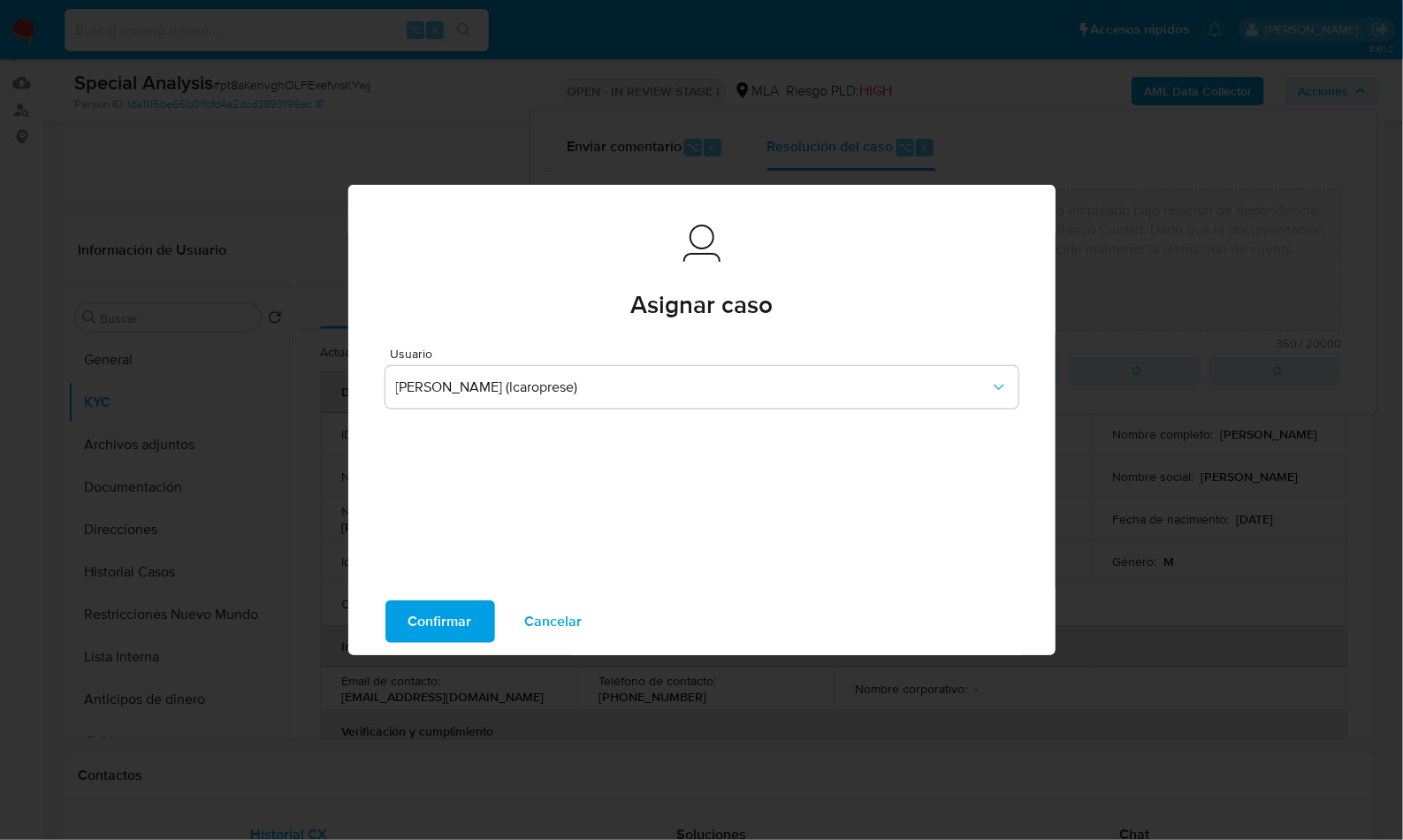
click at [453, 607] on span "Confirmar" at bounding box center [440, 622] width 63 height 39
type textarea "El cliente Emilio Ramon Pereyra - CUIT 23304663189 se encuentra registrado como…"
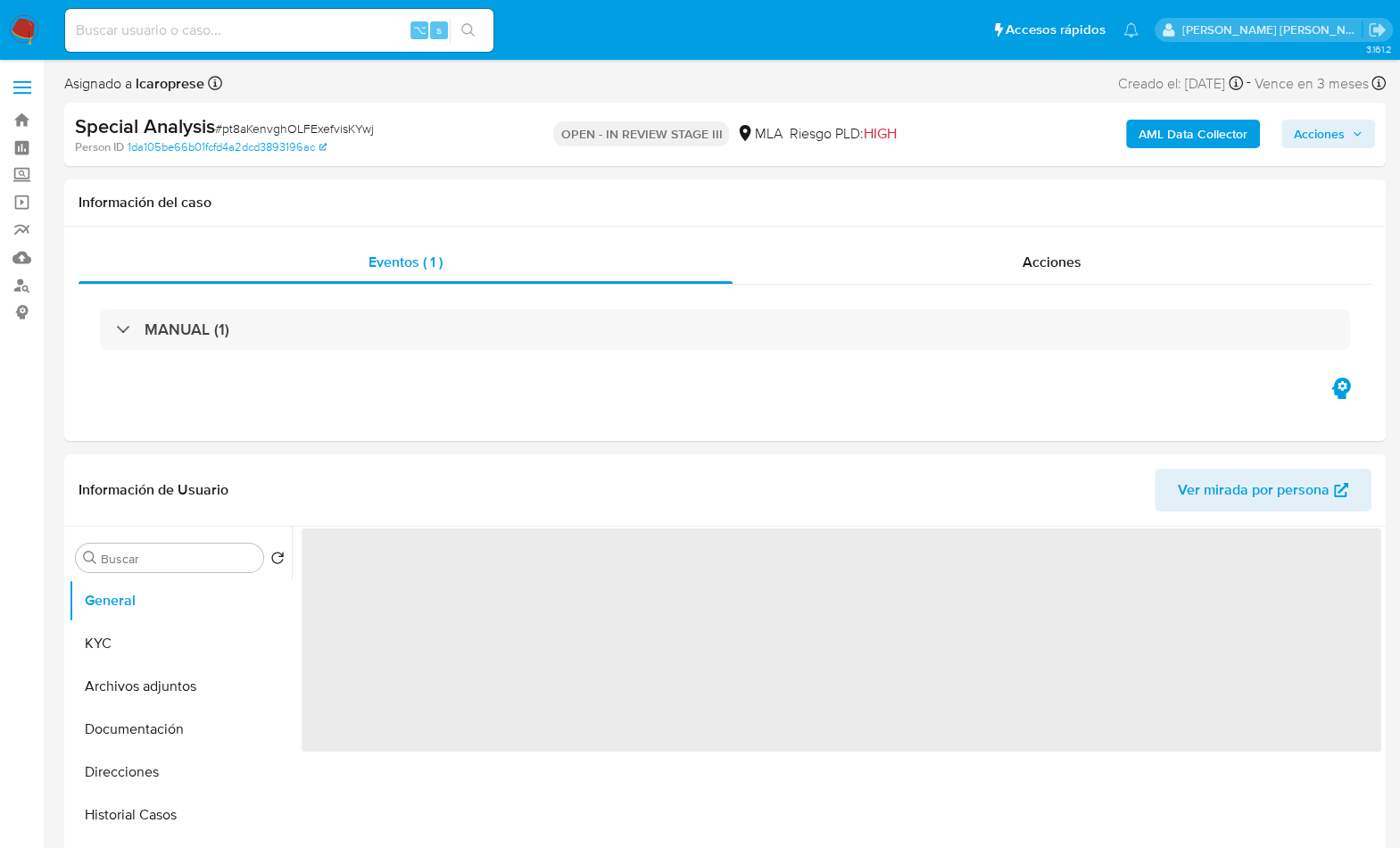
select select "10"
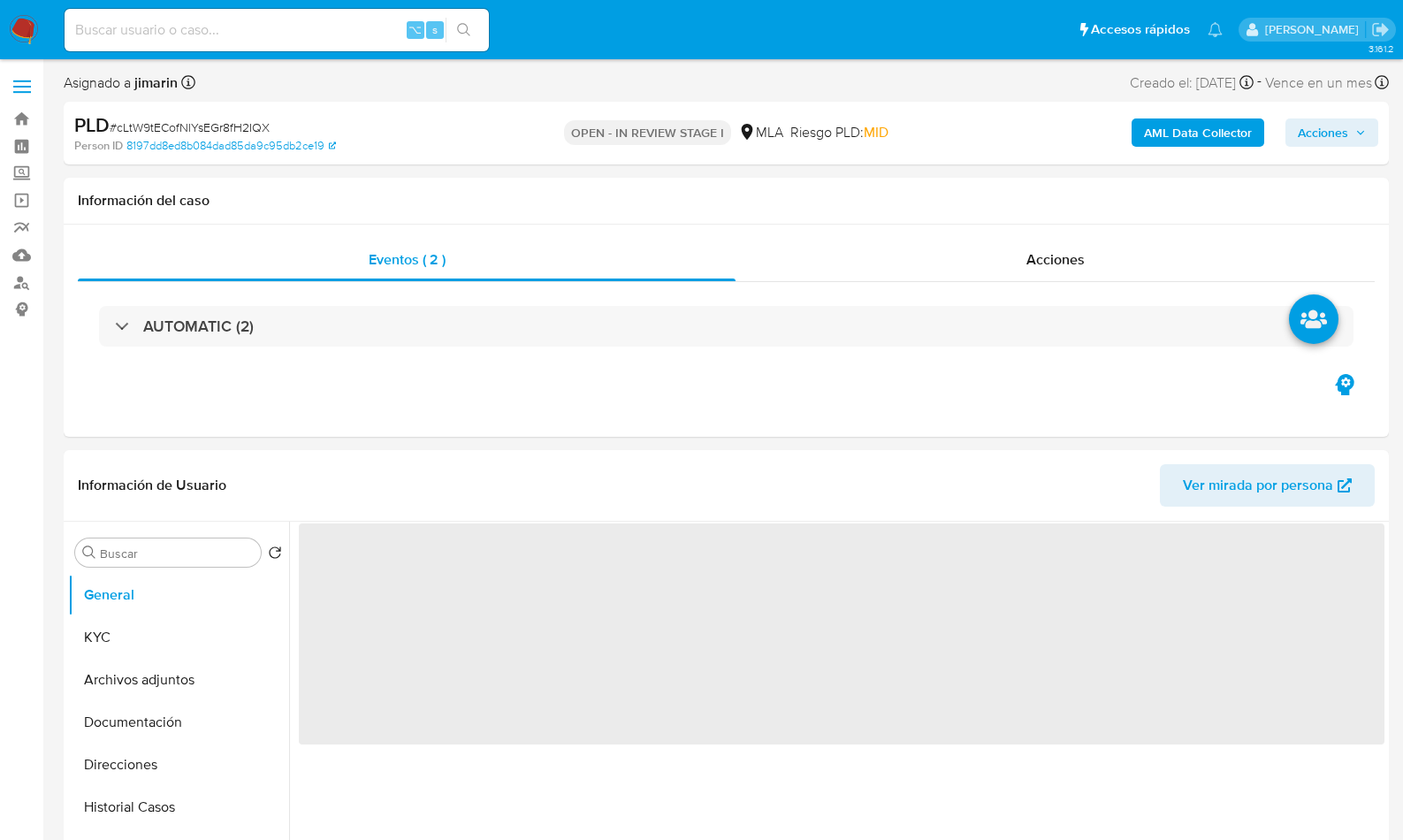
select select "10"
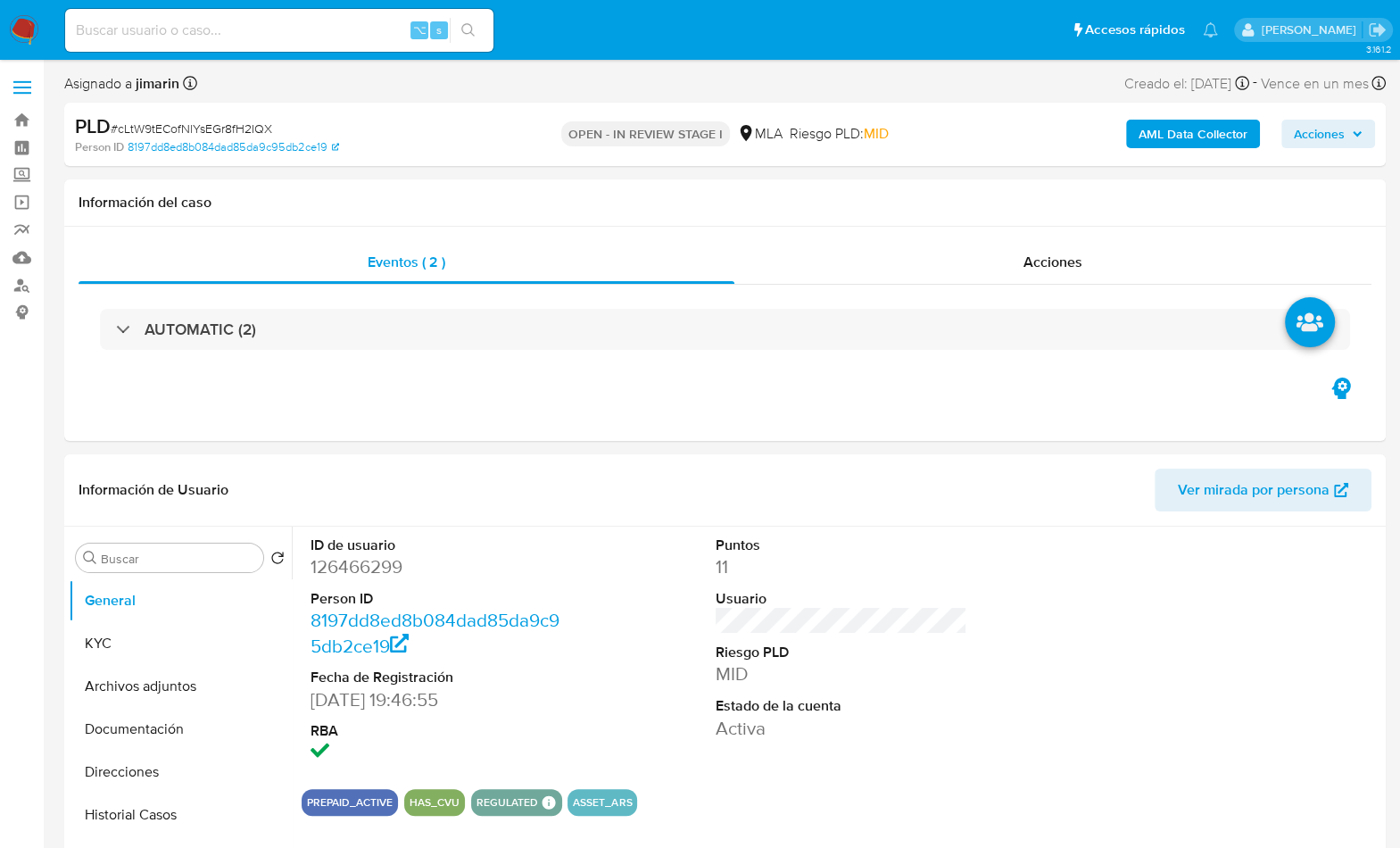
click at [210, 117] on div "PLD # cLtW9tECofNlYsEGr8fH2IQX" at bounding box center [288, 126] width 426 height 27
click at [209, 122] on span "# cLtW9tECofNlYsEGr8fH2IQX" at bounding box center [191, 128] width 161 height 18
copy span "cLtW9tECofNlYsEGr8fH2IQX"
click at [347, 563] on dd "126466299" at bounding box center [437, 566] width 252 height 25
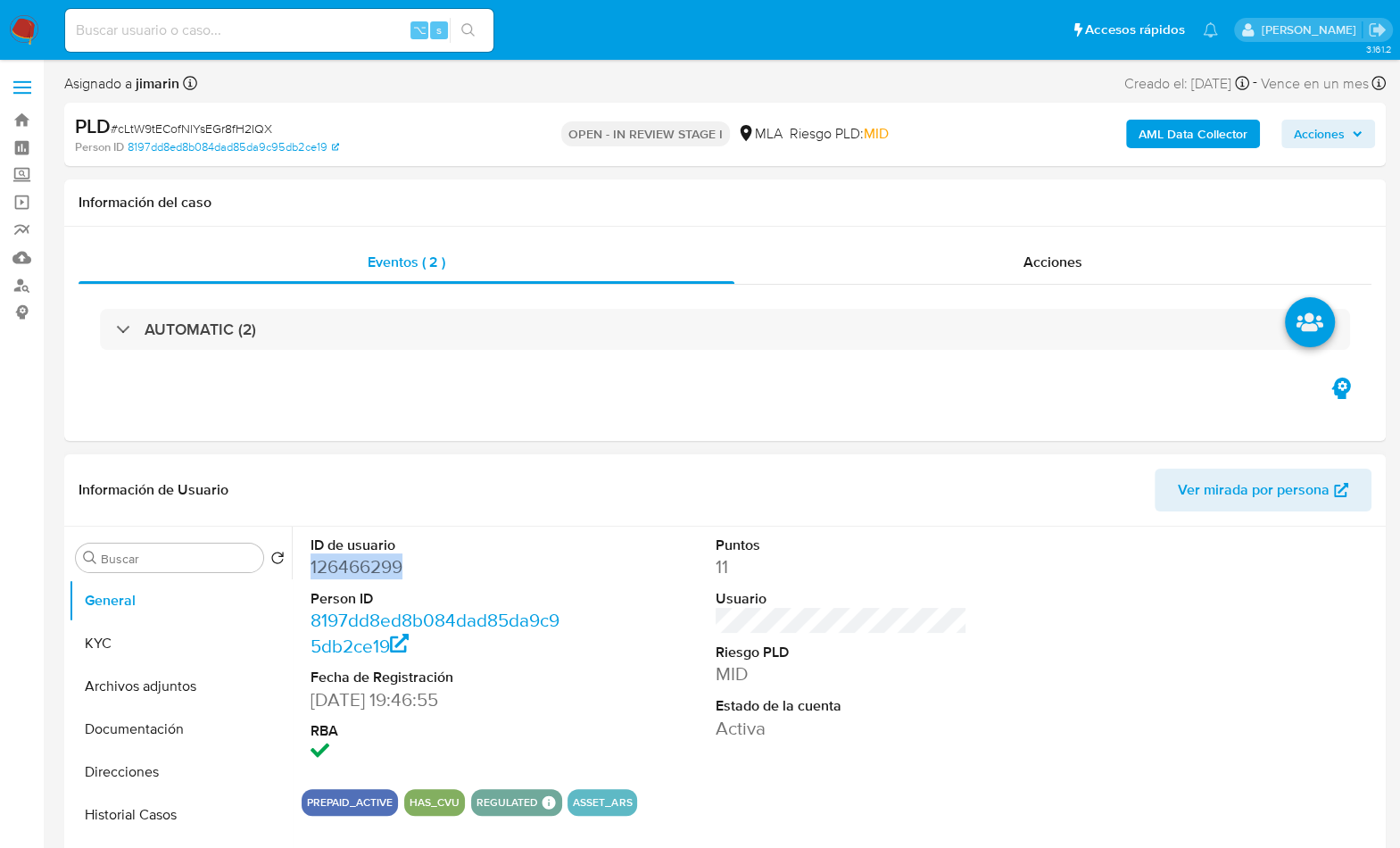
click at [347, 563] on dd "126466299" at bounding box center [437, 566] width 252 height 25
copy dd "126466299"
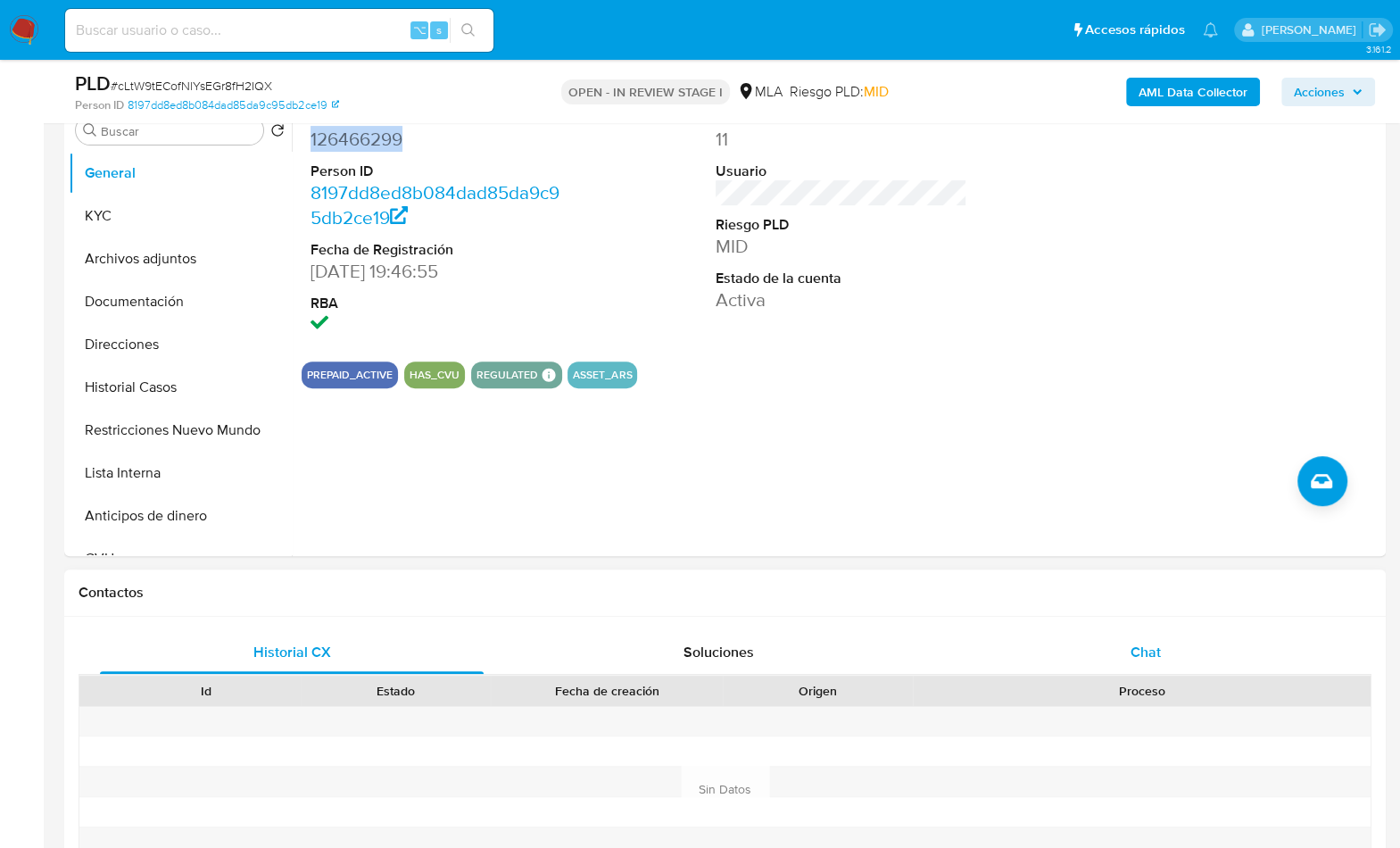
click at [1146, 668] on div "Chat" at bounding box center [1145, 652] width 384 height 43
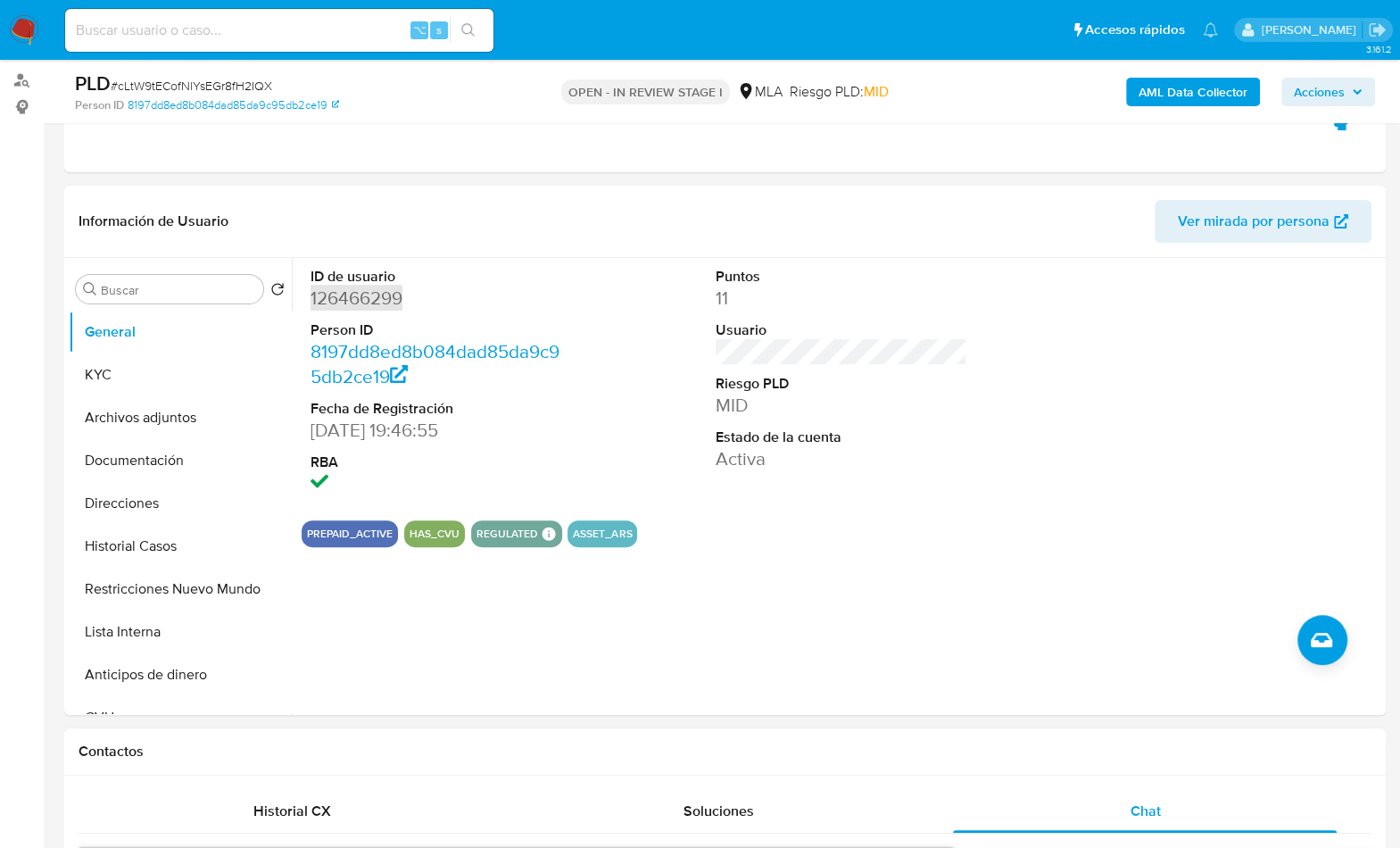
scroll to position [203, 0]
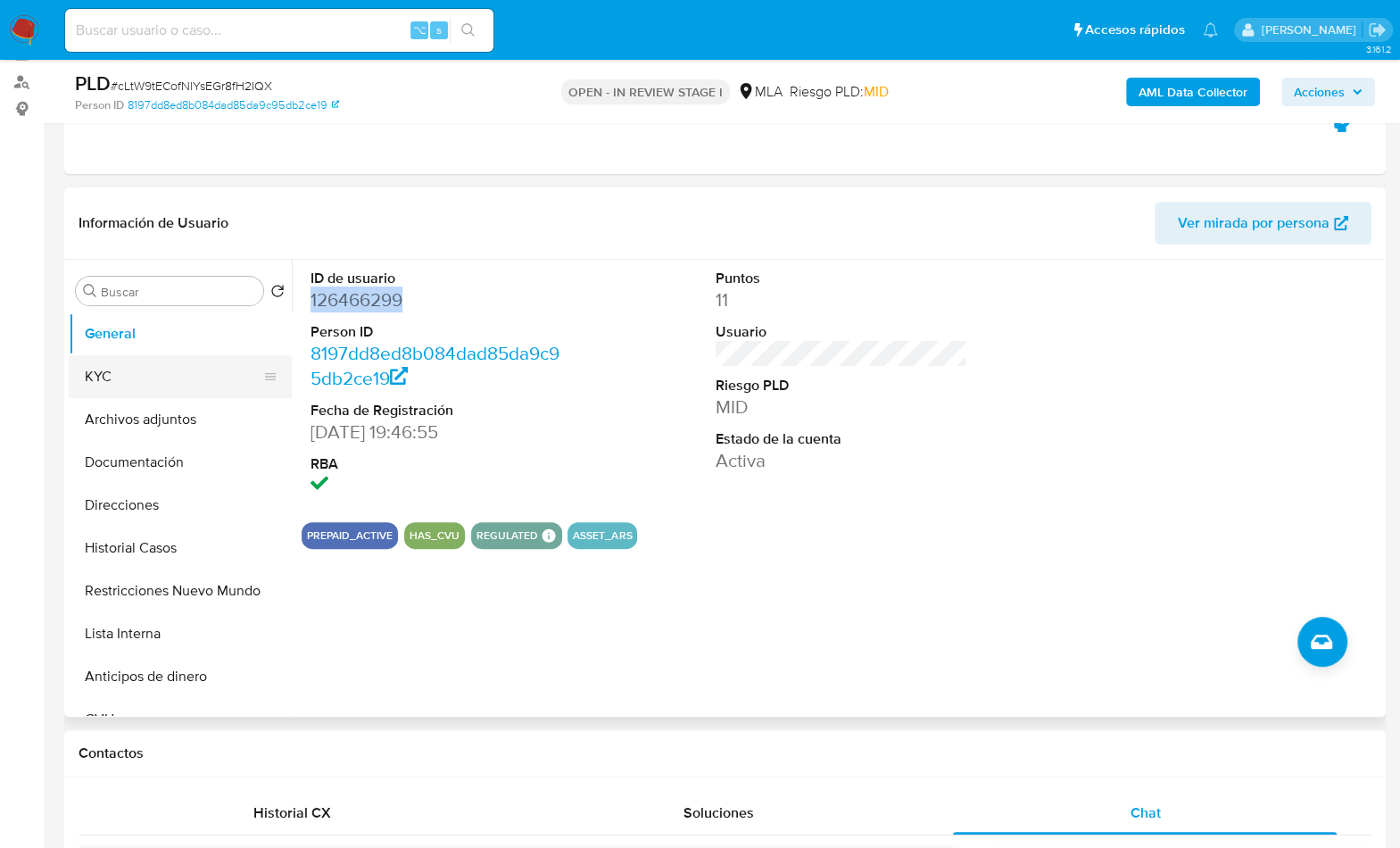
click at [112, 378] on button "KYC" at bounding box center [172, 376] width 209 height 43
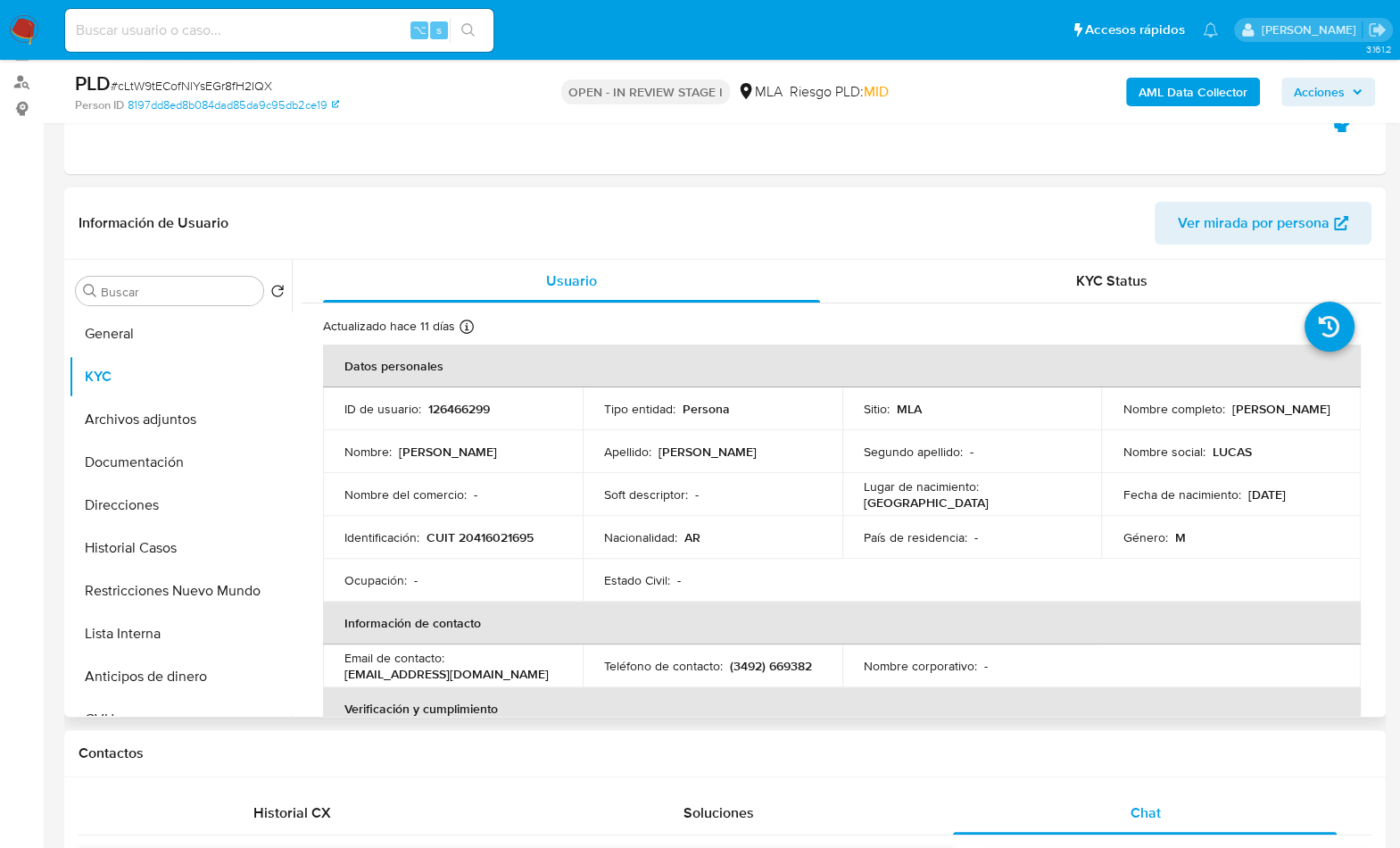
click at [490, 545] on td "Identificación : CUIT 20416021695" at bounding box center [452, 537] width 260 height 43
click at [489, 540] on p "CUIT 20416021695" at bounding box center [480, 537] width 108 height 16
click at [489, 538] on p "CUIT 20416021695" at bounding box center [480, 537] width 108 height 16
click at [502, 529] on p "CUIT 20416021695" at bounding box center [480, 537] width 108 height 16
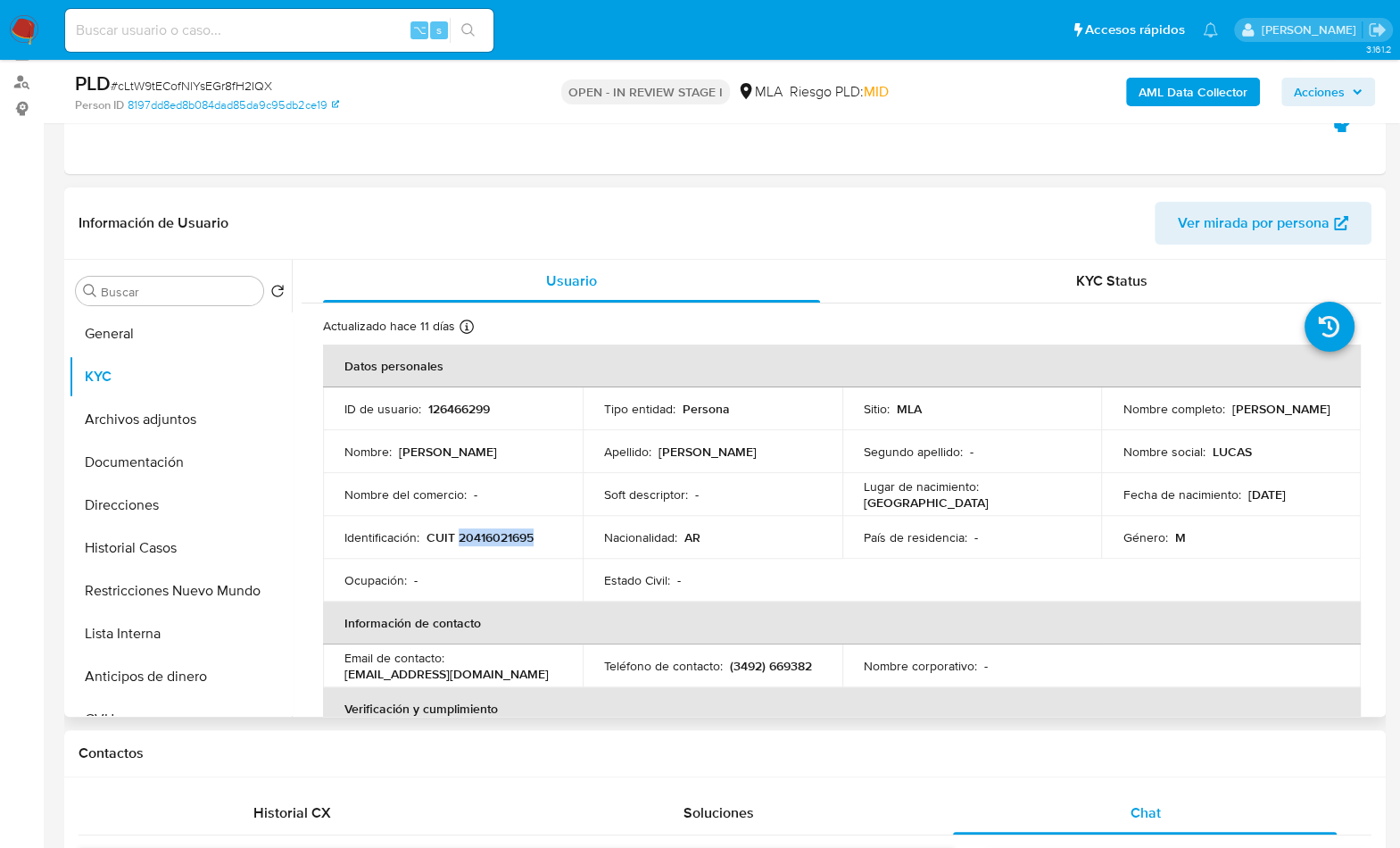
click at [502, 529] on p "CUIT 20416021695" at bounding box center [480, 537] width 108 height 16
copy p "20416021695"
click at [492, 537] on p "CUIT 20416021695" at bounding box center [480, 537] width 108 height 16
copy p "20416021695"
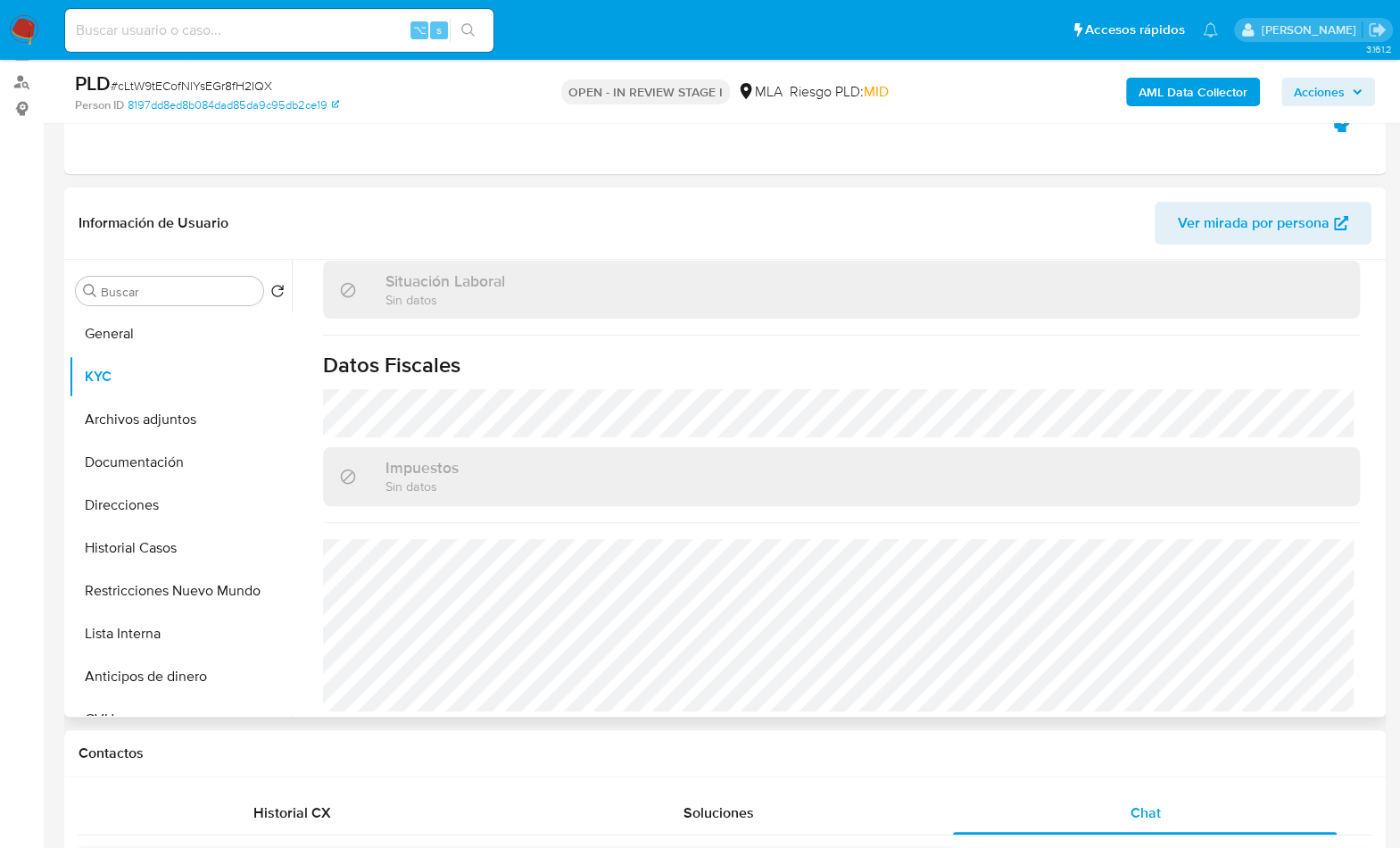
scroll to position [937, 0]
click at [158, 495] on button "Direcciones" at bounding box center [172, 505] width 209 height 43
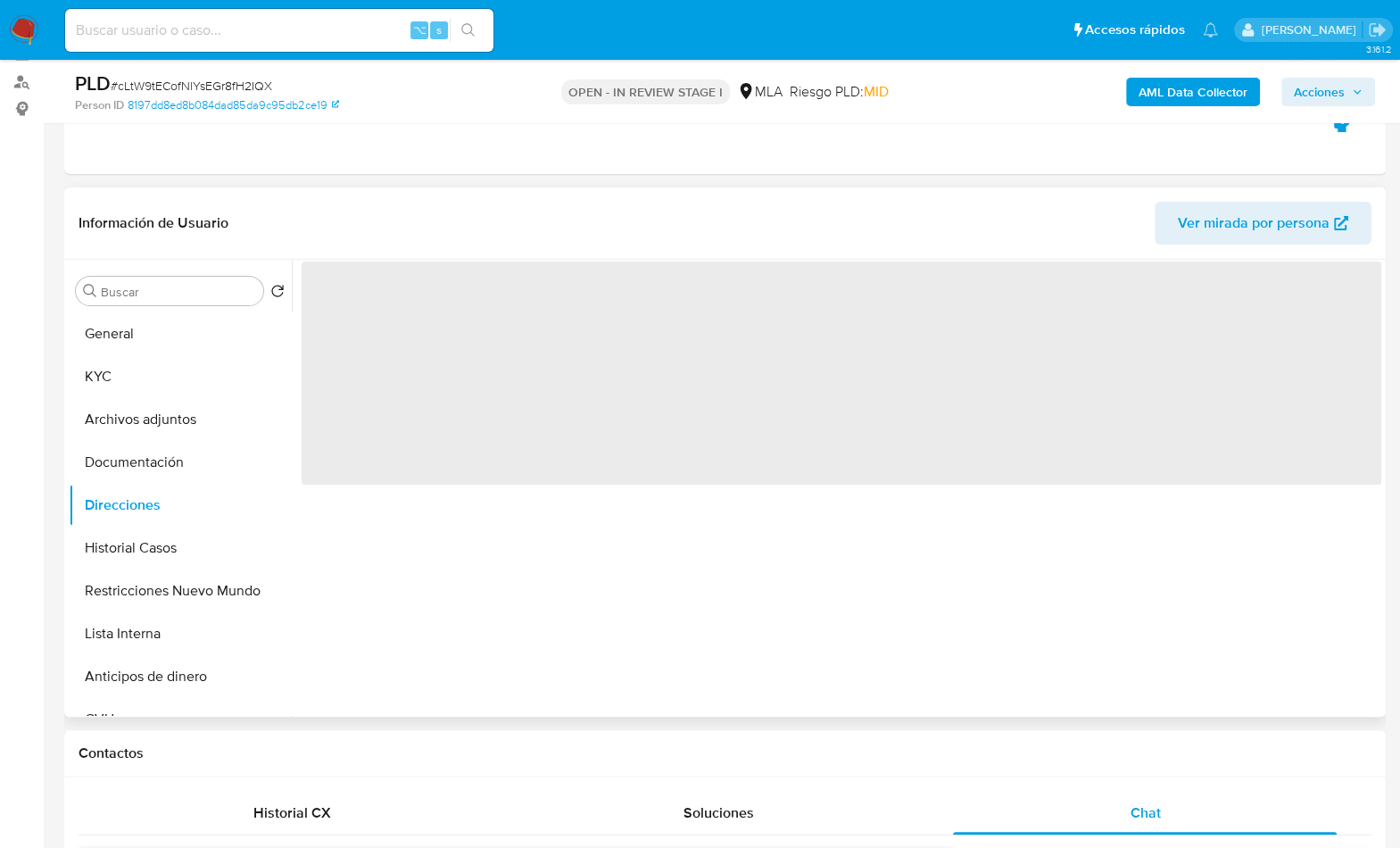
scroll to position [0, 0]
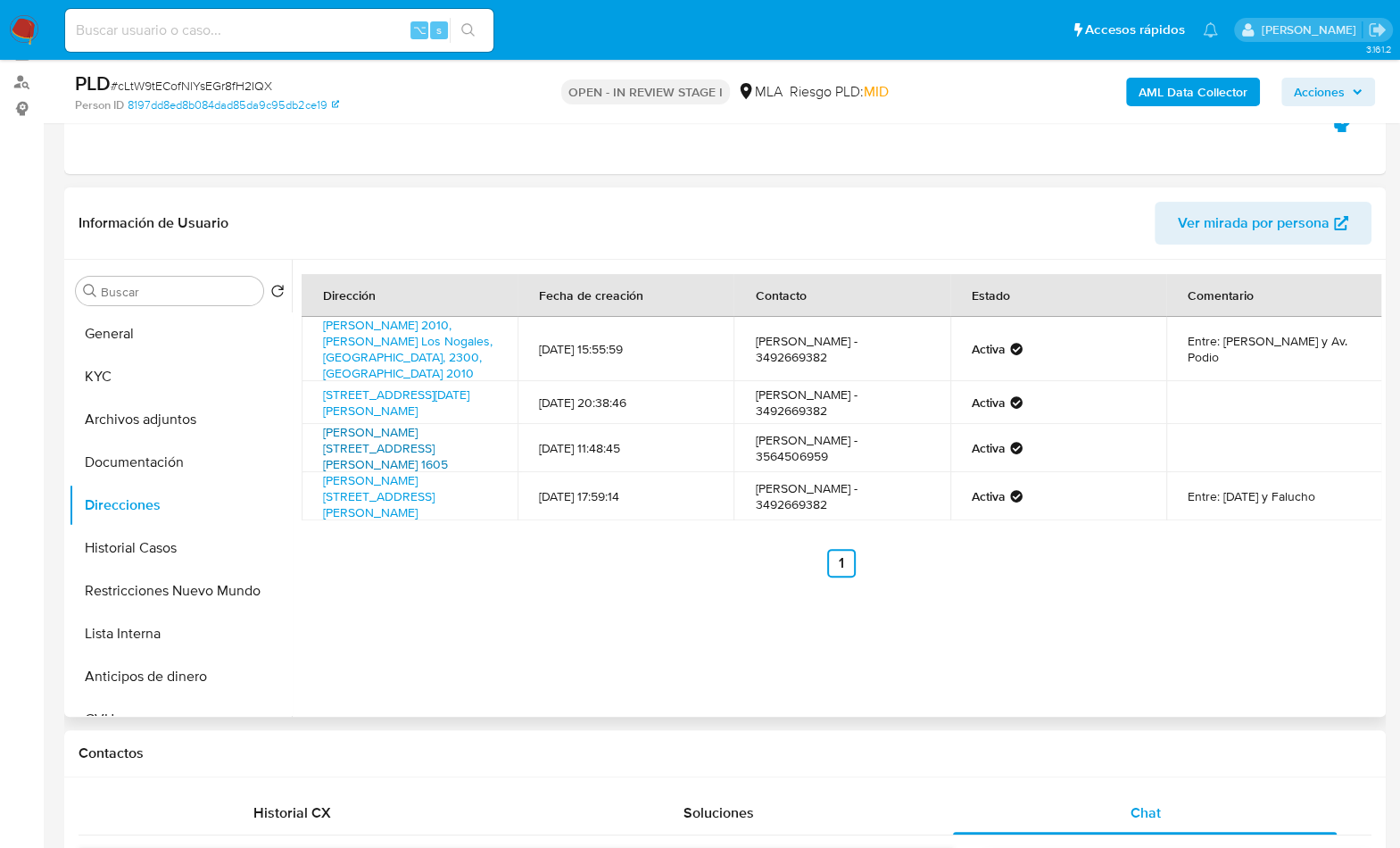
copy link "Dean Funes 1605, San Francisco, Córdoba, 2400, Argentina 1605"
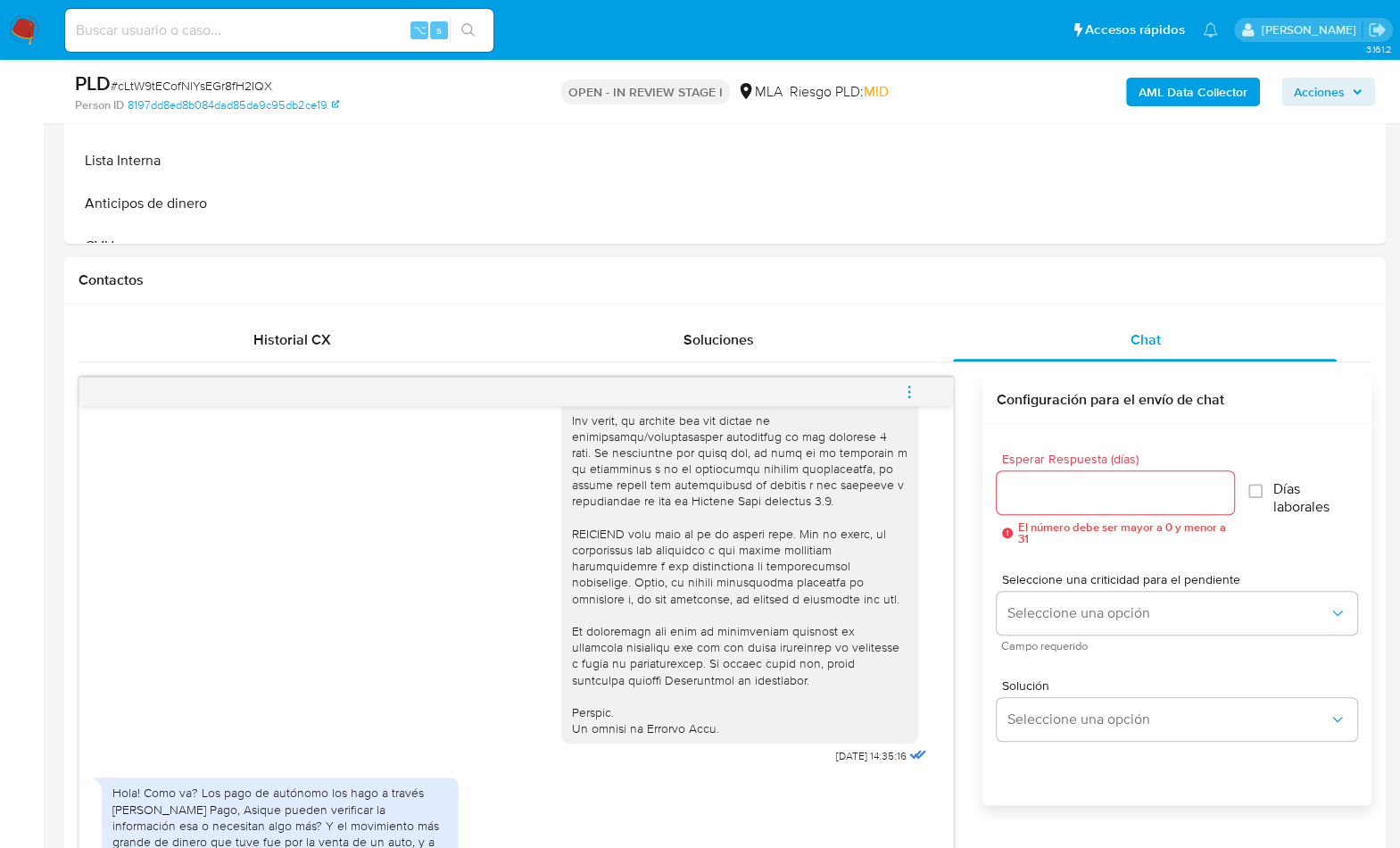
scroll to position [999, 0]
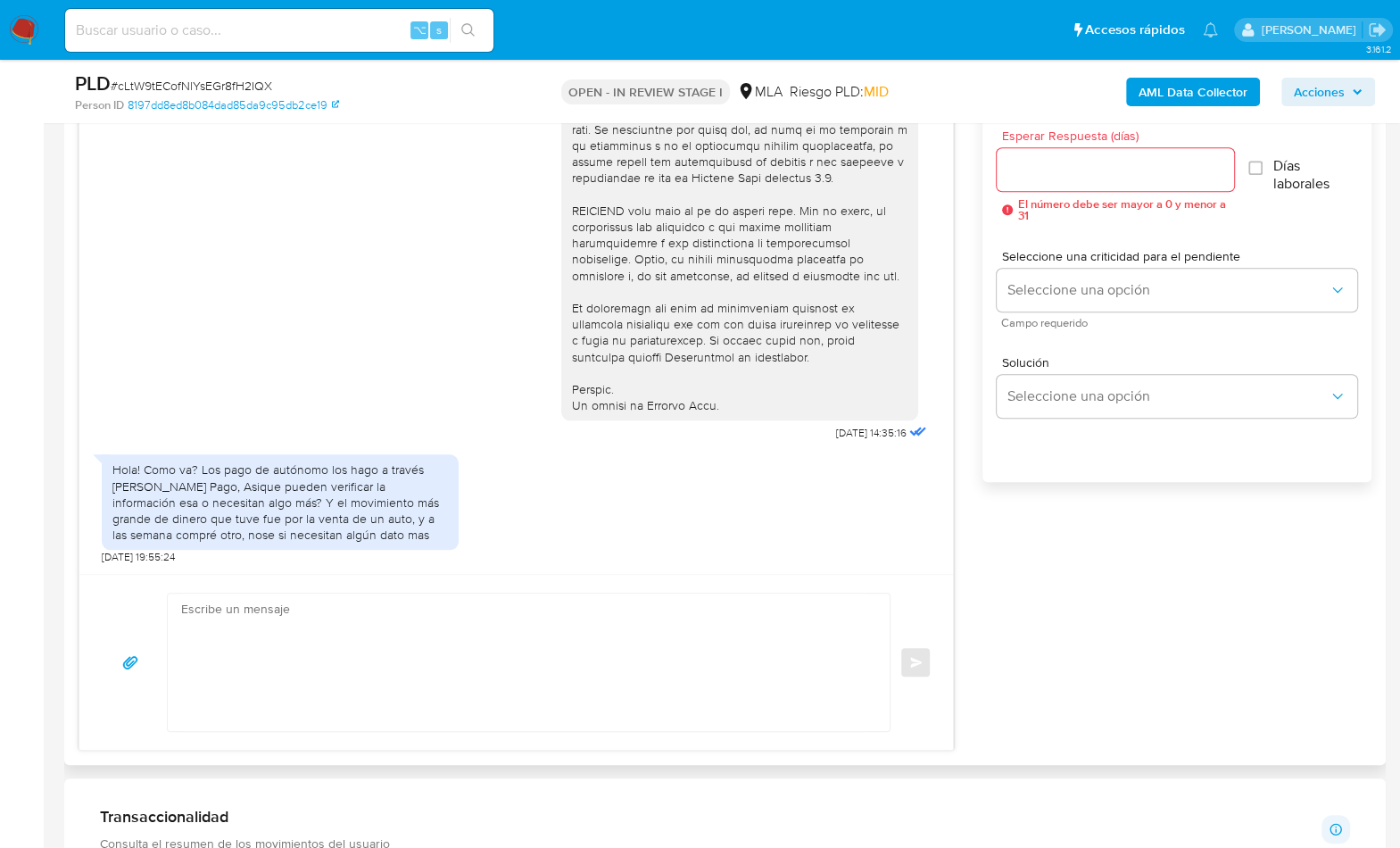
click at [337, 643] on textarea at bounding box center [524, 662] width 686 height 137
click at [465, 645] on textarea at bounding box center [524, 662] width 686 height 137
click at [534, 639] on textarea at bounding box center [524, 662] width 686 height 137
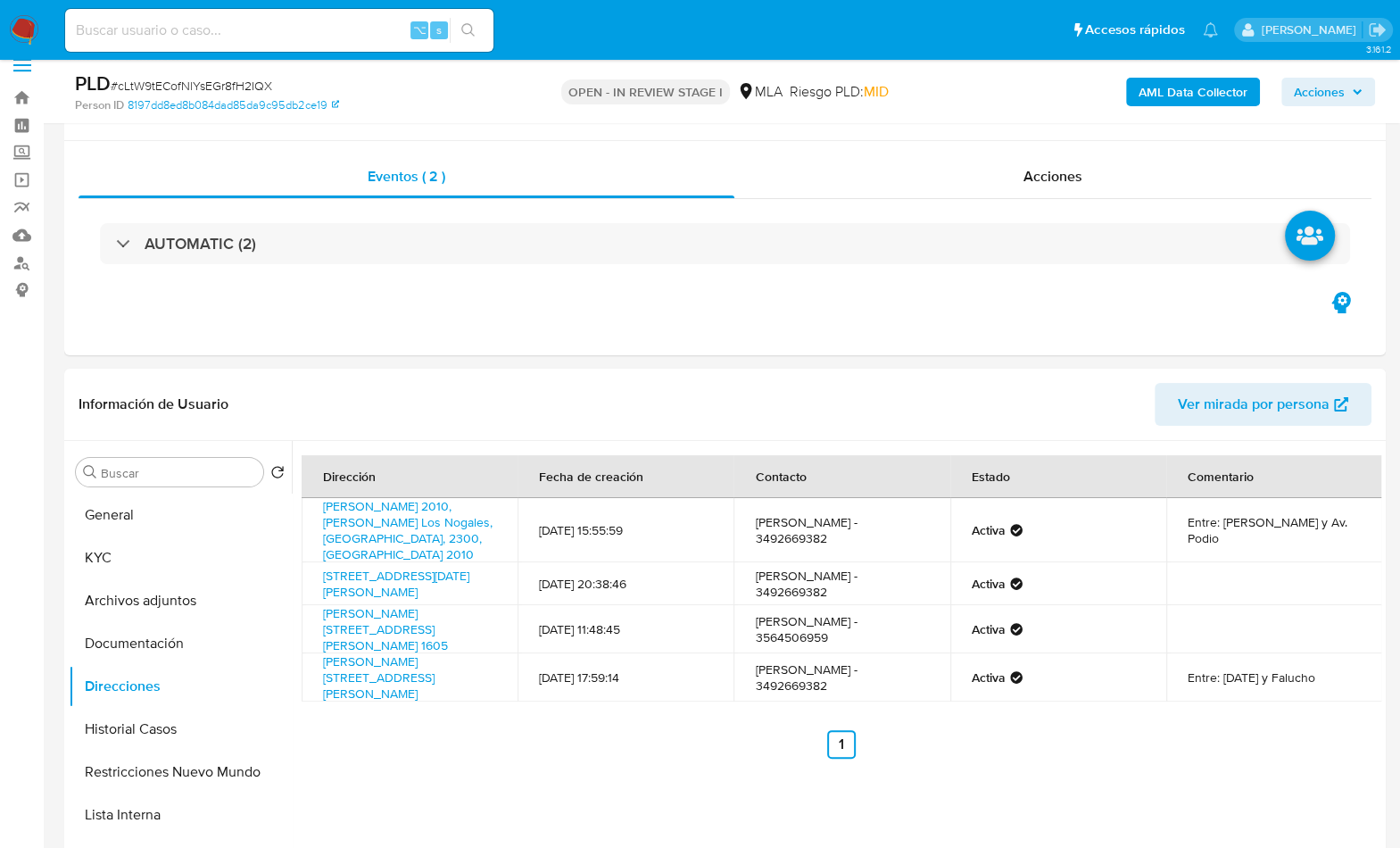
scroll to position [0, 0]
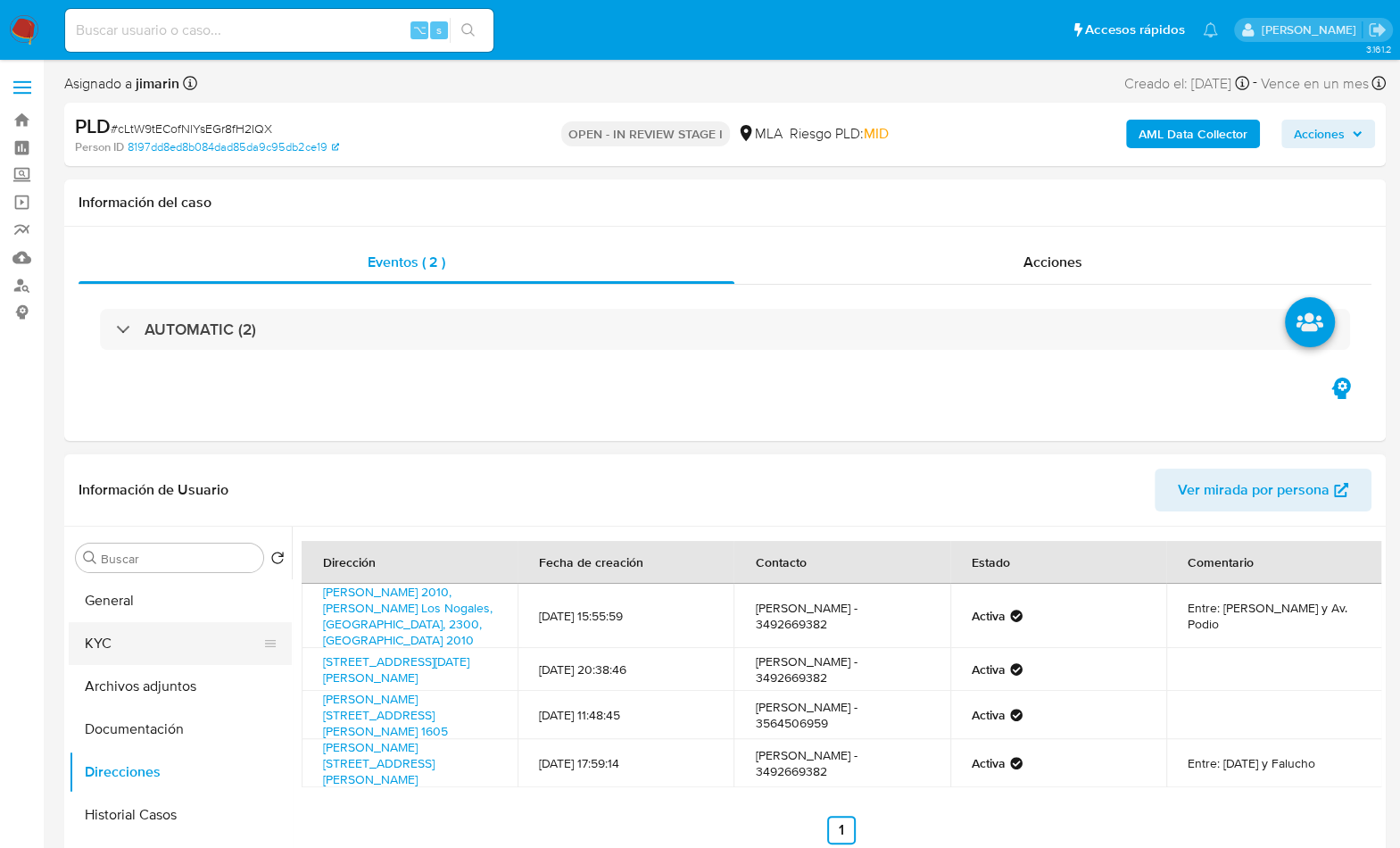
click at [160, 638] on button "KYC" at bounding box center [172, 643] width 209 height 43
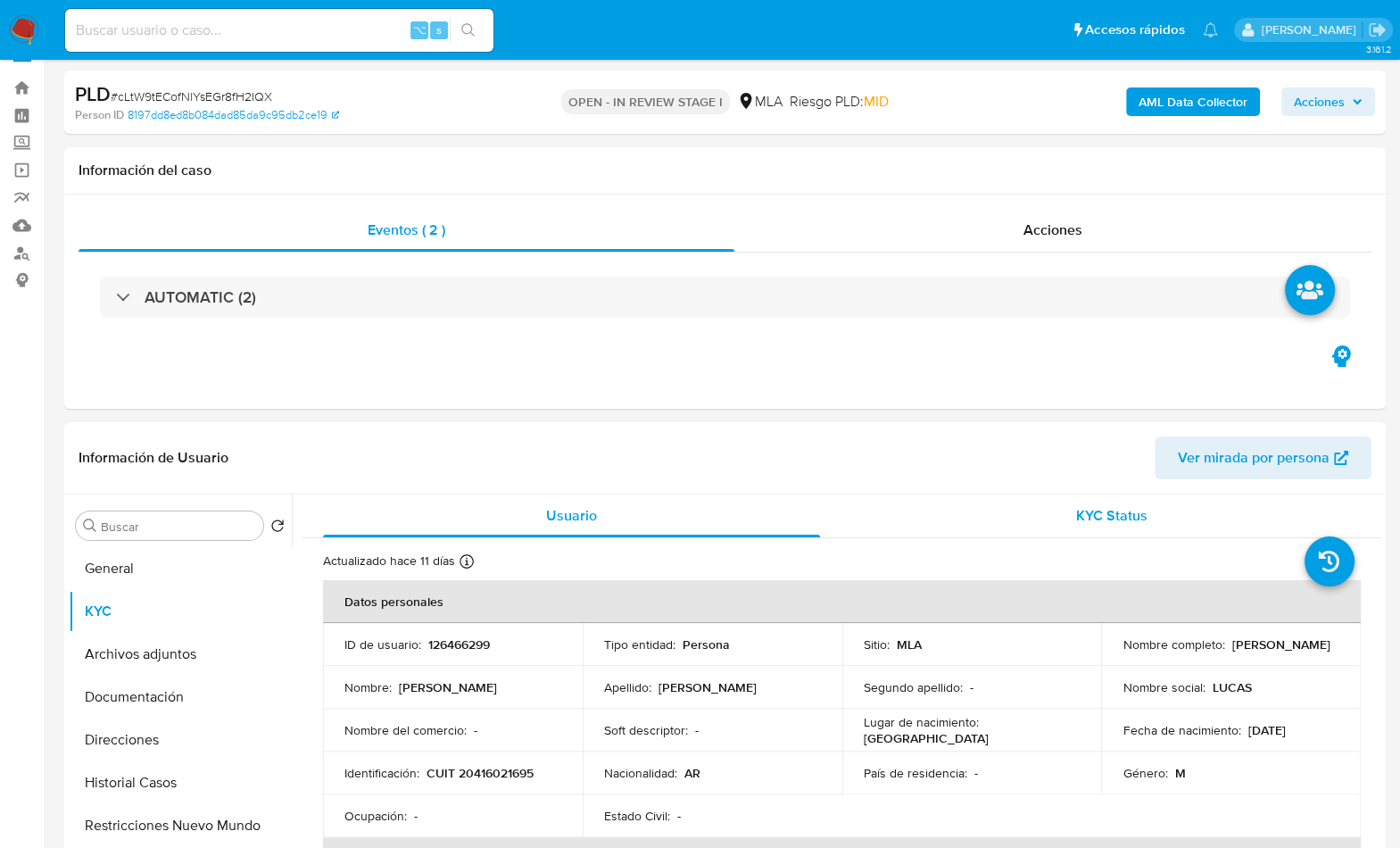
scroll to position [96, 0]
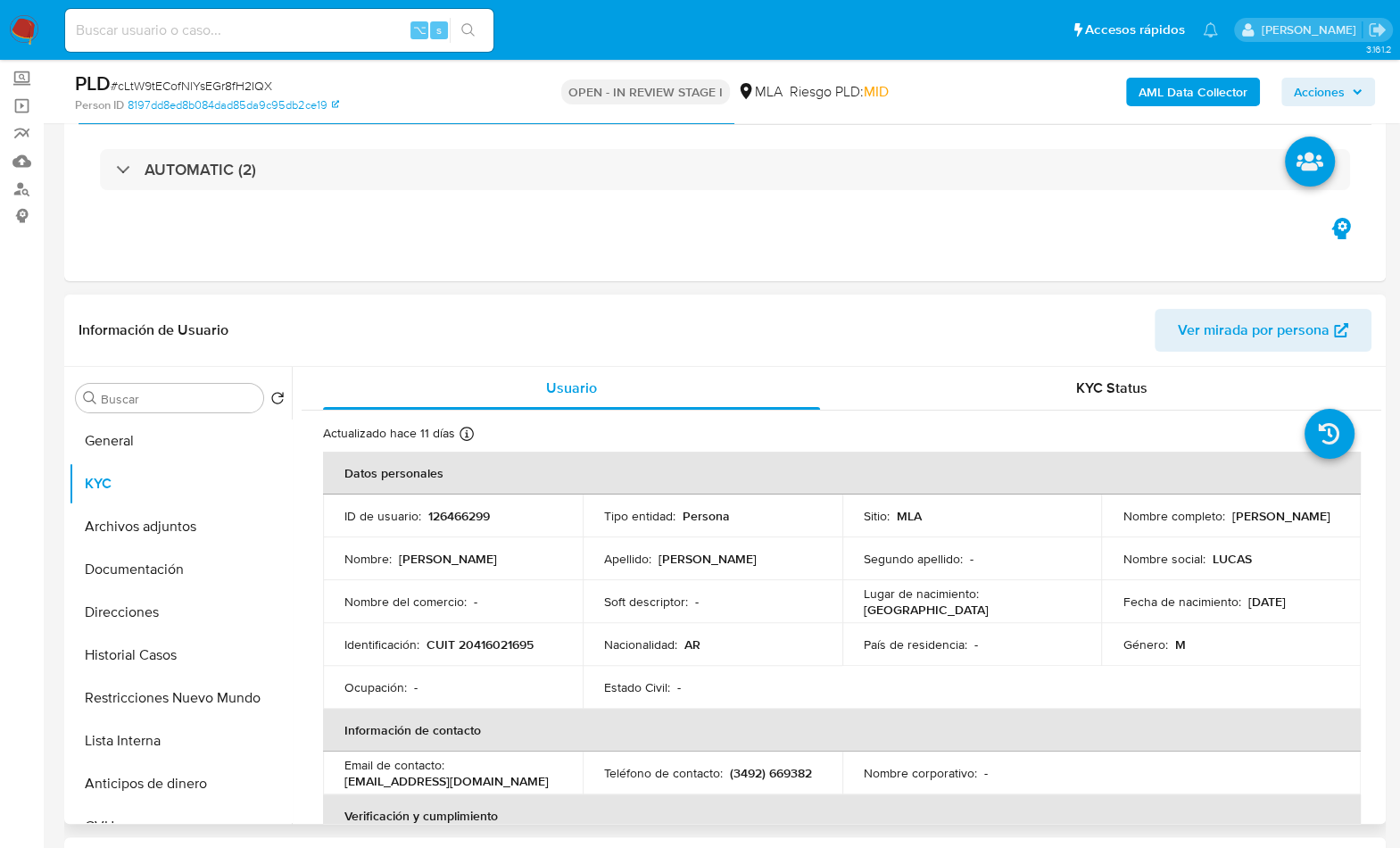
click at [1252, 513] on p "Lucas Zbrun" at bounding box center [1281, 515] width 98 height 16
drag, startPoint x: 1212, startPoint y: 462, endPoint x: 1216, endPoint y: 470, distance: 8.9
click at [1213, 462] on th "Datos personales" at bounding box center [842, 473] width 1038 height 43
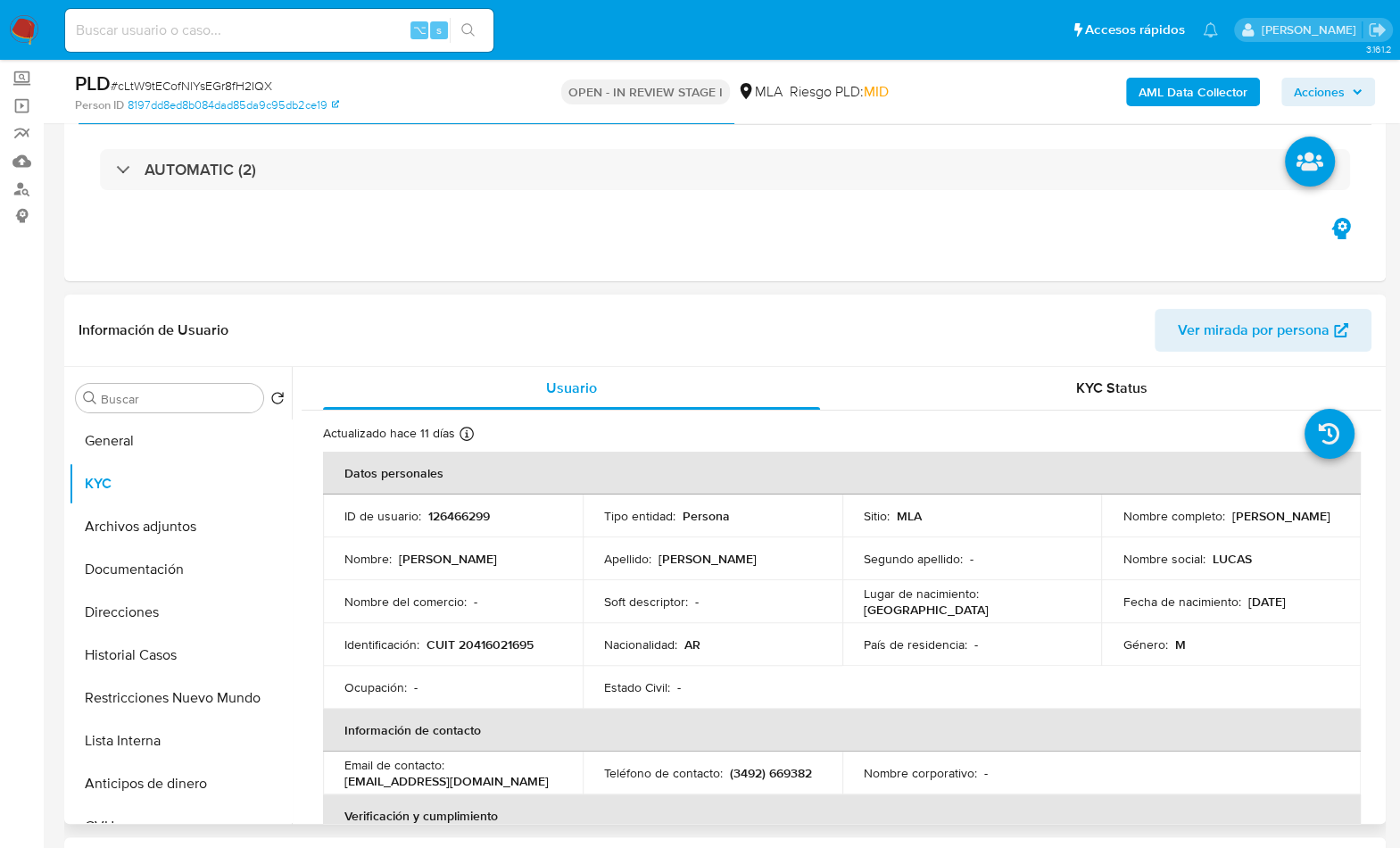
click at [1238, 513] on p "Lucas Zbrun" at bounding box center [1281, 515] width 98 height 16
drag, startPoint x: 1238, startPoint y: 513, endPoint x: 1228, endPoint y: 513, distance: 10.0
click at [1239, 513] on p "Lucas Zbrun" at bounding box center [1281, 515] width 98 height 16
copy p "Lucas"
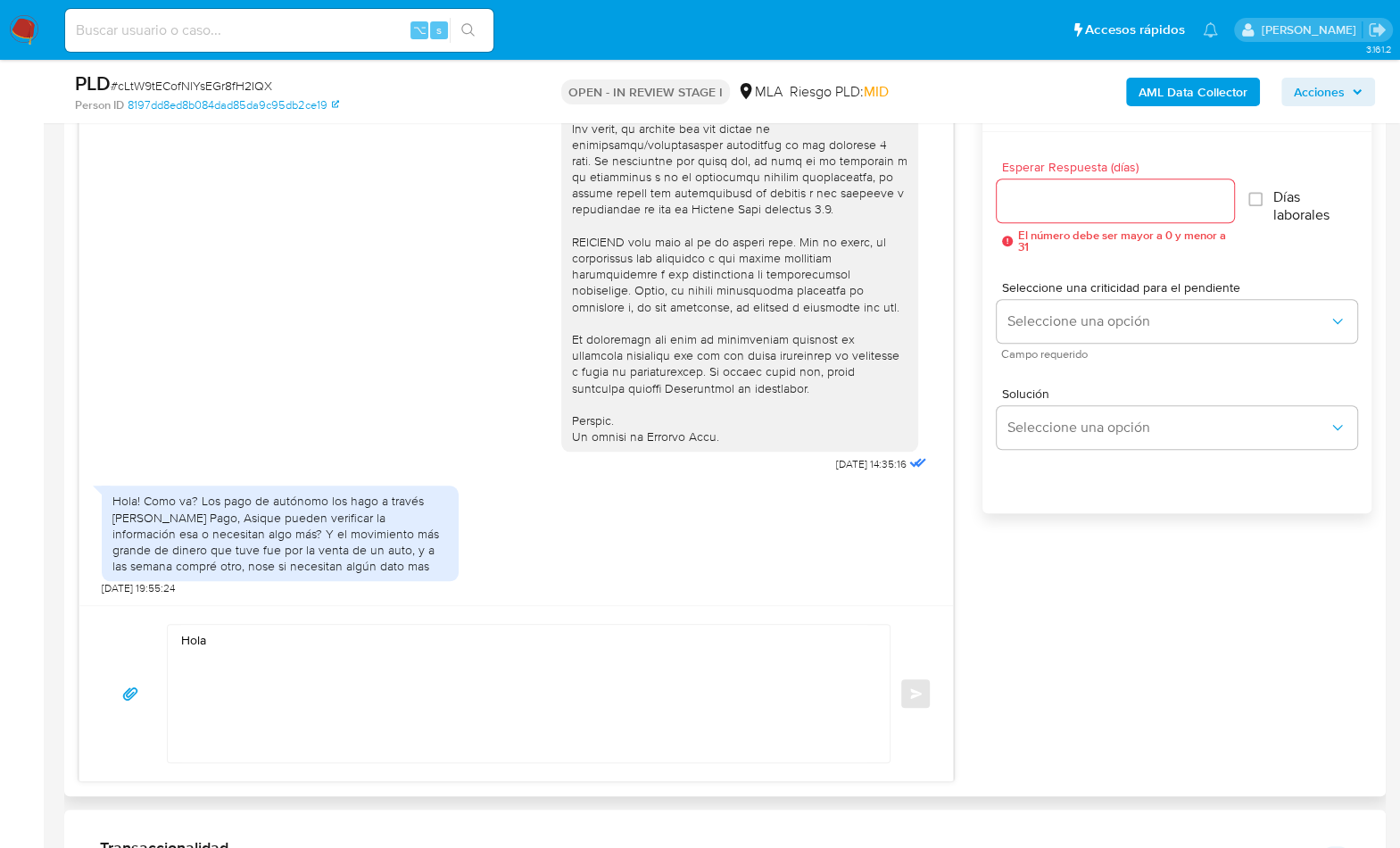
scroll to position [976, 0]
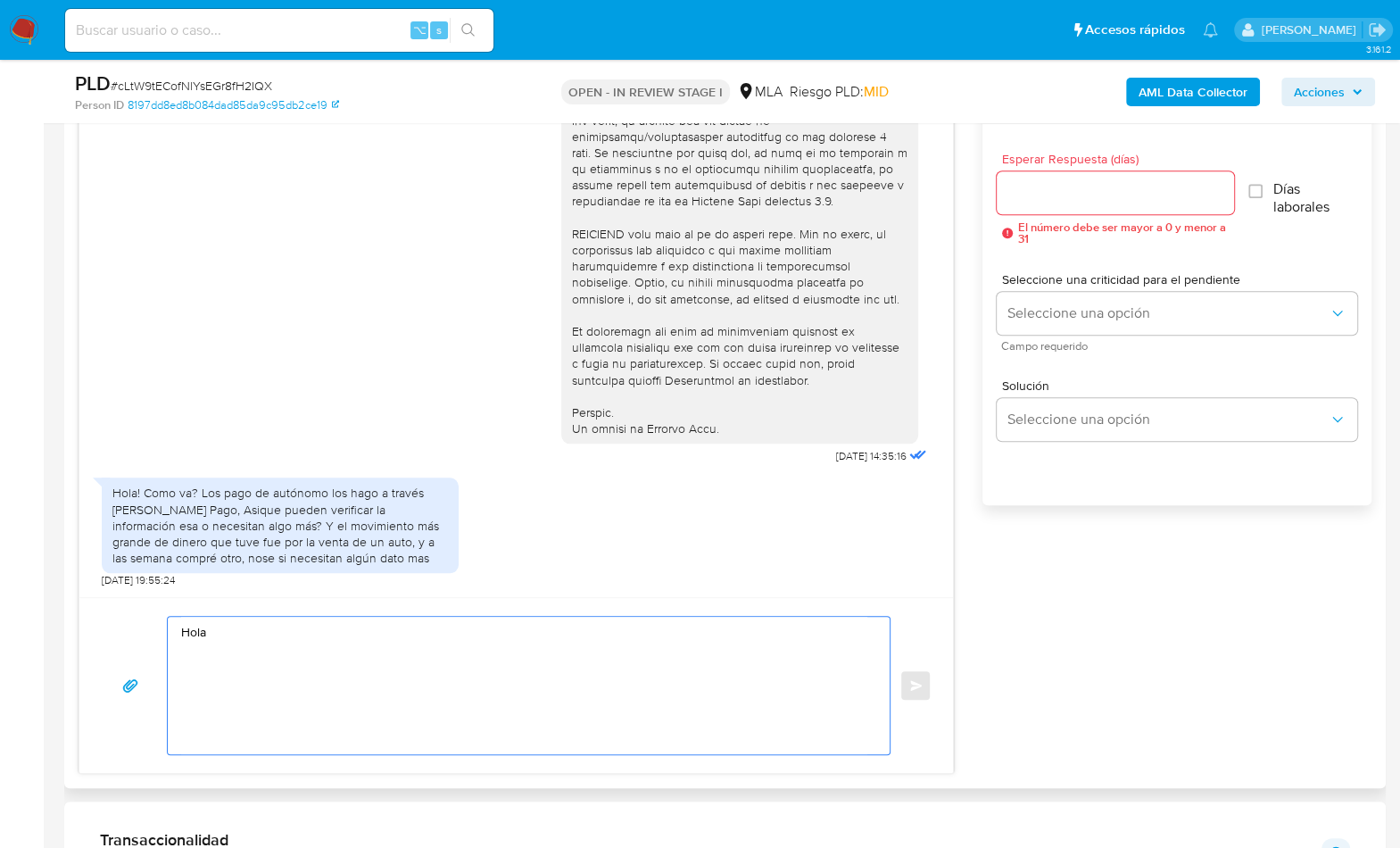
click at [691, 690] on textarea "Hola" at bounding box center [524, 685] width 686 height 137
paste textarea "Lucas"
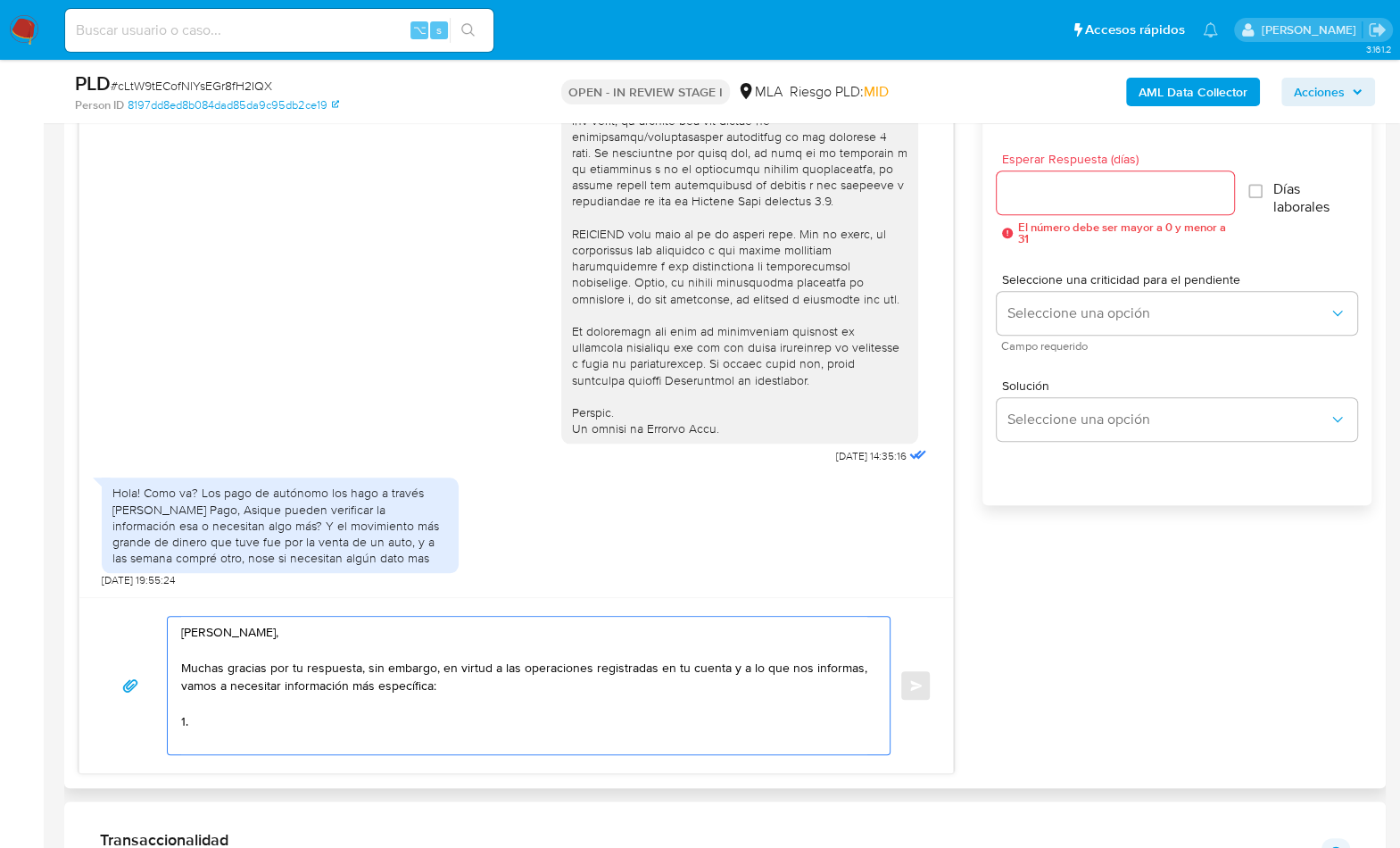
paste textarea "De acuerdo a la actividad que realices en tu cuenta, adjunta la siguiente docum…"
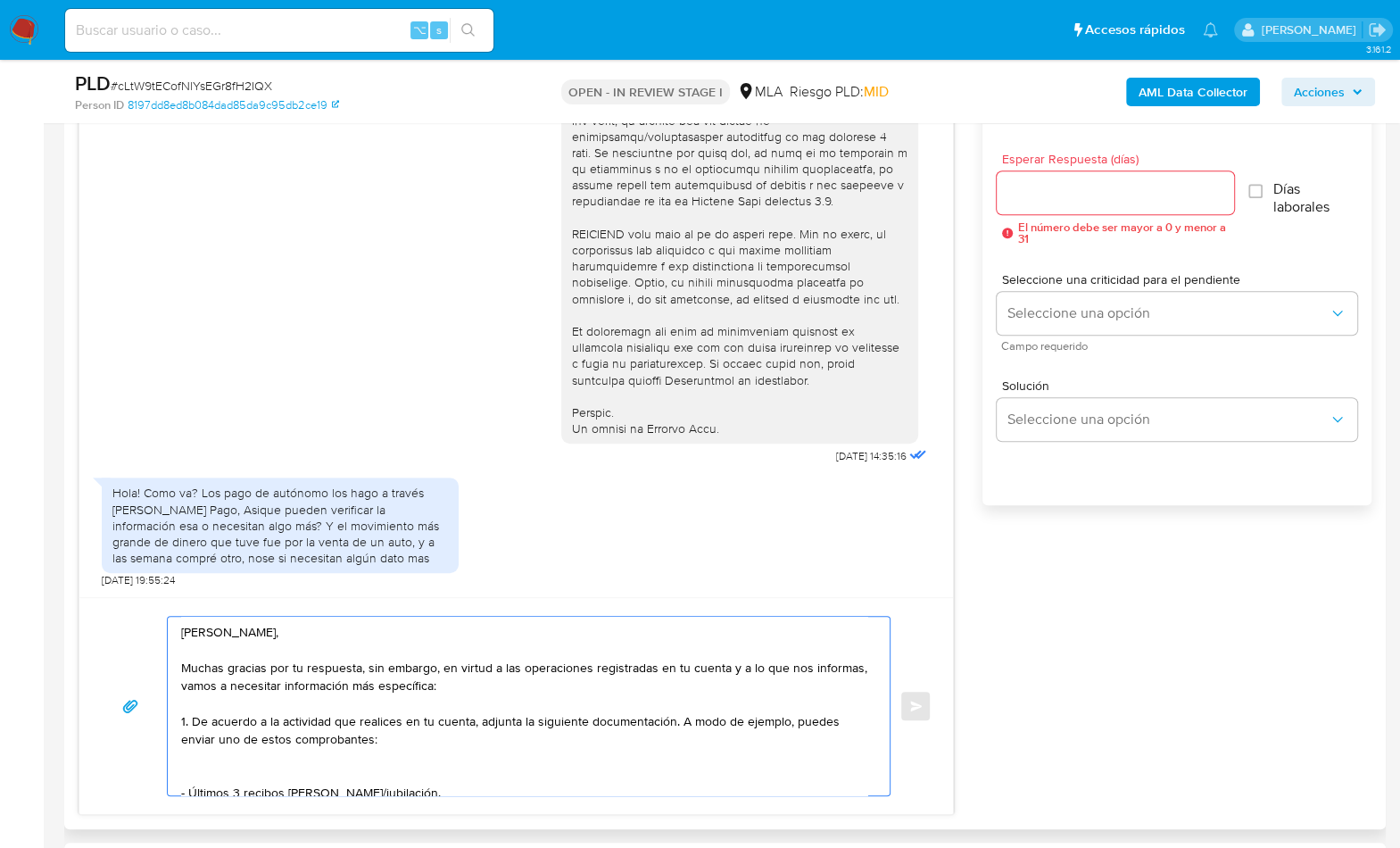
scroll to position [184, 0]
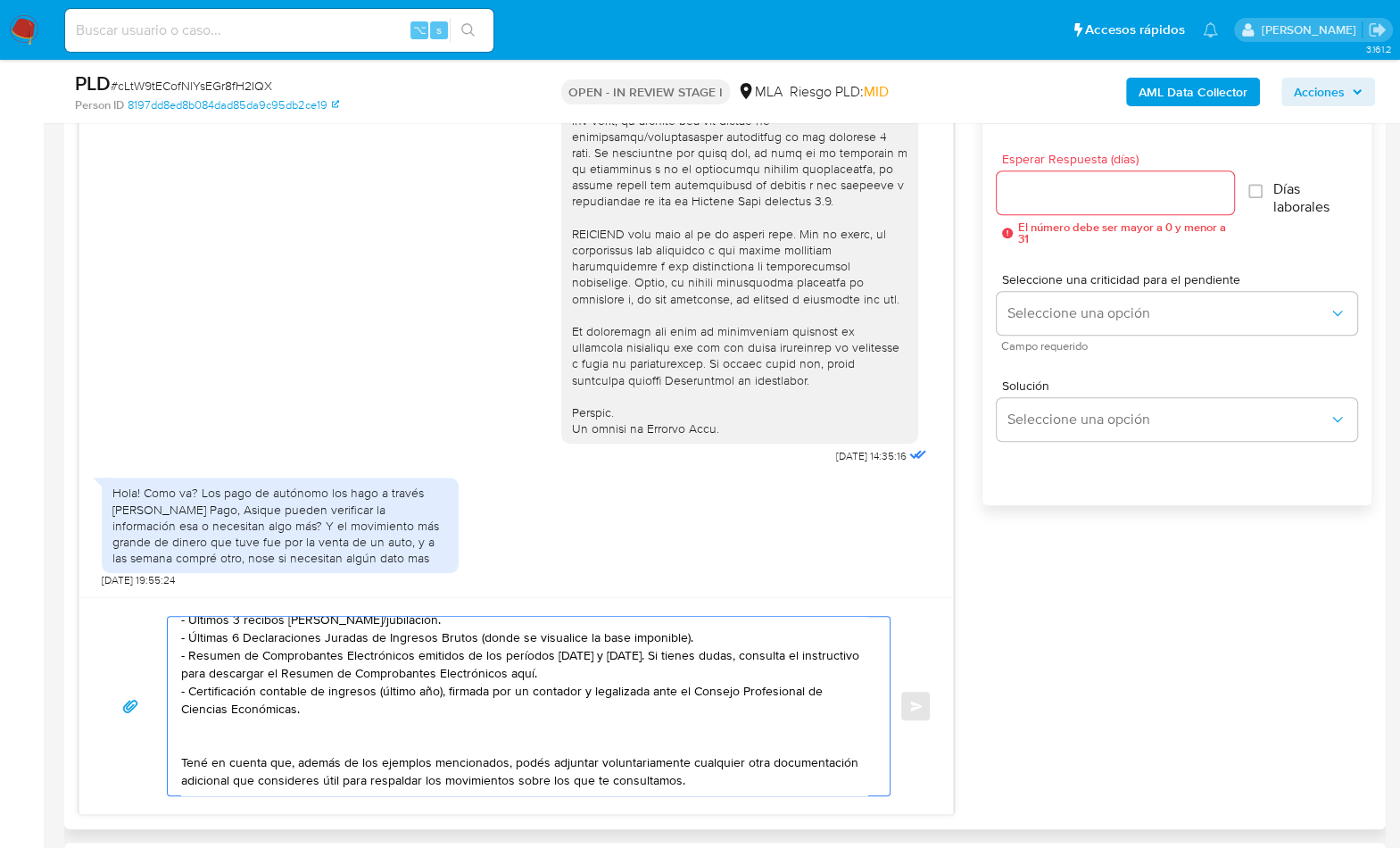
drag, startPoint x: 298, startPoint y: 700, endPoint x: 139, endPoint y: 673, distance: 161.3
click at [139, 673] on div "Hola Lucas, Muchas gracias por tu respuesta, sin embargo, en virtud a las opera…" at bounding box center [516, 705] width 831 height 180
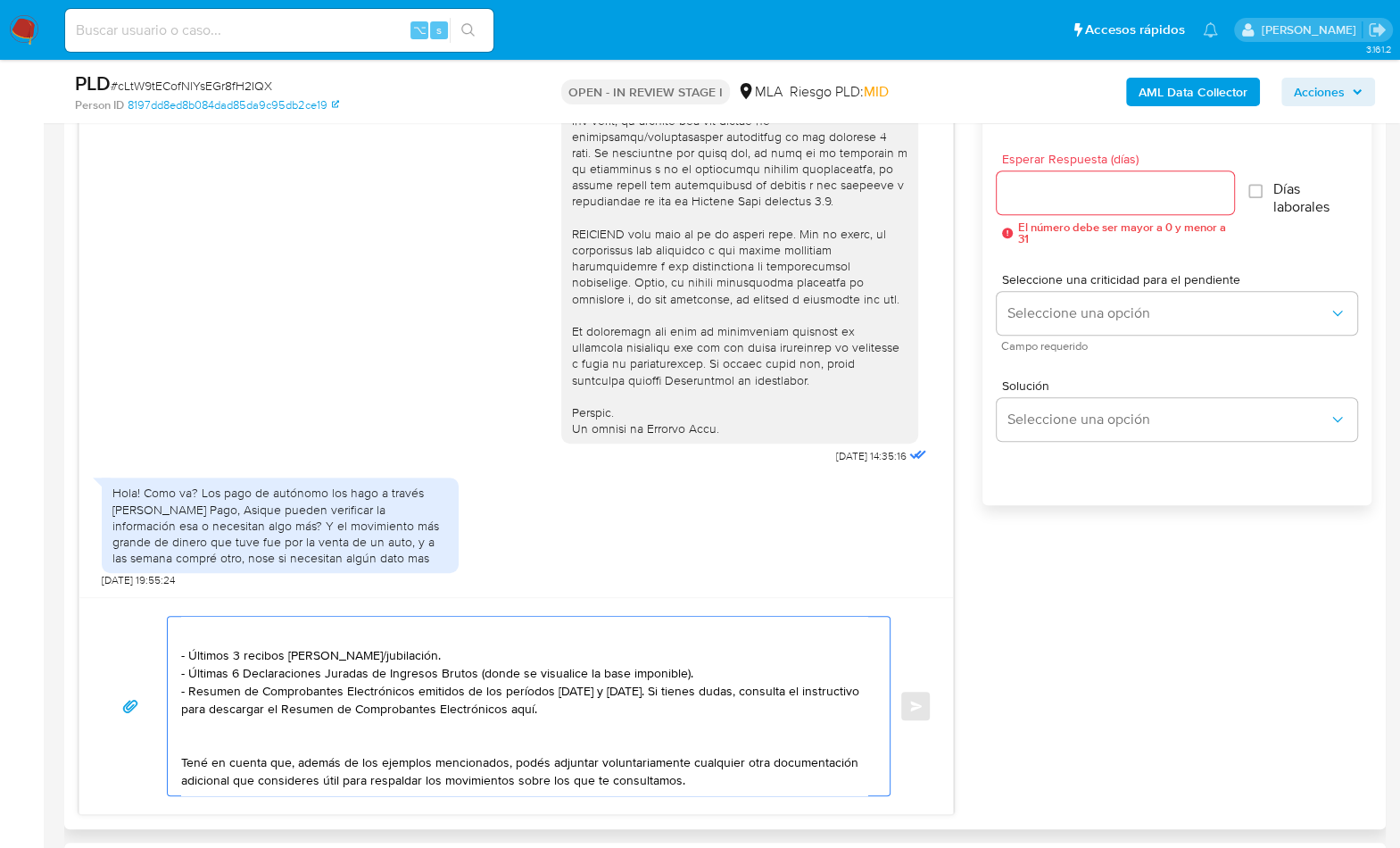
scroll to position [155, 0]
paste textarea "https://www.mercadopago.com.ar/ayuda/30181"
click at [839, 670] on textarea "Hola Lucas, Muchas gracias por tu respuesta, sin embargo, en virtud a las opera…" at bounding box center [524, 705] width 686 height 179
drag, startPoint x: 668, startPoint y: 656, endPoint x: 153, endPoint y: 658, distance: 515.0
click at [153, 658] on div "Hola Lucas, Muchas gracias por tu respuesta, sin embargo, en virtud a las opera…" at bounding box center [516, 705] width 831 height 180
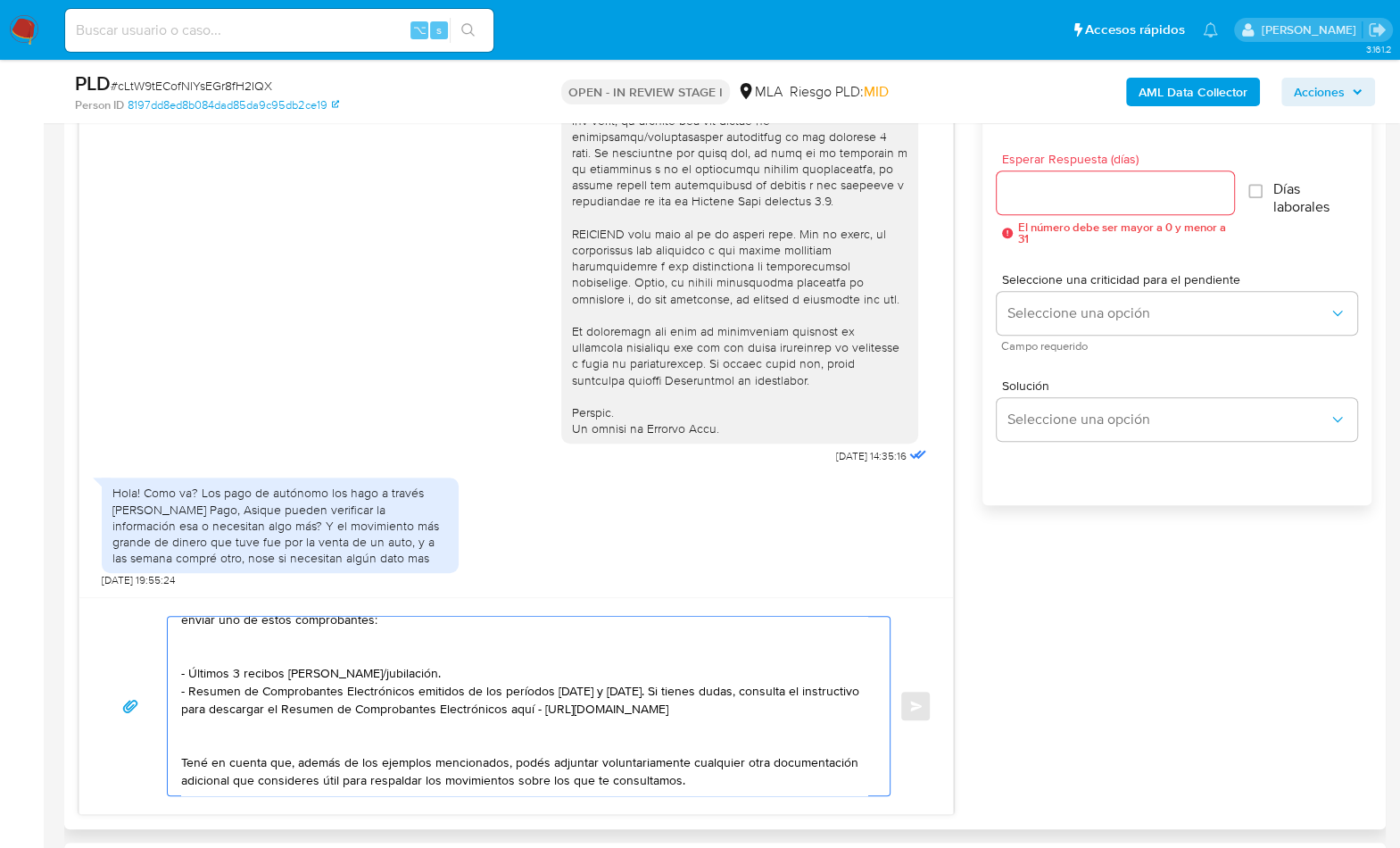
scroll to position [136, 0]
drag, startPoint x: 410, startPoint y: 639, endPoint x: 198, endPoint y: 649, distance: 212.2
click at [198, 649] on textarea "Hola Lucas, Muchas gracias por tu respuesta, sin embargo, en virtud a las opera…" at bounding box center [524, 705] width 686 height 179
drag, startPoint x: 430, startPoint y: 652, endPoint x: 184, endPoint y: 654, distance: 246.0
click at [184, 654] on textarea "Hola Lucas, Muchas gracias por tu respuesta, sin embargo, en virtud a las opera…" at bounding box center [524, 705] width 686 height 179
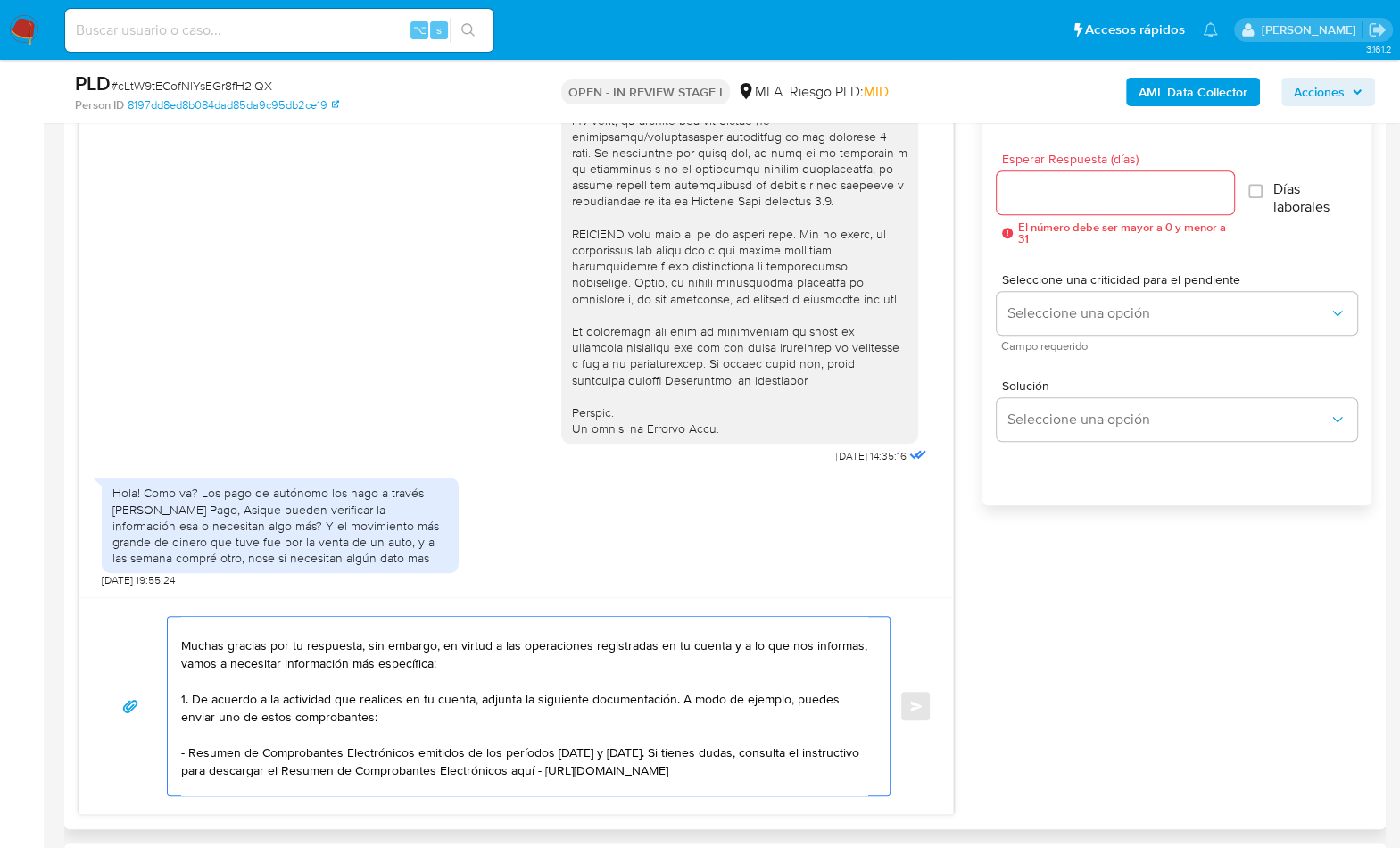
scroll to position [0, 0]
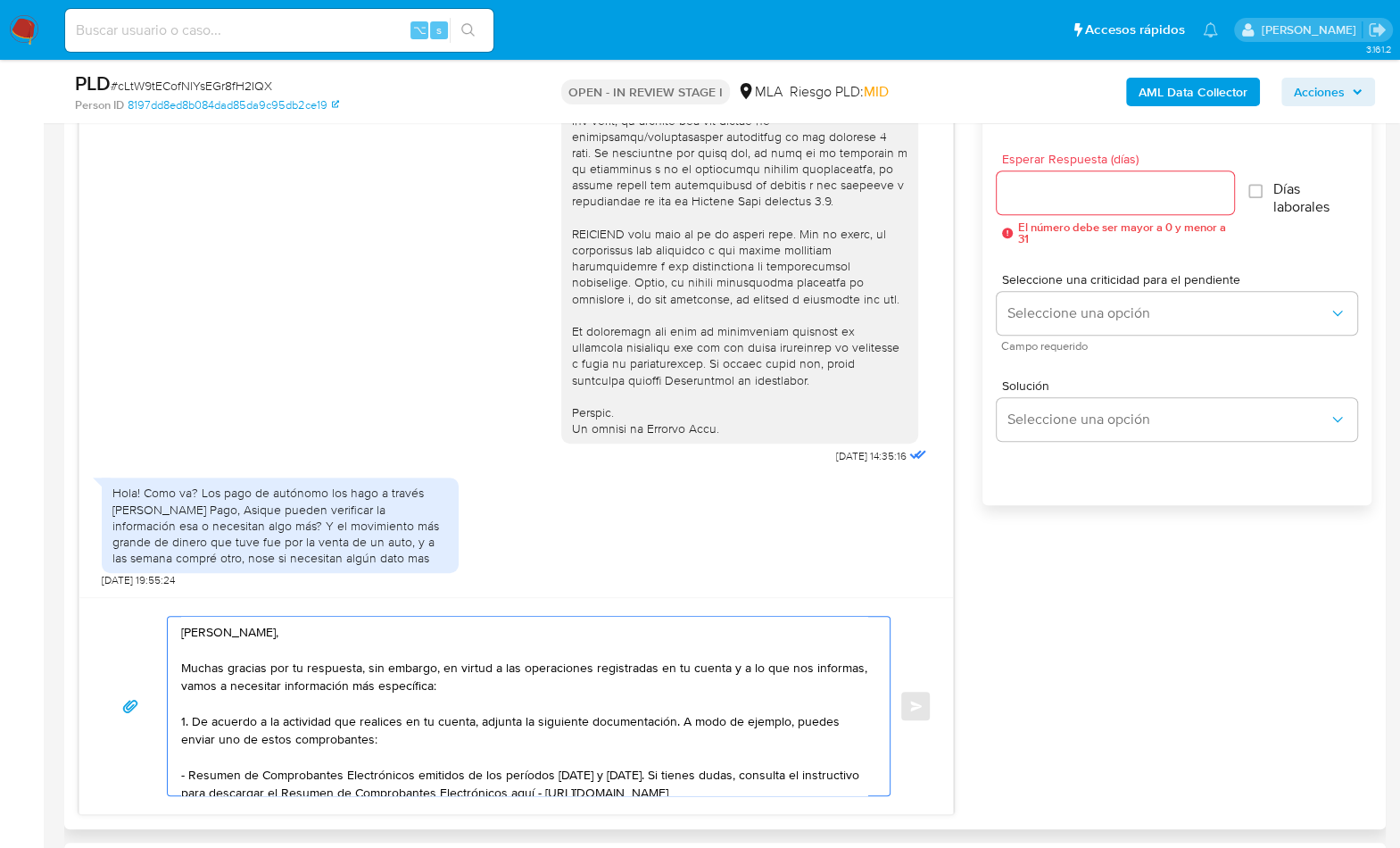
drag, startPoint x: 371, startPoint y: 634, endPoint x: 681, endPoint y: 713, distance: 319.9
click at [672, 722] on textarea "Hola Lucas, Muchas gracias por tu respuesta, sin embargo, en virtud a las opera…" at bounding box center [524, 705] width 686 height 179
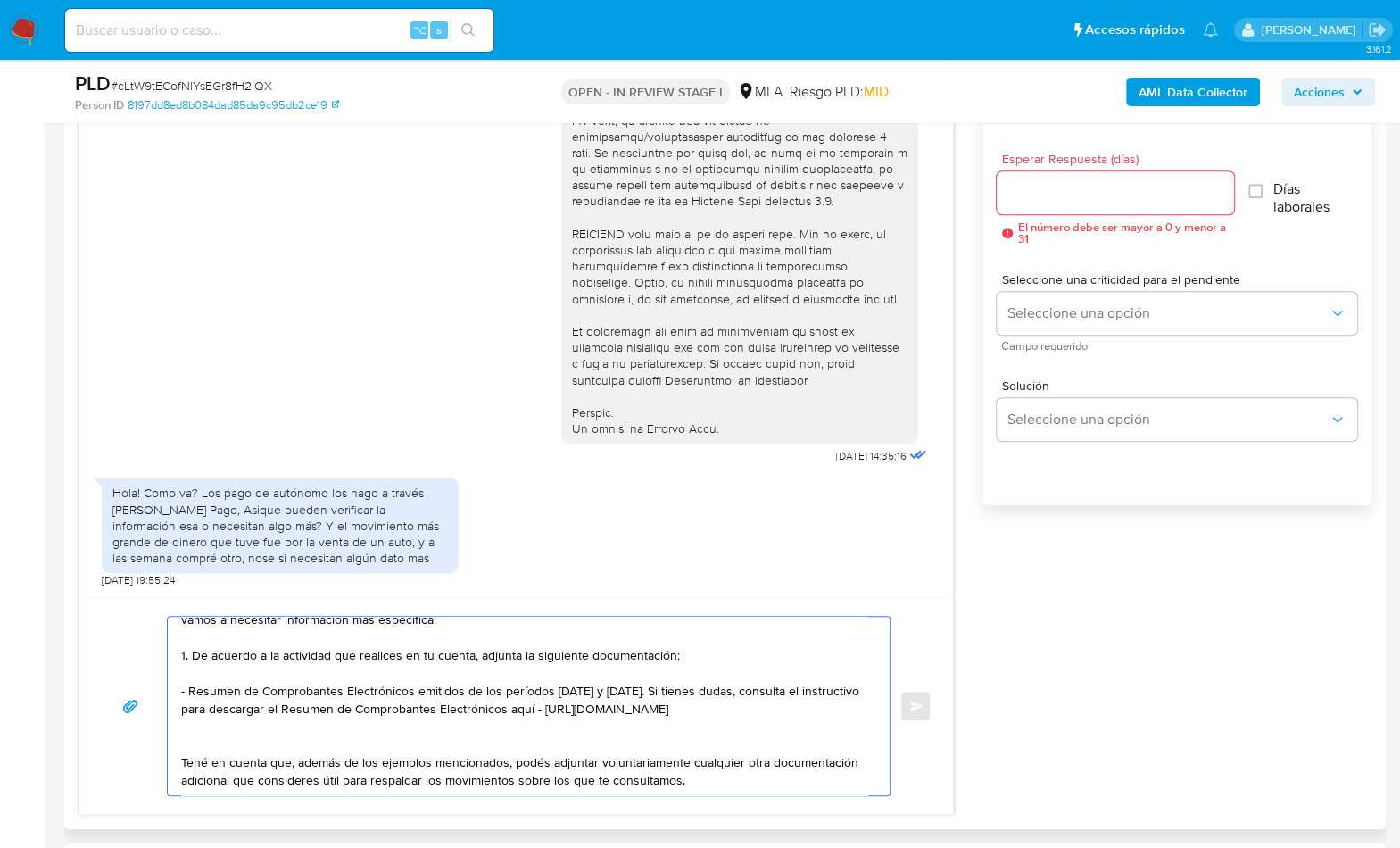
scroll to position [83, 0]
click at [227, 720] on textarea "Hola Lucas, Muchas gracias por tu respuesta, sin embargo, en virtud a las opera…" at bounding box center [524, 705] width 686 height 179
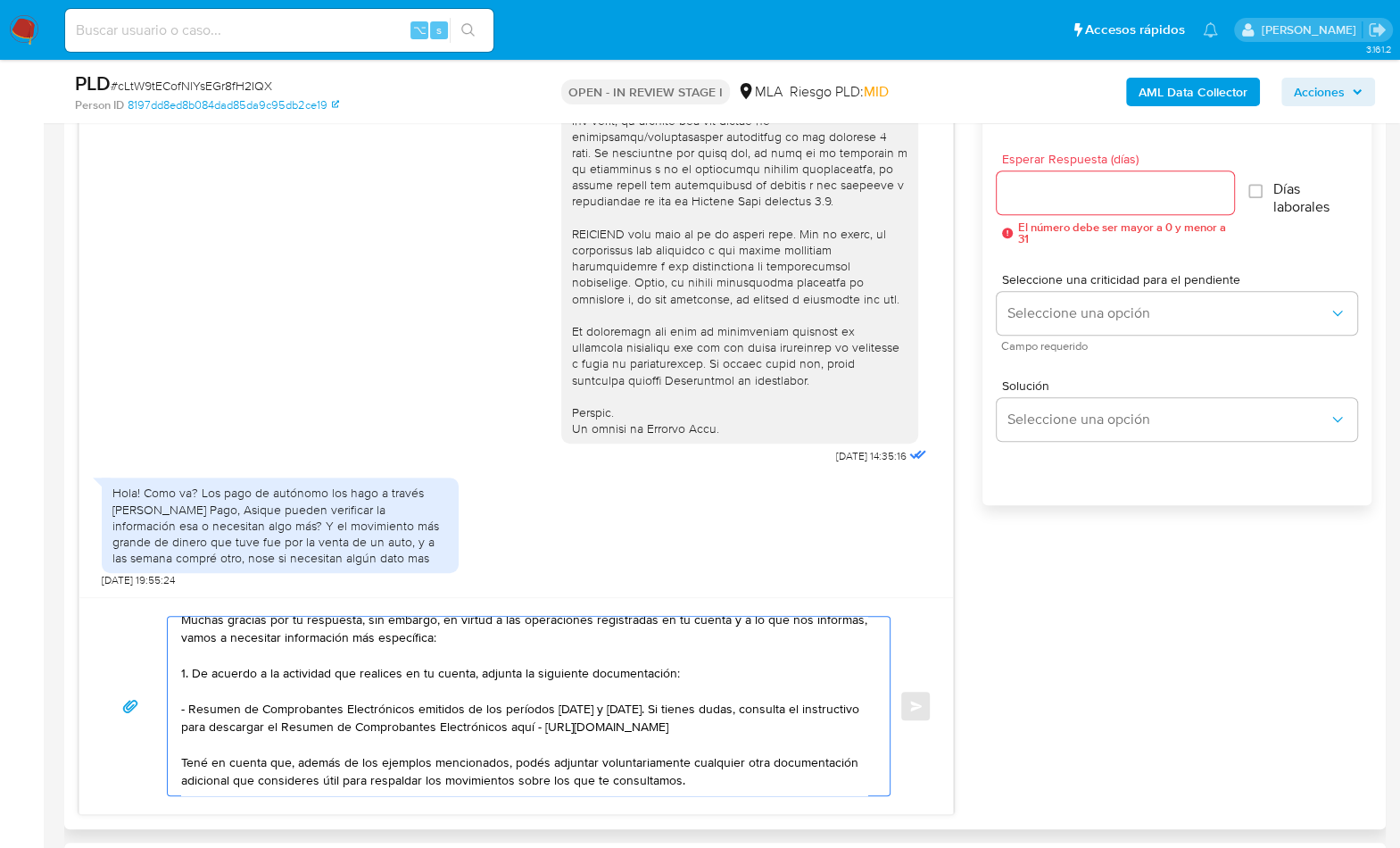
scroll to position [65, 0]
click at [748, 769] on textarea "Hola Lucas, Muchas gracias por tu respuesta, sin embargo, en virtud a las opera…" at bounding box center [524, 705] width 686 height 179
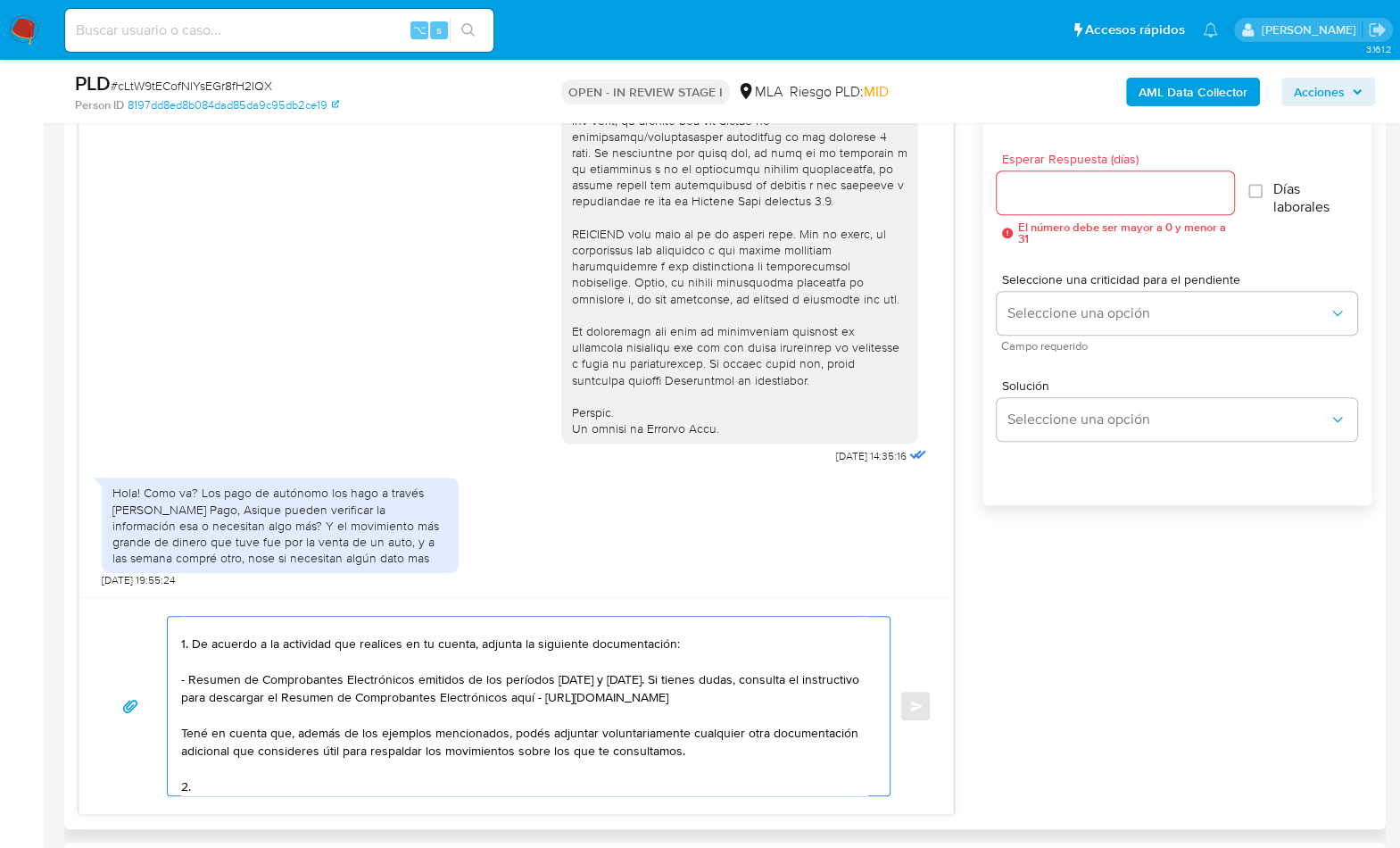
paste textarea "Proporciona el vínculo con las siguientes contrapartes con las que operaste, el…"
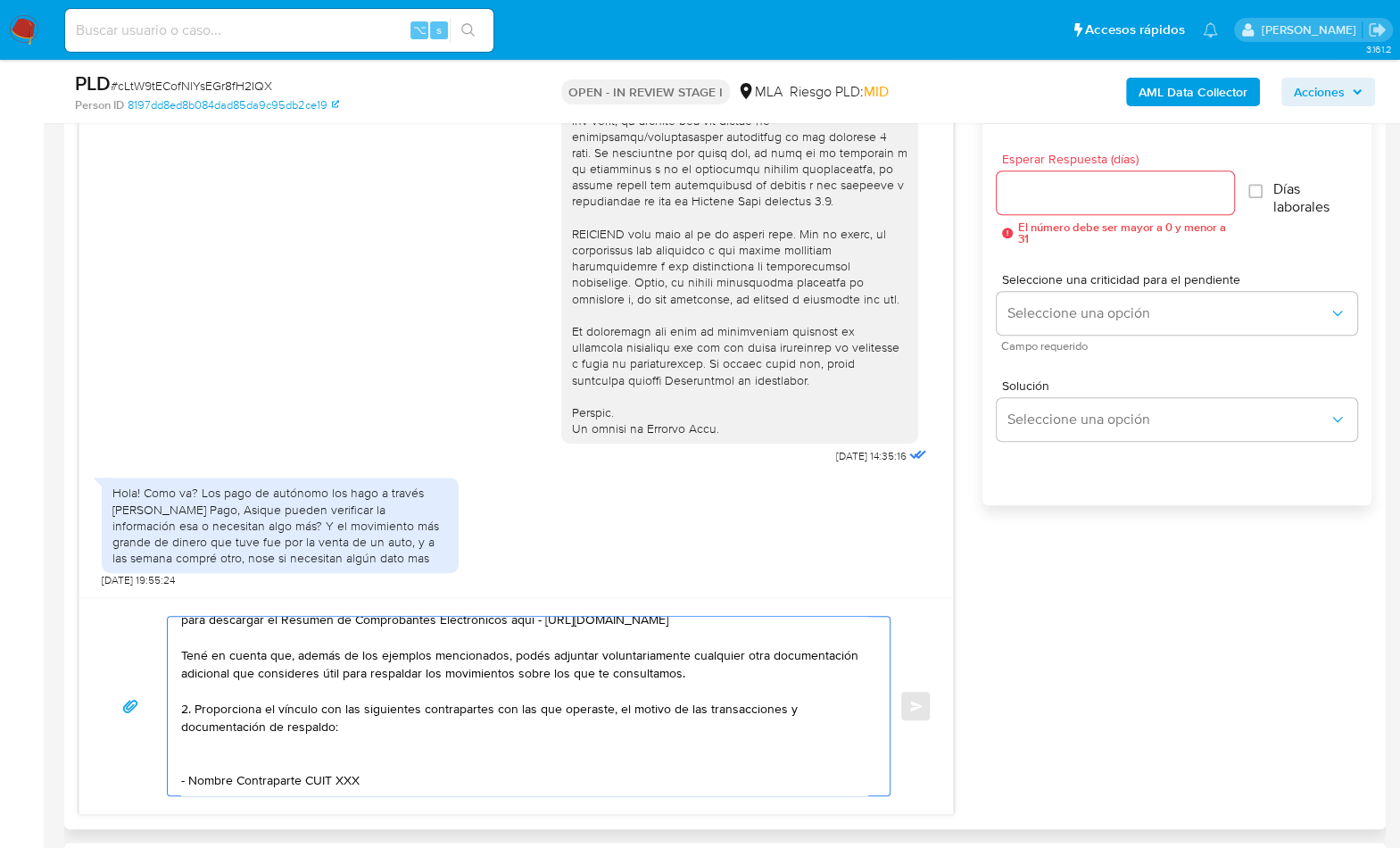
click at [299, 746] on textarea "Hola Lucas, Muchas gracias por tu respuesta, sin embargo, en virtud a las opera…" at bounding box center [524, 705] width 686 height 179
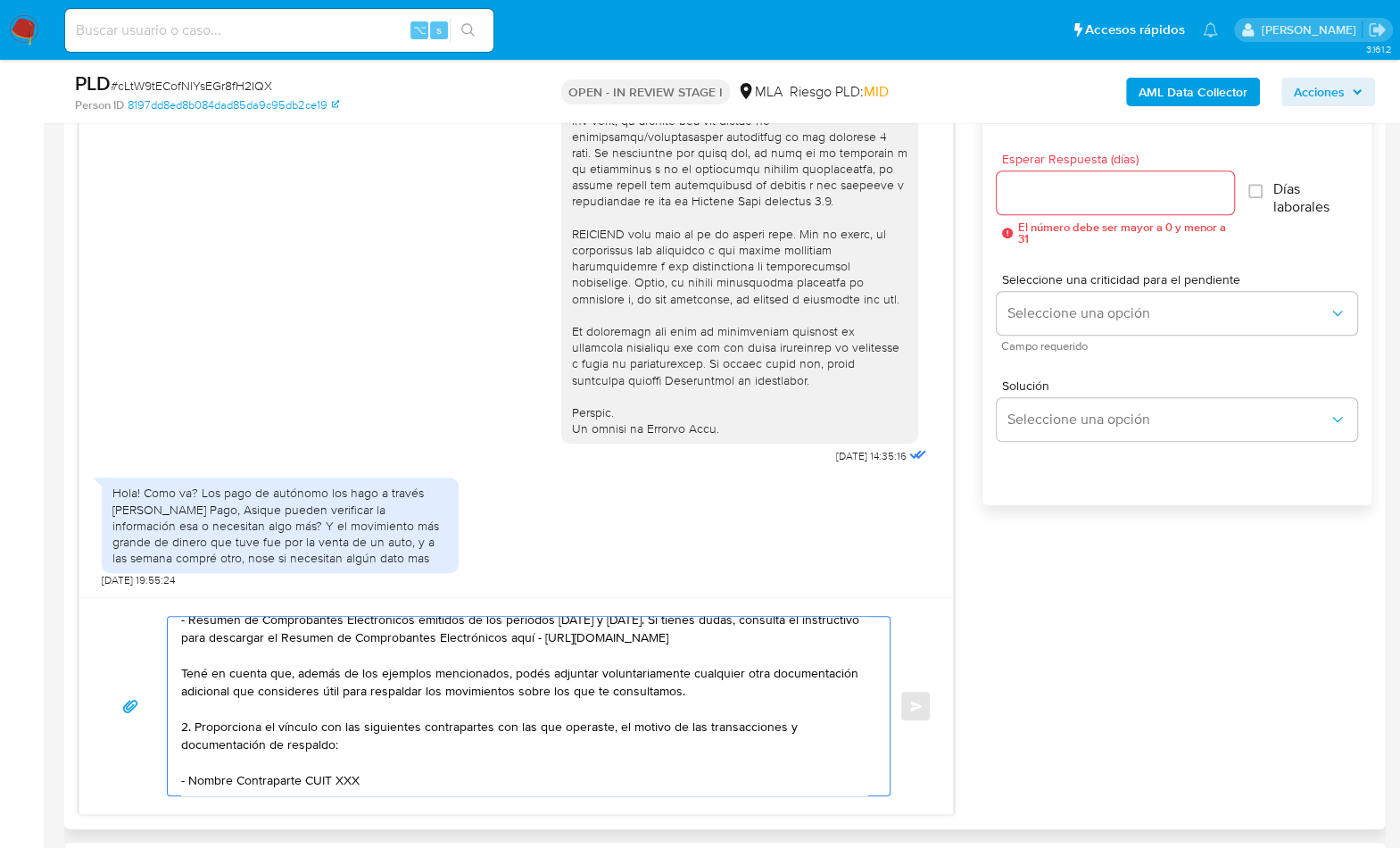
scroll to position [155, 0]
click at [357, 711] on textarea "Hola Lucas, Muchas gracias por tu respuesta, sin embargo, en virtud a las opera…" at bounding box center [524, 705] width 686 height 179
click at [408, 707] on textarea "Hola Lucas, Muchas gracias por tu respuesta, sin embargo, en virtud a las opera…" at bounding box center [524, 705] width 686 height 179
click at [474, 706] on textarea "Hola Lucas, Muchas gracias por tu respuesta, sin embargo, en virtud a las opera…" at bounding box center [524, 705] width 686 height 179
click at [512, 708] on textarea "Hola Lucas, Muchas gracias por tu respuesta, sin embargo, en virtud a las opera…" at bounding box center [524, 705] width 686 height 179
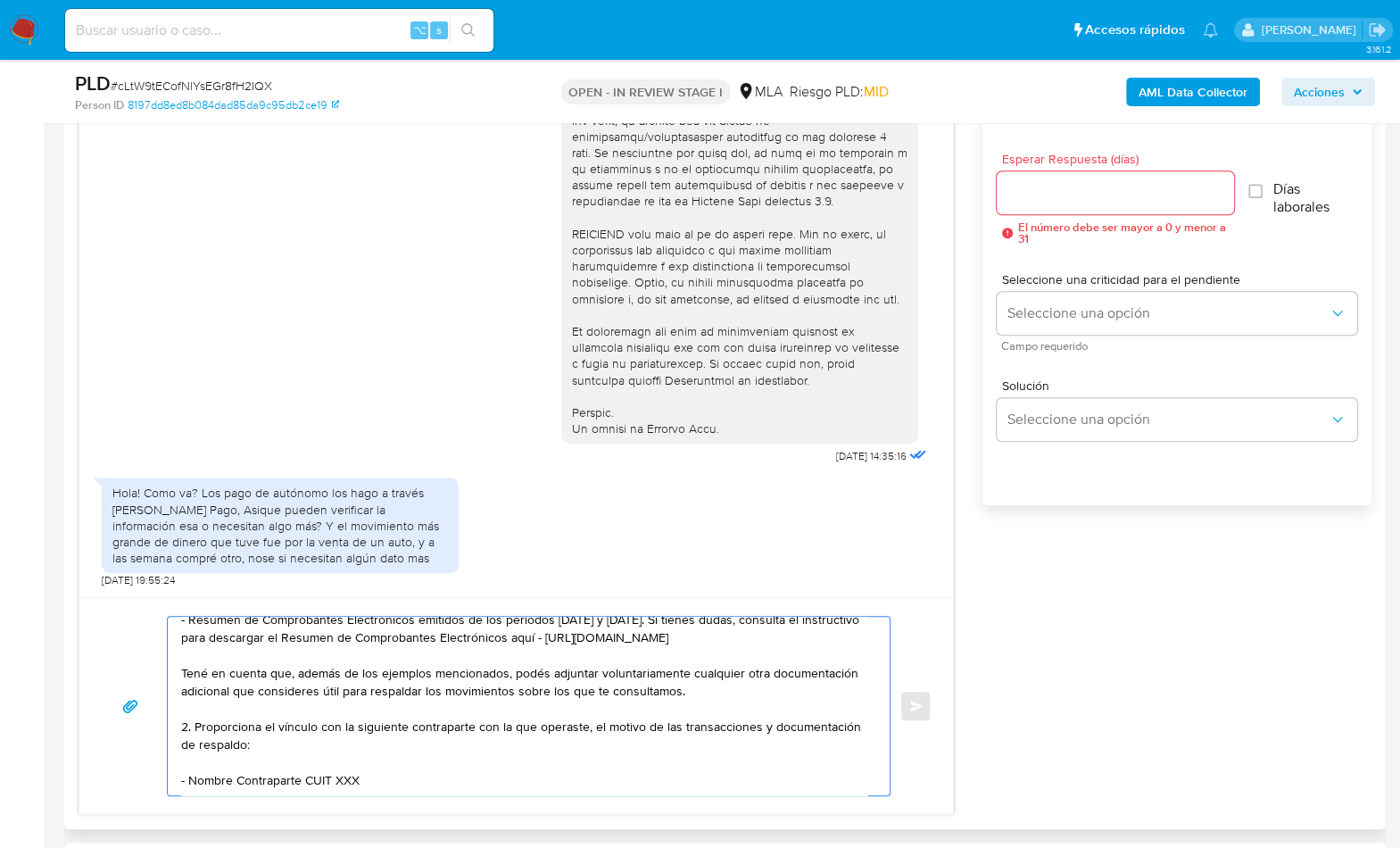
drag, startPoint x: 190, startPoint y: 760, endPoint x: 299, endPoint y: 764, distance: 109.1
click at [299, 764] on textarea "Hola Lucas, Muchas gracias por tu respuesta, sin embargo, en virtud a las opera…" at bounding box center [524, 705] width 686 height 179
paste textarea "Allaria Lorena Elizabeth"
click at [368, 763] on textarea "Hola Lucas, Muchas gracias por tu respuesta, sin embargo, en virtud a las opera…" at bounding box center [524, 705] width 686 height 179
click at [369, 763] on textarea "Hola Lucas, Muchas gracias por tu respuesta, sin embargo, en virtud a las opera…" at bounding box center [524, 705] width 686 height 179
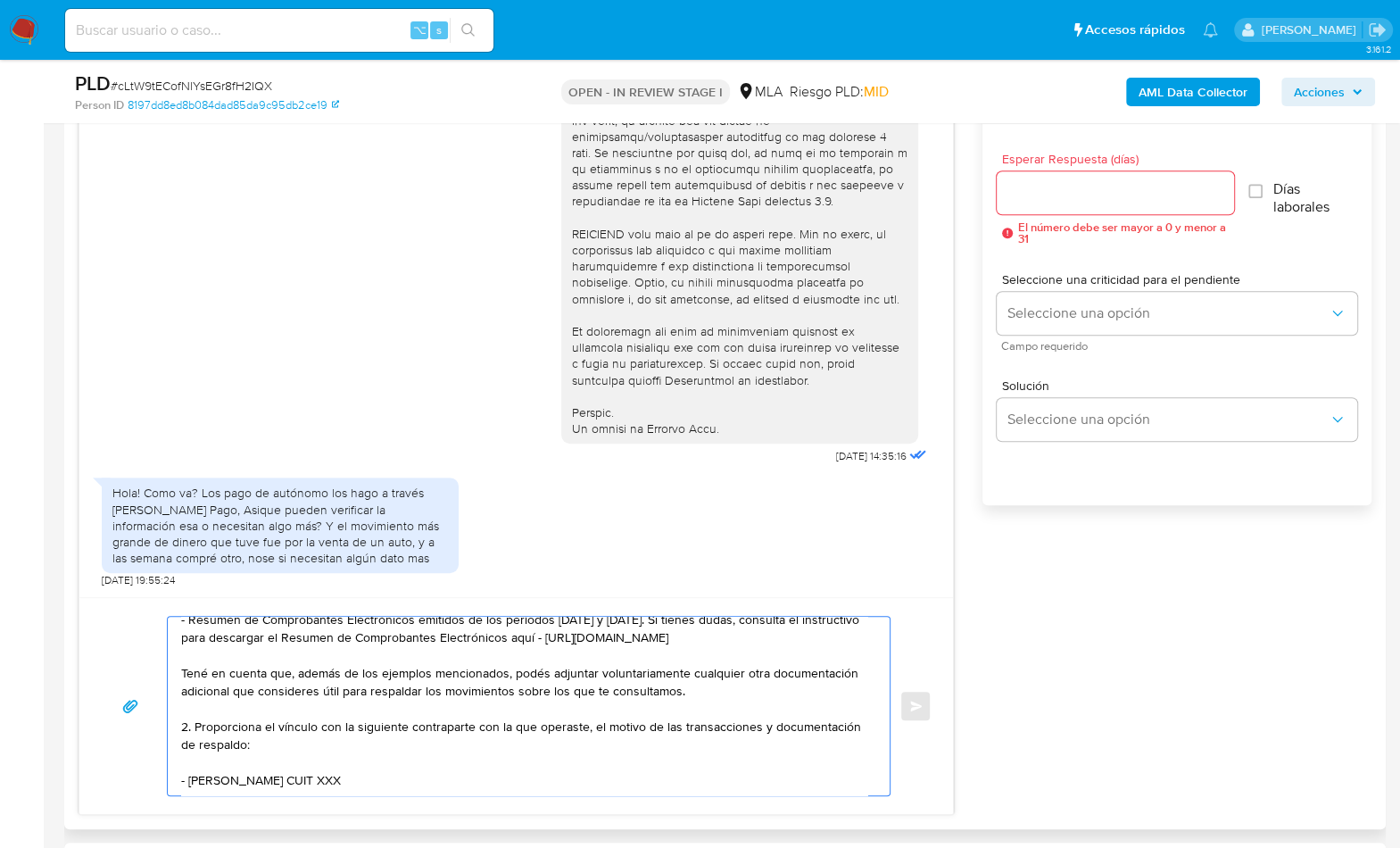
paste textarea "27288402936"
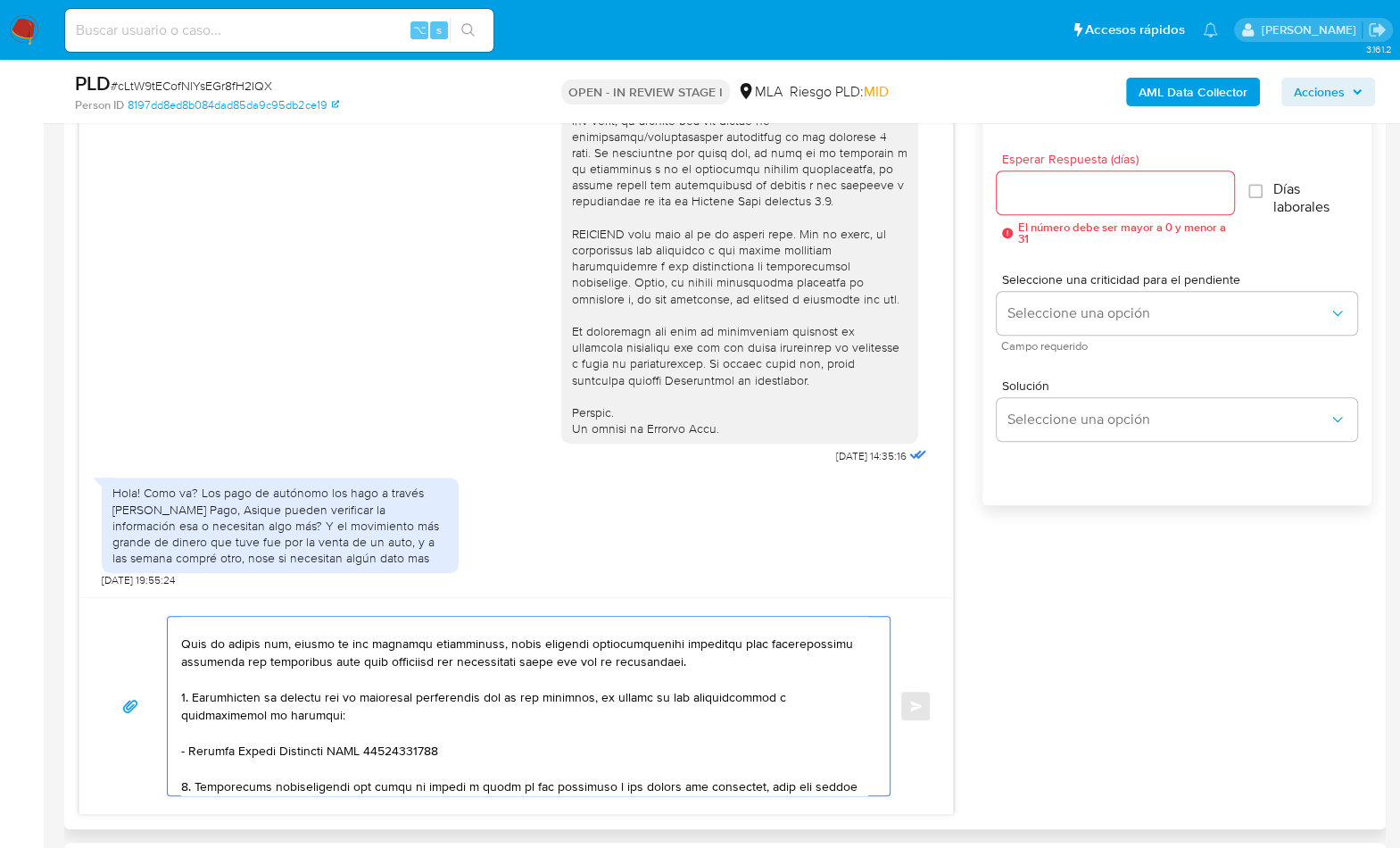
scroll to position [184, 0]
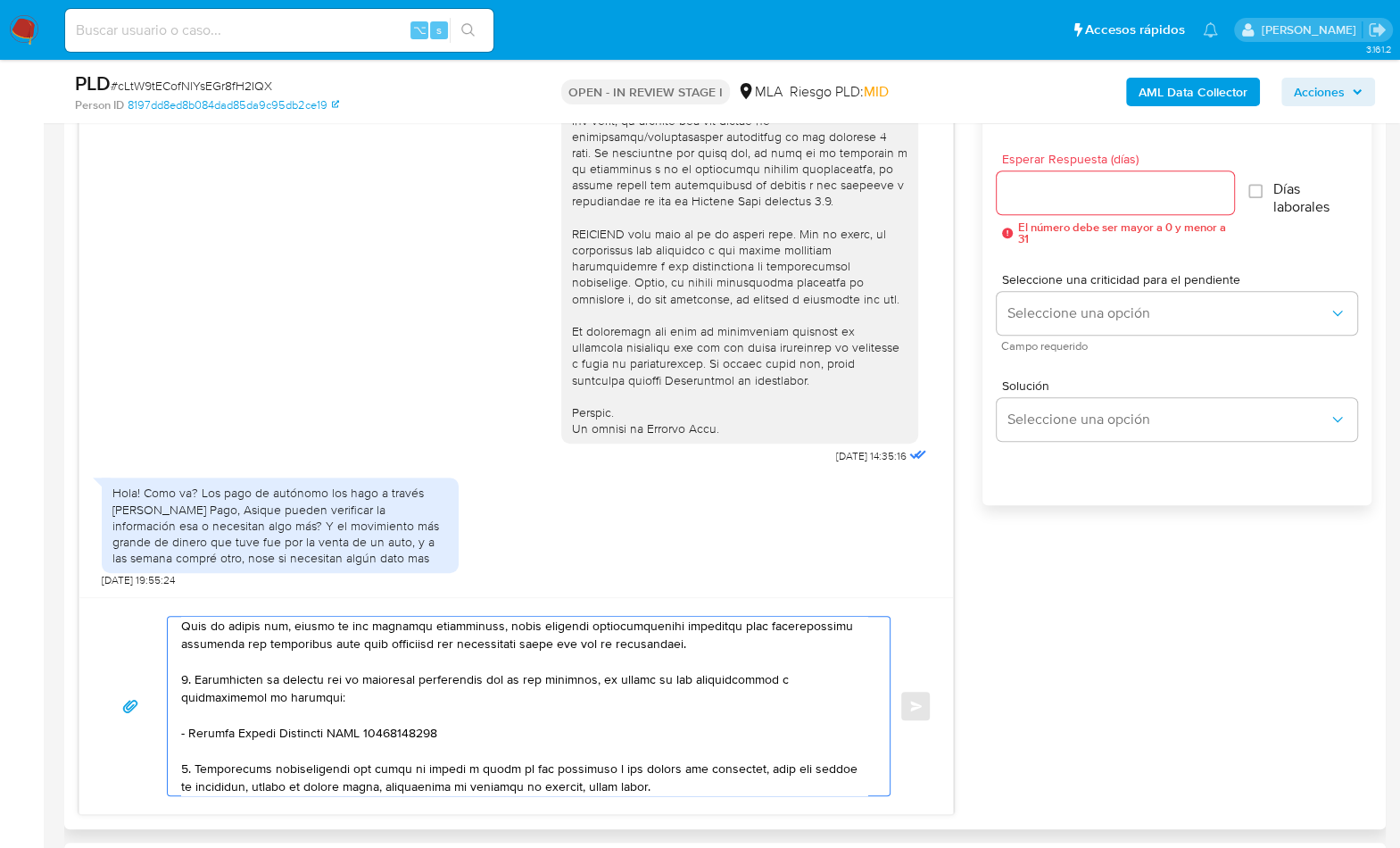
drag, startPoint x: 761, startPoint y: 768, endPoint x: 801, endPoint y: 770, distance: 40.0
click at [801, 770] on textarea at bounding box center [524, 705] width 686 height 179
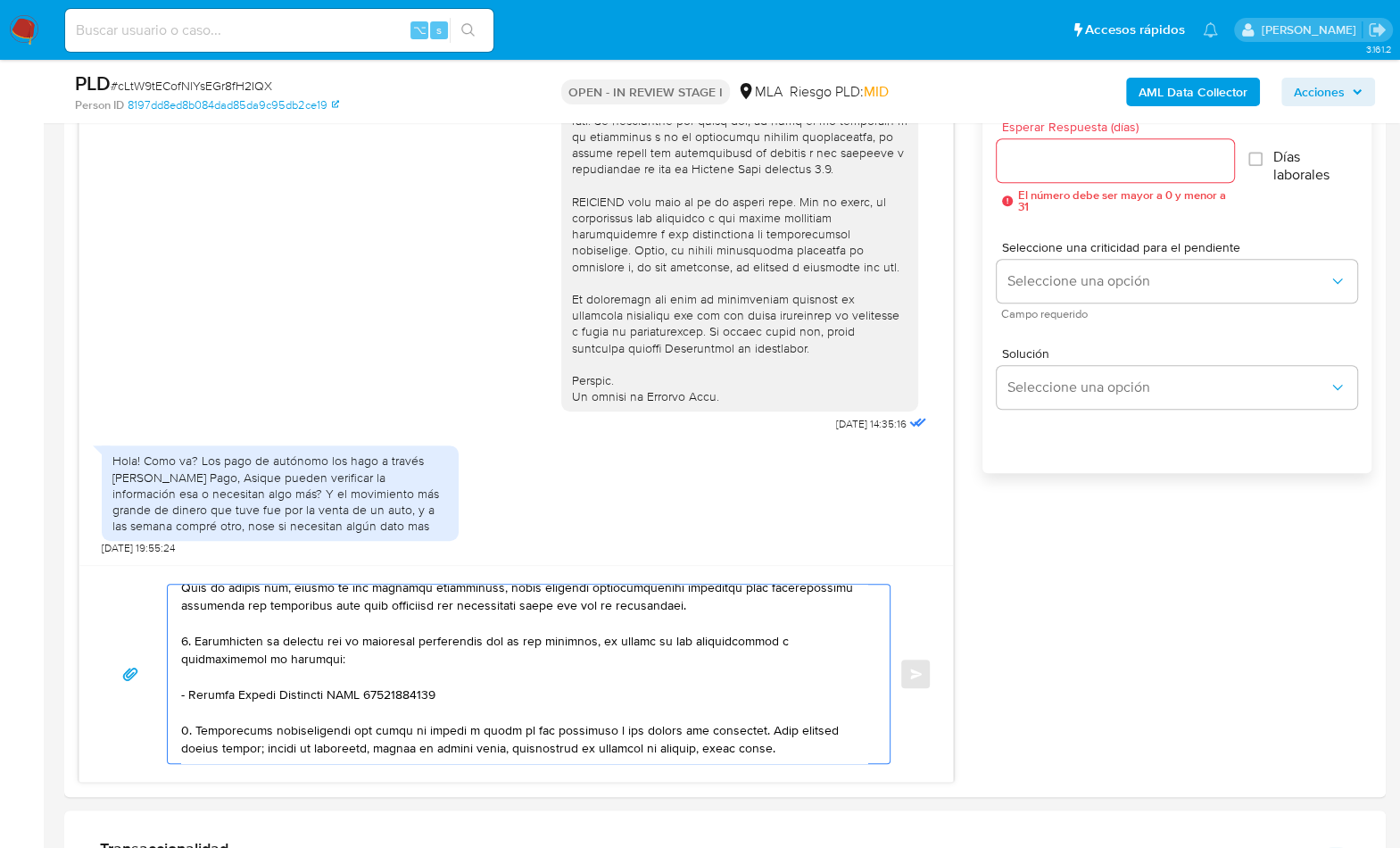
scroll to position [1009, 0]
click at [805, 728] on textarea at bounding box center [524, 673] width 686 height 179
paste textarea "Es importante que sepas que, en caso de no responder a lo solicitado o si lo pr…"
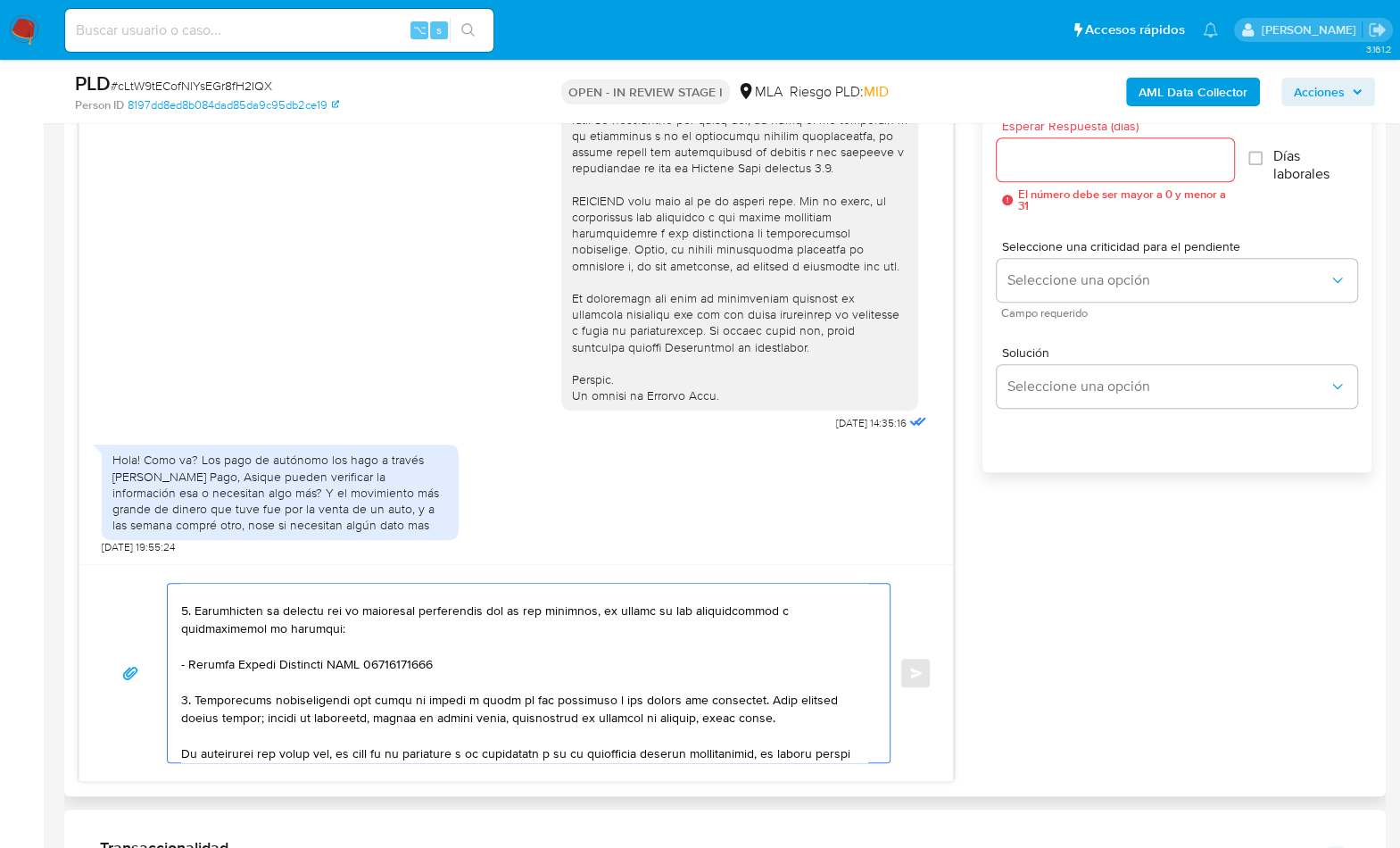
scroll to position [524, 0]
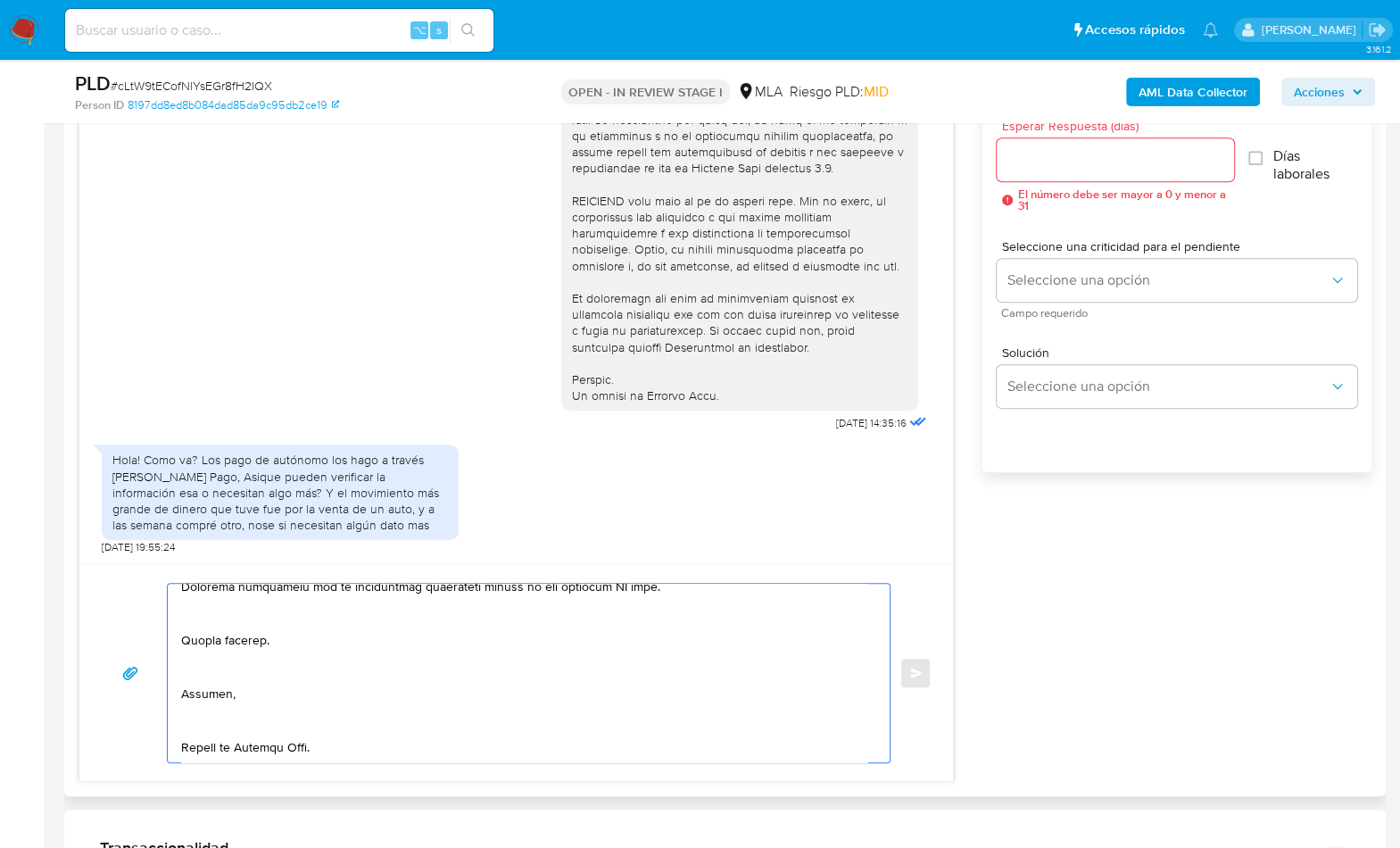
click at [224, 725] on textarea at bounding box center [524, 673] width 686 height 179
click at [226, 751] on textarea at bounding box center [524, 673] width 686 height 179
click at [220, 723] on textarea at bounding box center [524, 673] width 686 height 179
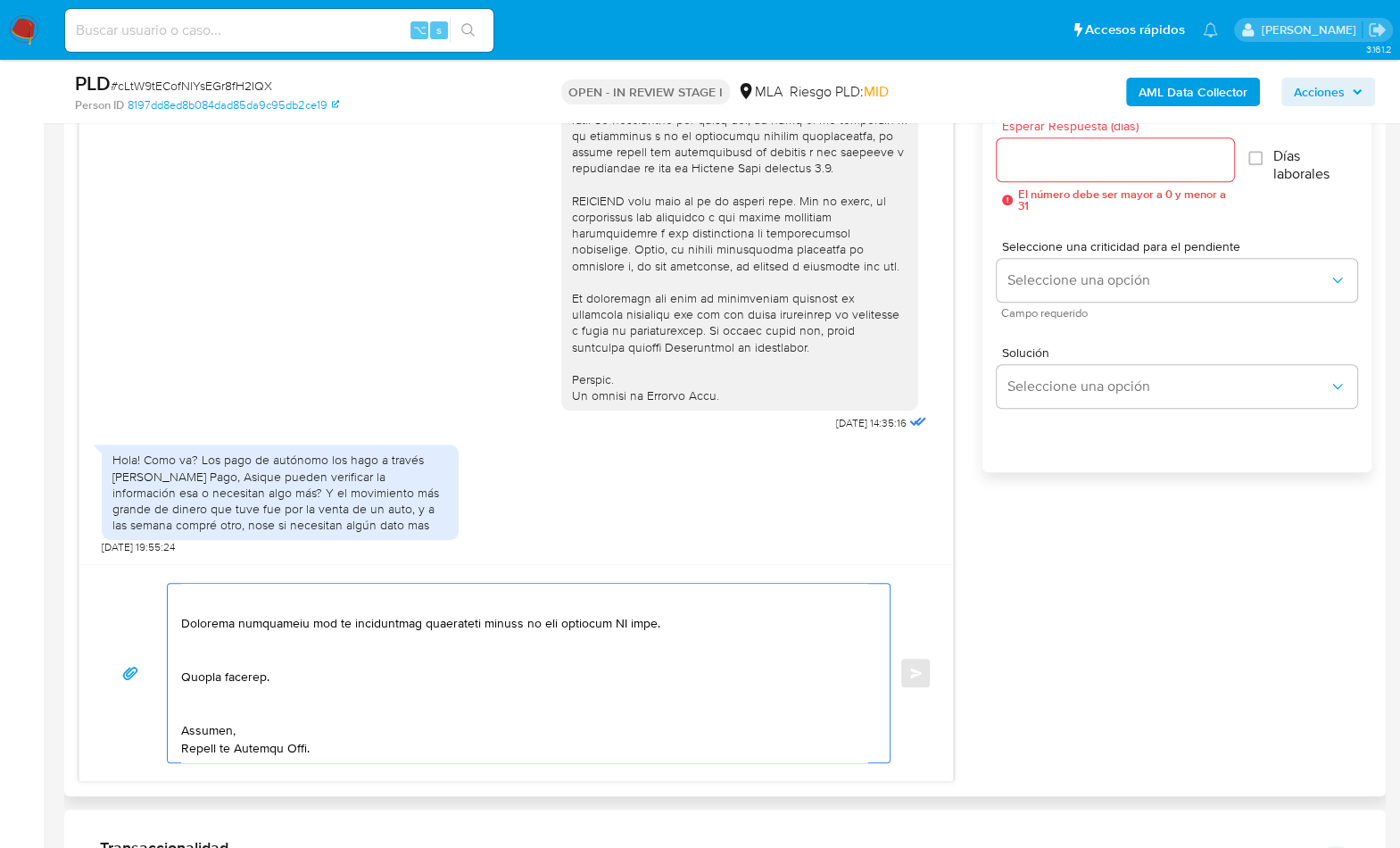
click at [205, 705] on textarea at bounding box center [524, 673] width 686 height 179
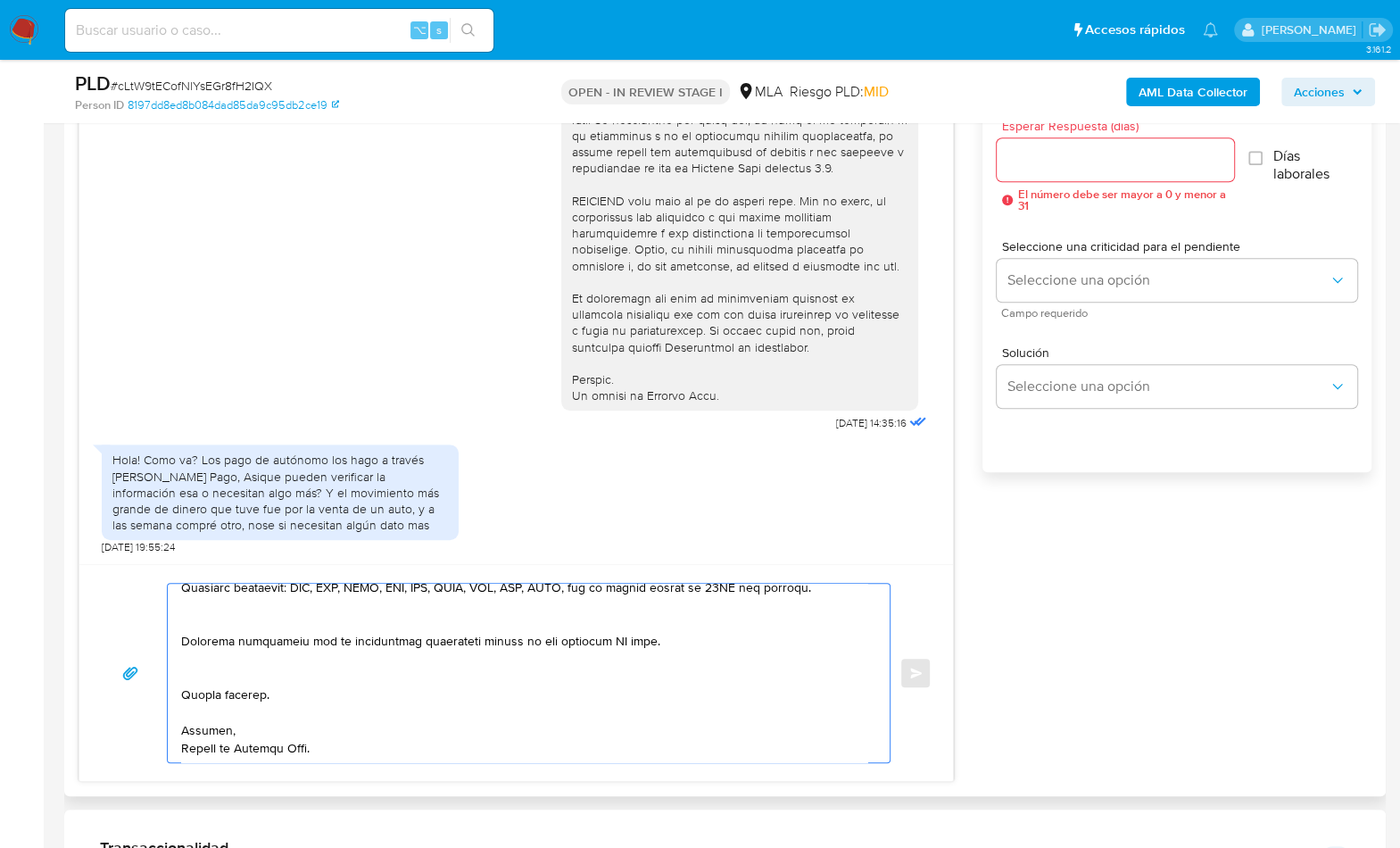
click at [217, 677] on textarea at bounding box center [524, 673] width 686 height 179
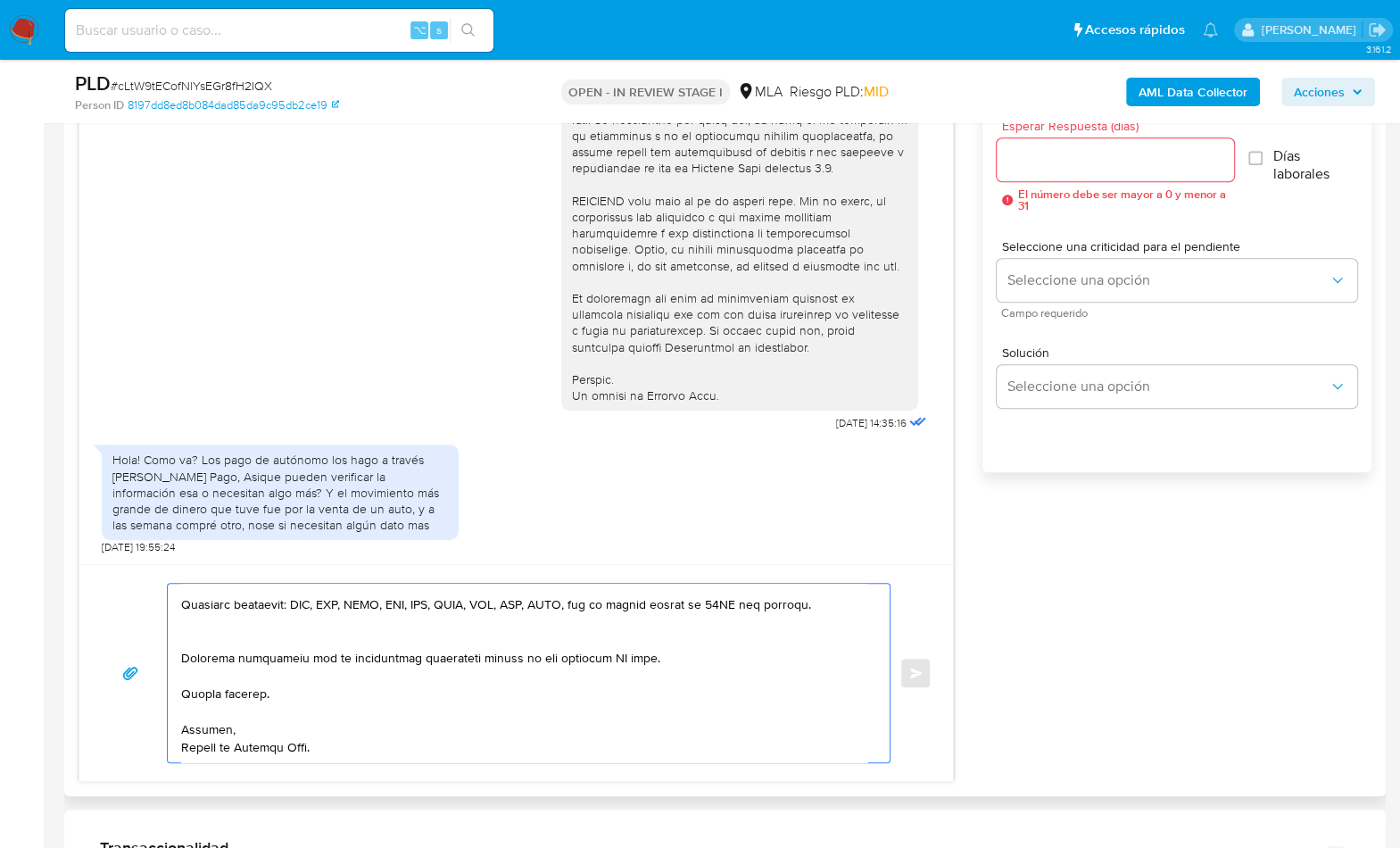
scroll to position [440, 0]
click at [604, 647] on textarea at bounding box center [524, 673] width 686 height 179
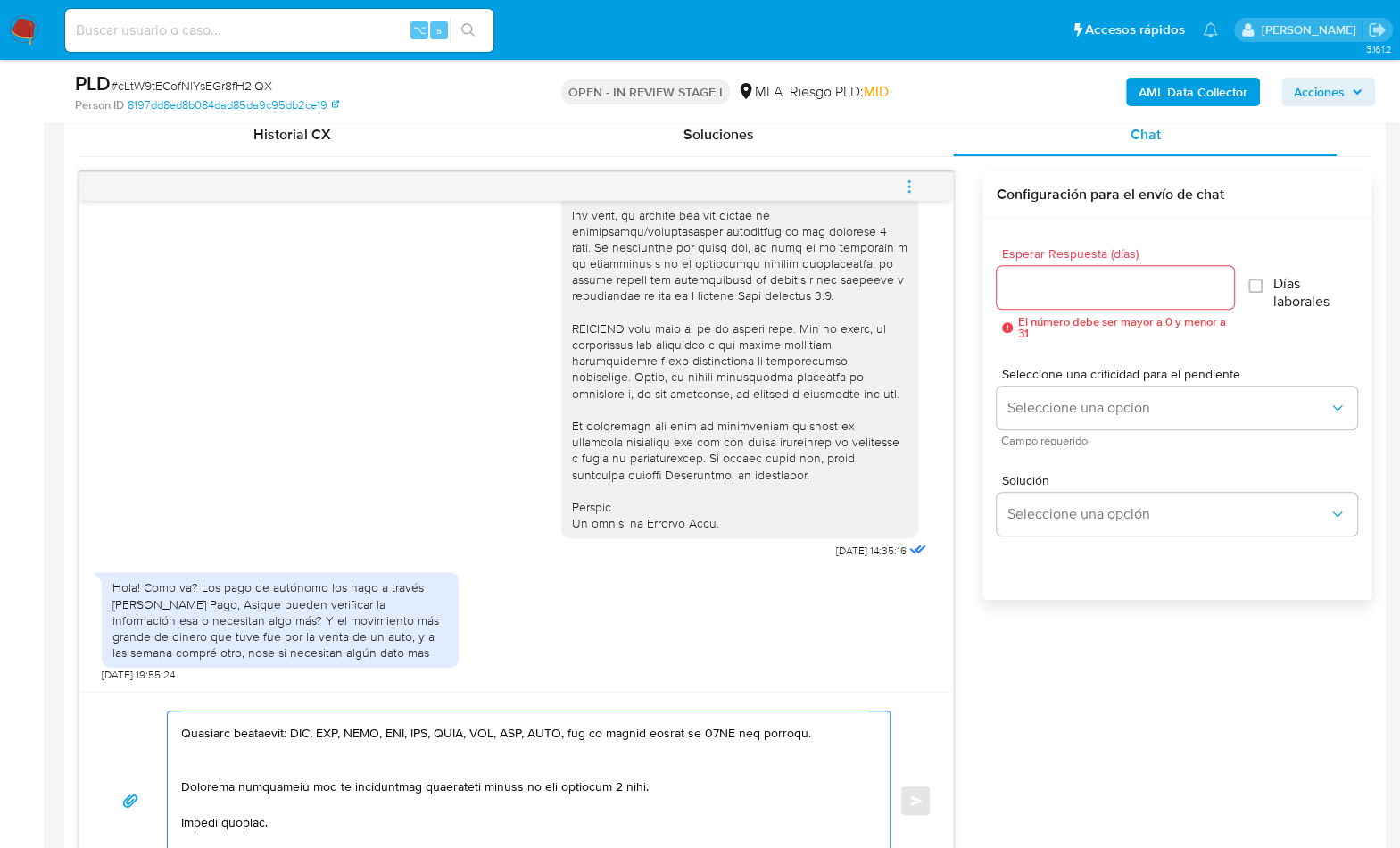
scroll to position [868, 0]
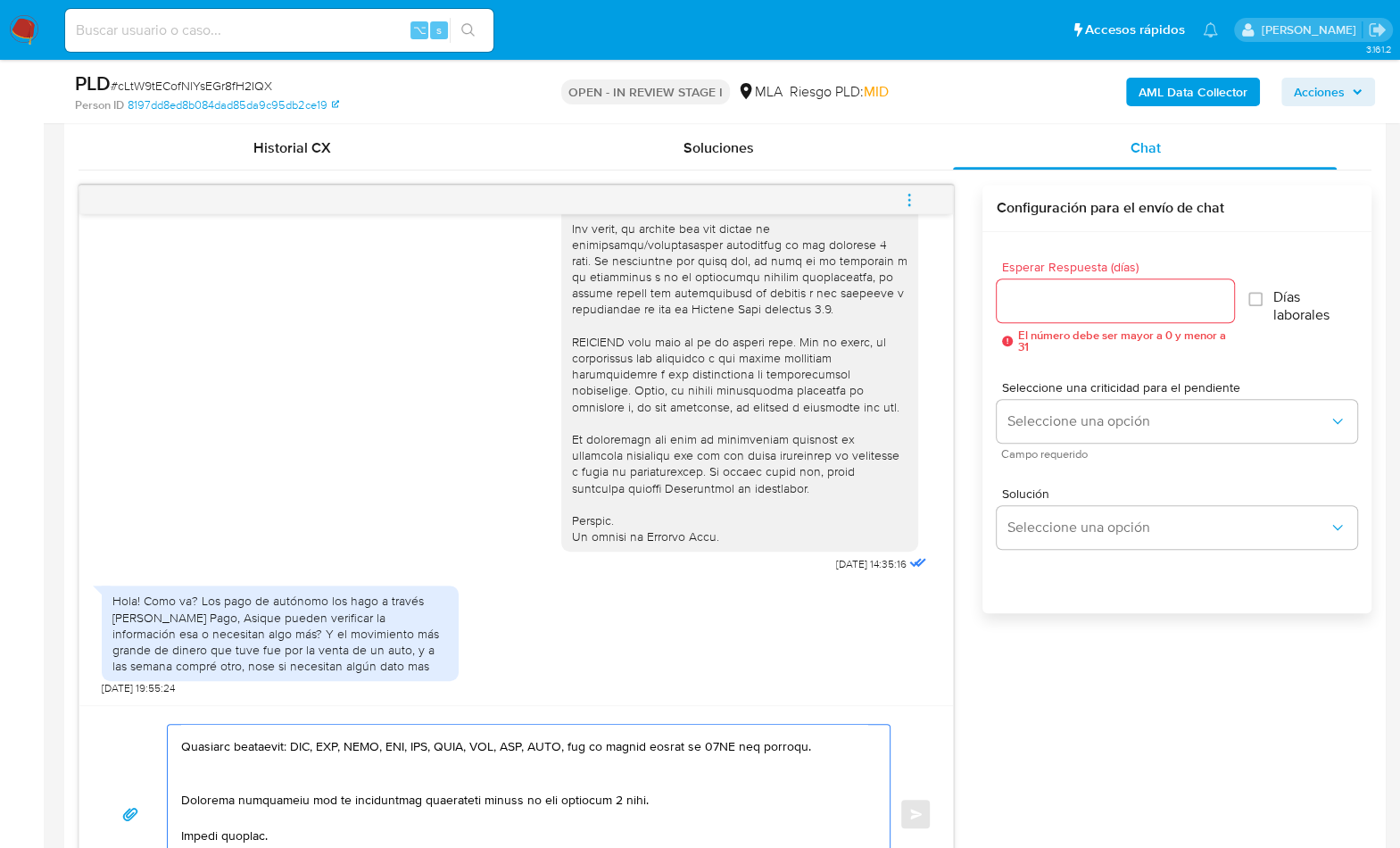
click at [263, 774] on textarea at bounding box center [524, 814] width 686 height 179
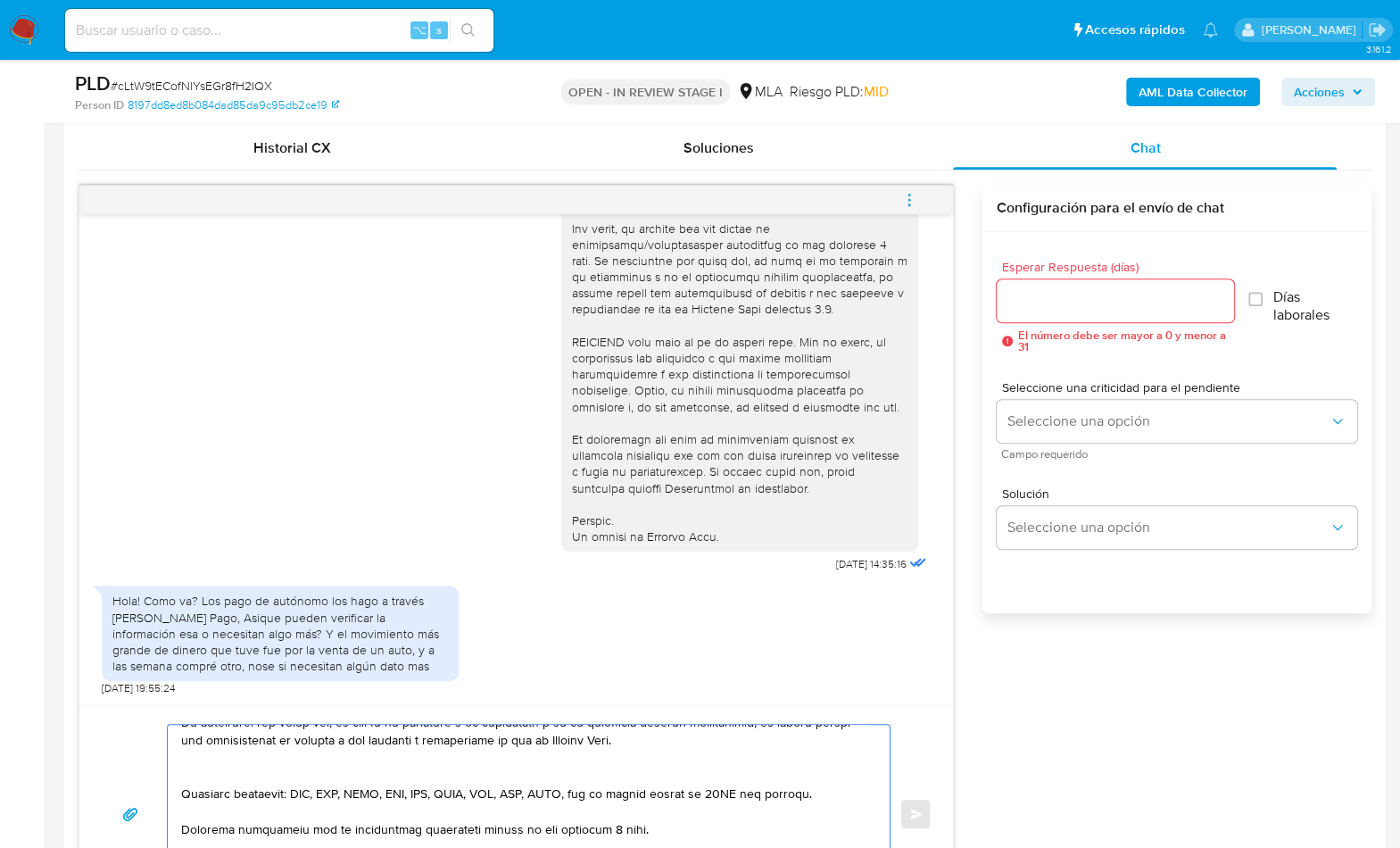
click at [216, 769] on textarea at bounding box center [524, 814] width 686 height 179
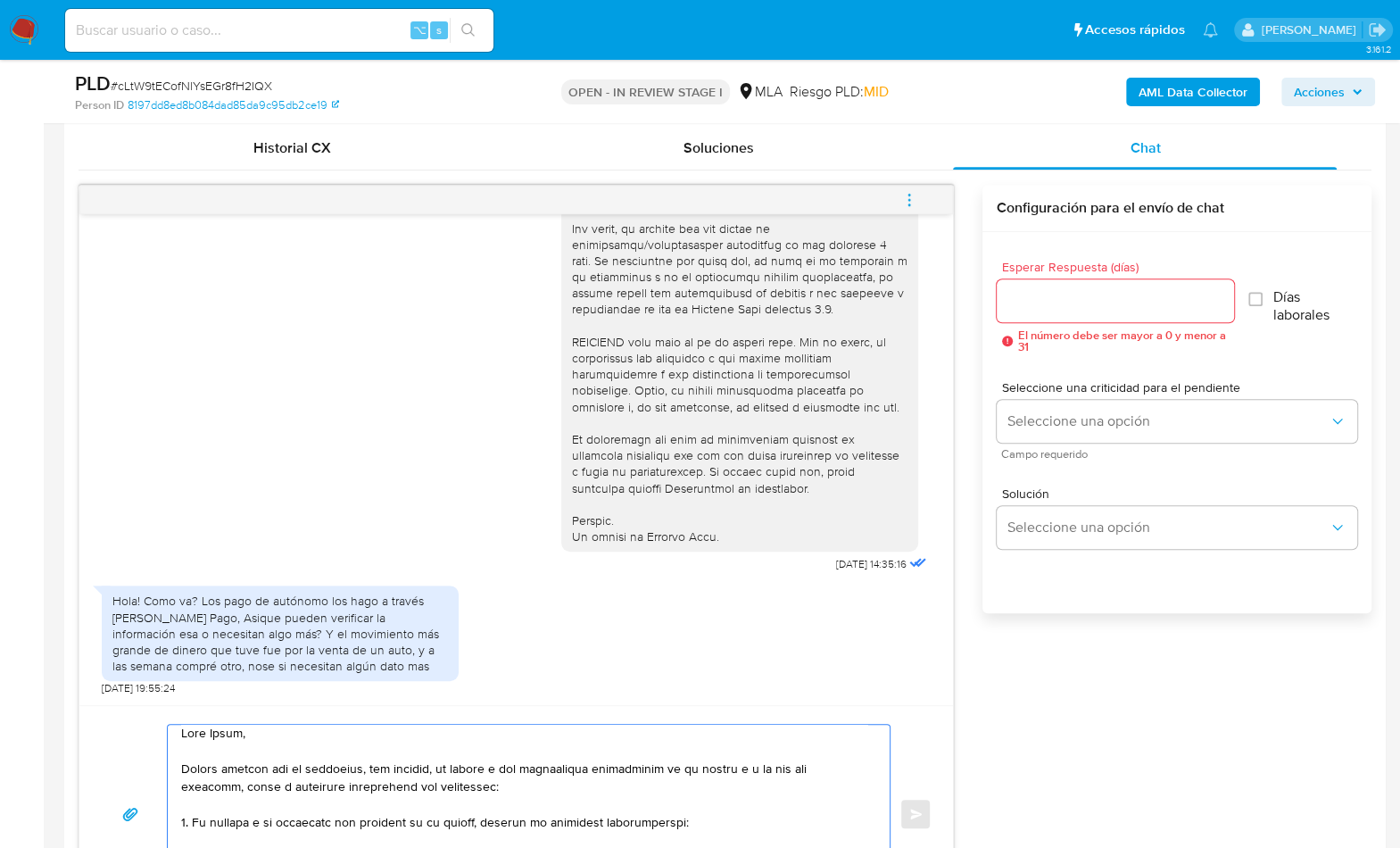
scroll to position [0, 0]
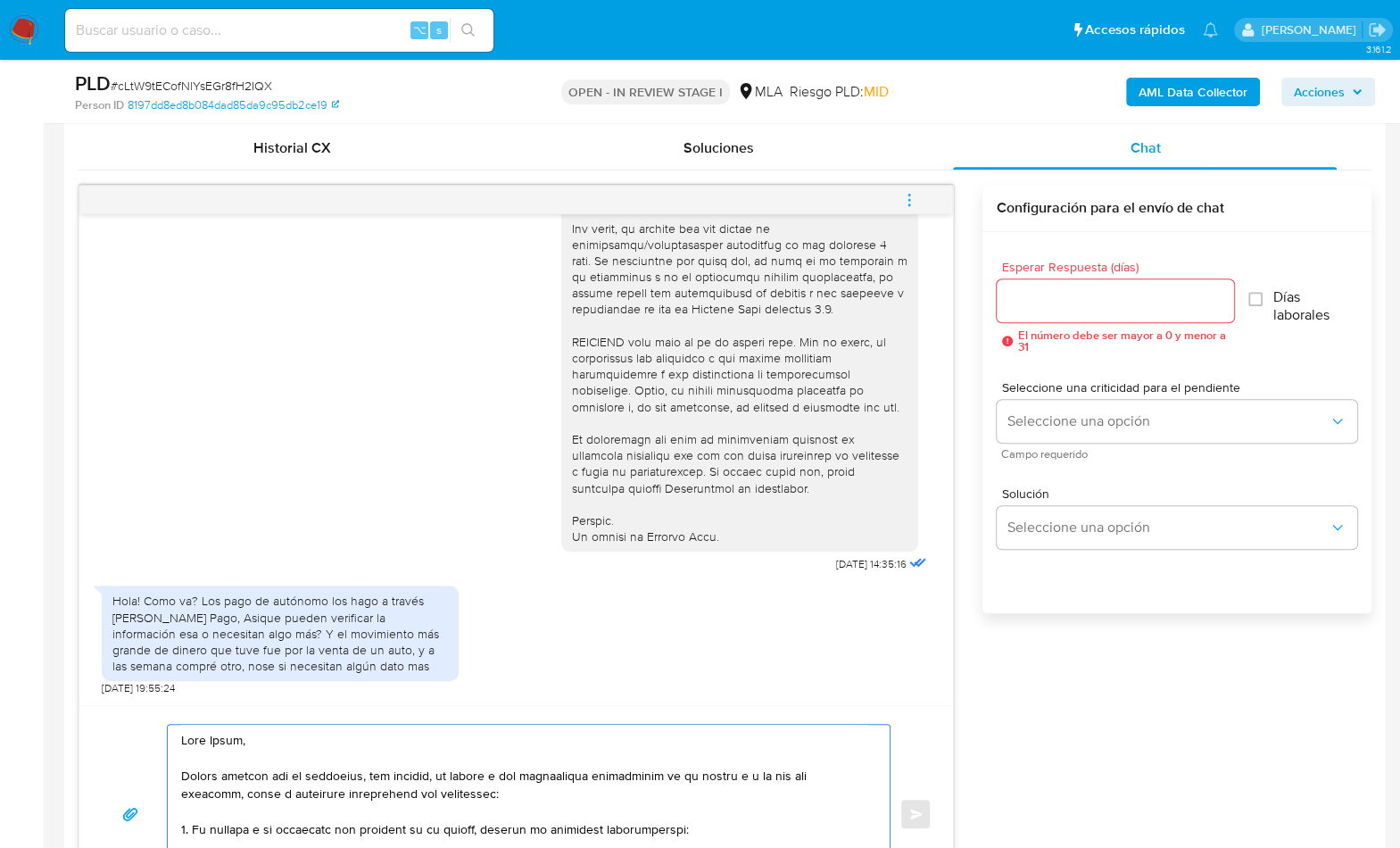
type textarea "Hola Lucas, Muchas gracias por tu respuesta, sin embargo, en virtud a las opera…"
click at [1025, 304] on input "Esperar Respuesta (días)" at bounding box center [1115, 300] width 237 height 23
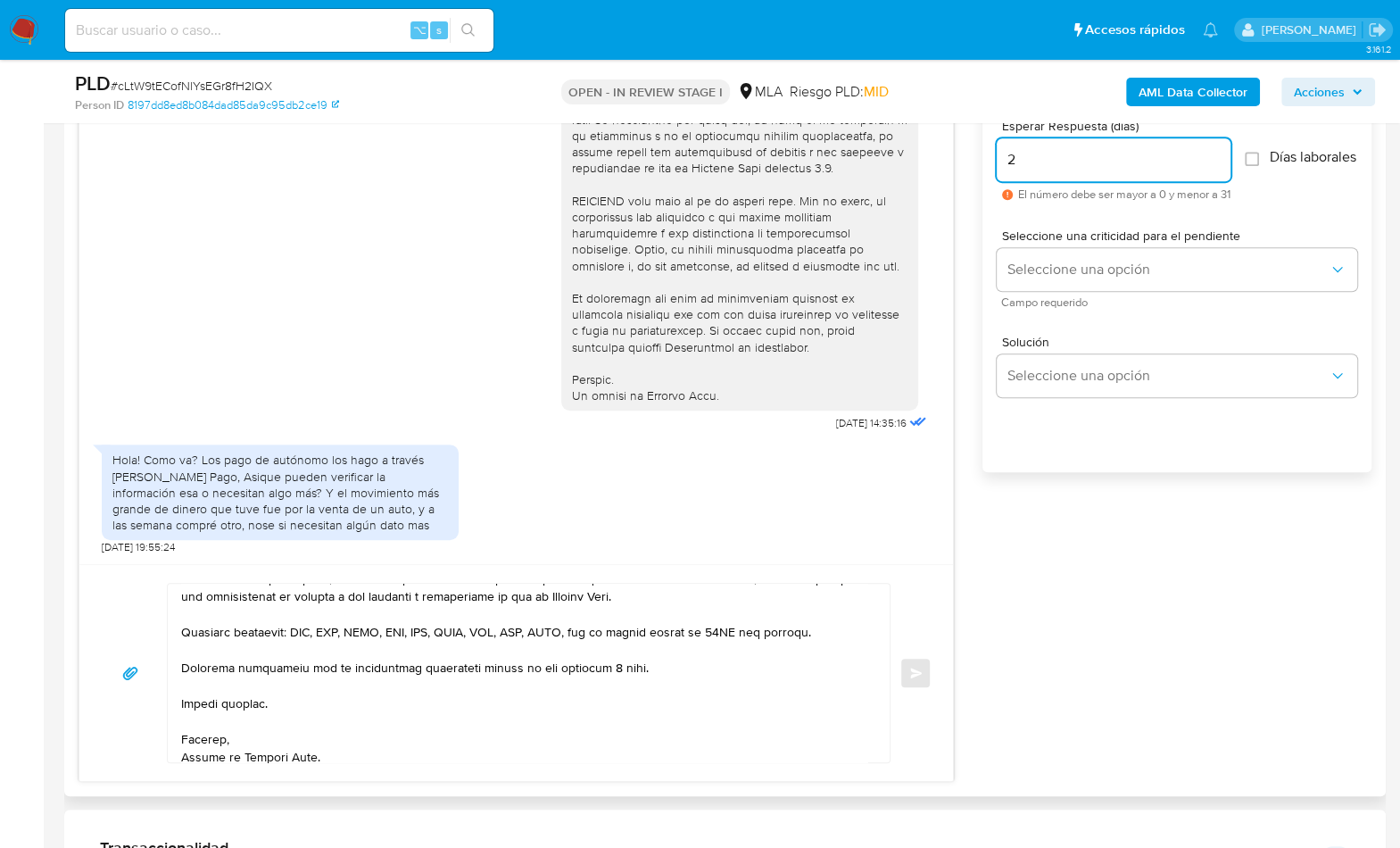
scroll to position [404, 0]
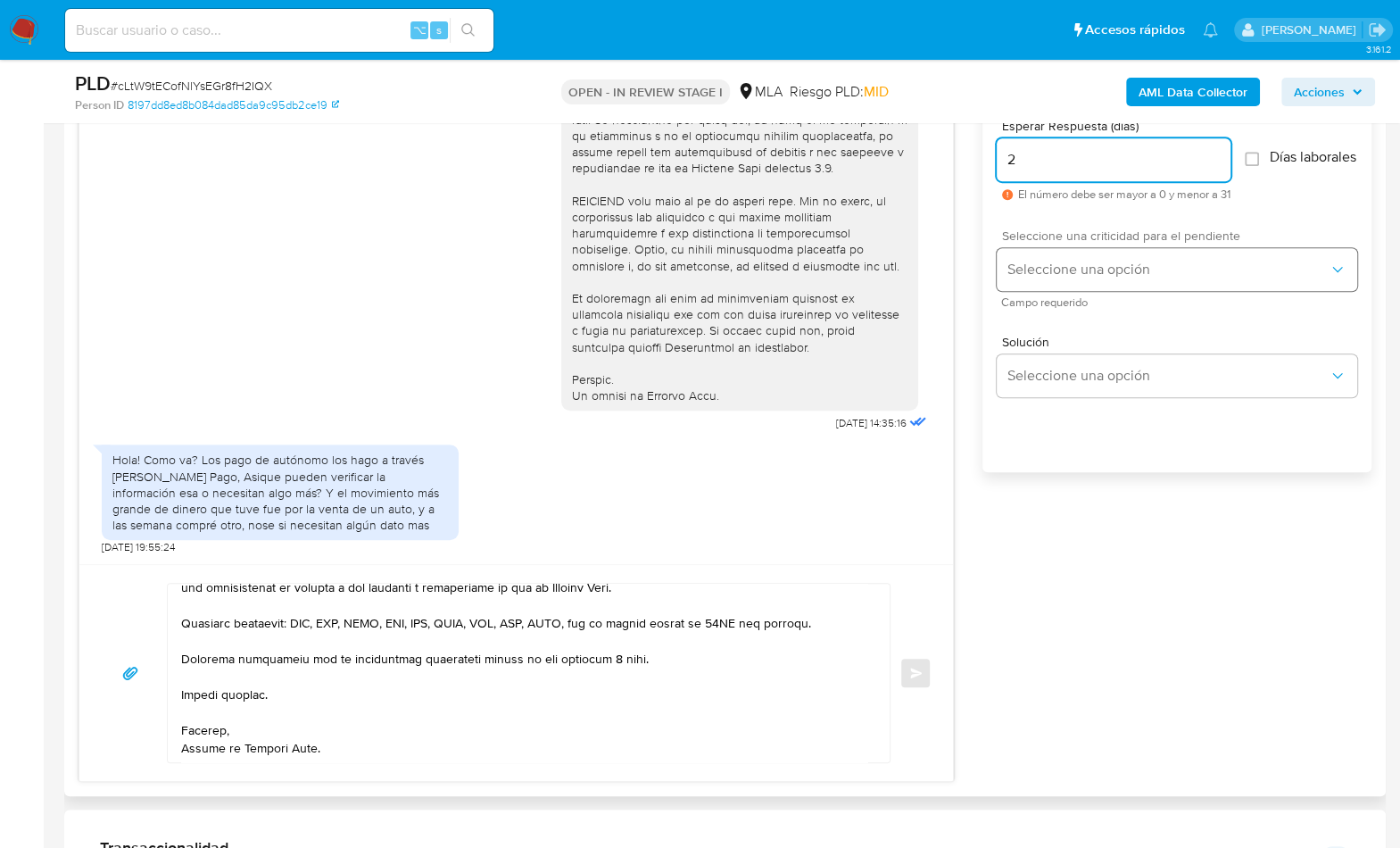
type input "2"
click at [1058, 277] on span "Seleccione una opción" at bounding box center [1168, 269] width 322 height 18
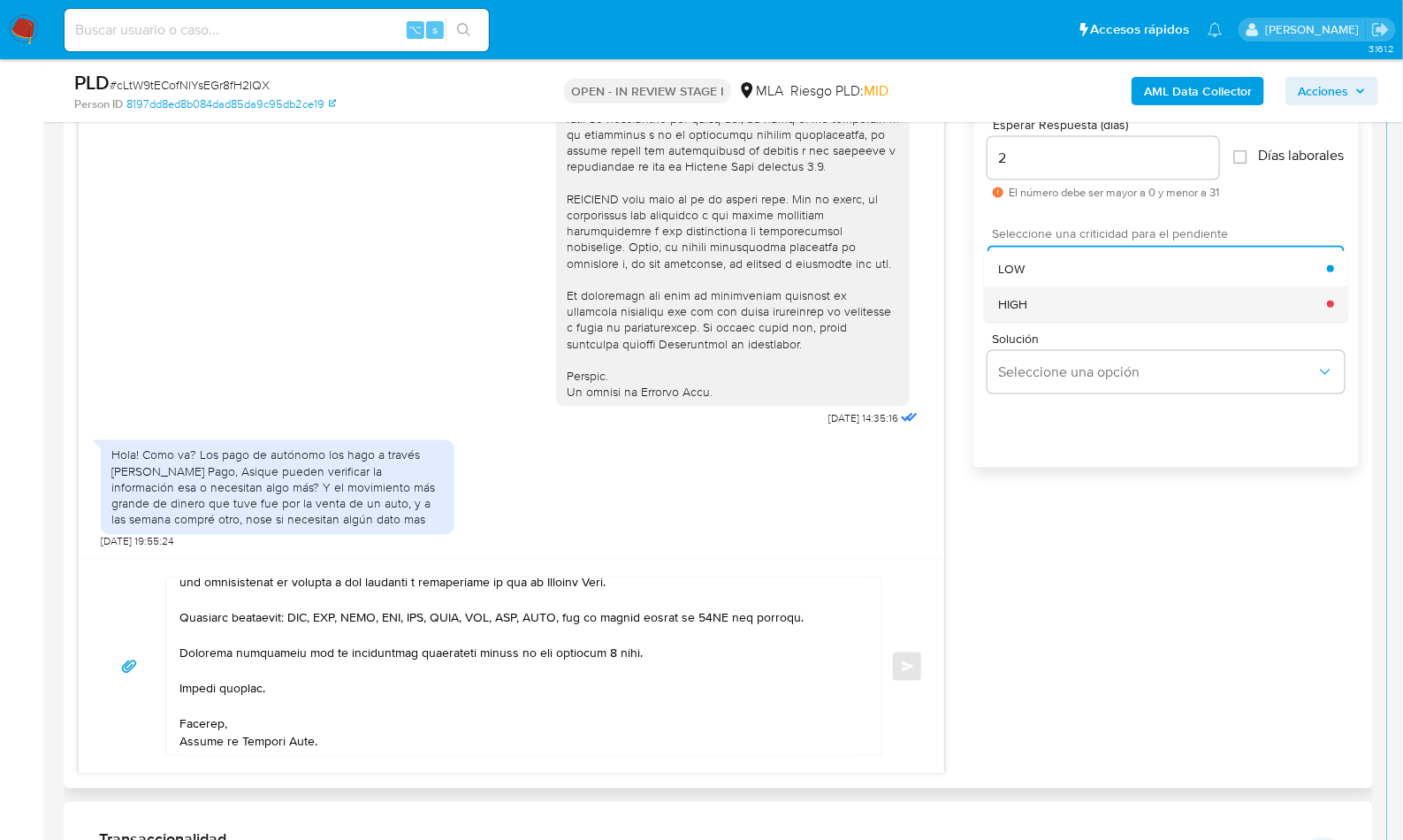
click at [1045, 308] on div "HIGH" at bounding box center [1162, 304] width 329 height 36
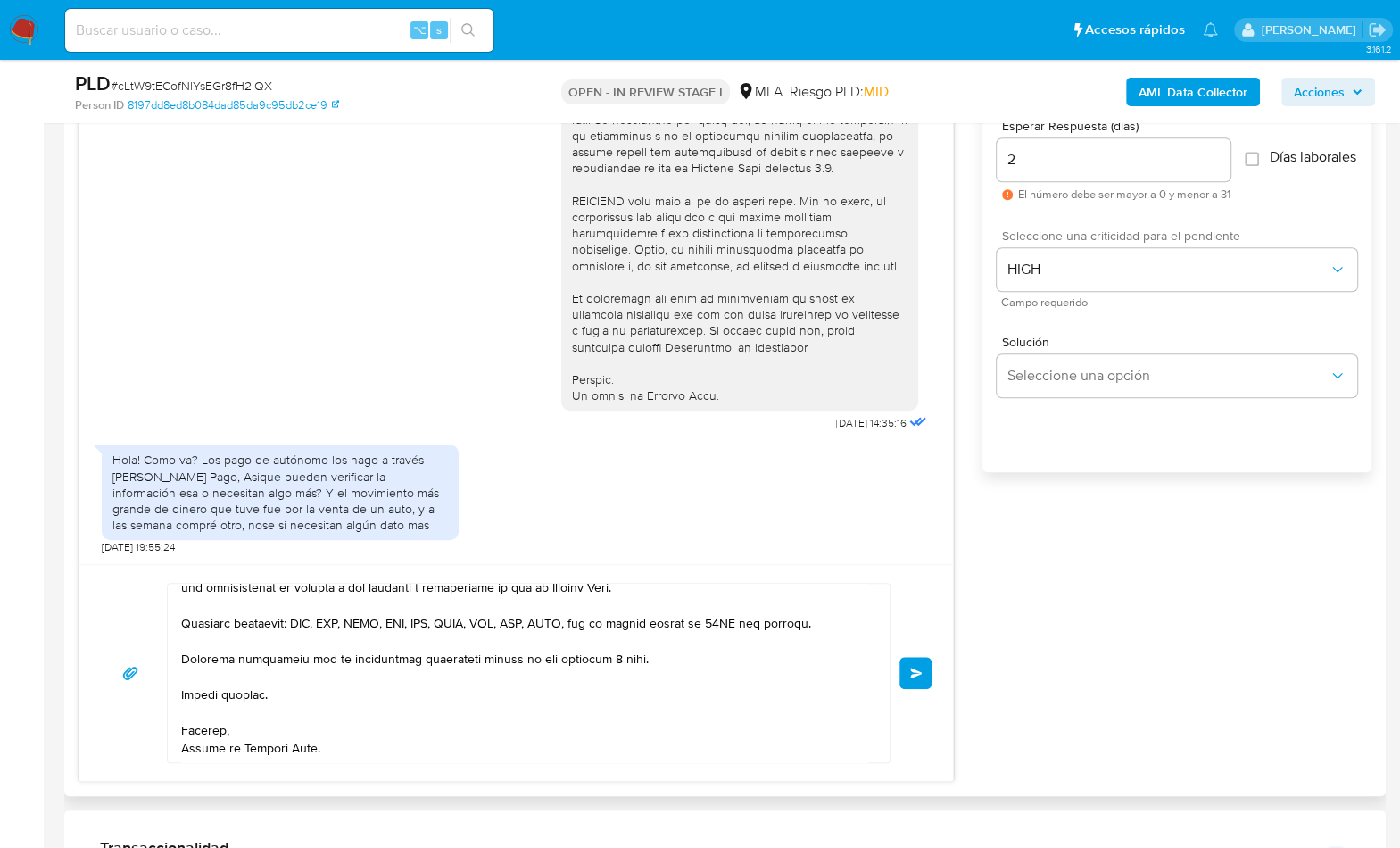
click at [904, 666] on button "Enviar" at bounding box center [915, 673] width 32 height 32
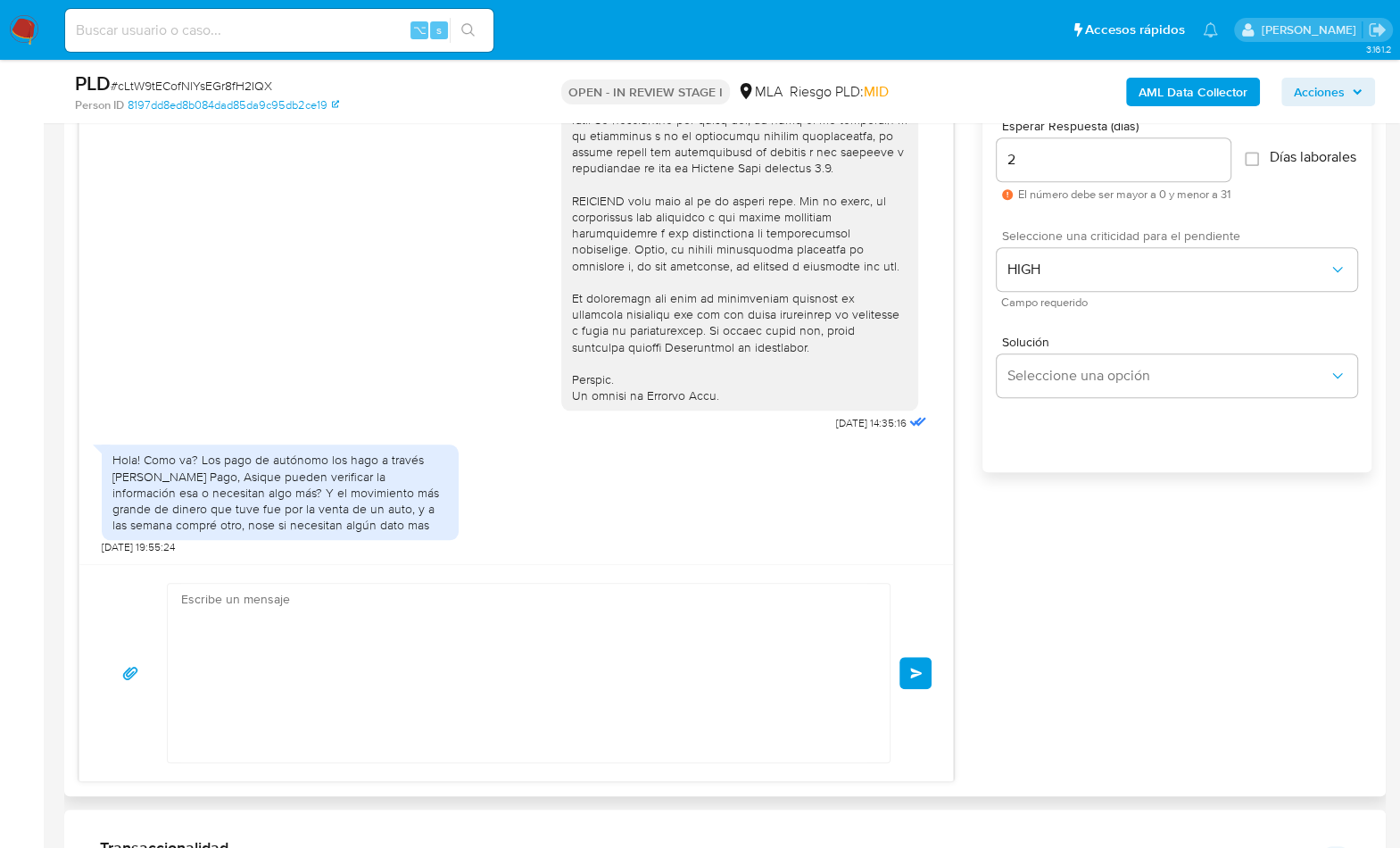
scroll to position [1439, 0]
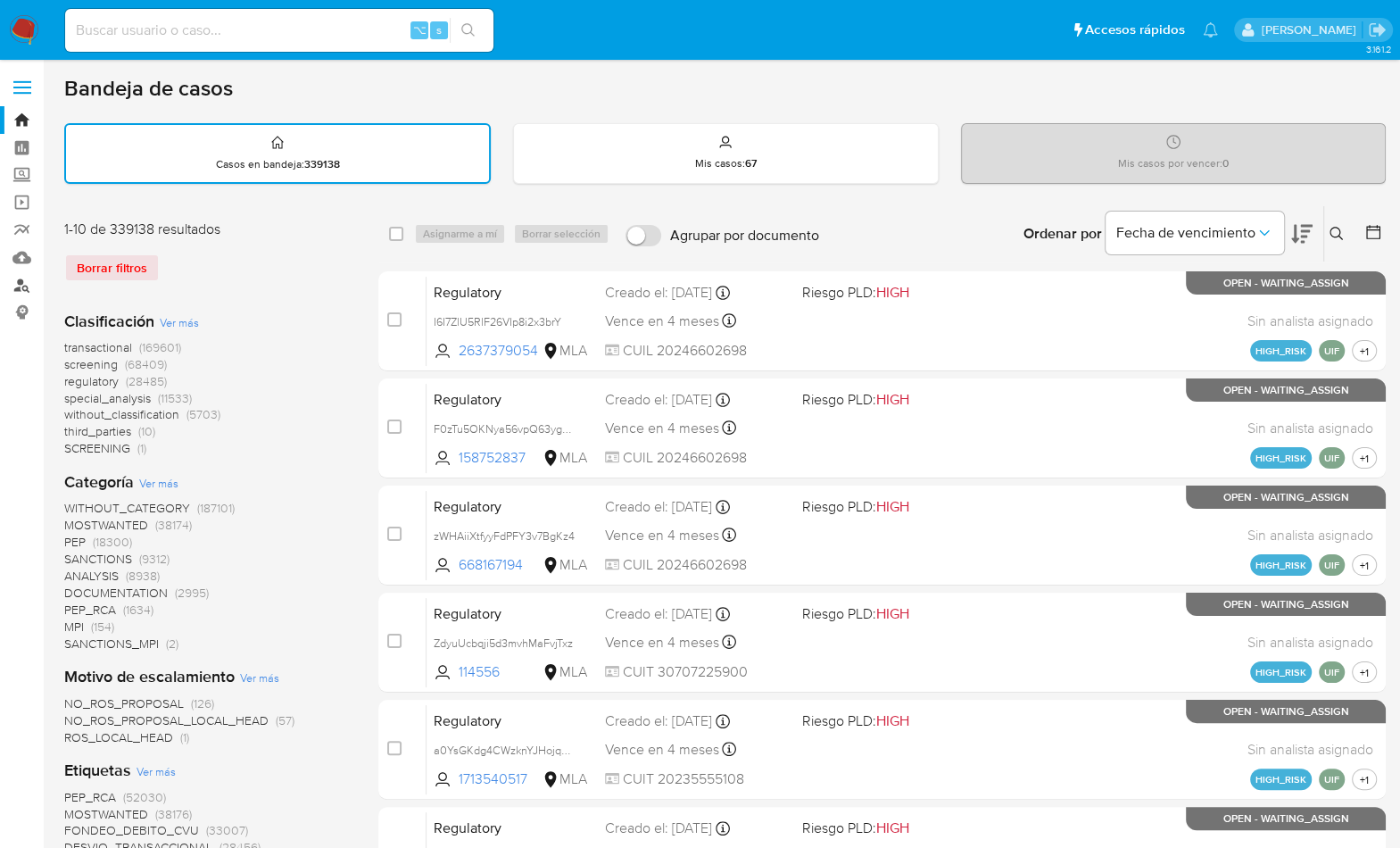
click at [32, 287] on link "Buscador de personas" at bounding box center [106, 285] width 212 height 28
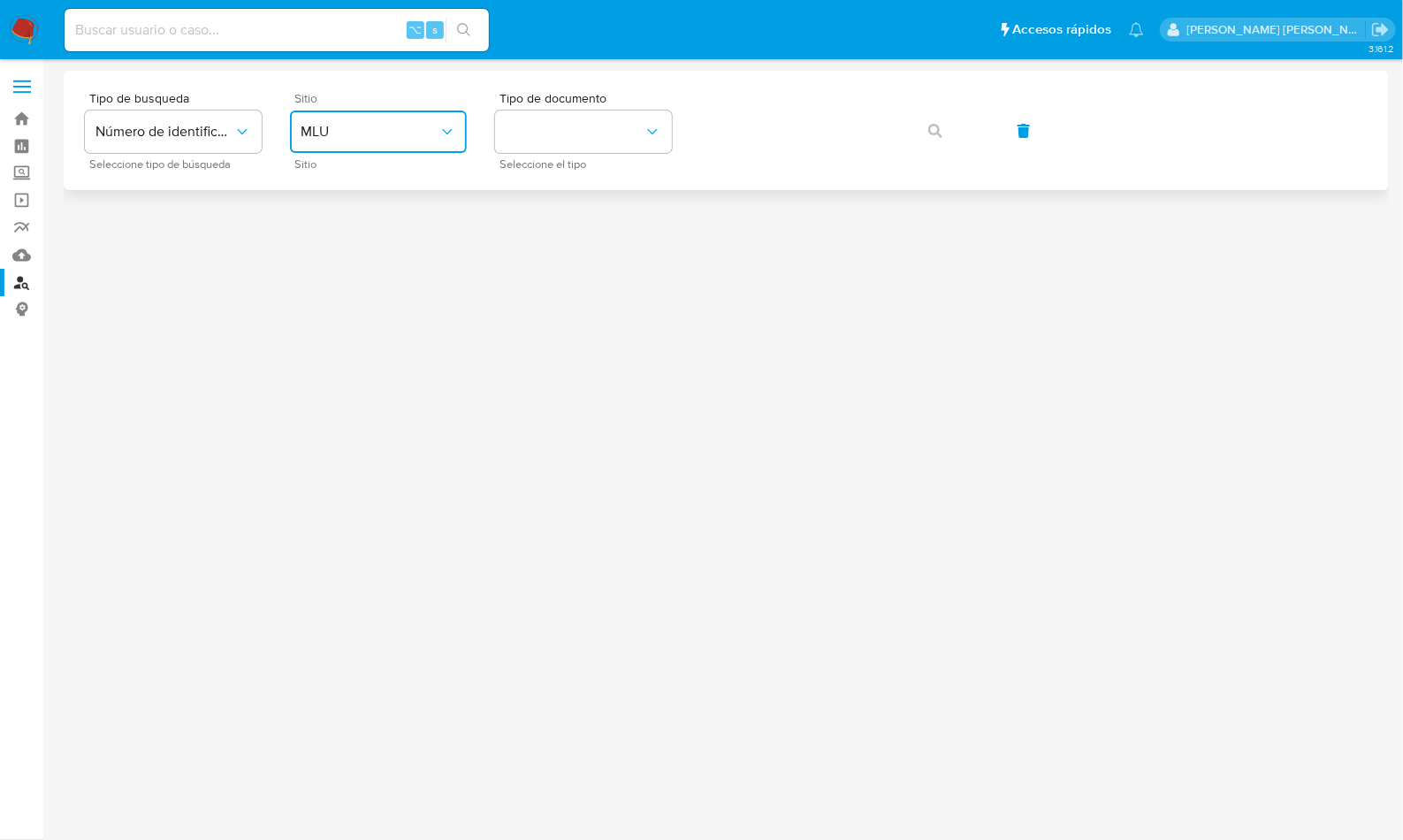
click at [365, 127] on span "MLU" at bounding box center [369, 131] width 138 height 17
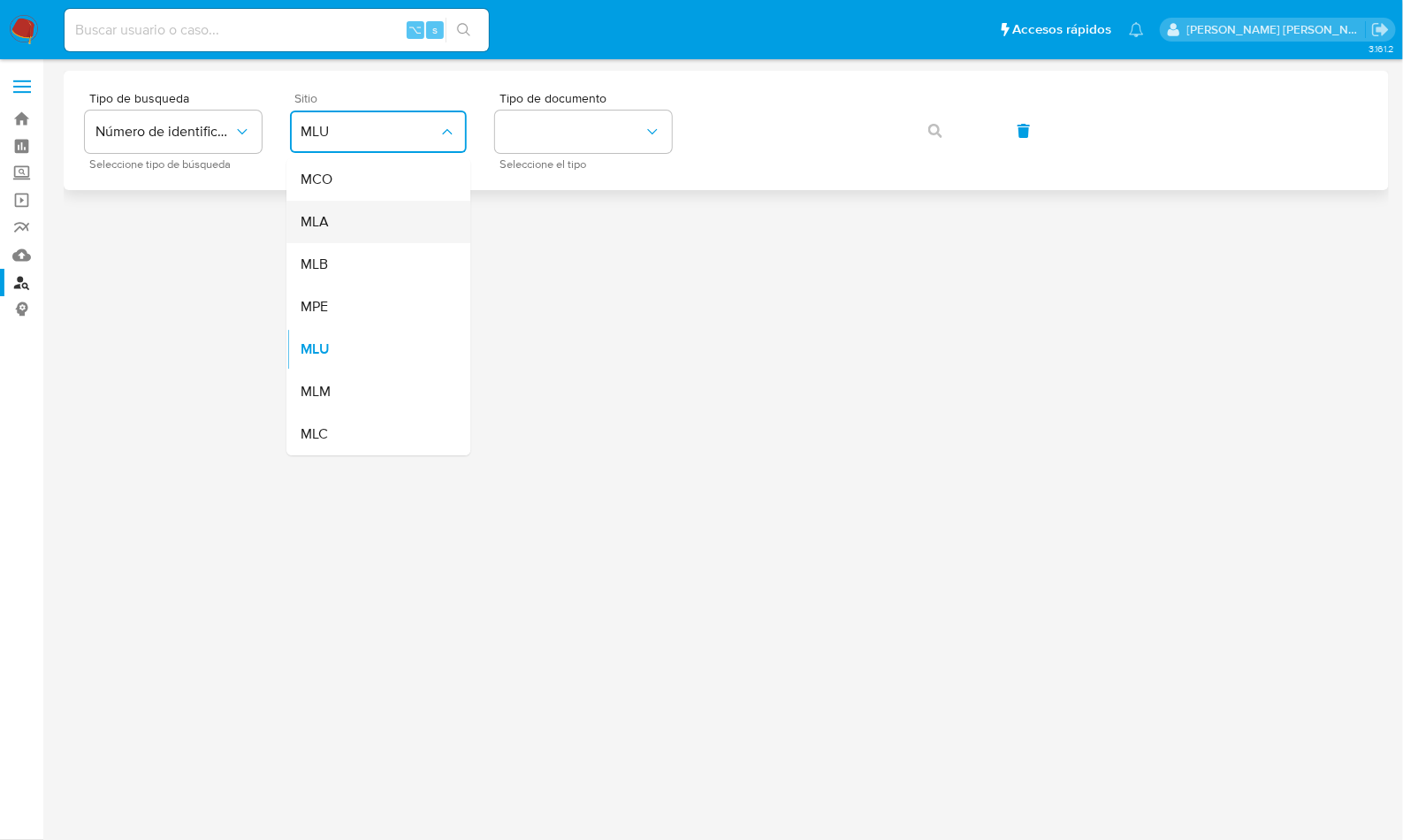
click at [343, 225] on div "MLA" at bounding box center [373, 222] width 145 height 42
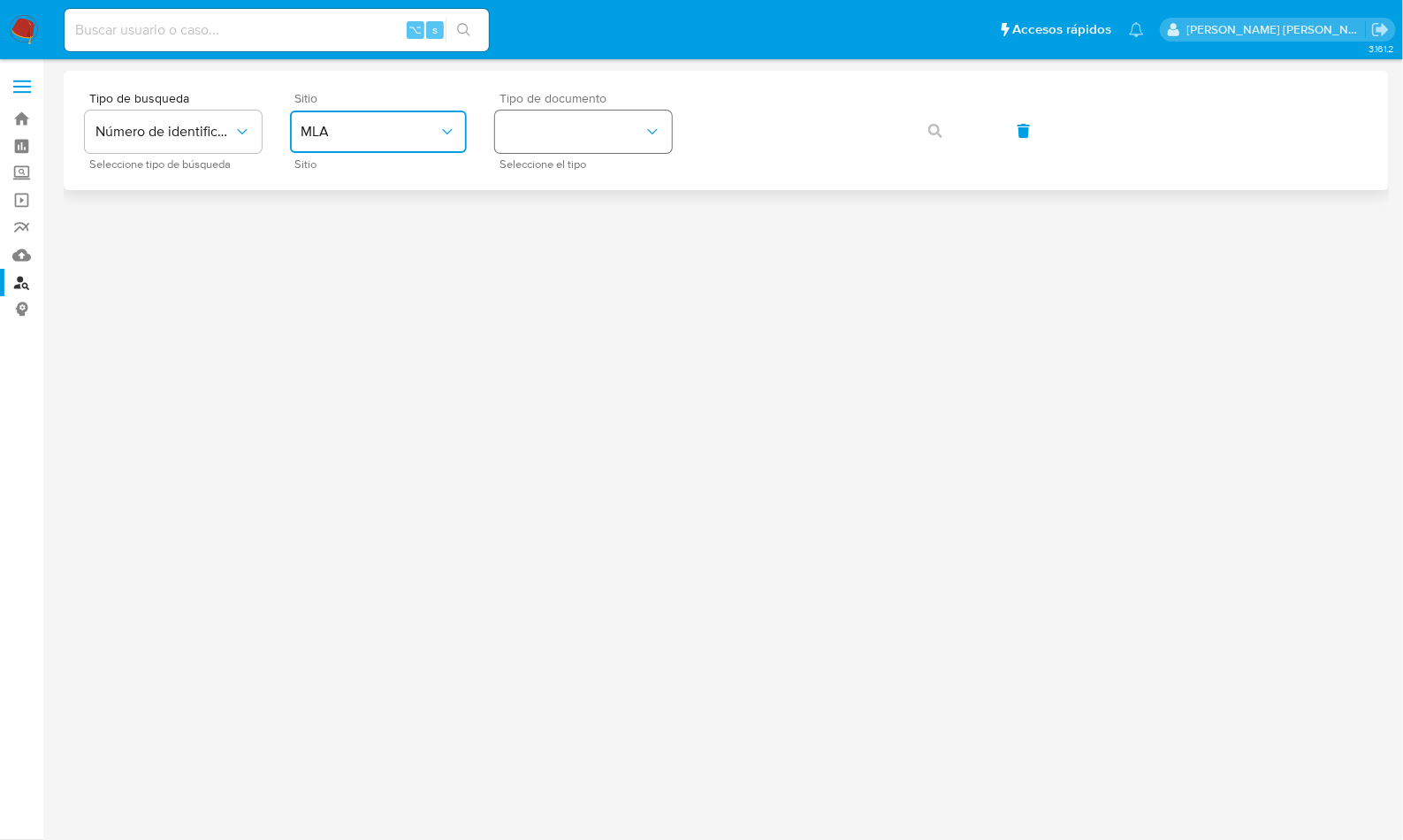
click at [585, 145] on button "identificationType" at bounding box center [583, 131] width 177 height 42
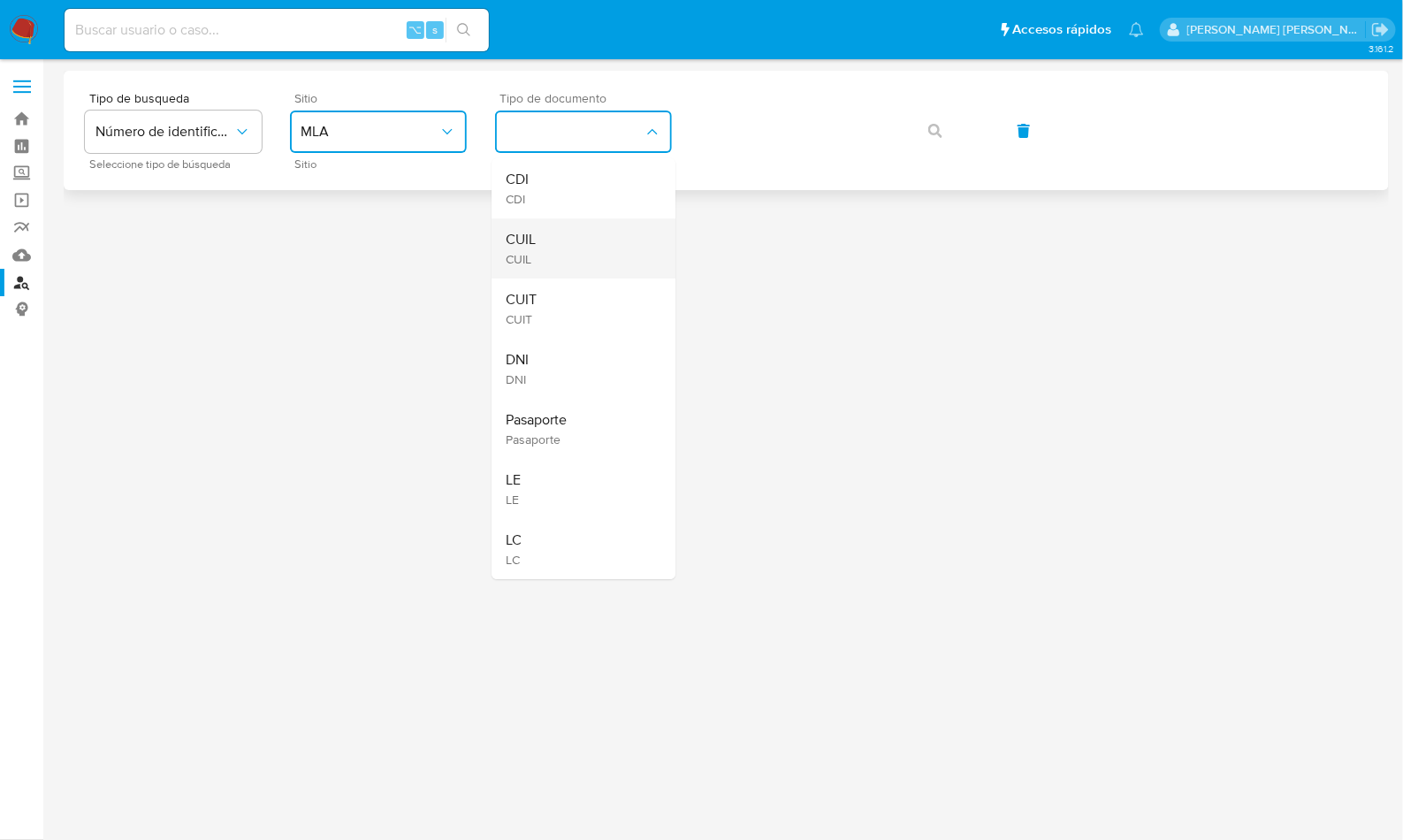
click at [554, 276] on div "CUIL CUIL" at bounding box center [578, 248] width 145 height 60
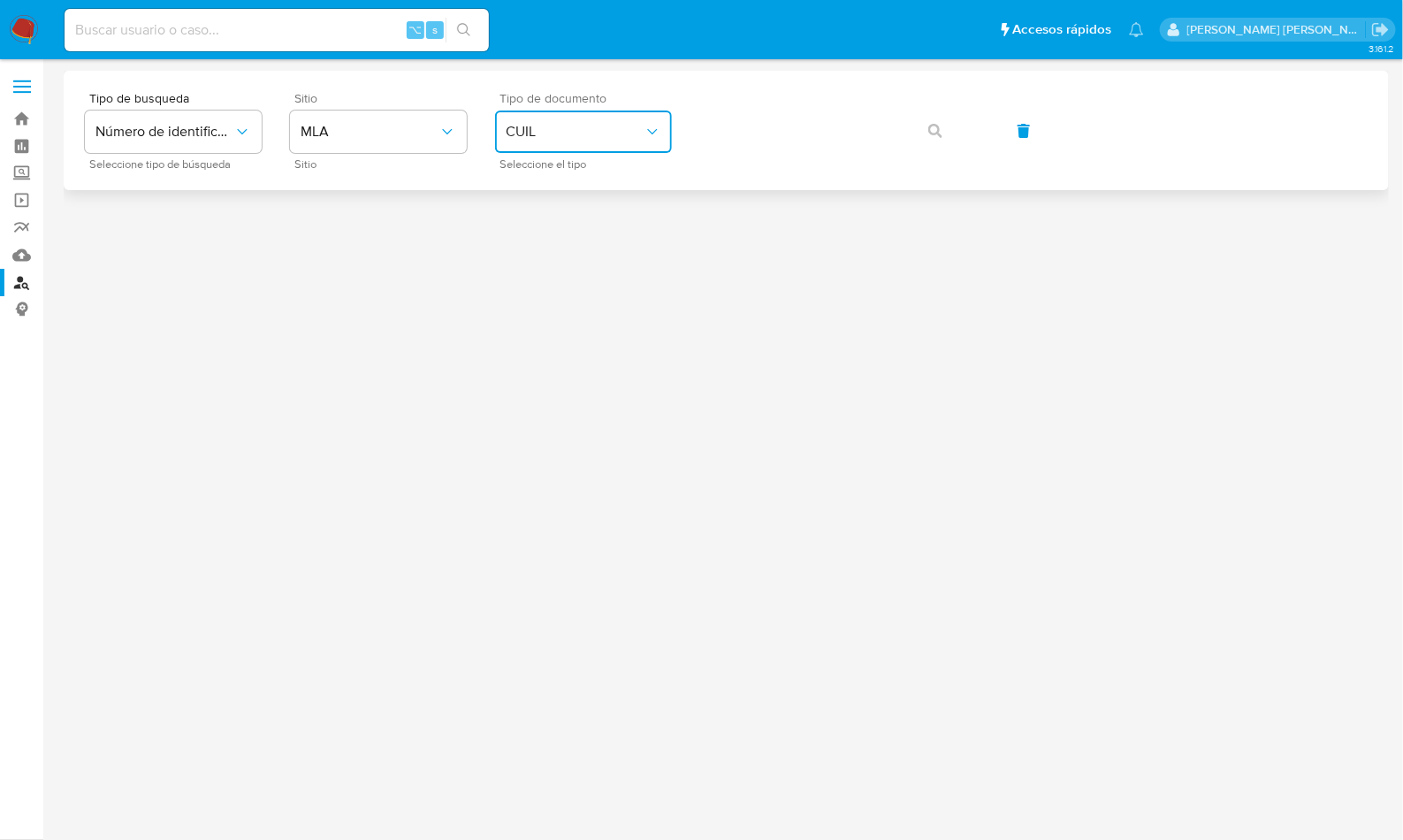
click at [568, 137] on span "CUIL" at bounding box center [575, 131] width 138 height 17
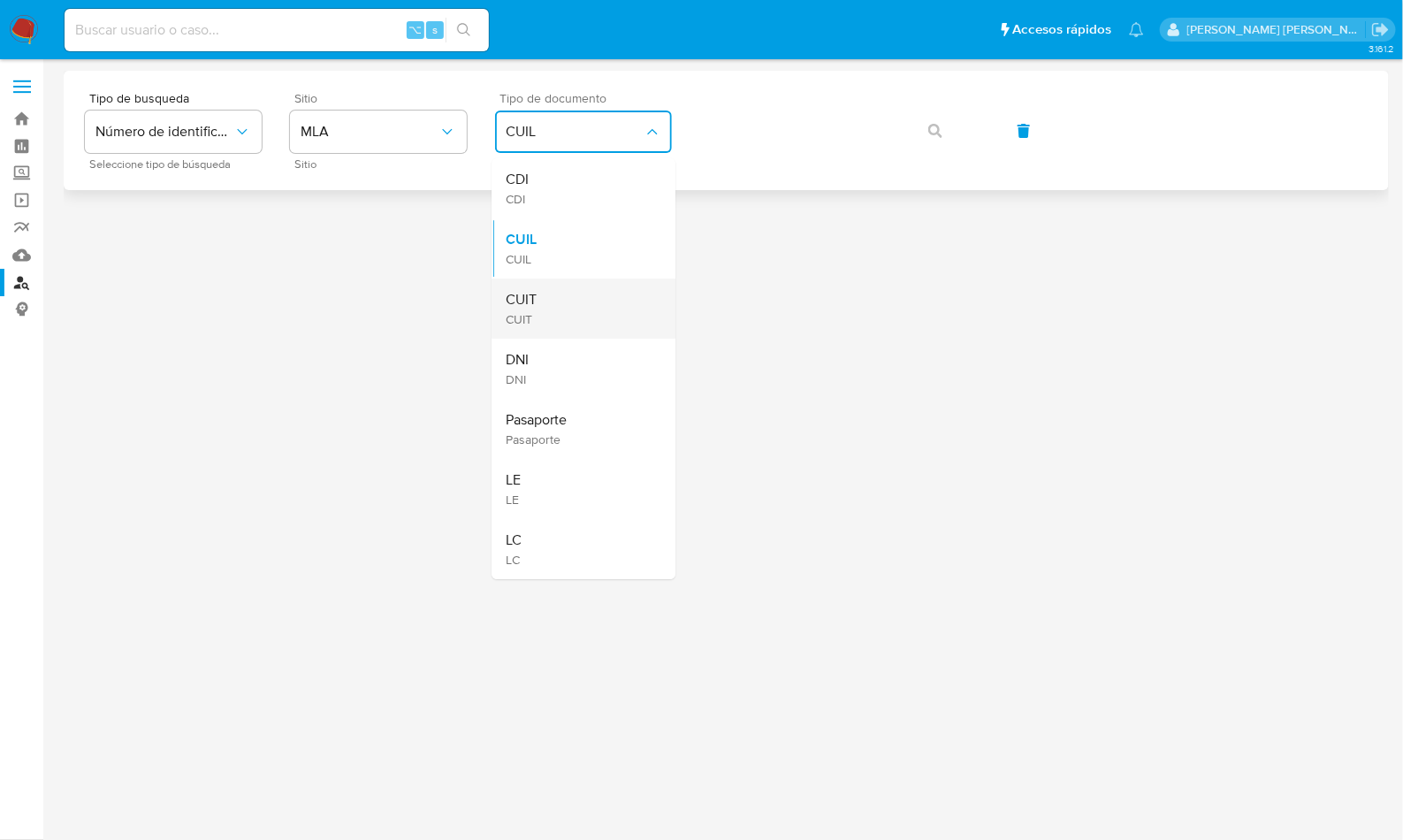
click at [550, 291] on div "CUIT CUIT" at bounding box center [578, 308] width 145 height 60
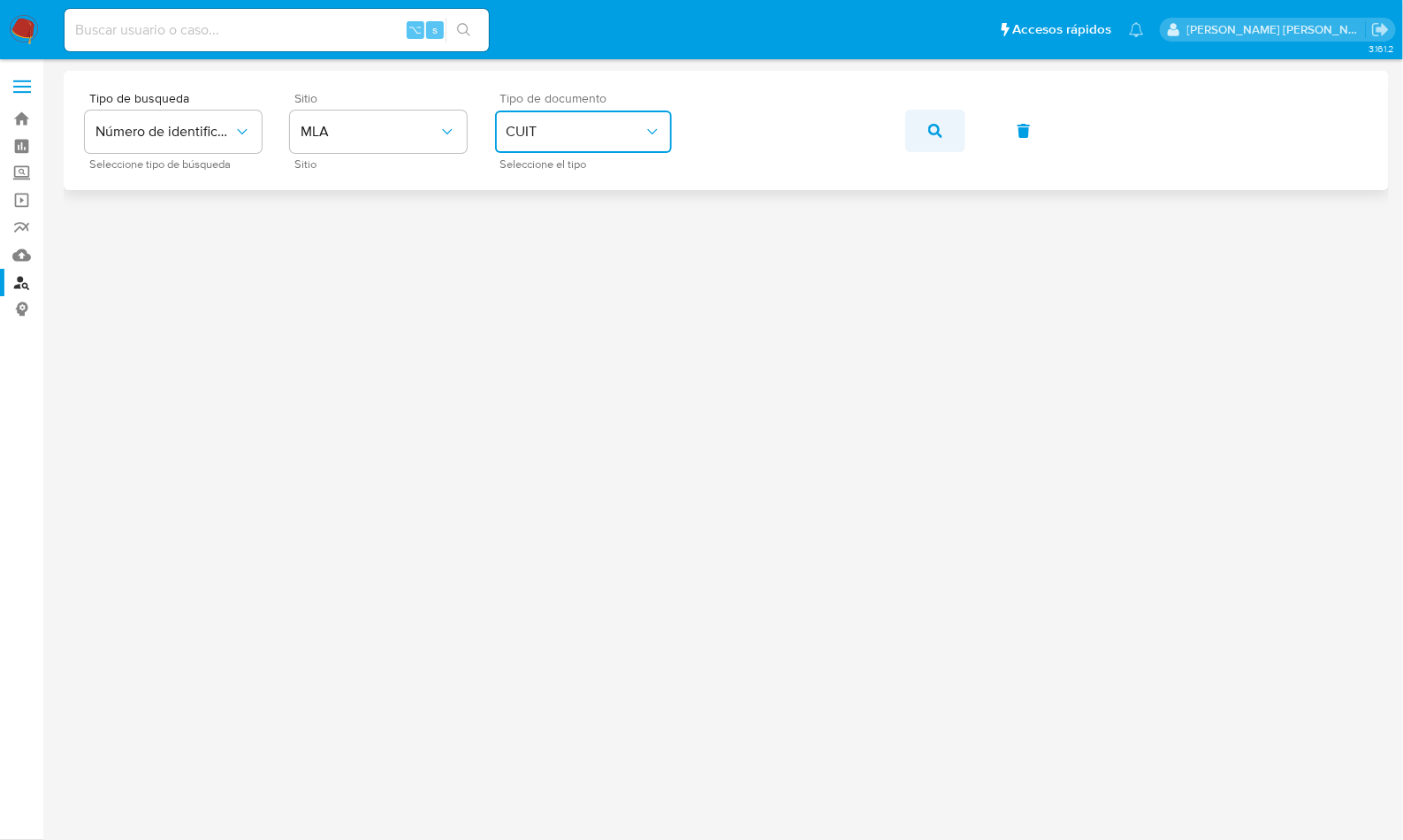
click at [960, 138] on button "button" at bounding box center [935, 130] width 60 height 42
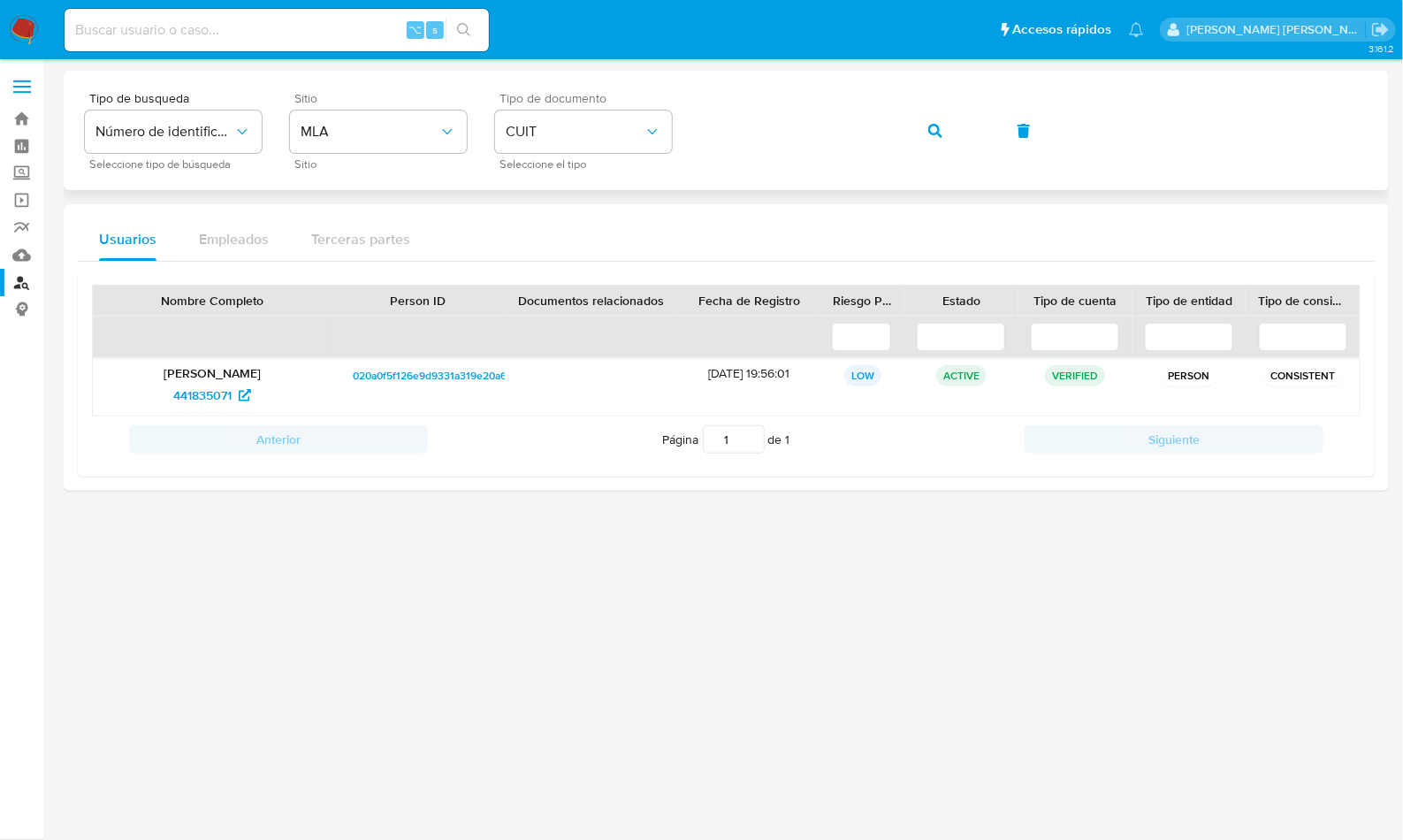
click at [913, 128] on button "button" at bounding box center [935, 130] width 60 height 42
click at [221, 391] on span "441835071" at bounding box center [203, 395] width 59 height 28
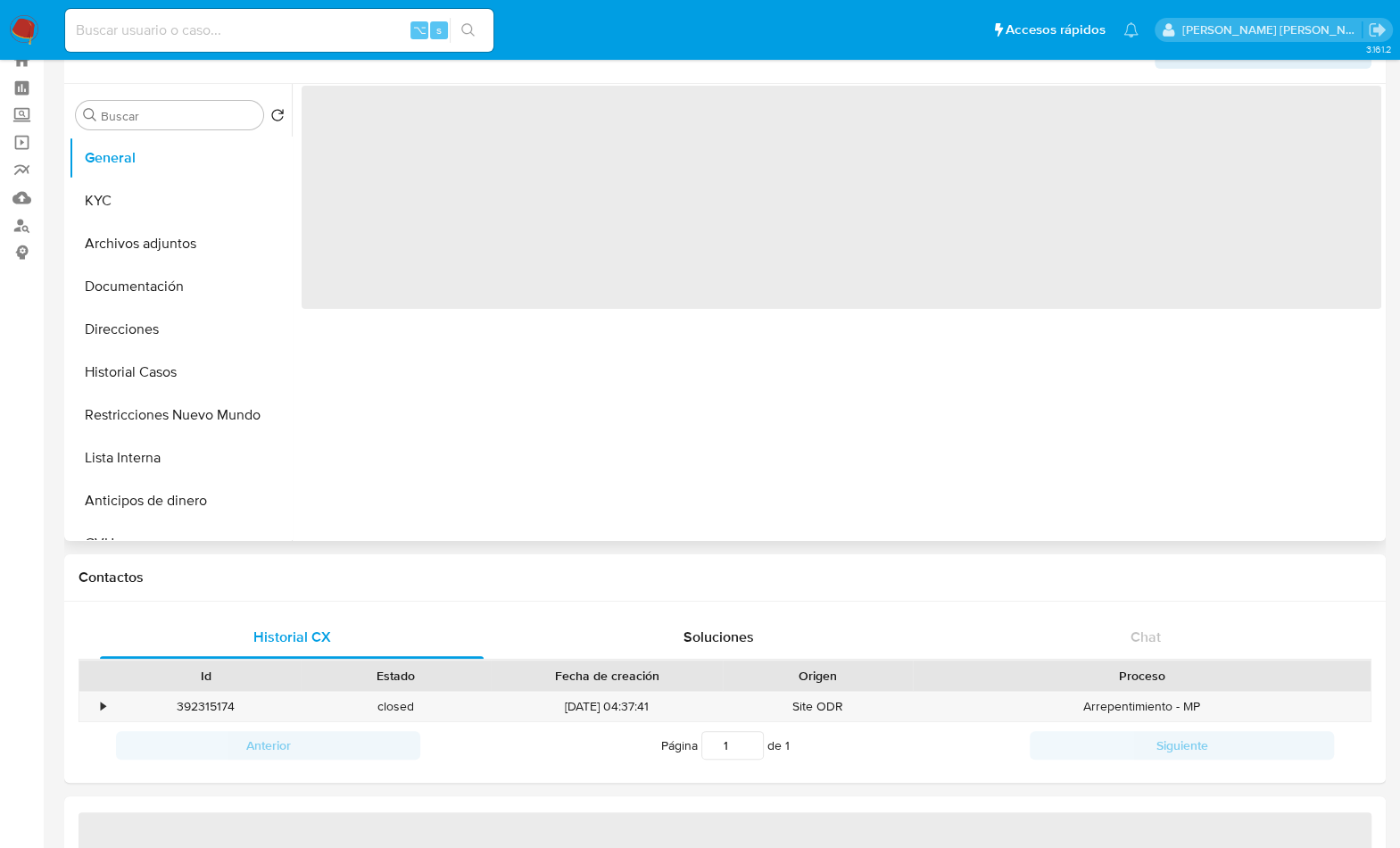
scroll to position [71, 0]
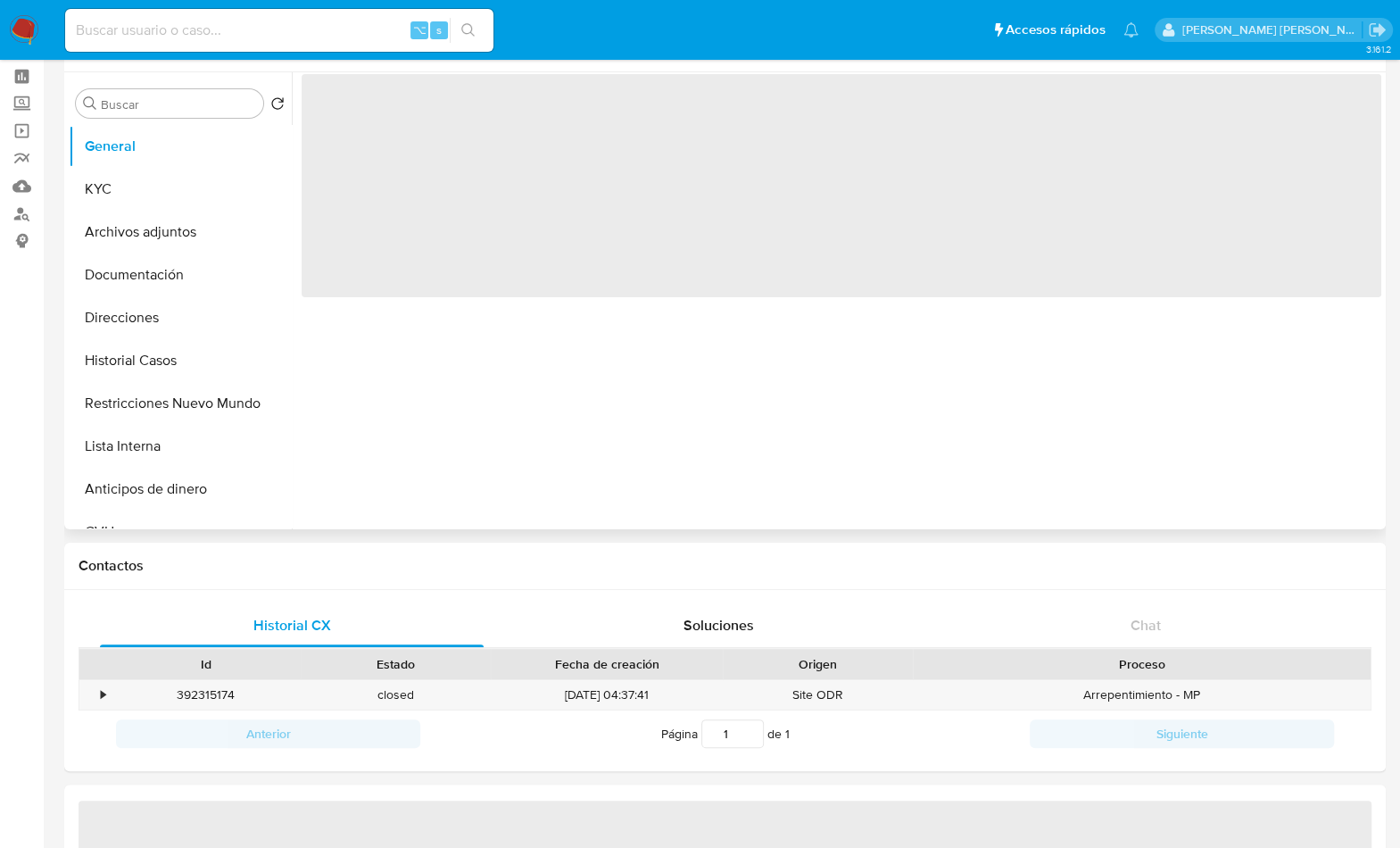
select select "10"
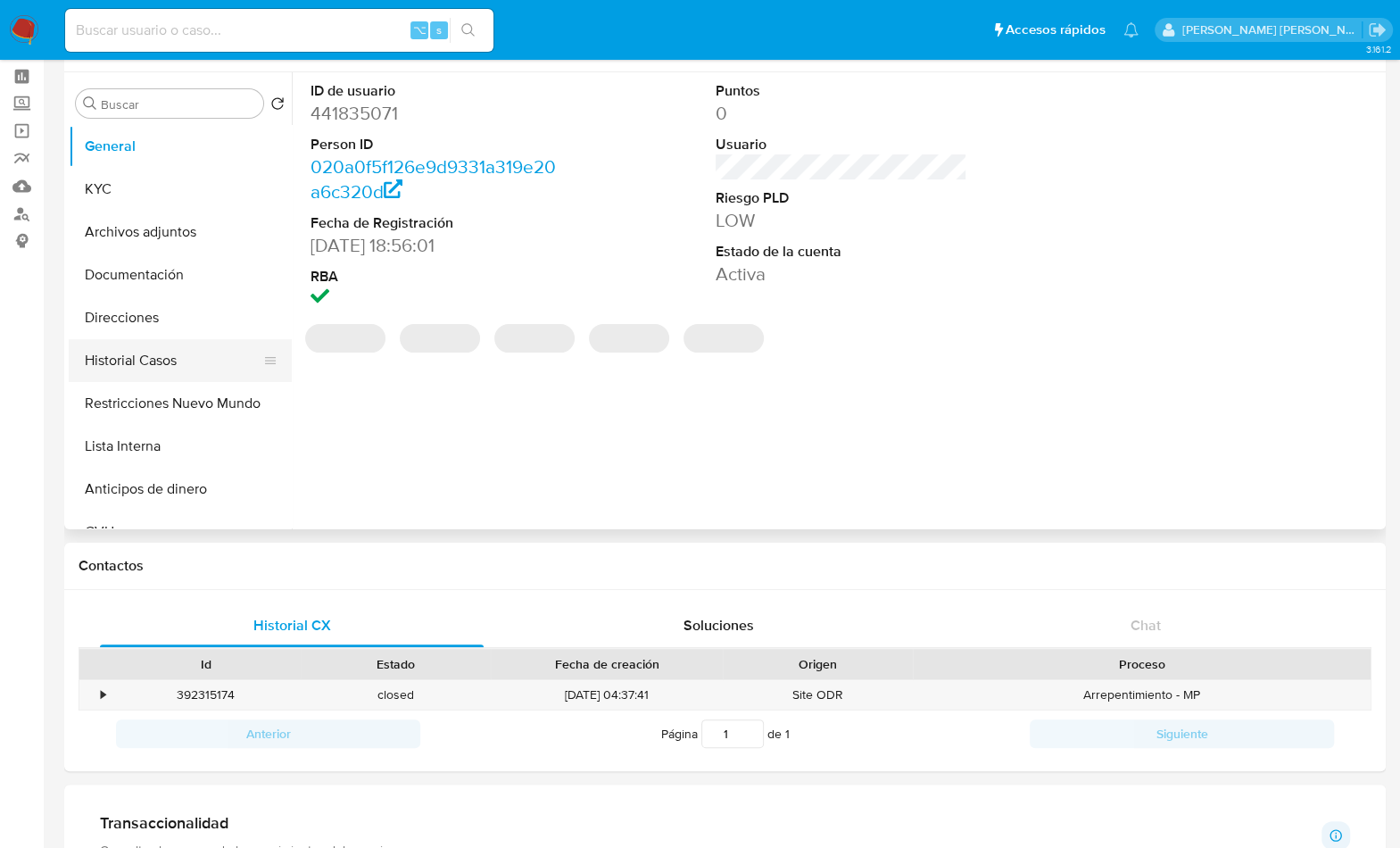
click at [165, 362] on button "Historial Casos" at bounding box center [172, 361] width 209 height 43
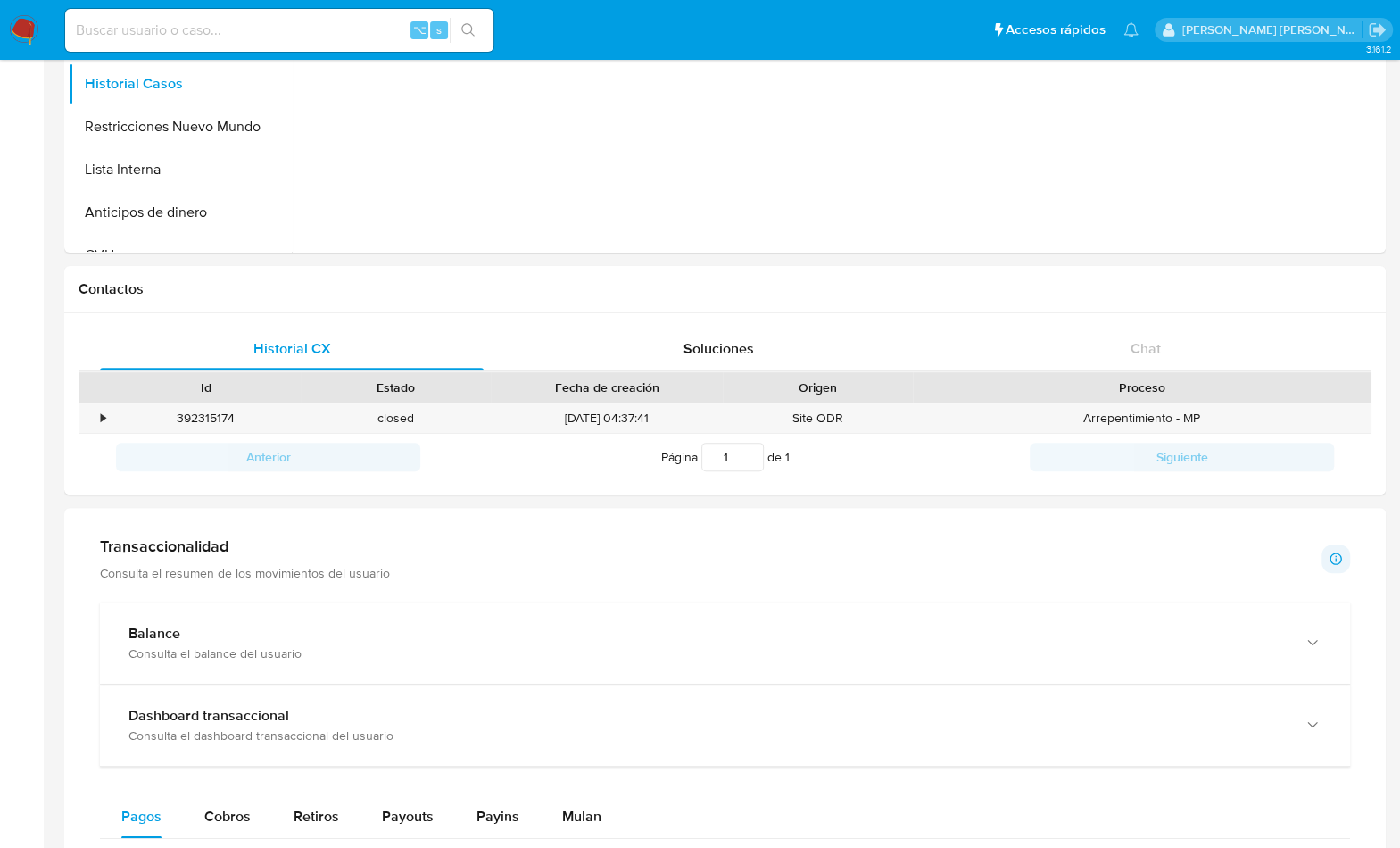
scroll to position [0, 0]
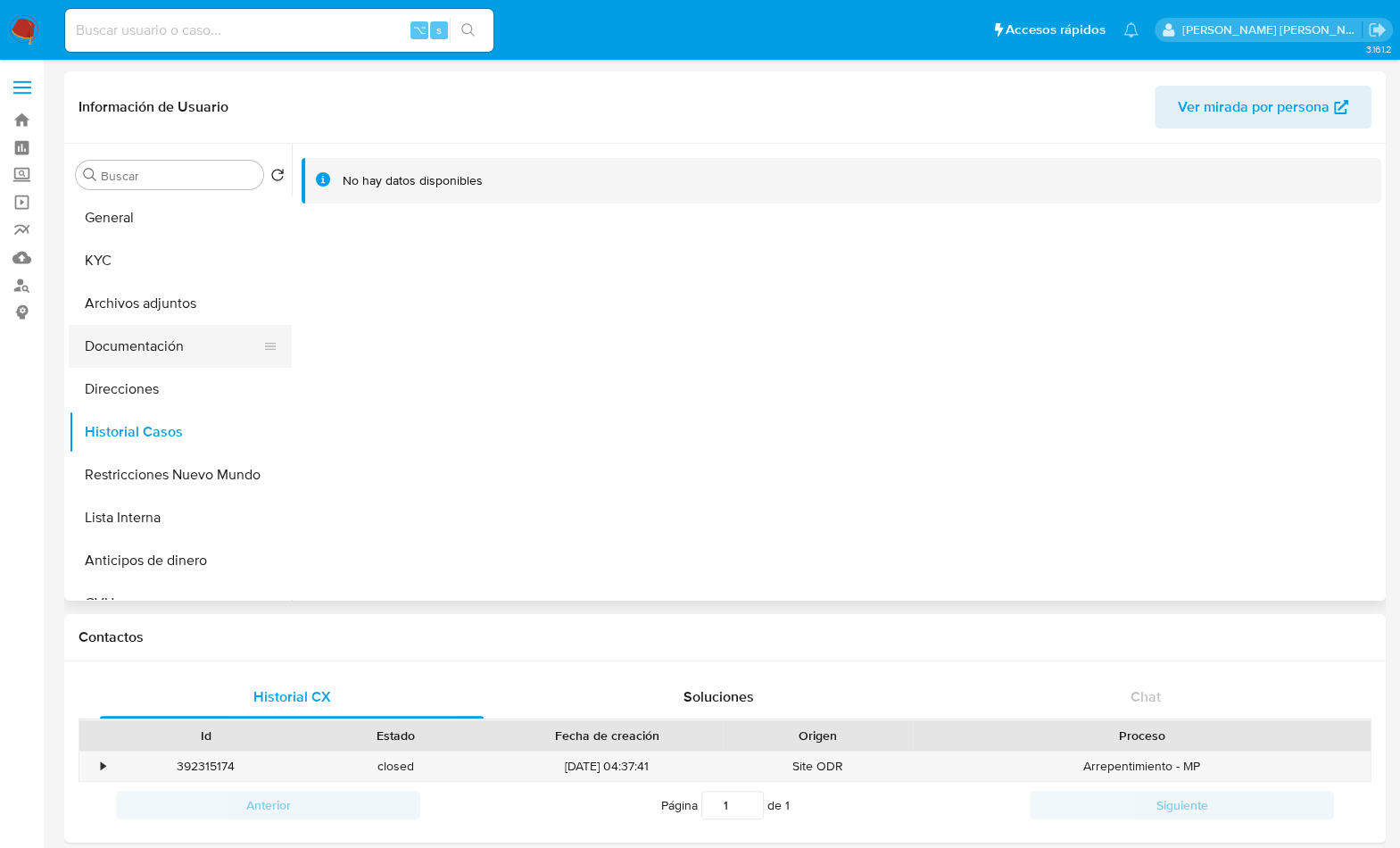
click at [173, 352] on button "Documentación" at bounding box center [172, 346] width 209 height 43
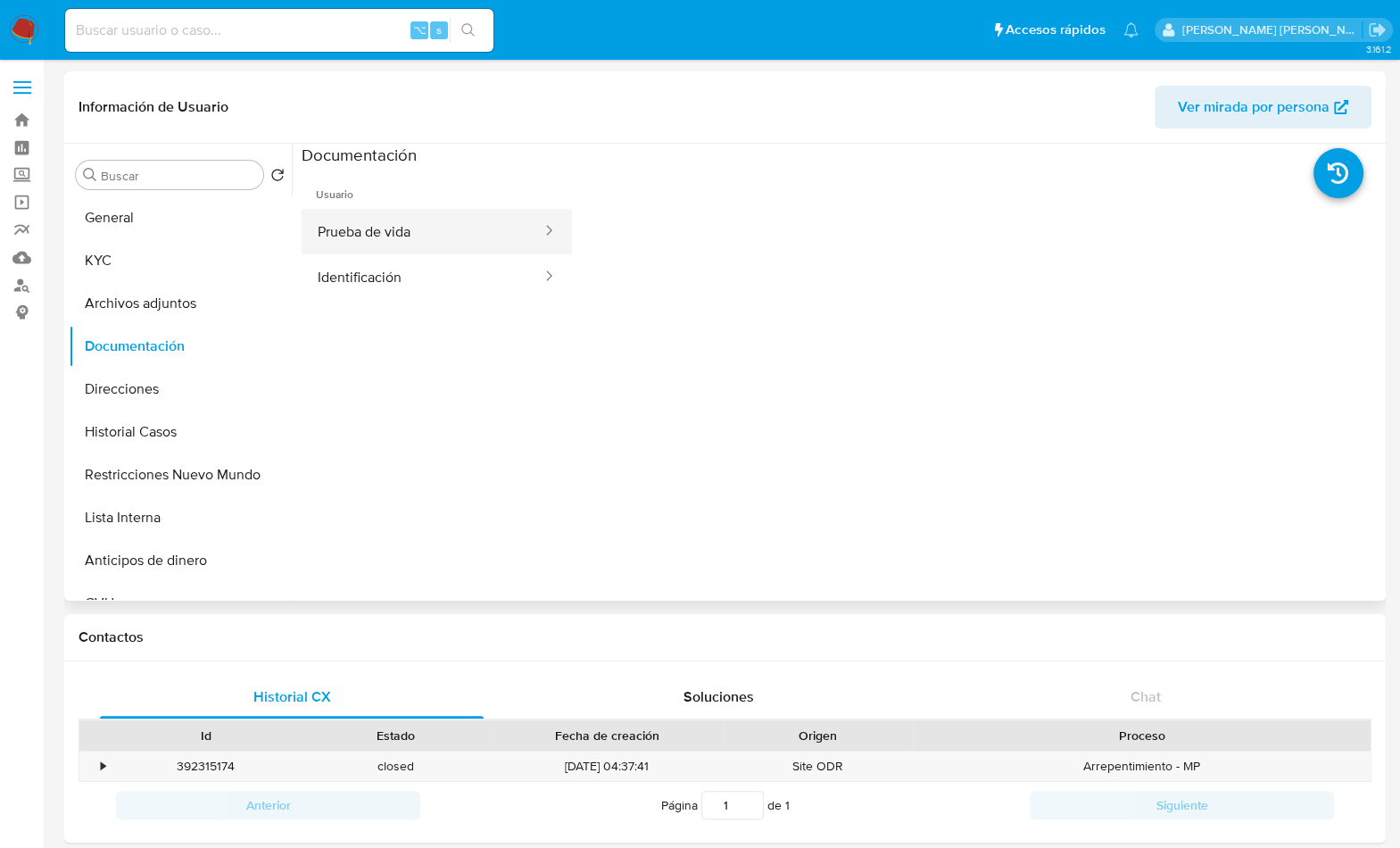
click at [440, 247] on button "Prueba de vida" at bounding box center [422, 231] width 242 height 45
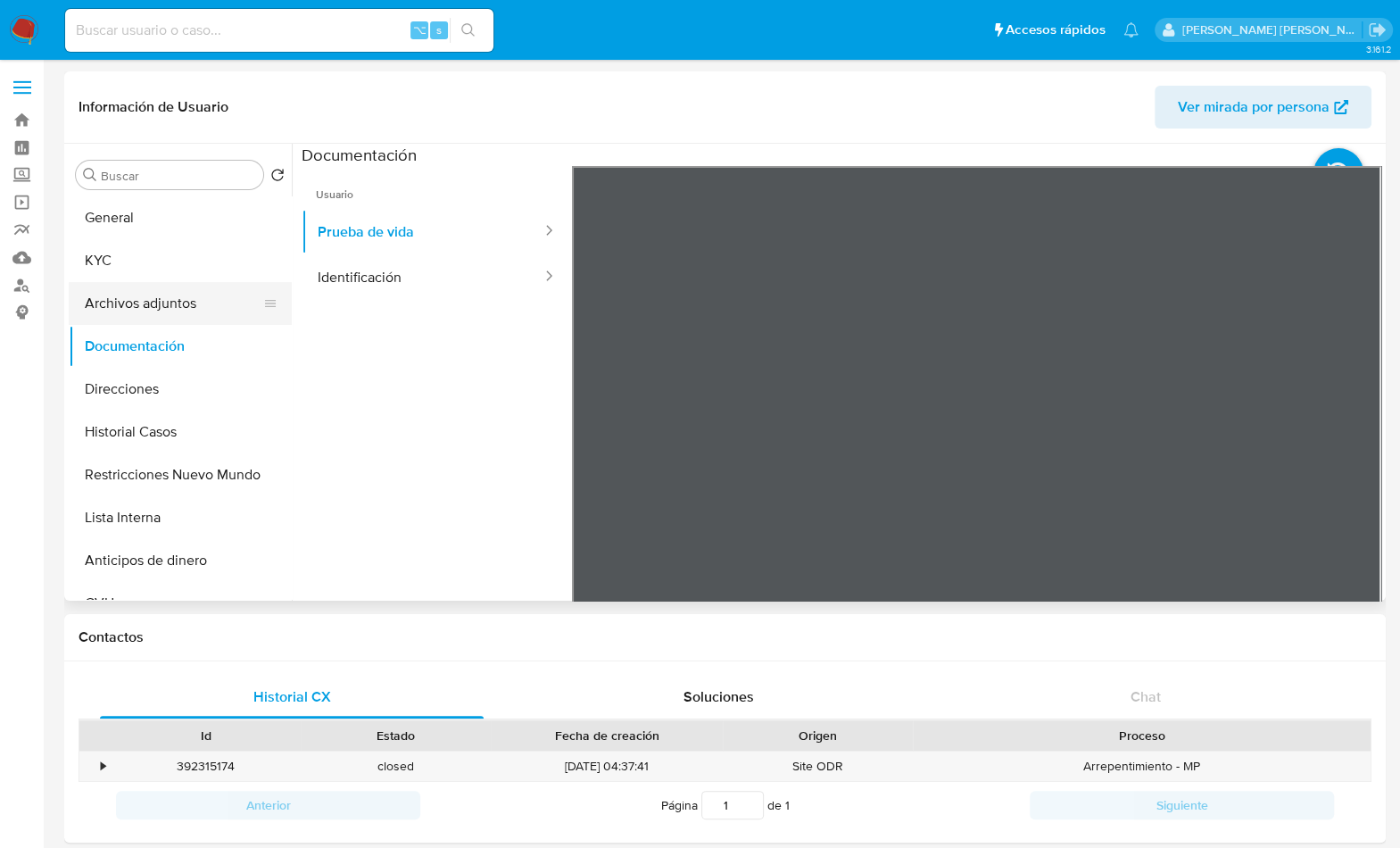
click at [147, 296] on button "Archivos adjuntos" at bounding box center [172, 303] width 209 height 43
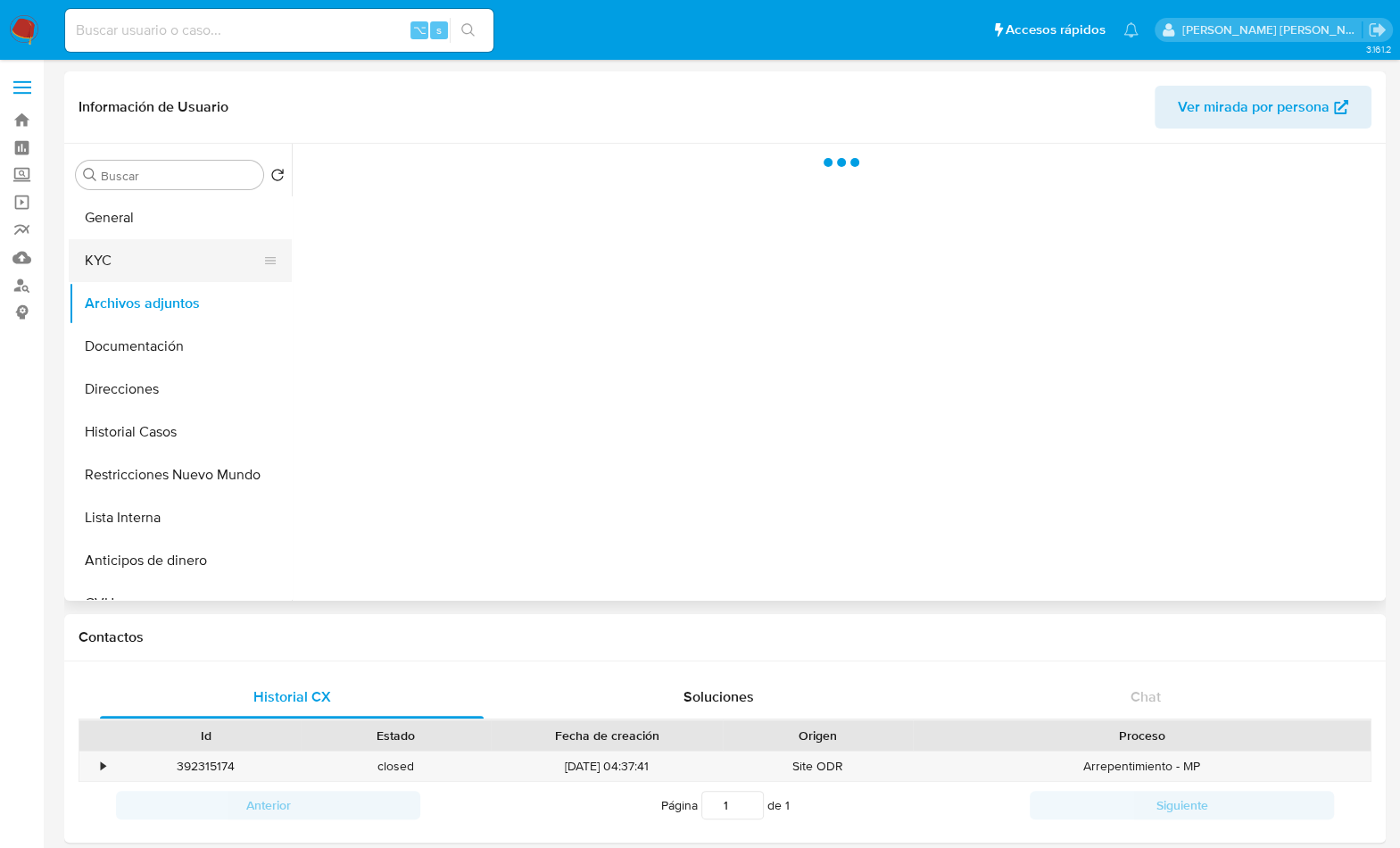
drag, startPoint x: 131, startPoint y: 262, endPoint x: 133, endPoint y: 275, distance: 13.2
click at [132, 262] on button "KYC" at bounding box center [172, 260] width 209 height 43
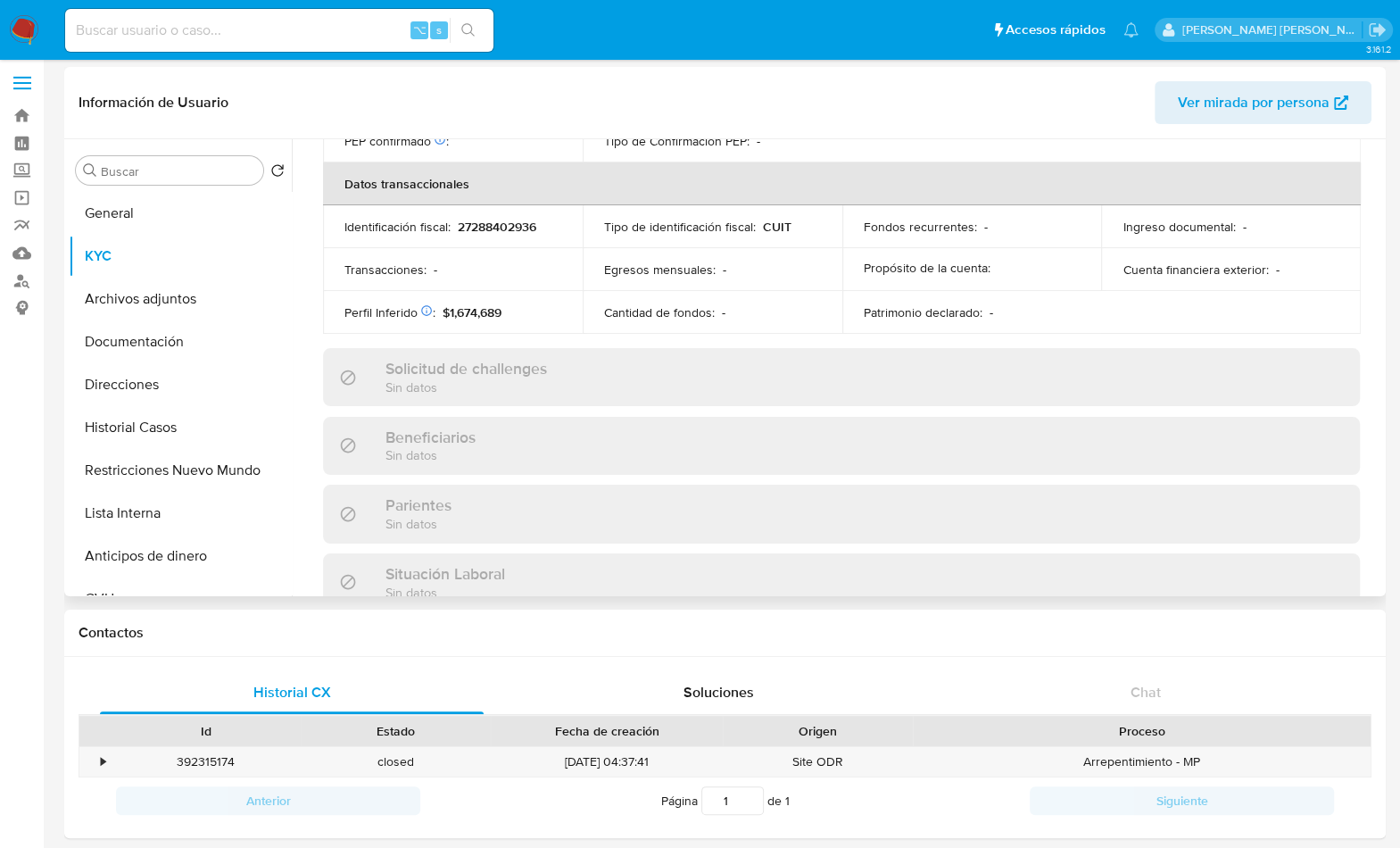
scroll to position [955, 0]
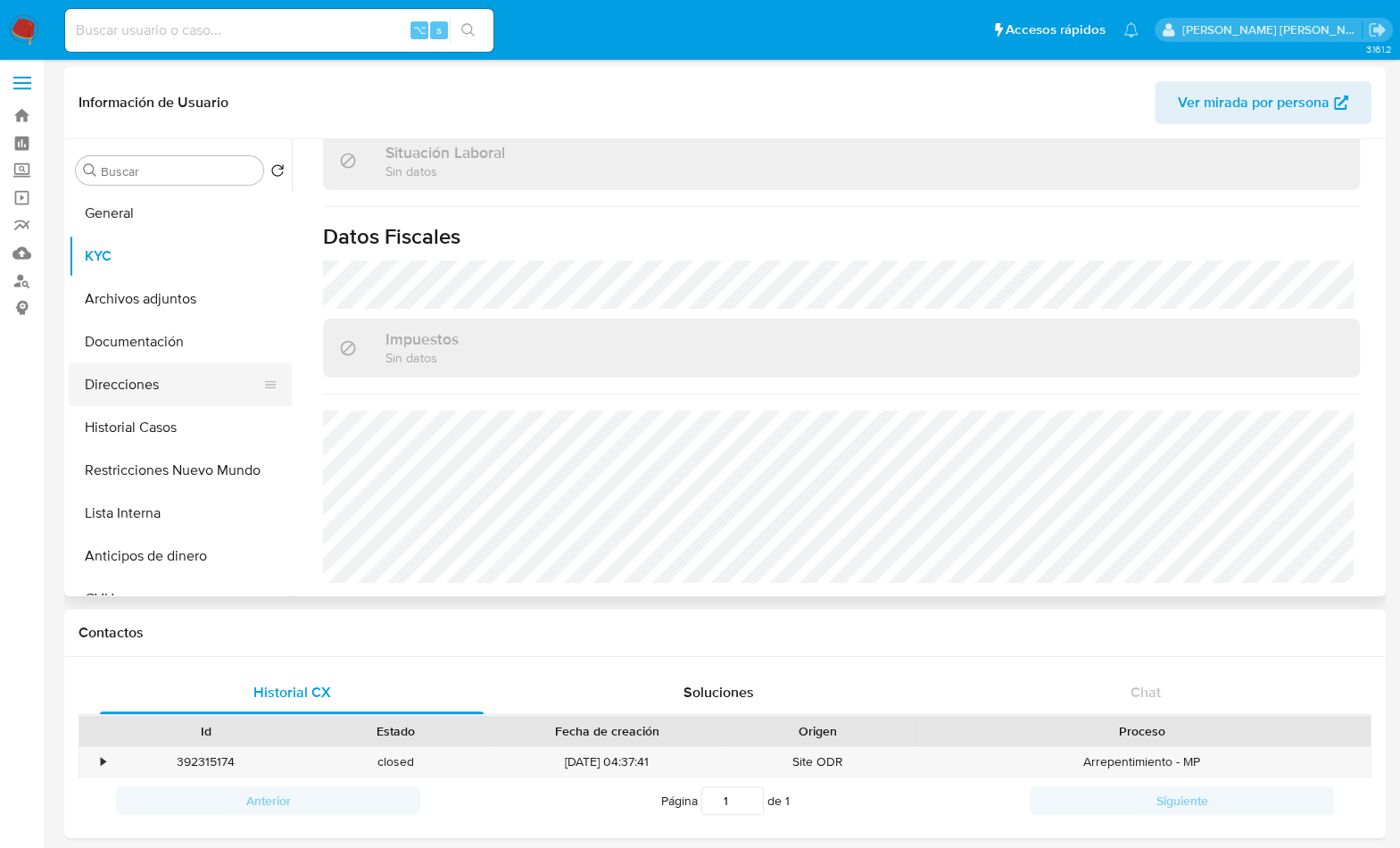
click at [161, 378] on button "Direcciones" at bounding box center [172, 385] width 209 height 43
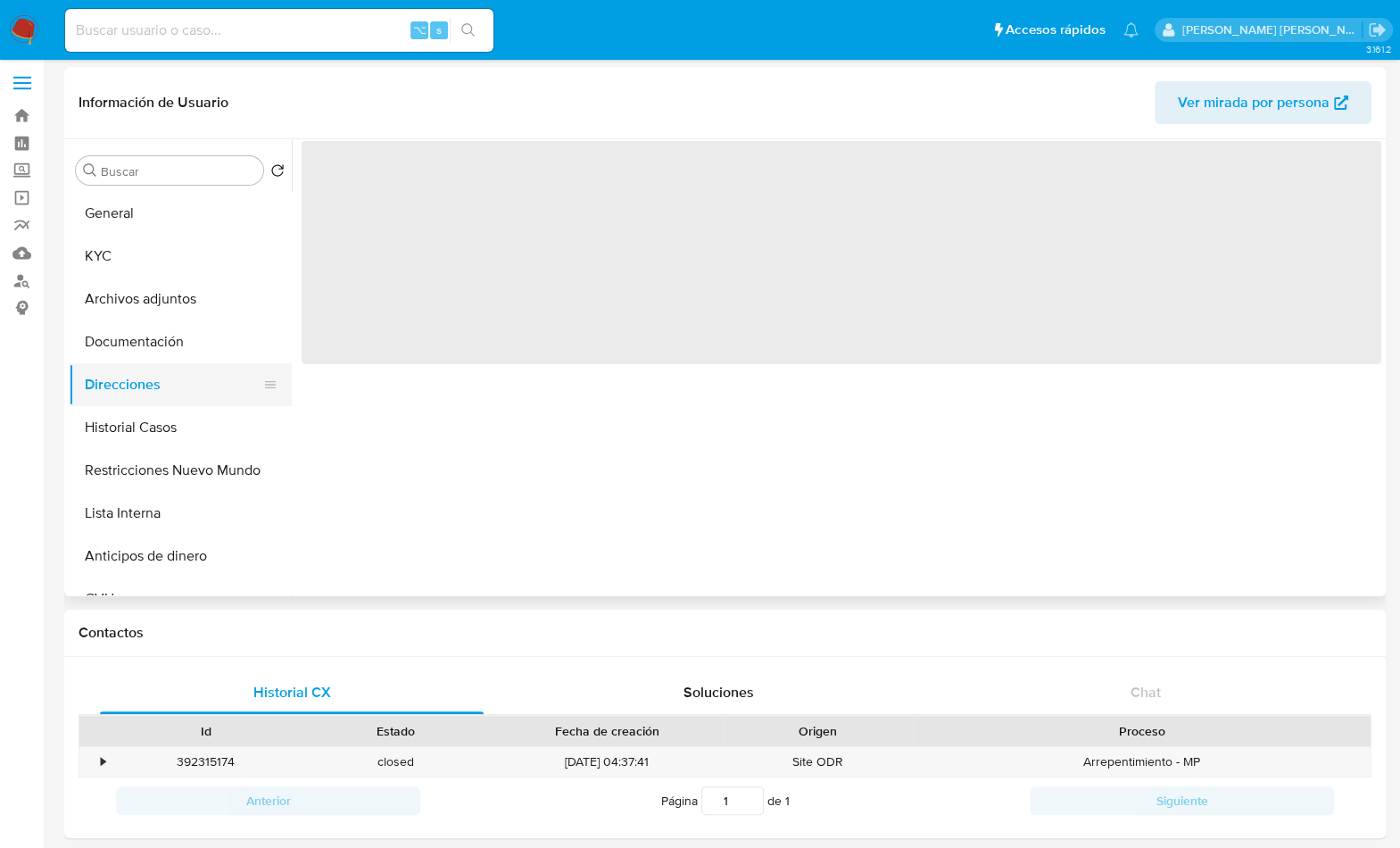
scroll to position [0, 0]
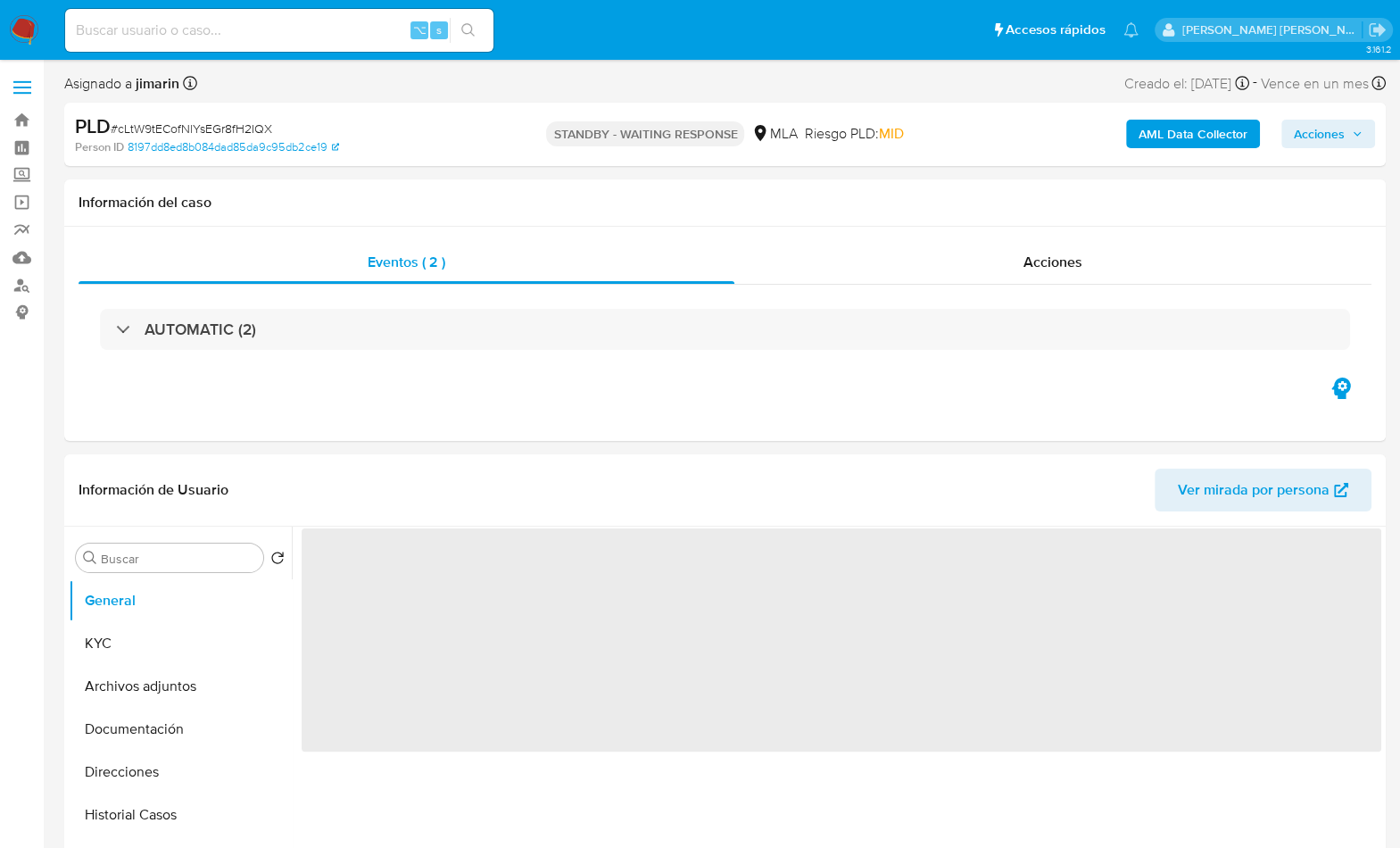
select select "10"
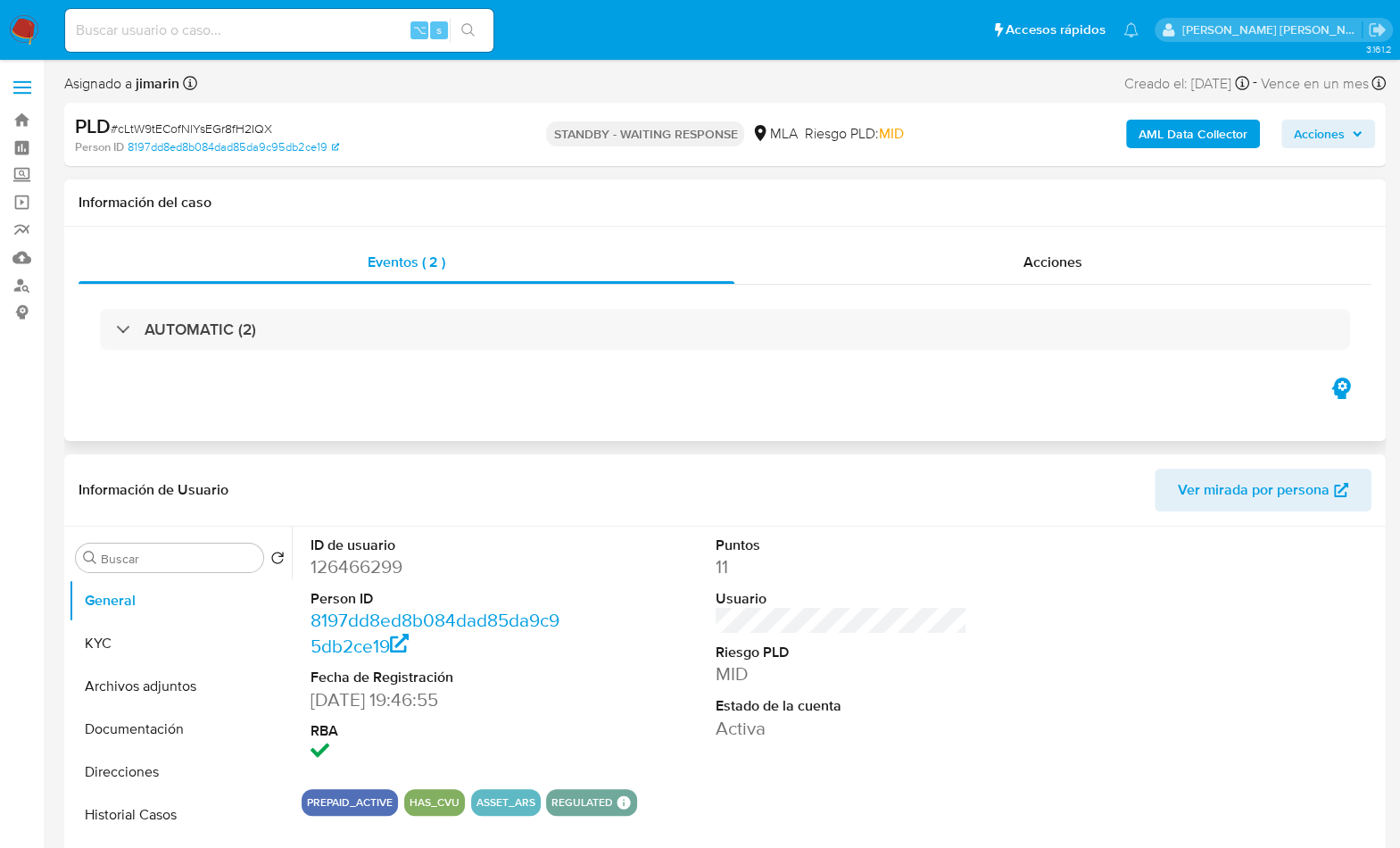
click at [701, 410] on div "Eventos ( 2 ) Acciones AUTOMATIC (2)" at bounding box center [725, 334] width 1322 height 214
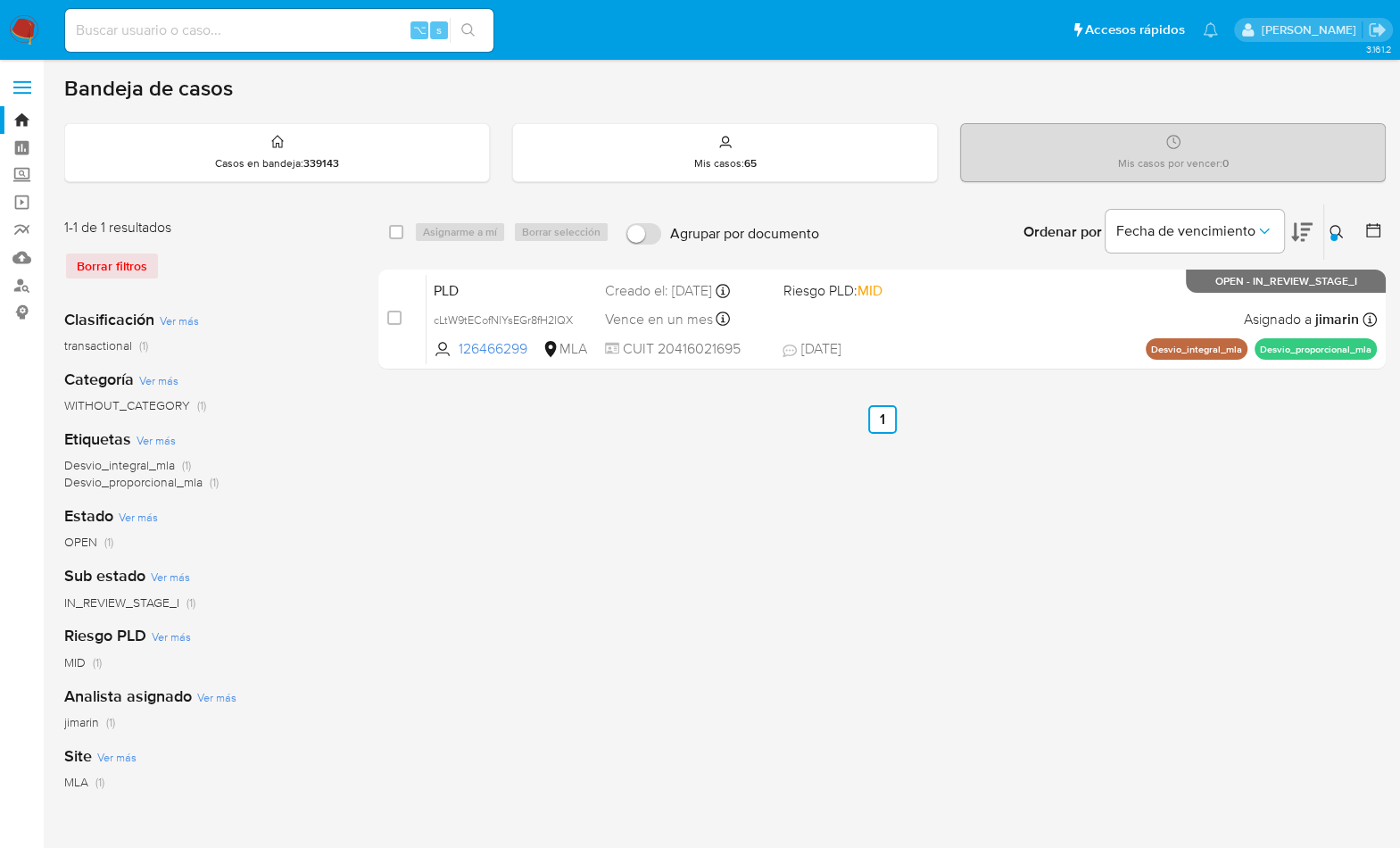
click at [1330, 227] on icon at bounding box center [1336, 232] width 14 height 14
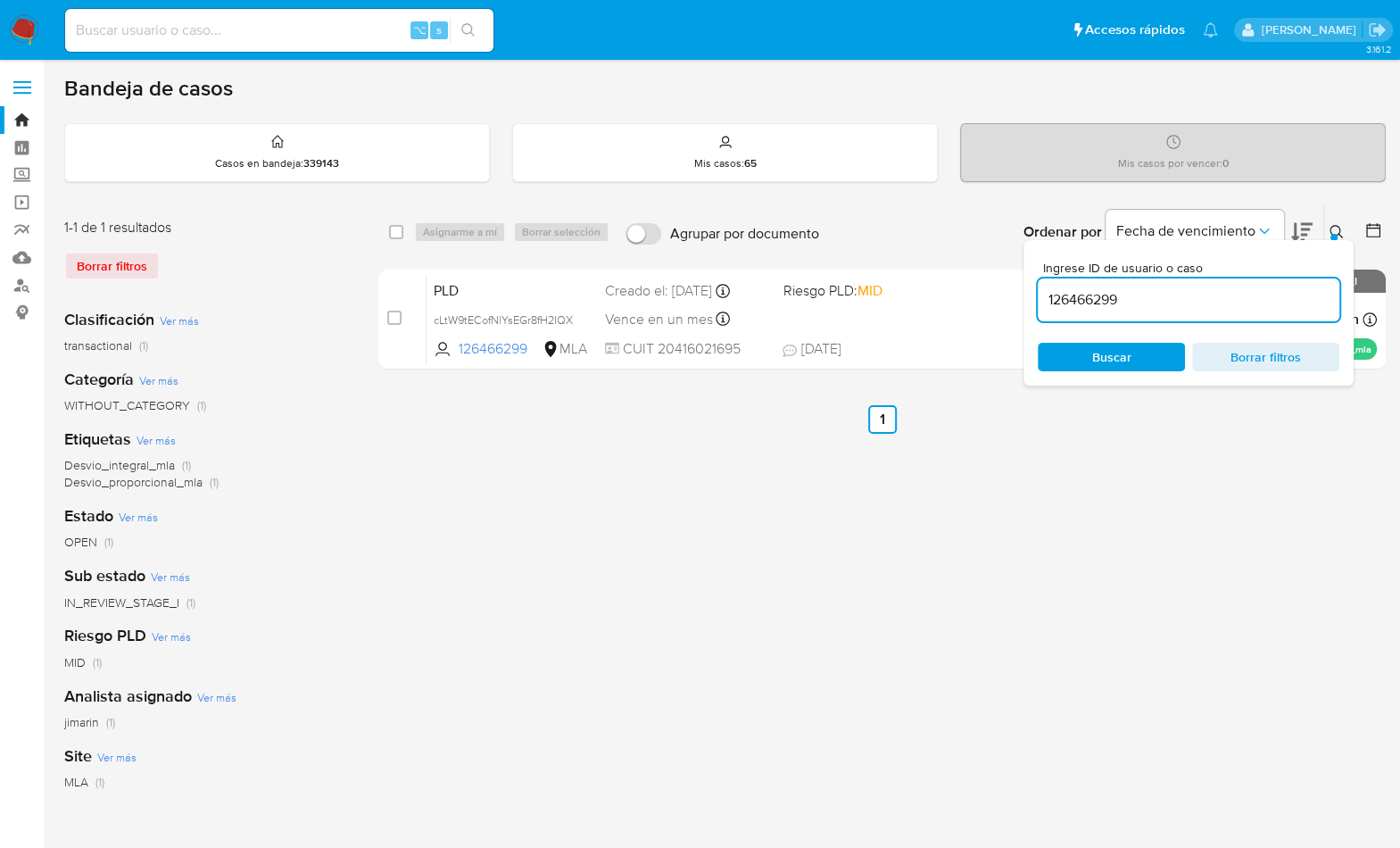
click at [1265, 290] on input "126466299" at bounding box center [1189, 299] width 301 height 23
type input "196130154"
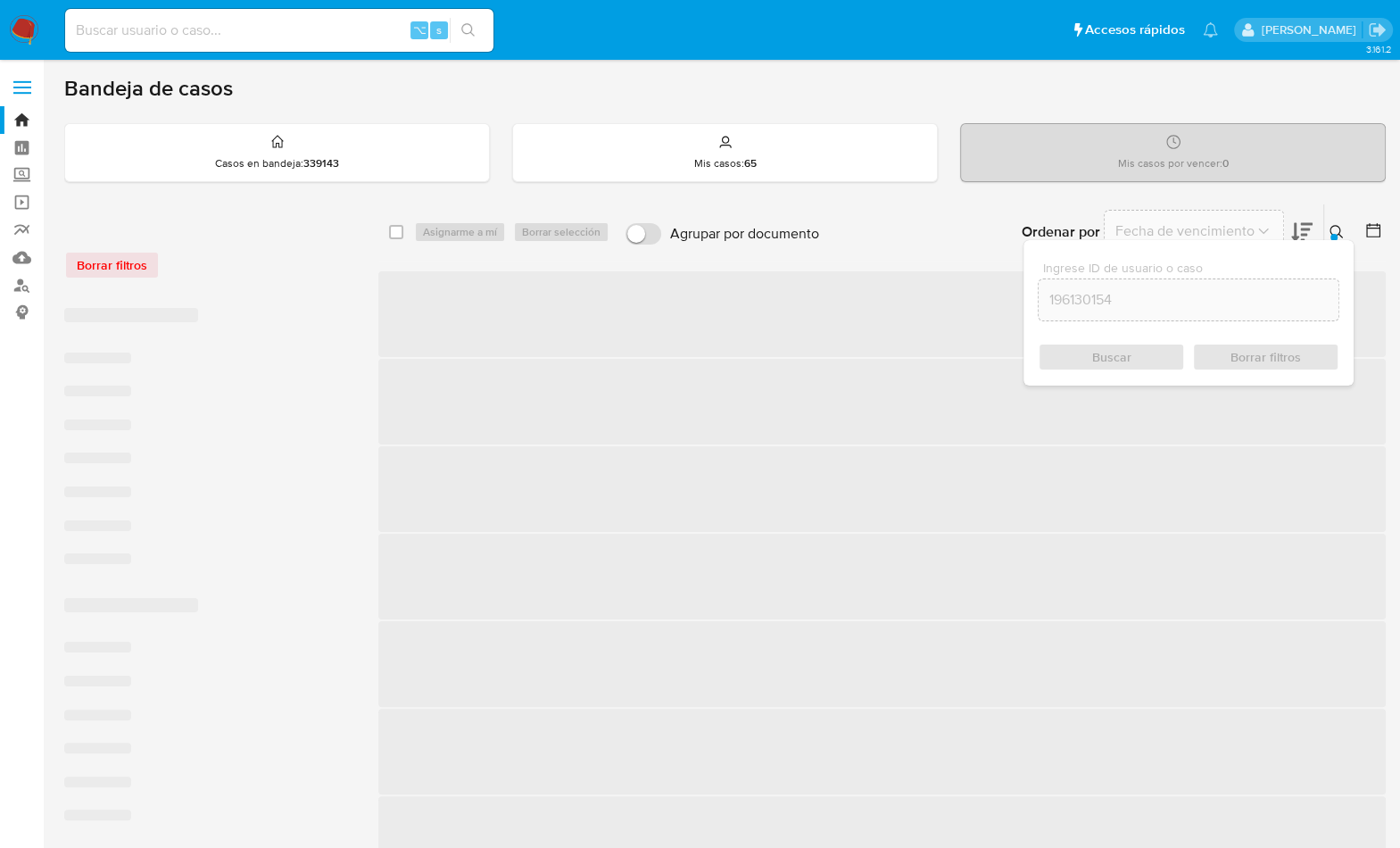
click at [1336, 236] on div at bounding box center [1334, 237] width 7 height 7
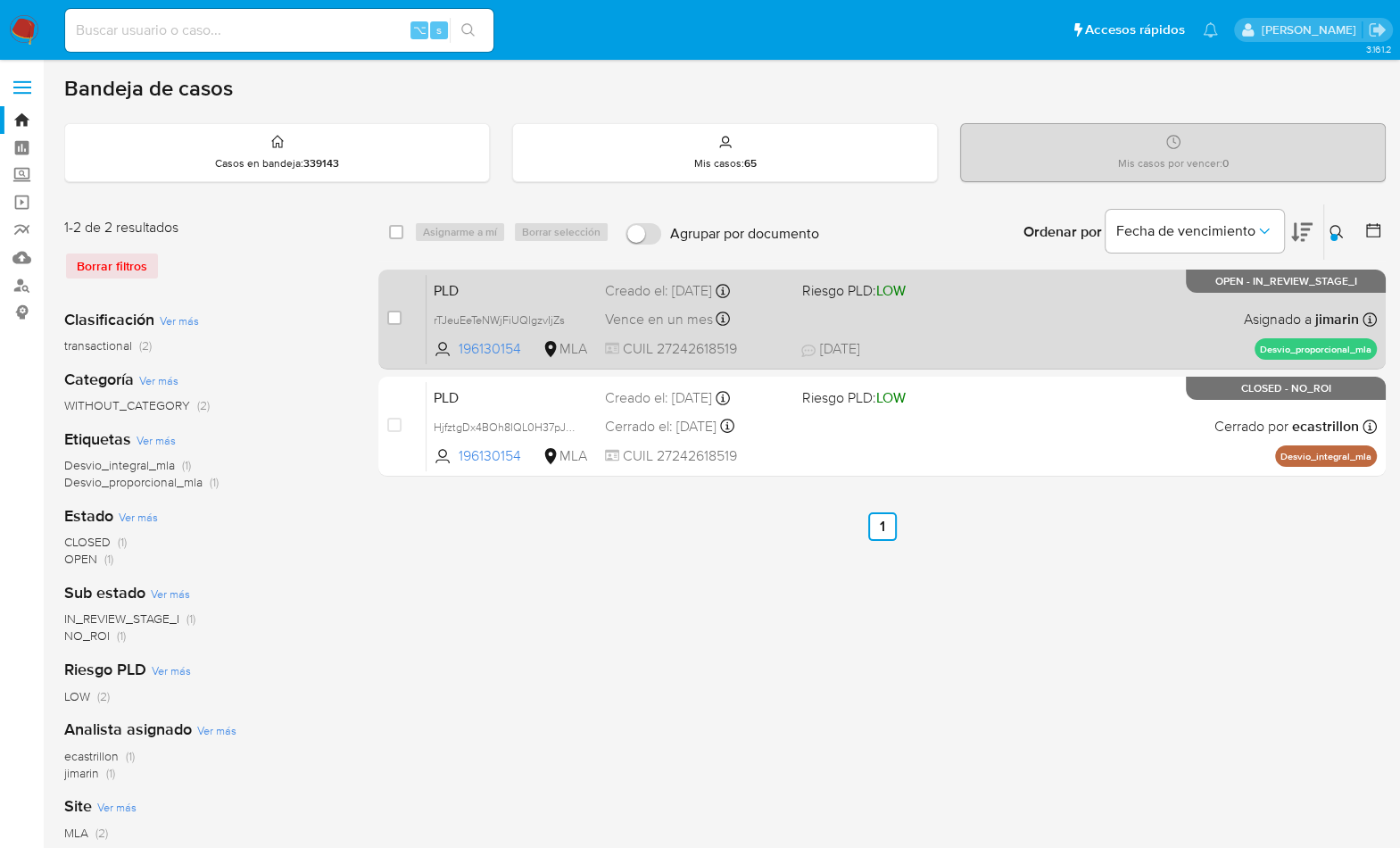
click at [1184, 332] on div "PLD rTJeuEeTeNWjFiUQlgzvIjZs 196130154 MLA Riesgo PLD: LOW Creado el: [DATE] Cr…" at bounding box center [901, 319] width 950 height 90
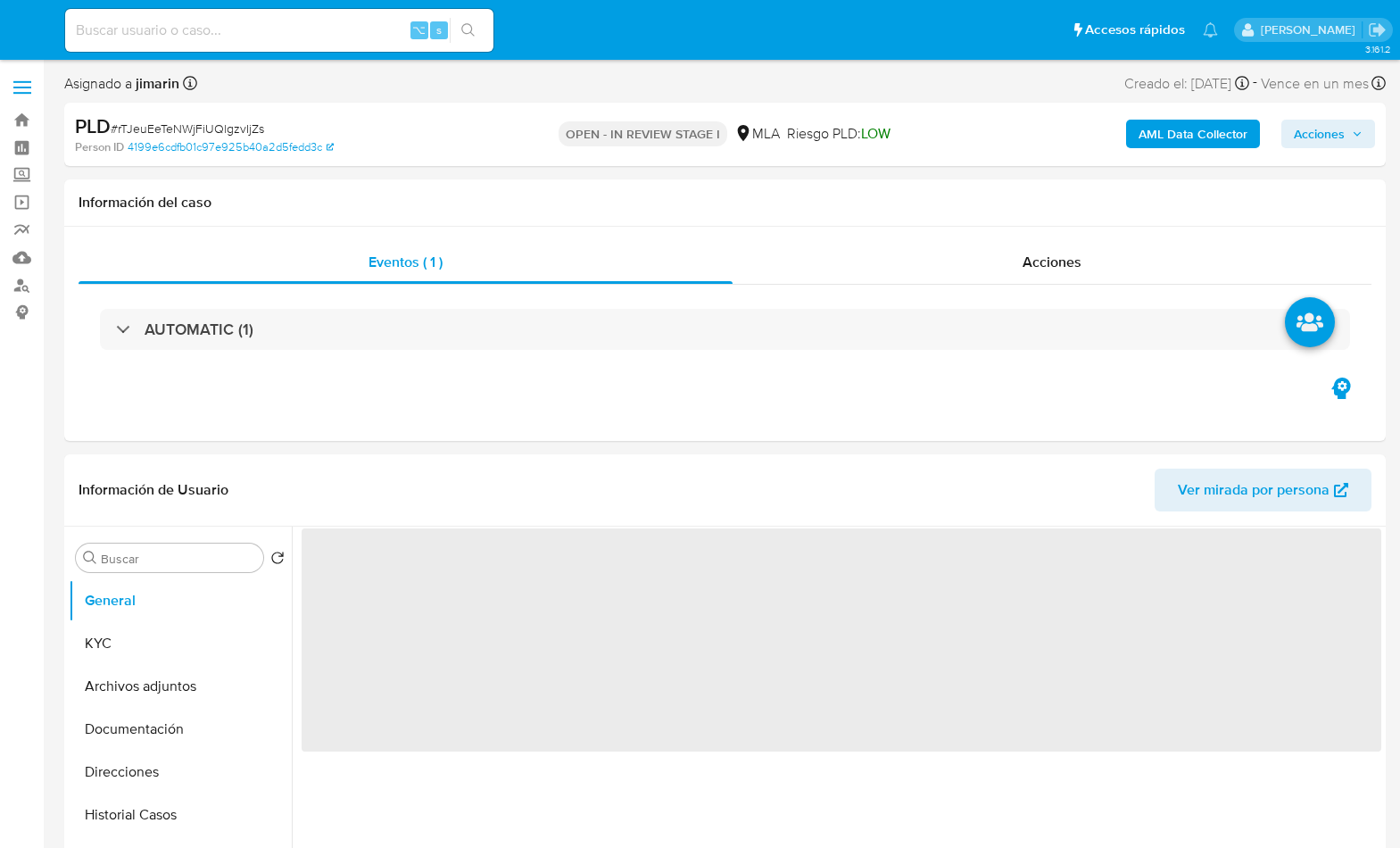
select select "10"
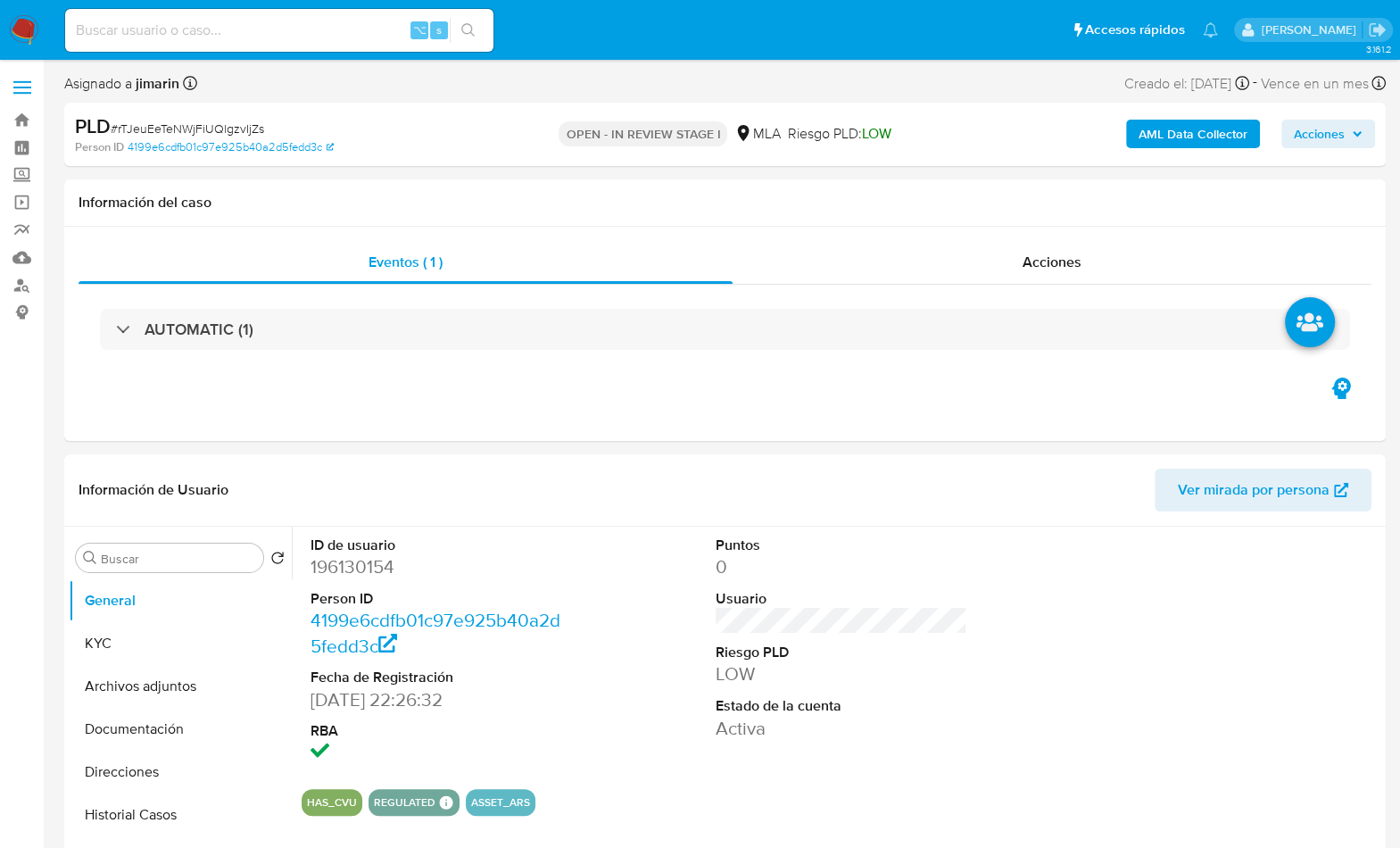
click at [229, 127] on span "# rTJeuEeTeNWjFiUQlgzvIjZs" at bounding box center [187, 128] width 154 height 18
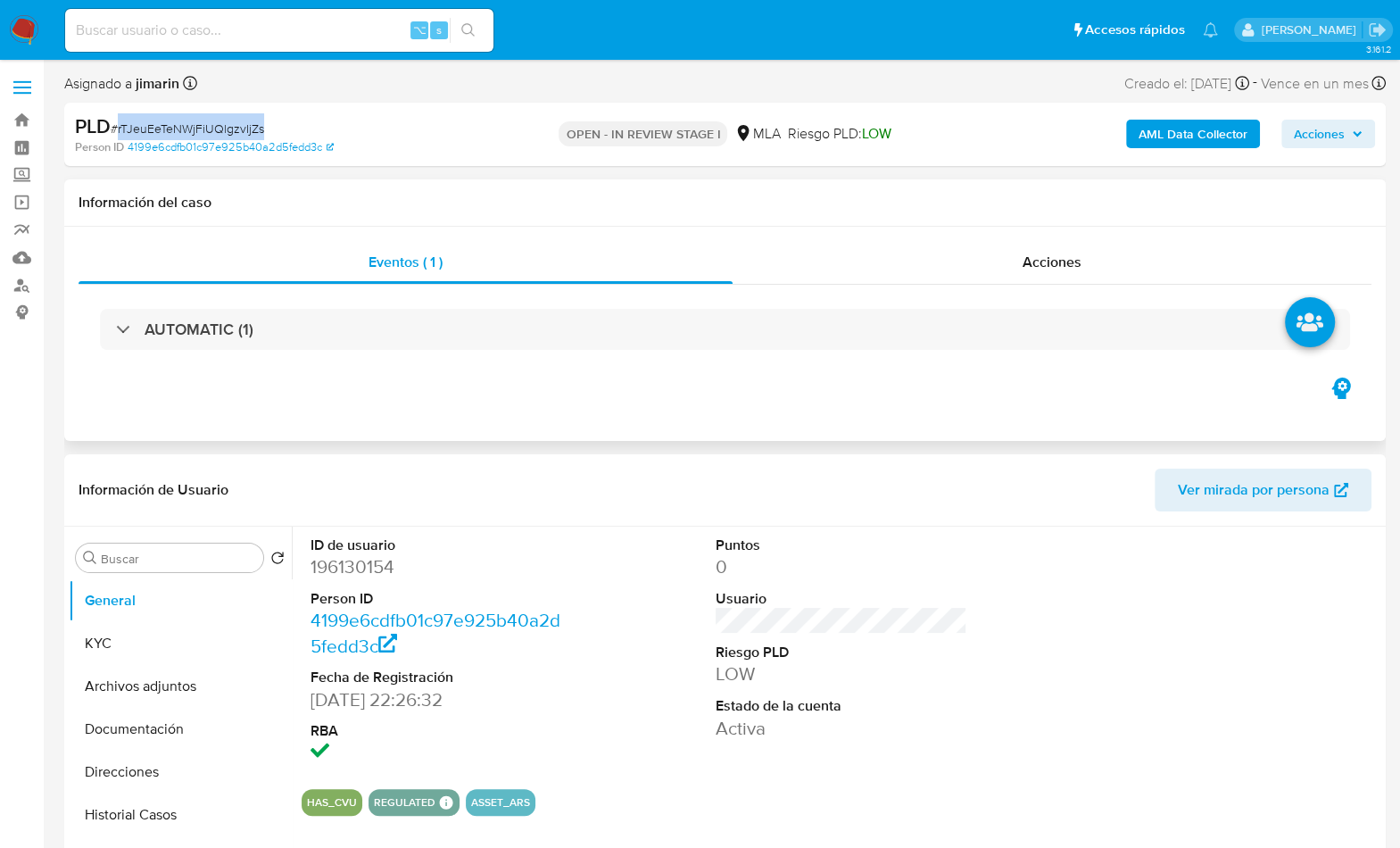
copy span "rTJeuEeTeNWjFiUQlgzvIjZs"
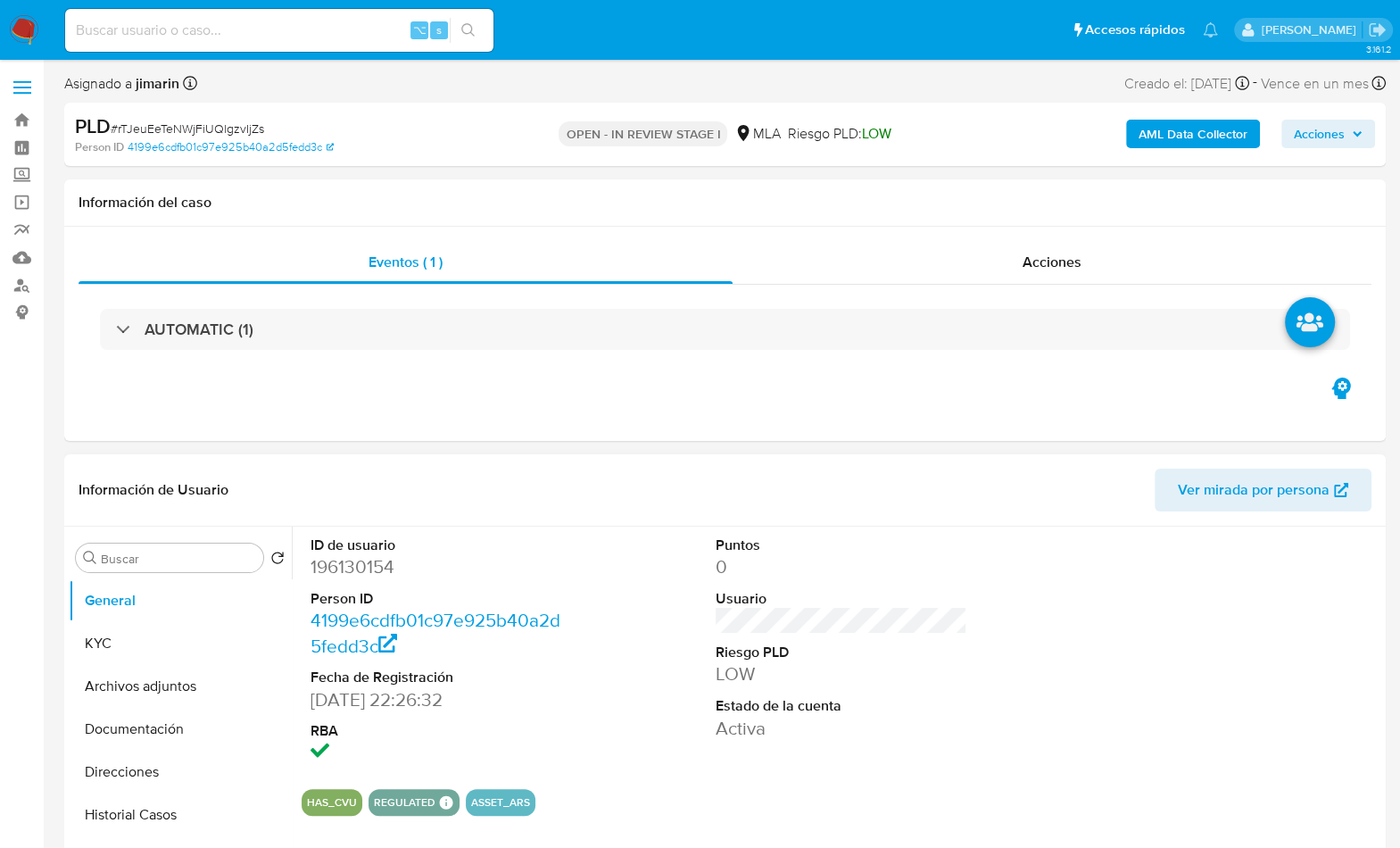
click at [361, 576] on dd "196130154" at bounding box center [437, 566] width 252 height 25
copy dd "196130154"
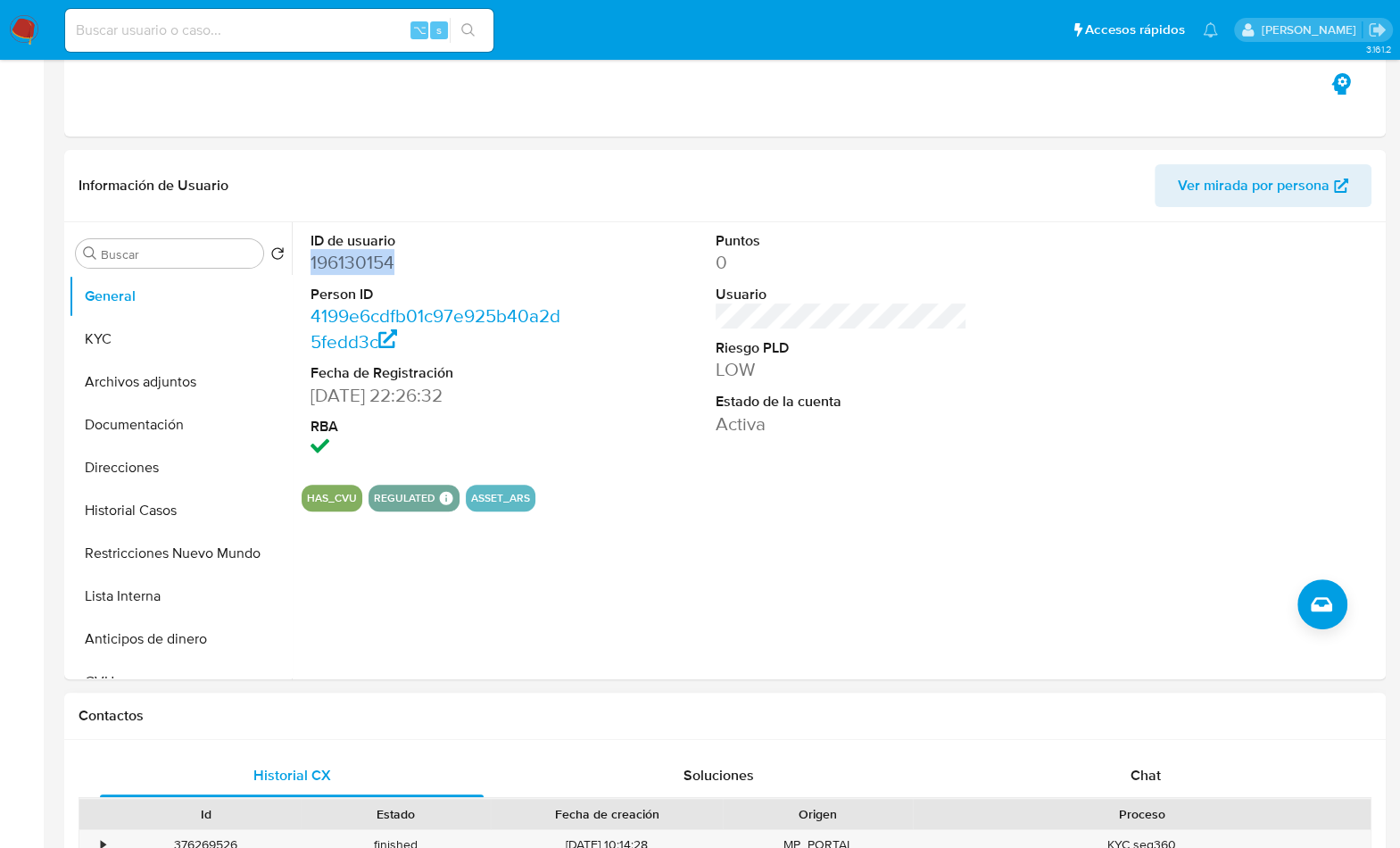
scroll to position [491, 0]
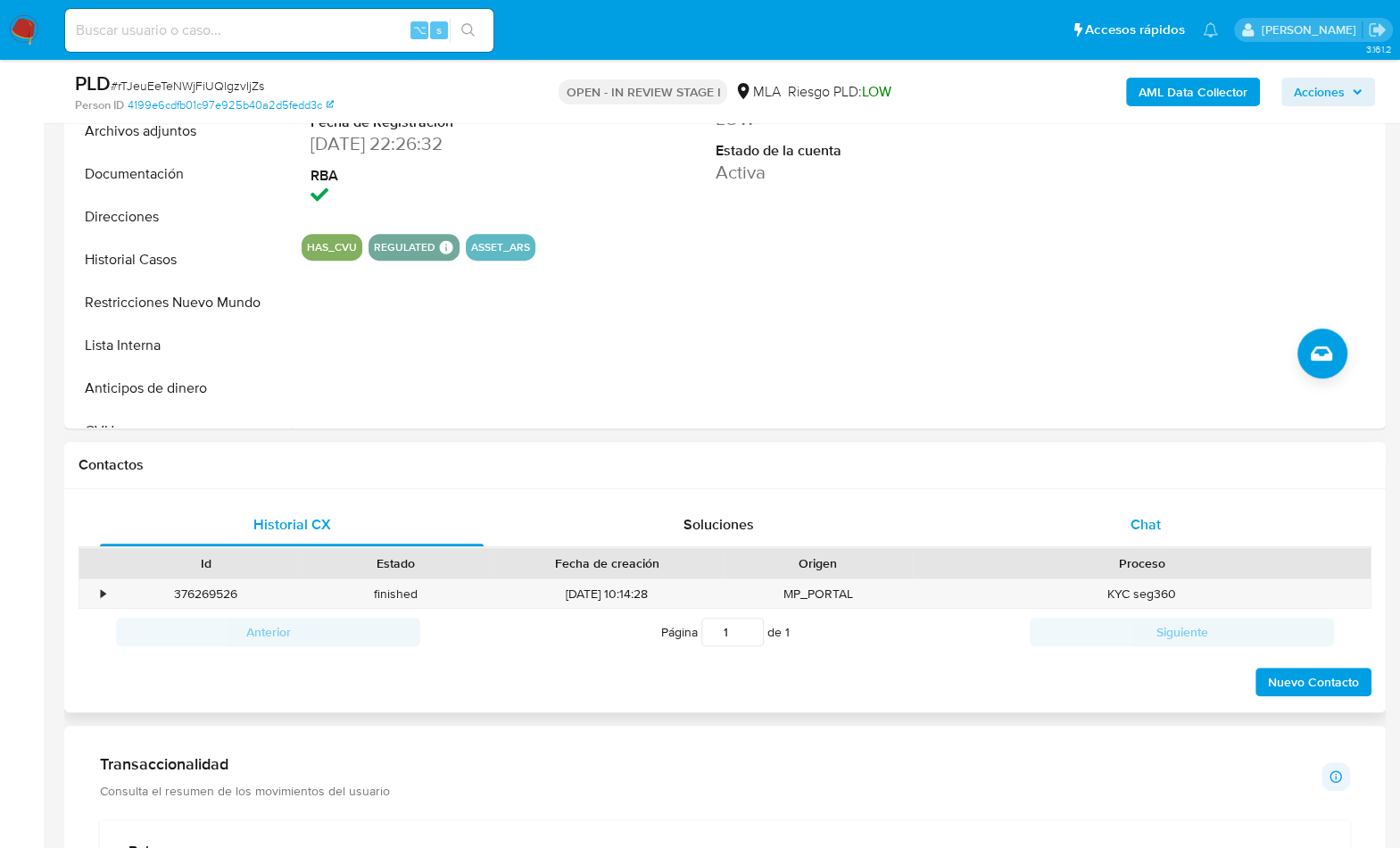
click at [1176, 513] on div "Chat" at bounding box center [1145, 525] width 384 height 43
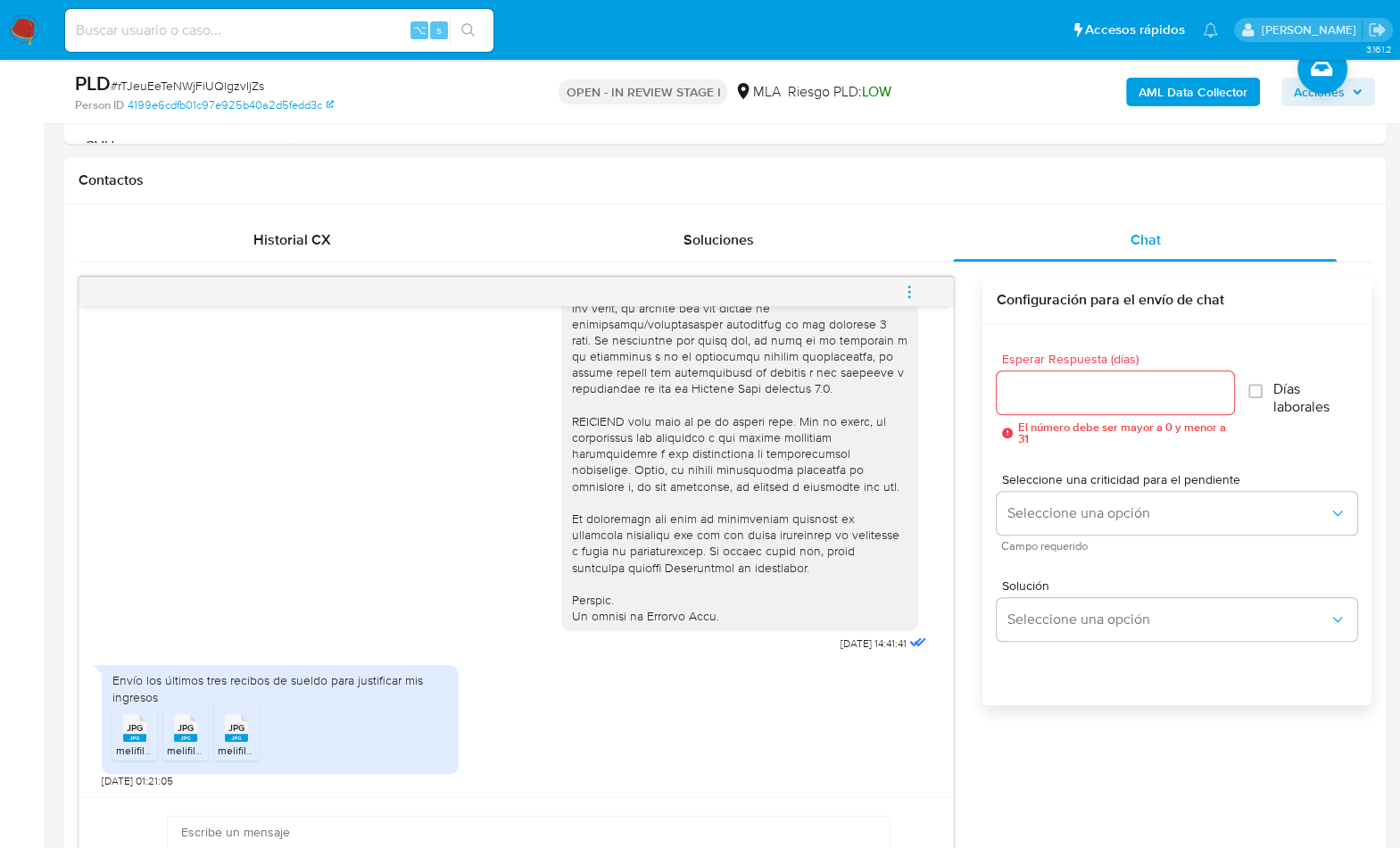
scroll to position [778, 0]
click at [119, 729] on div "JPG JPG" at bounding box center [134, 725] width 37 height 35
click at [182, 728] on span "JPG" at bounding box center [185, 727] width 16 height 12
click at [249, 733] on div "JPG JPG" at bounding box center [236, 725] width 37 height 35
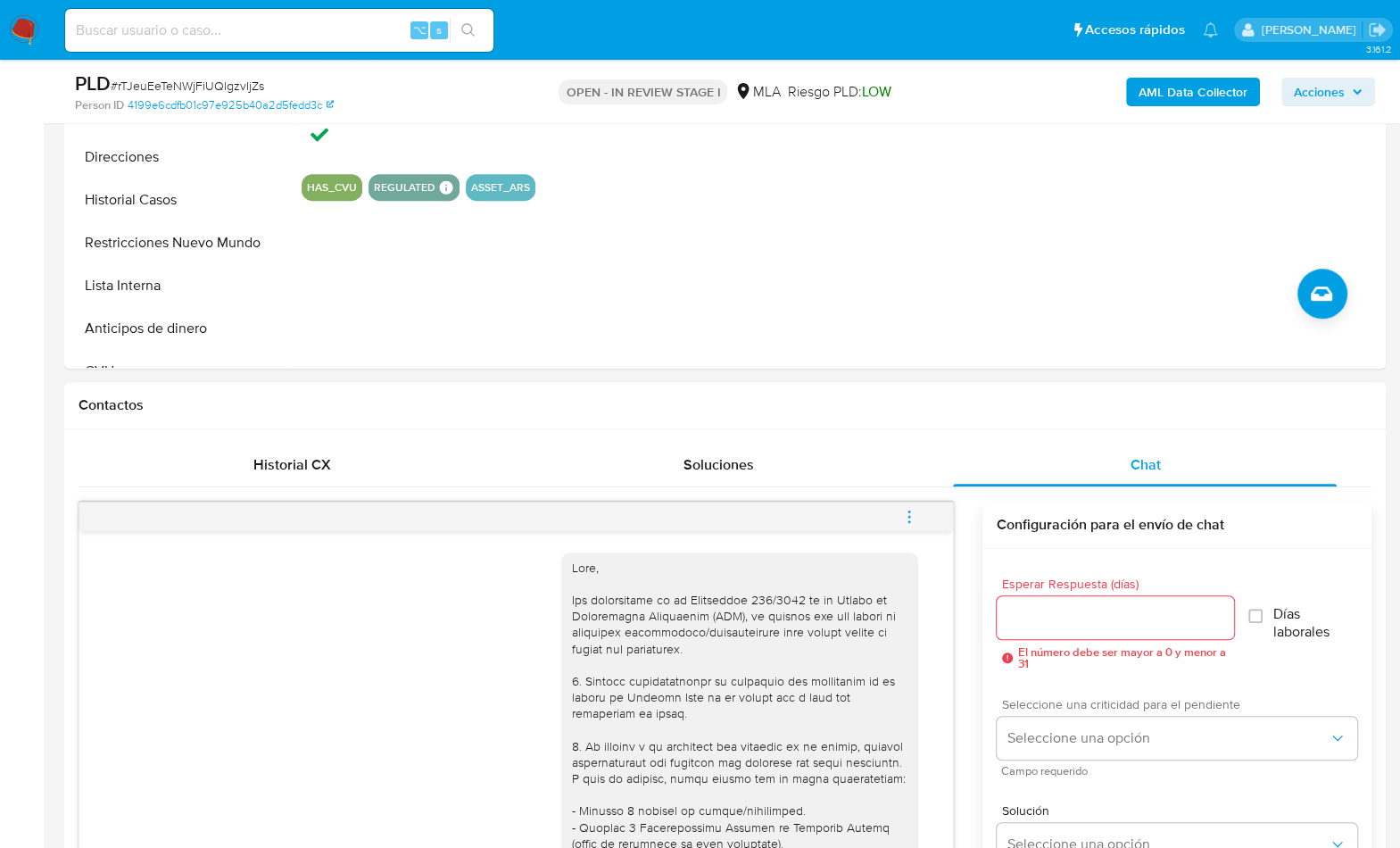
scroll to position [191, 0]
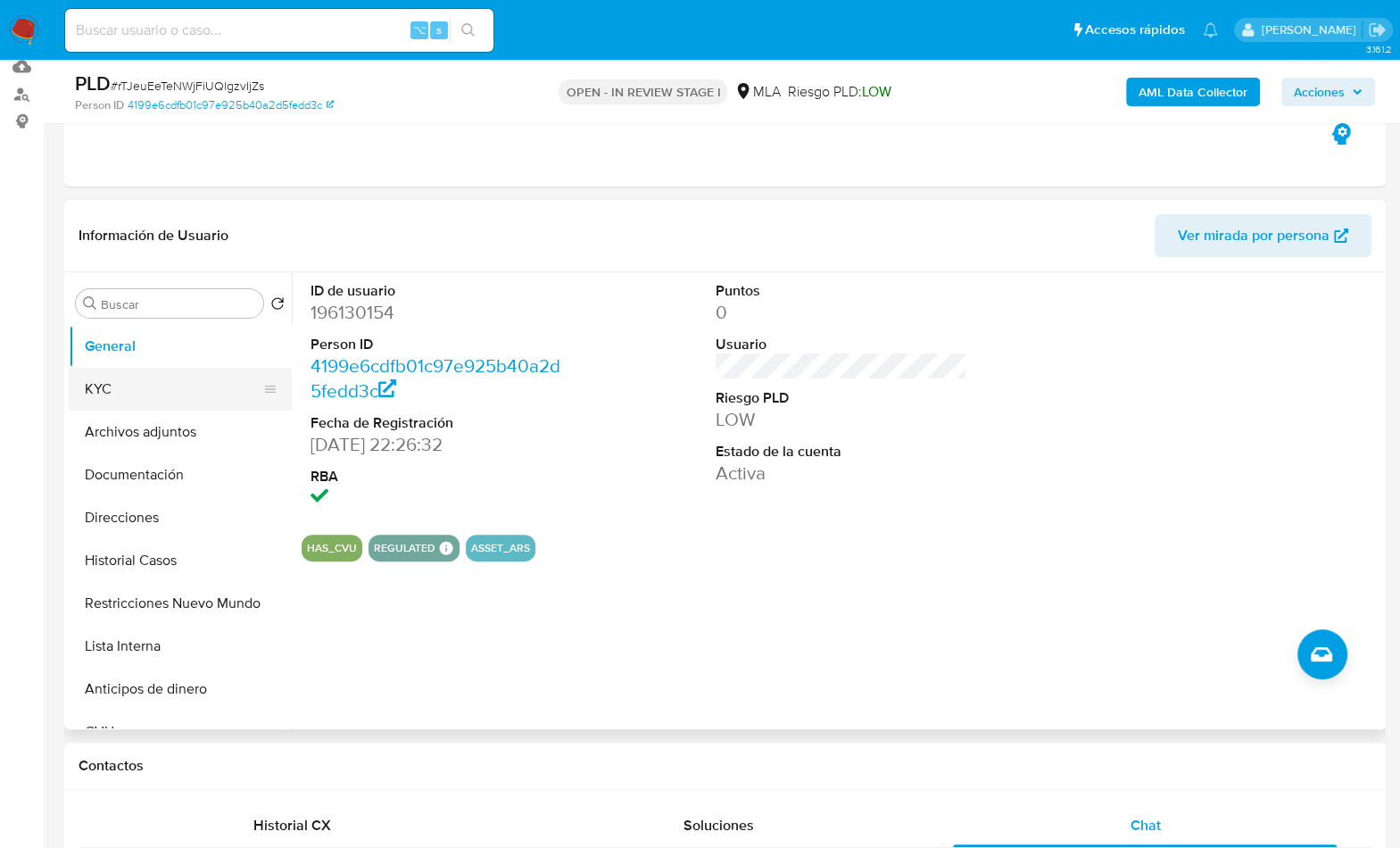
click at [104, 385] on button "KYC" at bounding box center [172, 389] width 209 height 43
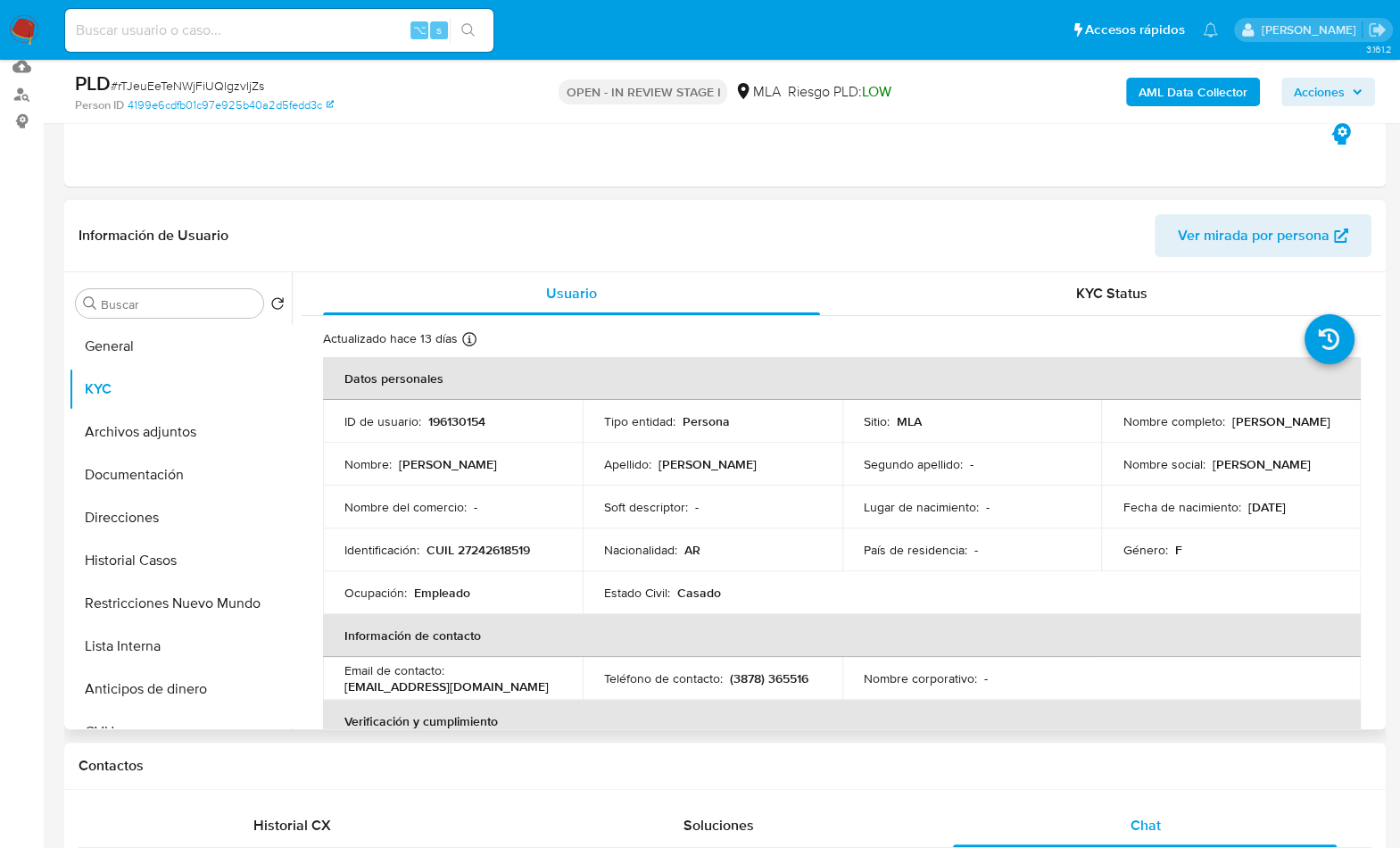
click at [481, 554] on p "CUIL 27242618519" at bounding box center [478, 549] width 104 height 16
copy p "27242618519"
